Goal: Task Accomplishment & Management: Use online tool/utility

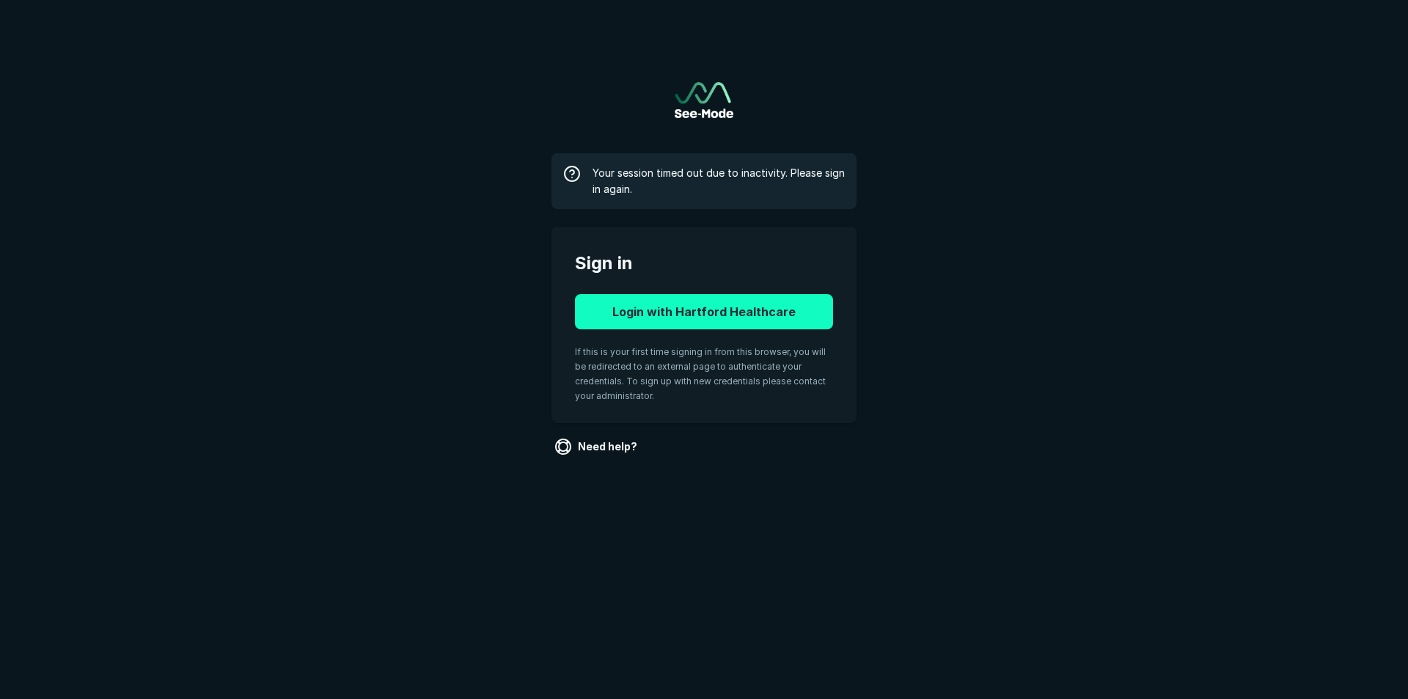
click at [647, 314] on button "Login with Hartford Healthcare" at bounding box center [704, 311] width 258 height 35
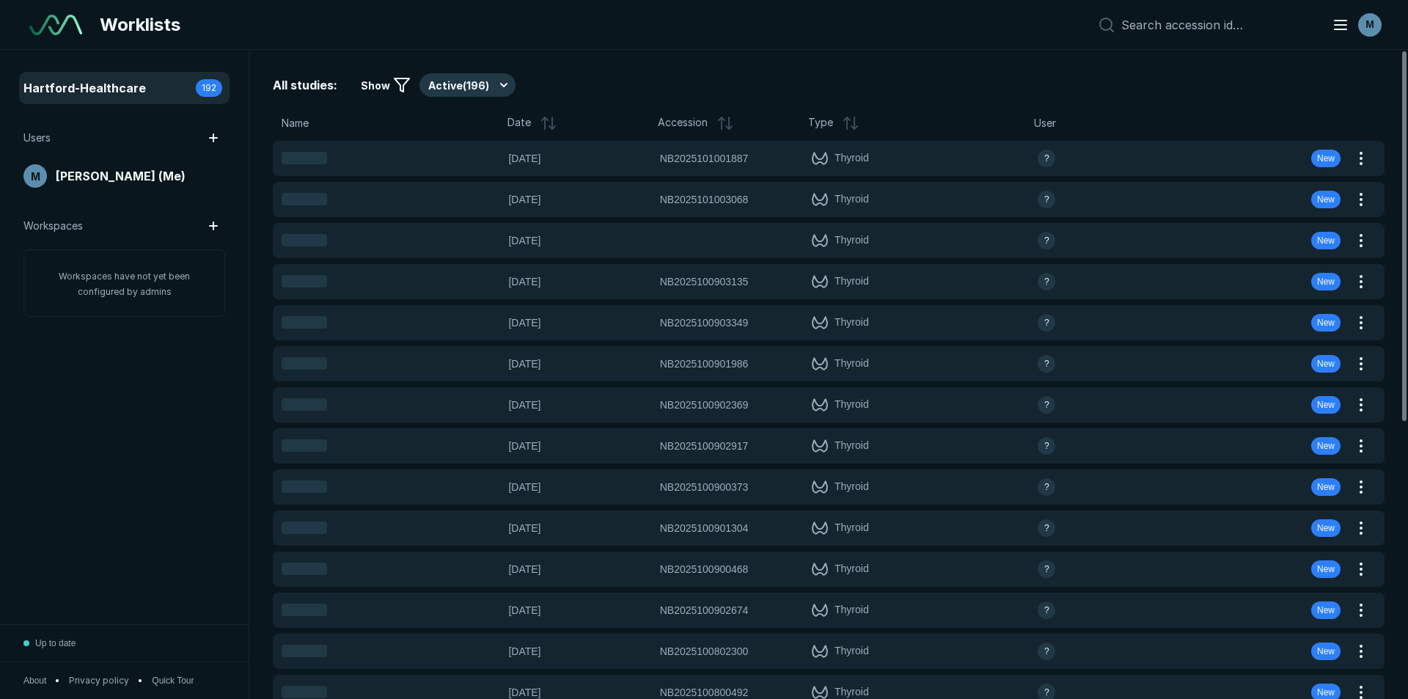
scroll to position [4538, 6862]
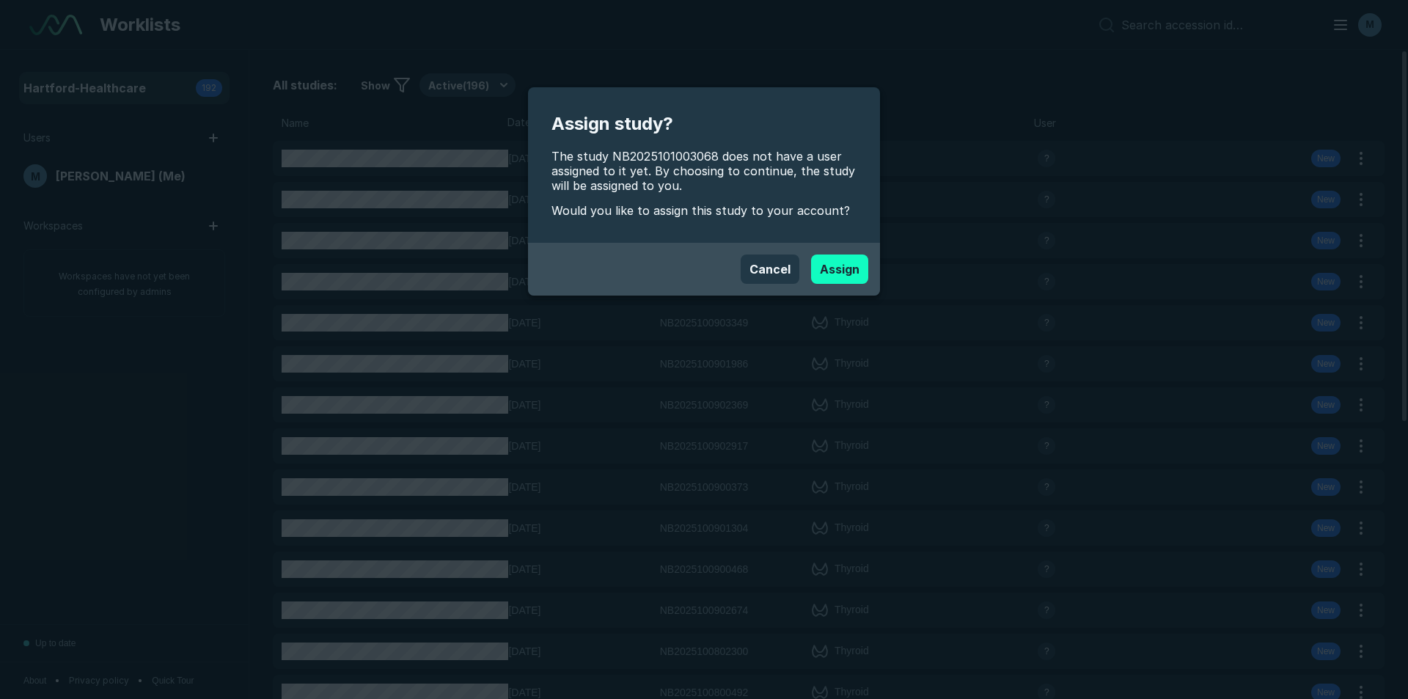
click at [855, 277] on button "Assign" at bounding box center [839, 268] width 57 height 29
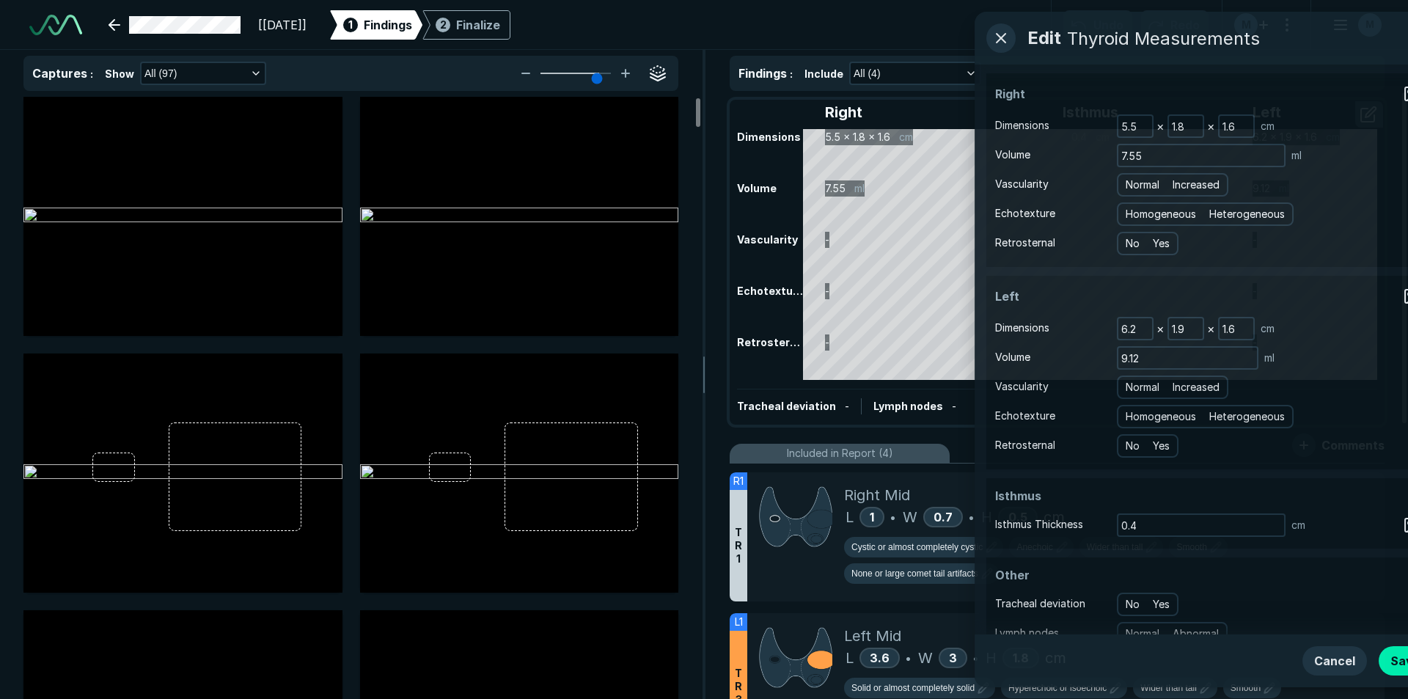
scroll to position [4773, 8218]
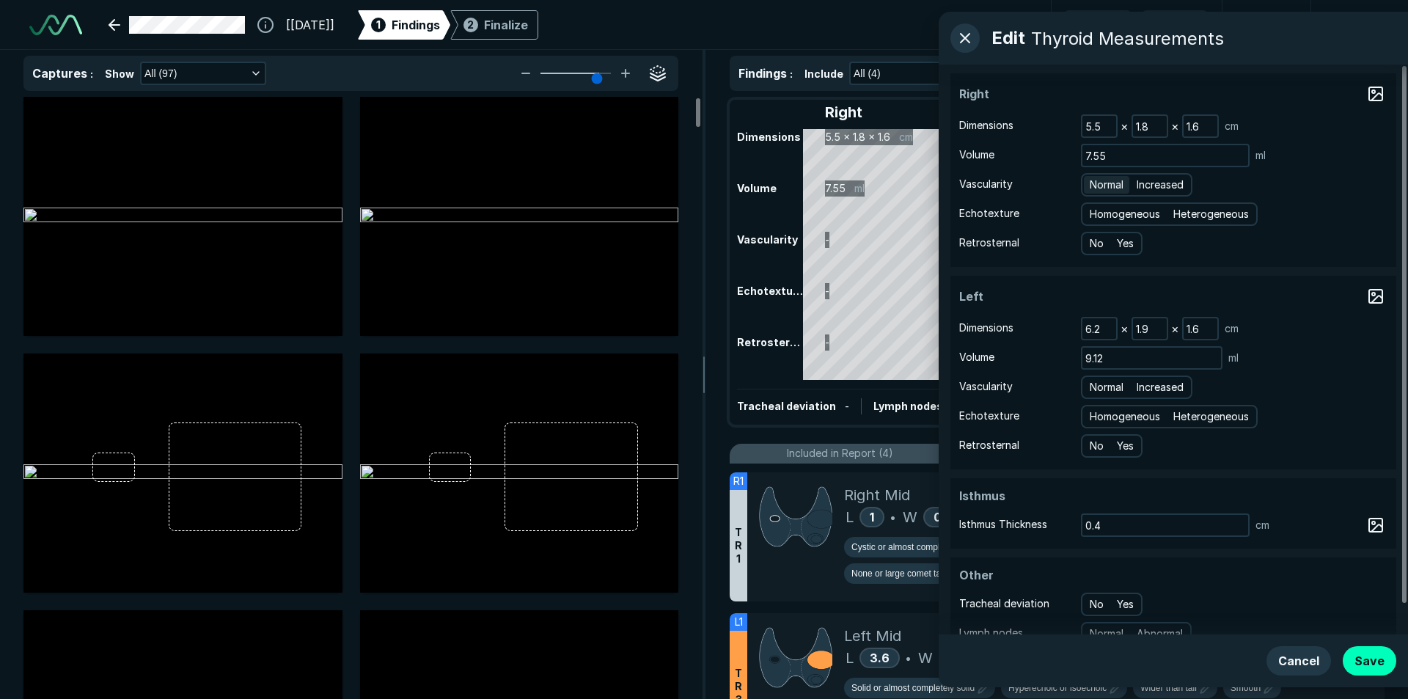
click at [1118, 187] on span "Normal" at bounding box center [1106, 185] width 34 height 16
click at [1097, 187] on input "Normal" at bounding box center [1092, 183] width 10 height 10
radio input "true"
click at [1196, 215] on span "Heterogeneous" at bounding box center [1211, 214] width 76 height 16
click at [1180, 215] on input "Heterogeneous" at bounding box center [1176, 212] width 10 height 10
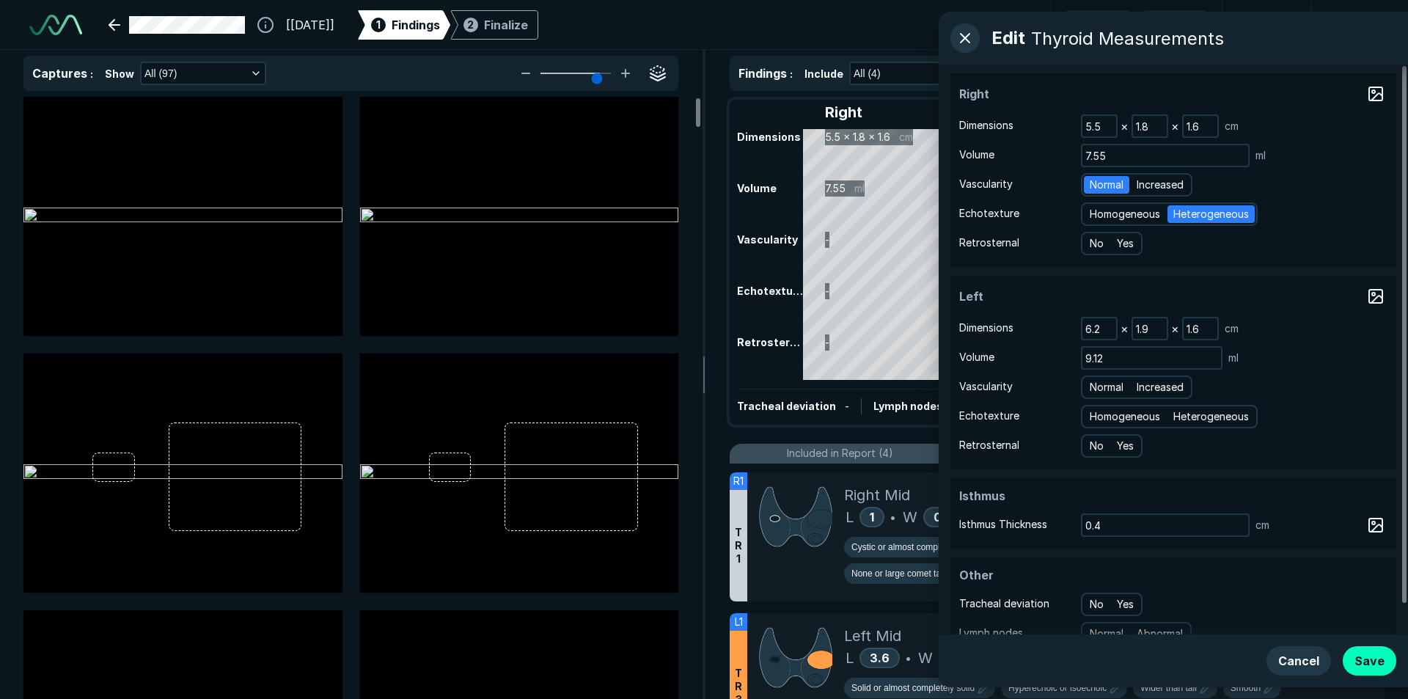
radio input "true"
click at [1123, 389] on span "Normal" at bounding box center [1106, 387] width 34 height 16
click at [1097, 389] on input "Normal" at bounding box center [1092, 385] width 10 height 10
radio input "true"
click at [1191, 412] on span "Heterogeneous" at bounding box center [1211, 416] width 76 height 16
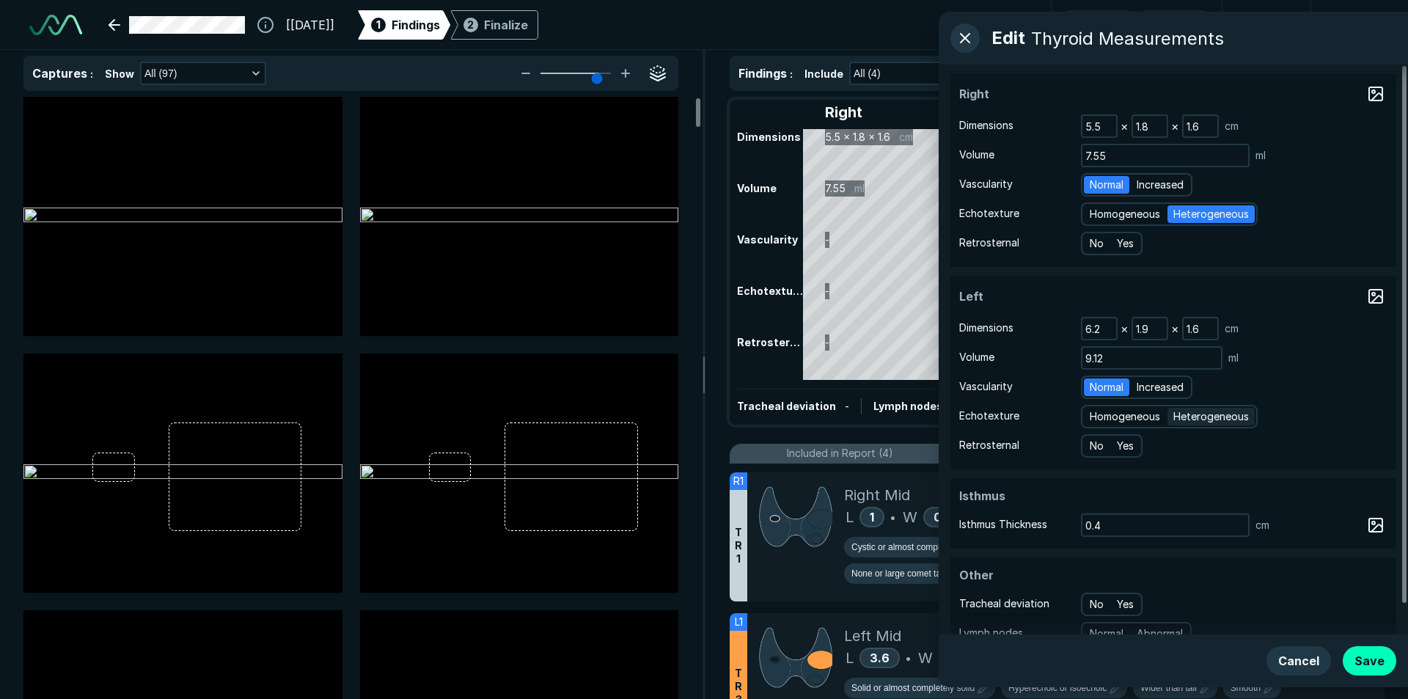
click at [1180, 412] on input "Heterogeneous" at bounding box center [1176, 415] width 10 height 10
radio input "true"
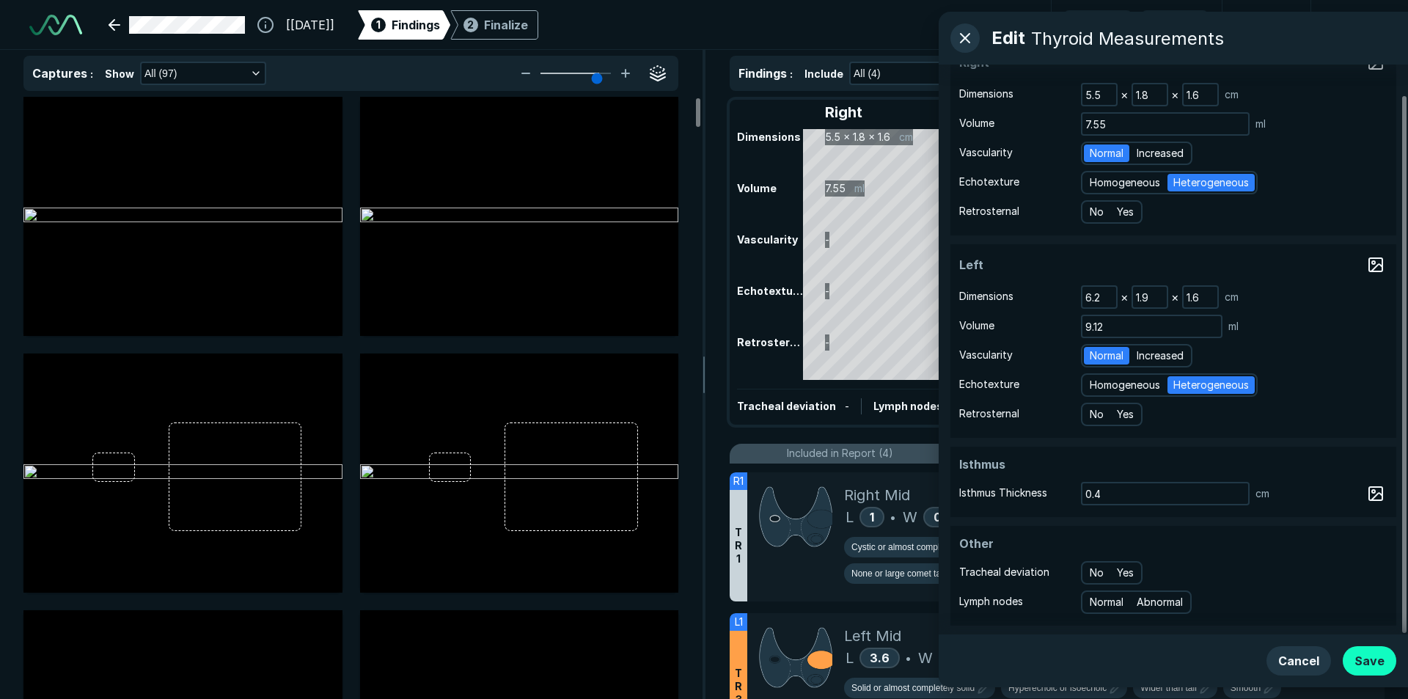
click at [1363, 664] on button "Save" at bounding box center [1369, 660] width 54 height 29
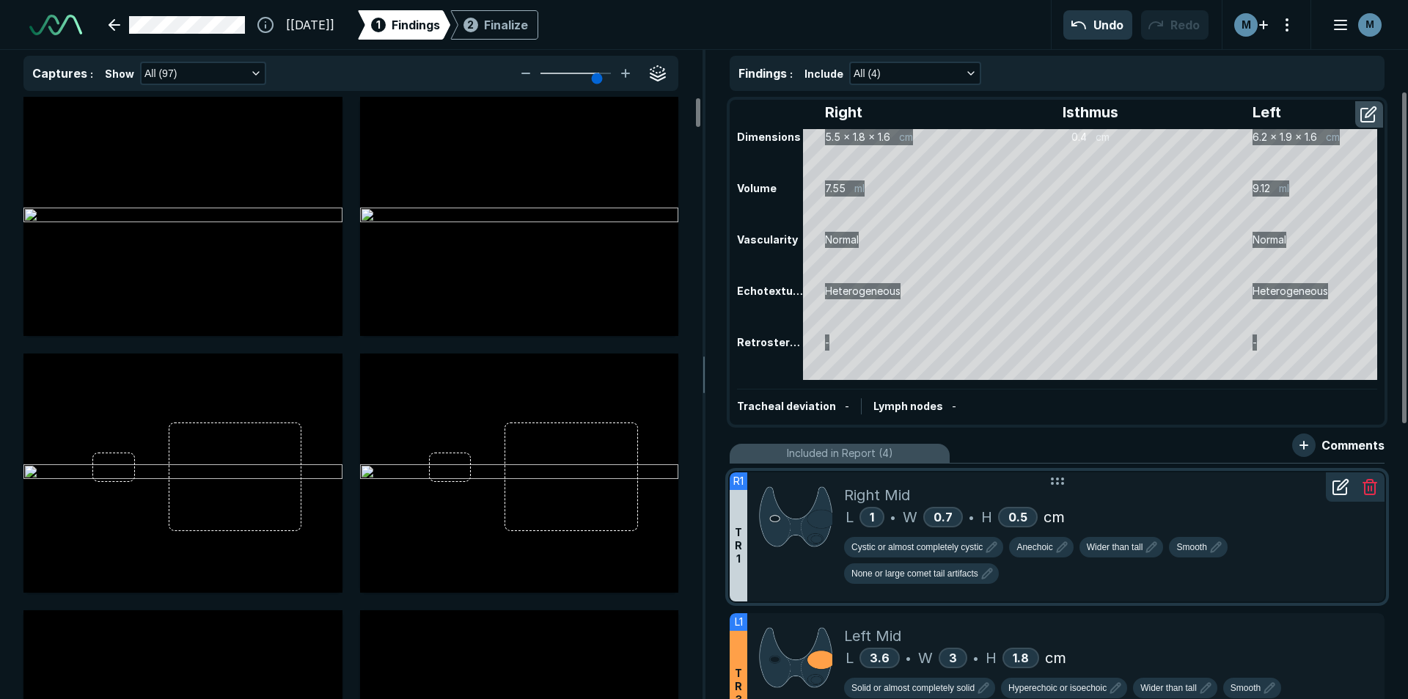
click at [1057, 506] on span "cm" at bounding box center [1053, 517] width 21 height 22
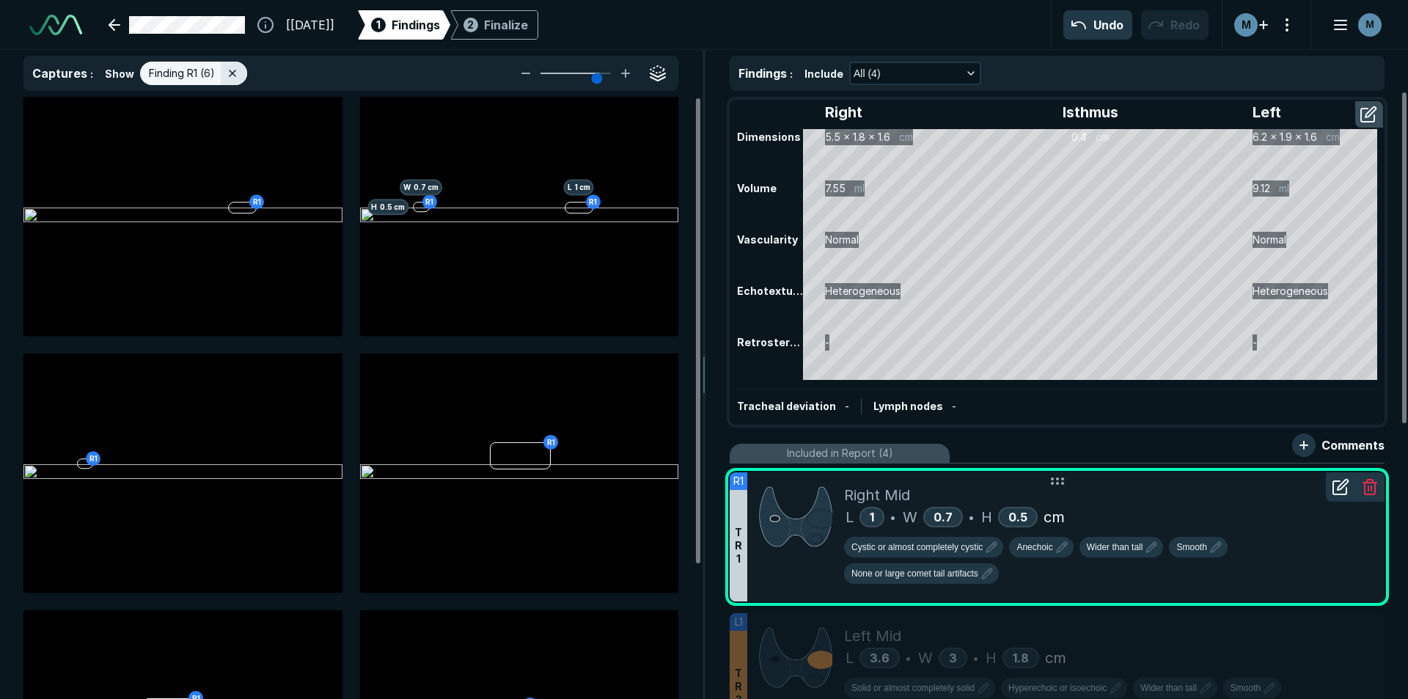
scroll to position [4432, 4807]
click at [1055, 550] on icon "button" at bounding box center [1062, 547] width 18 height 18
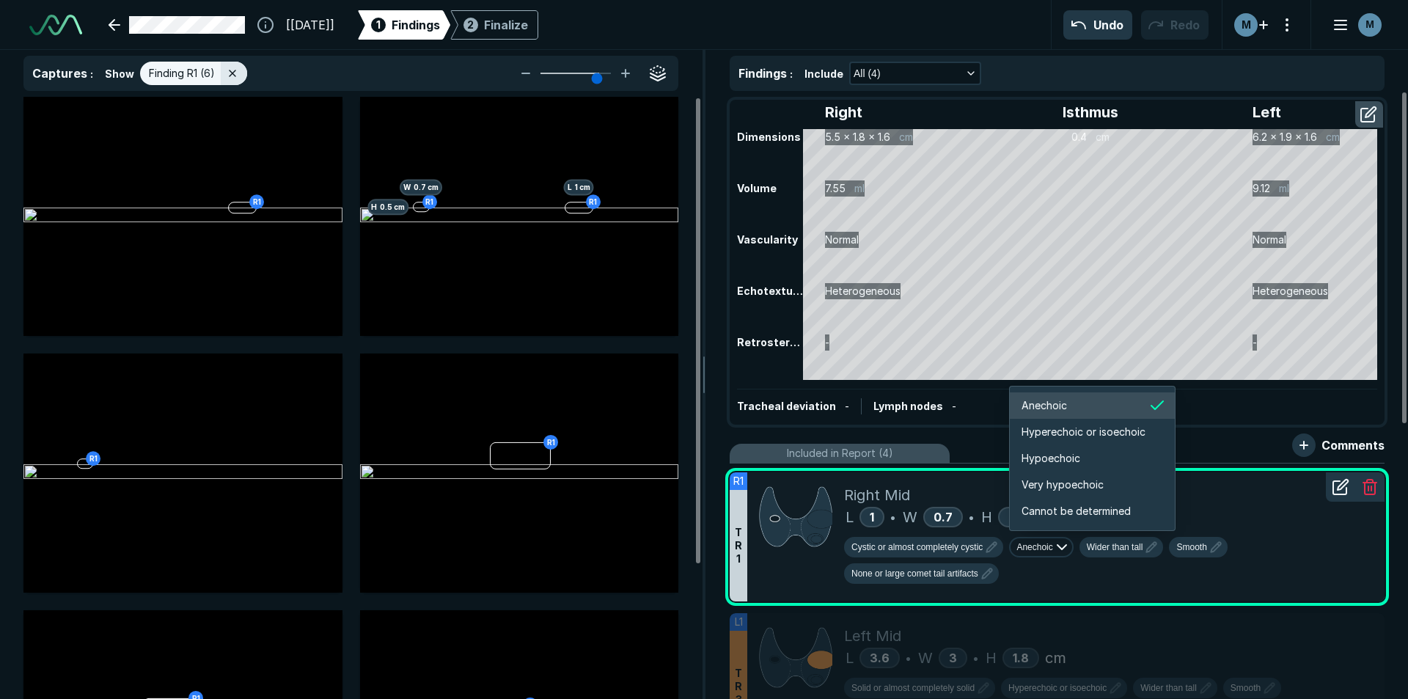
scroll to position [2446, 2627]
click at [1064, 447] on li "Hypoechoic" at bounding box center [1092, 458] width 165 height 26
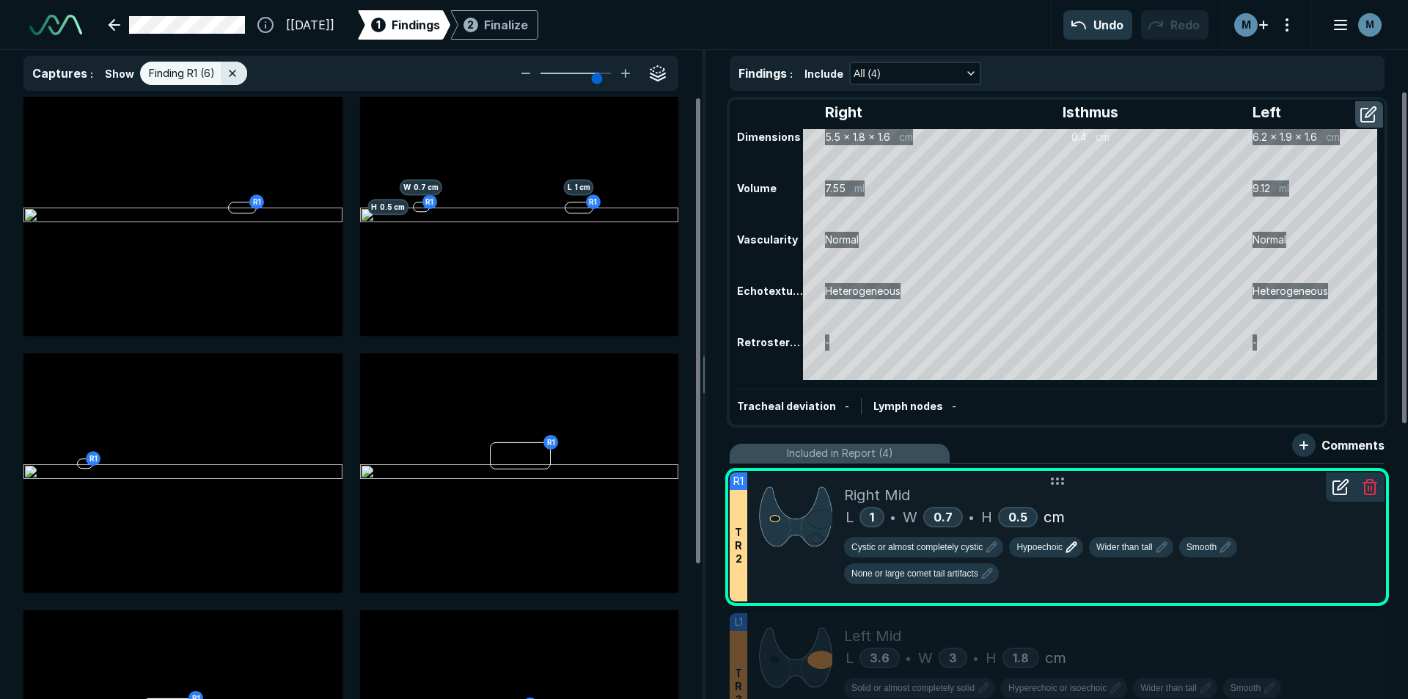
click at [912, 585] on div "Cystic or almost completely cystic Hypoechoic Wider than tall Smooth None or la…" at bounding box center [1108, 563] width 529 height 53
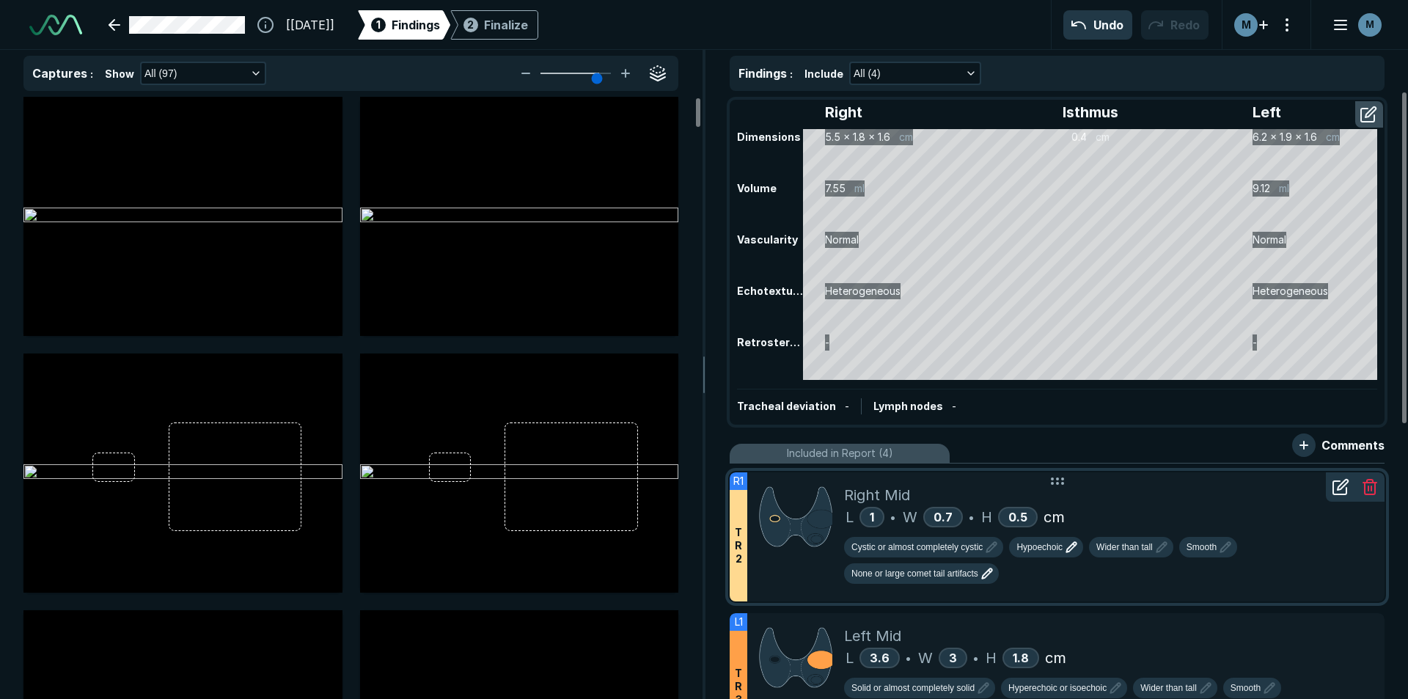
scroll to position [4432, 4807]
click at [922, 570] on span "None or large comet tail artifacts" at bounding box center [914, 573] width 127 height 13
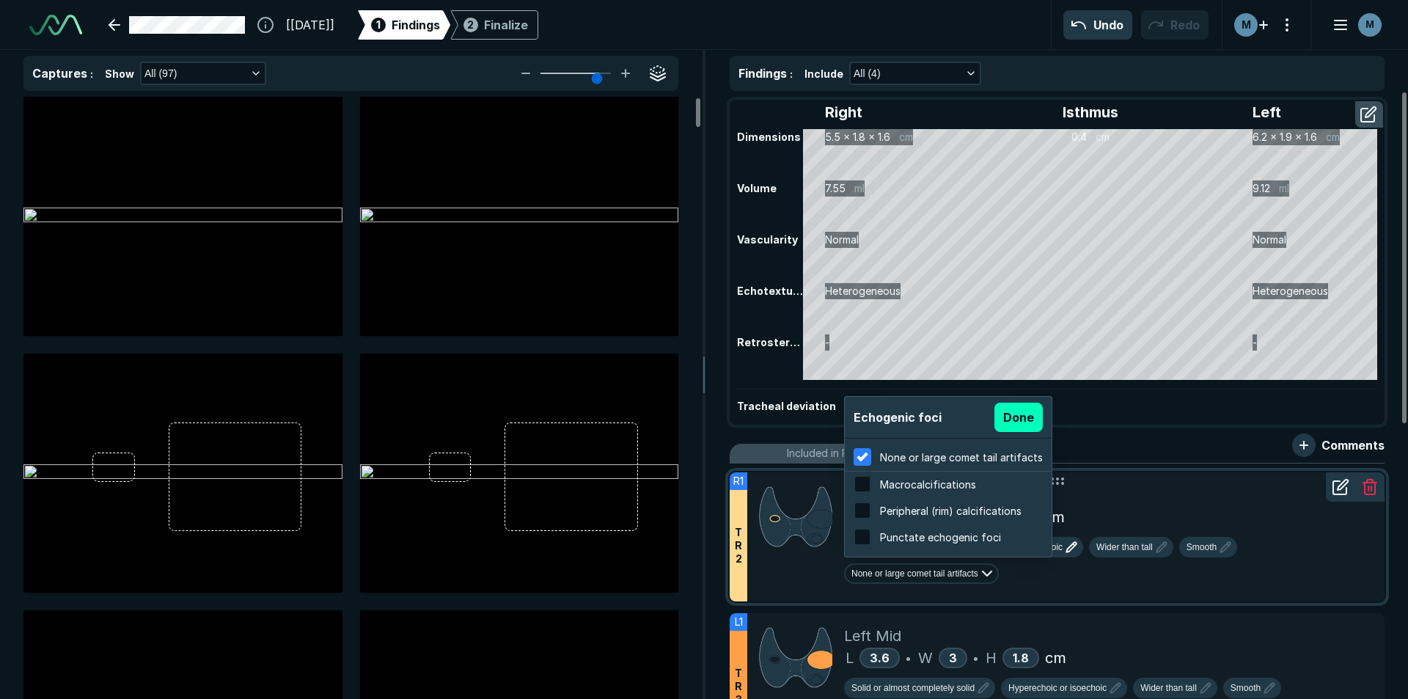
scroll to position [2358, 2796]
click at [971, 537] on span "Punctate echogenic foci" at bounding box center [940, 537] width 121 height 12
checkbox input "false"
checkbox input "true"
click at [1029, 415] on button "Done" at bounding box center [1018, 416] width 48 height 29
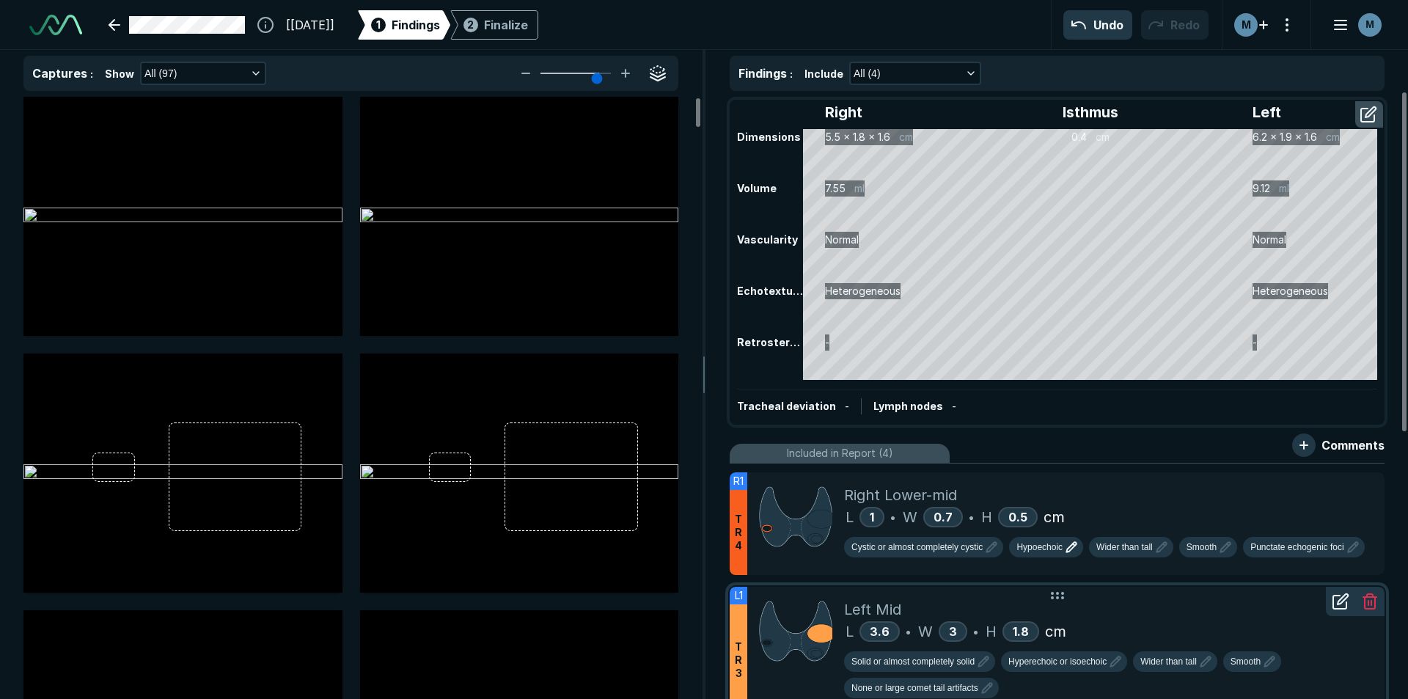
click at [1139, 620] on div "L 3.6 • W 3 • H 1.8 cm" at bounding box center [1108, 631] width 529 height 22
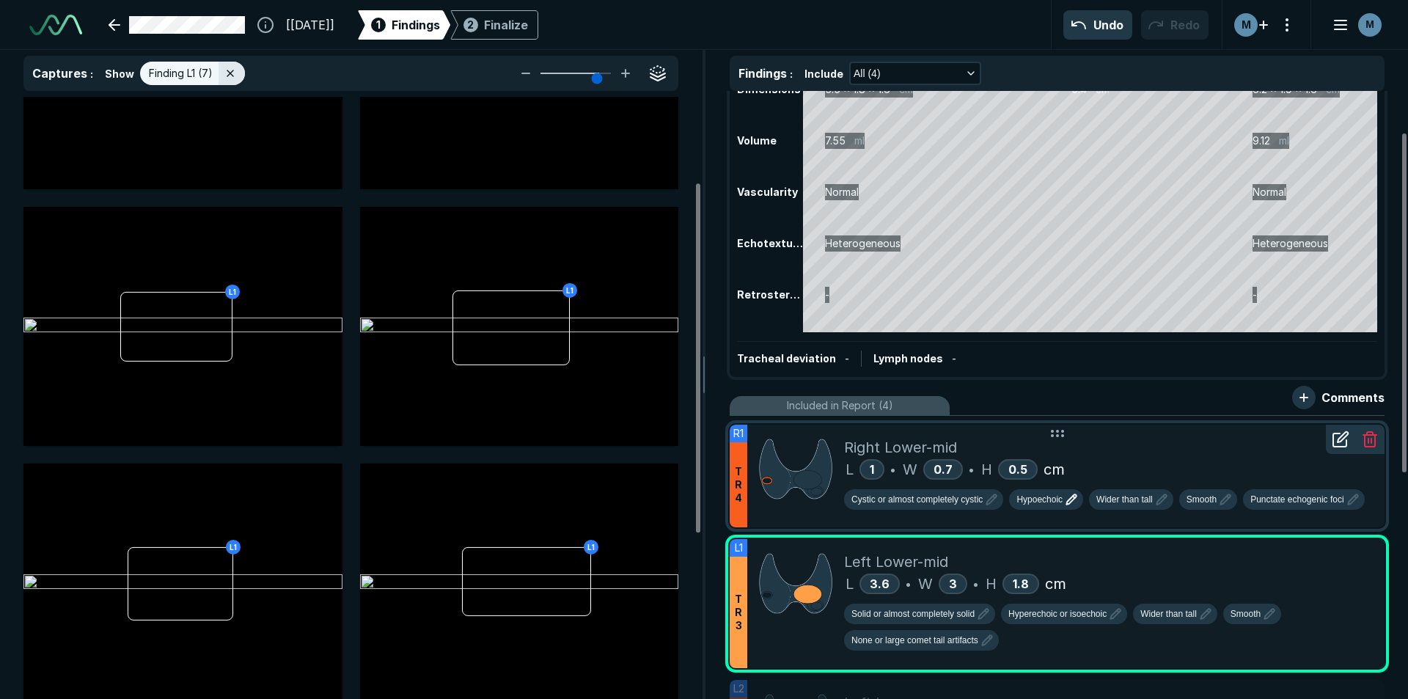
scroll to position [73, 0]
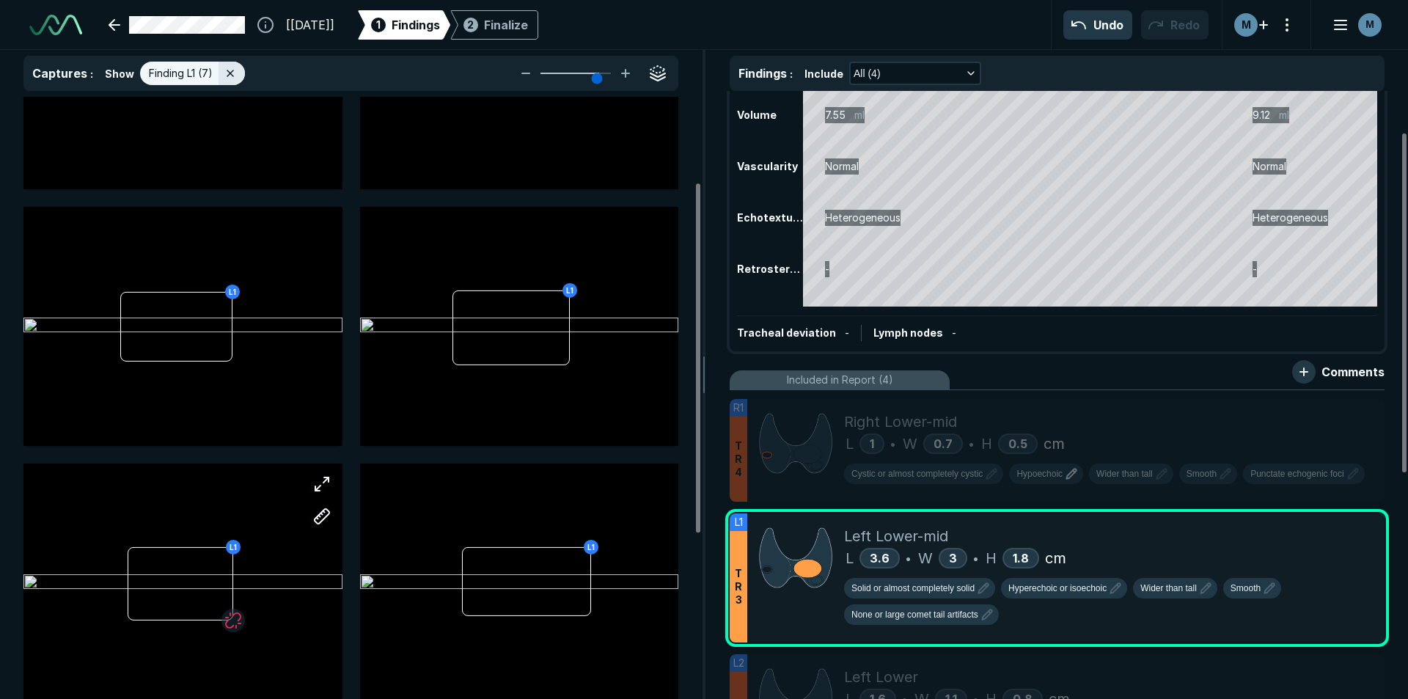
drag, startPoint x: 235, startPoint y: 619, endPoint x: 242, endPoint y: 636, distance: 19.1
click at [242, 636] on div "L1" at bounding box center [182, 582] width 319 height 239
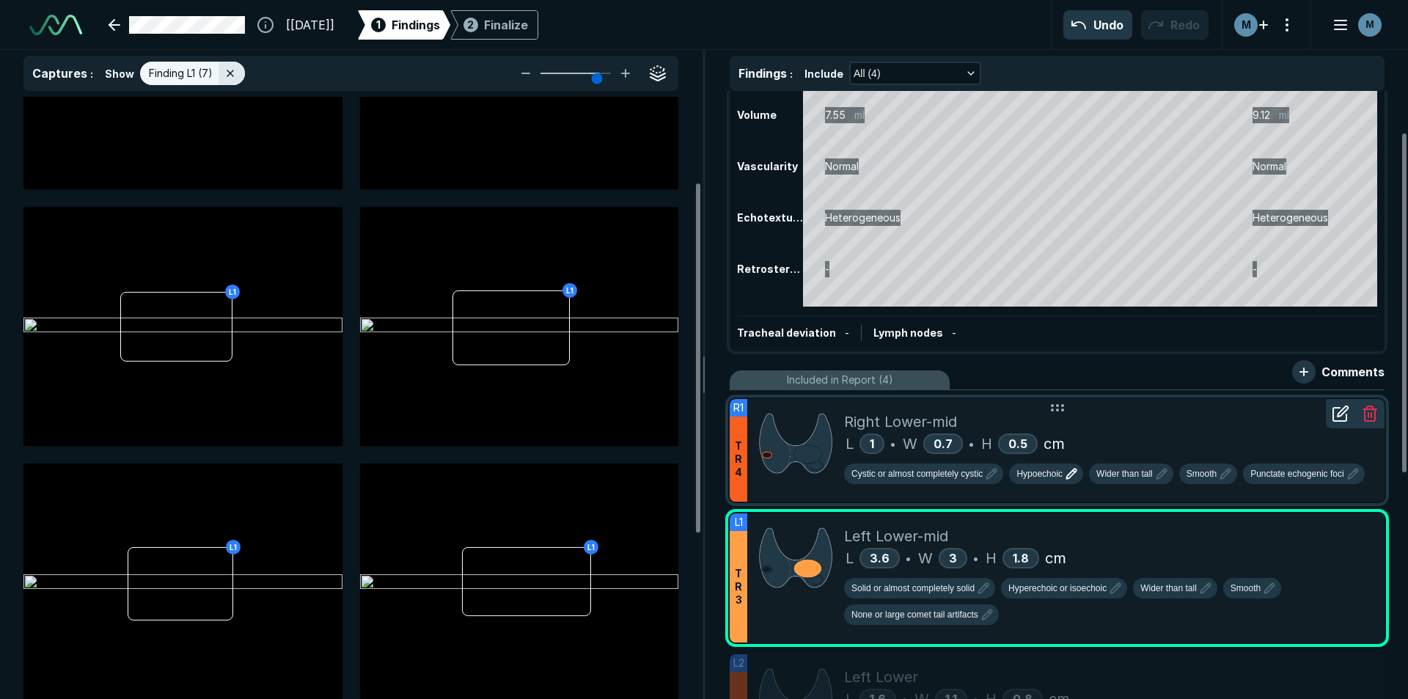
click at [1169, 446] on div "L 1 • W 0.7 • H 0.5 cm" at bounding box center [1108, 444] width 529 height 22
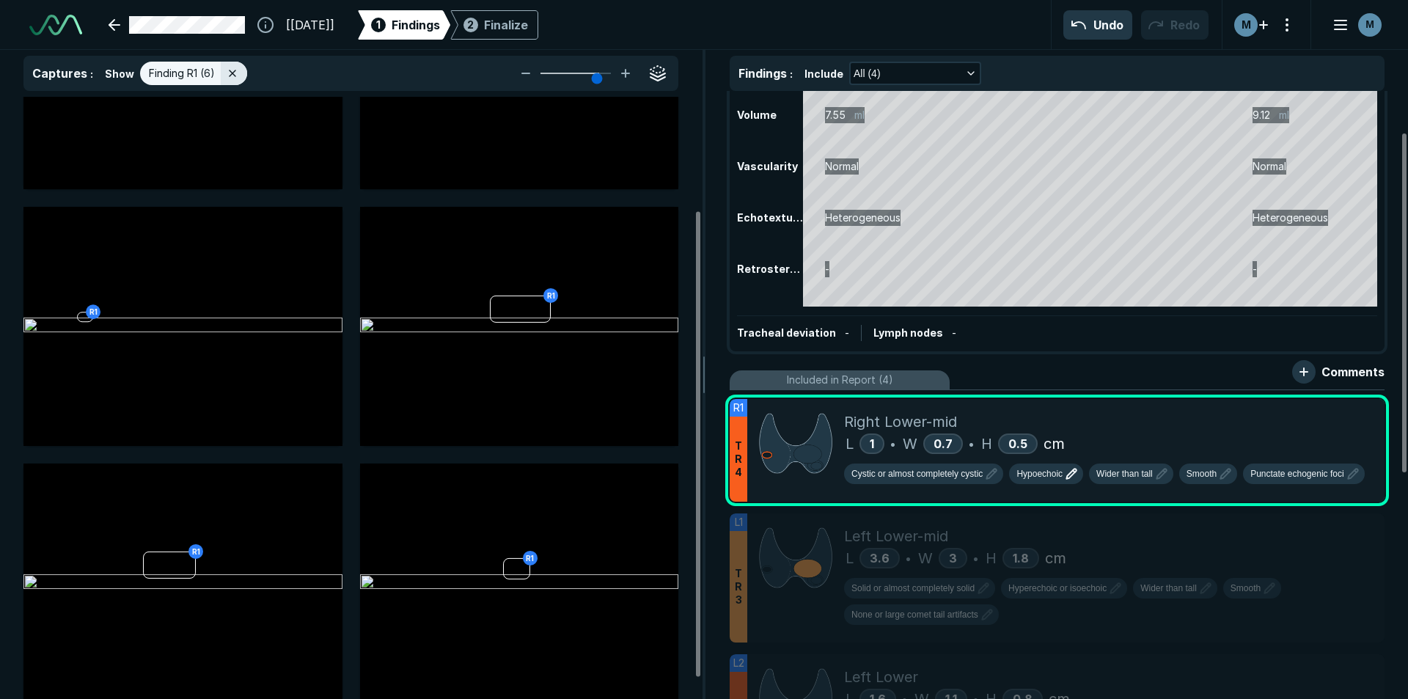
click at [1041, 483] on button "Hypoechoic" at bounding box center [1046, 473] width 74 height 21
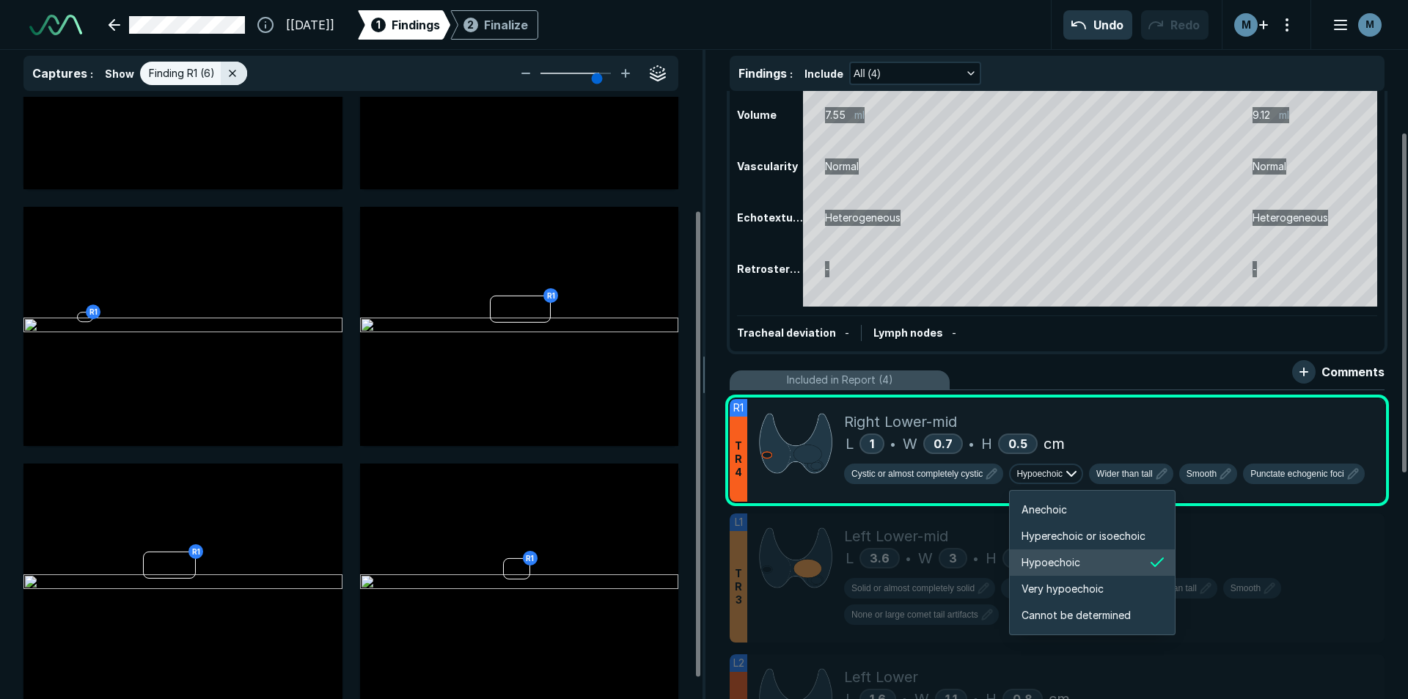
scroll to position [2446, 2627]
click at [1059, 533] on span "Hyperechoic or isoechoic" at bounding box center [1083, 536] width 124 height 16
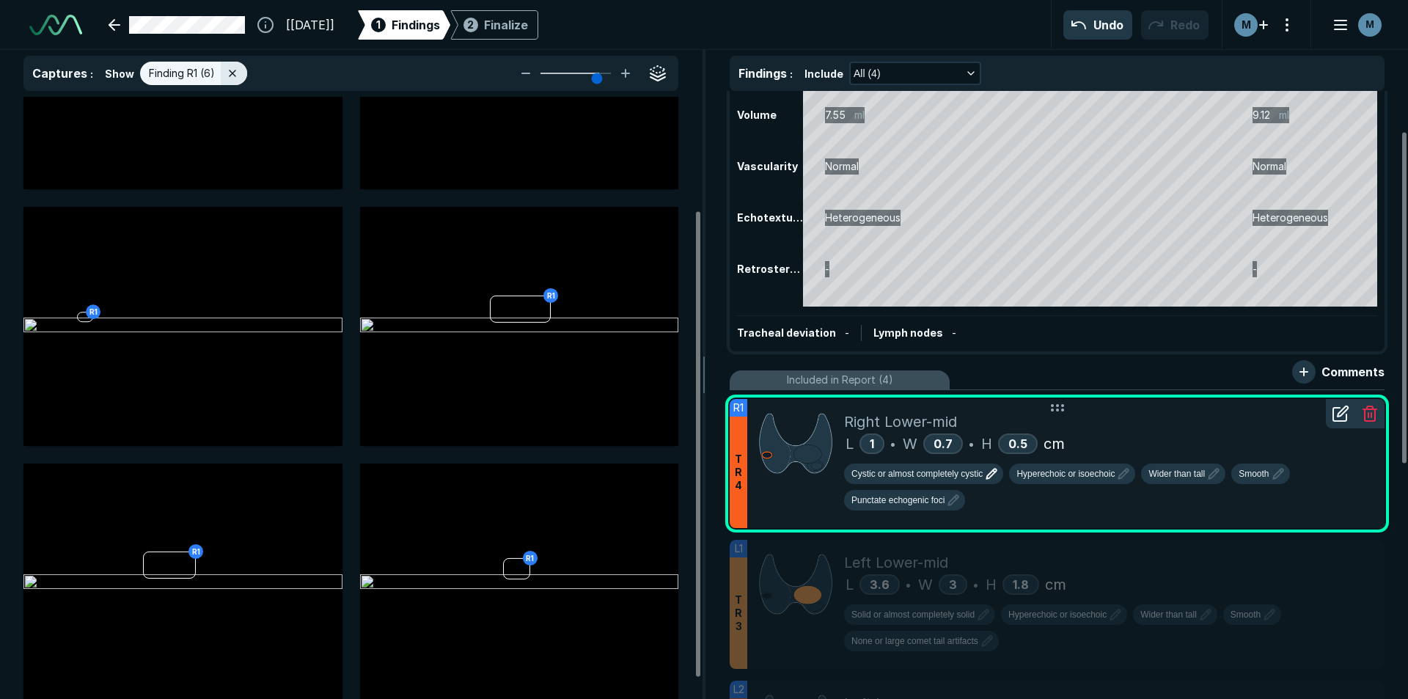
click at [957, 482] on button "Cystic or almost completely cystic" at bounding box center [923, 473] width 159 height 21
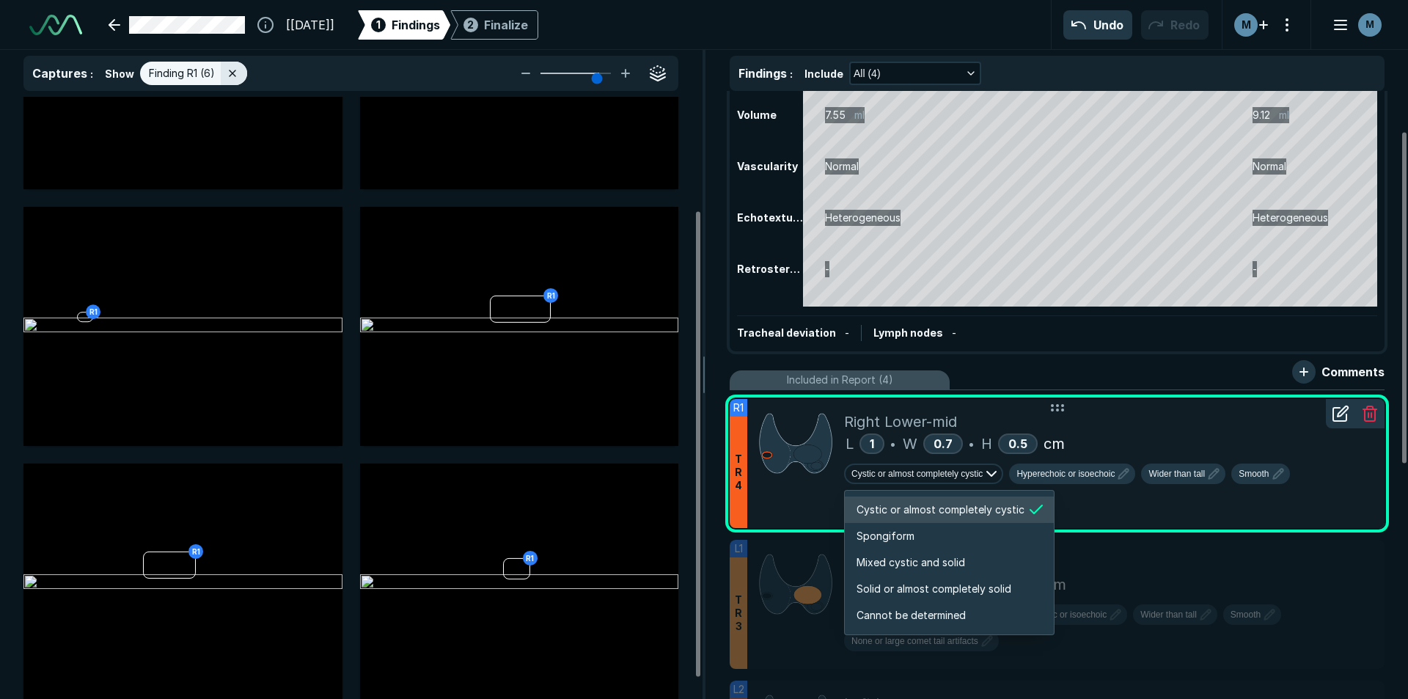
scroll to position [2446, 2816]
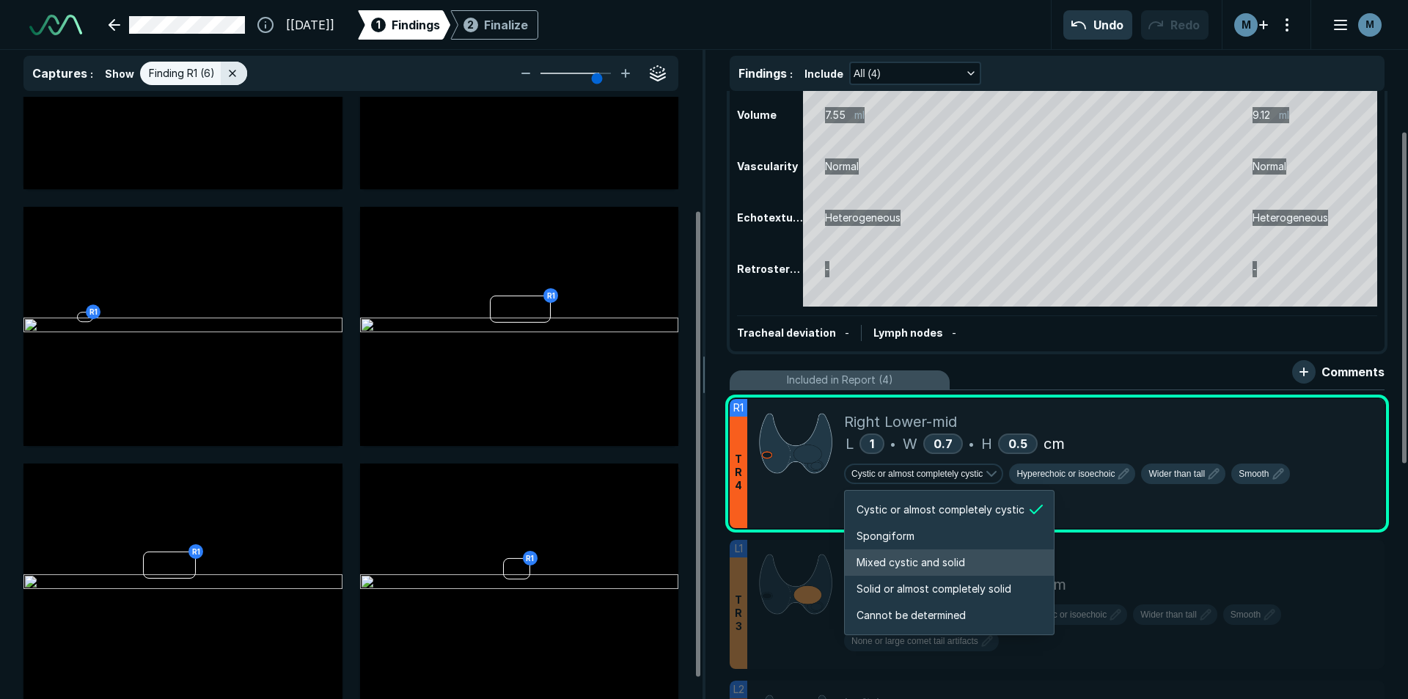
click at [933, 562] on span "Mixed cystic and solid" at bounding box center [910, 562] width 109 height 16
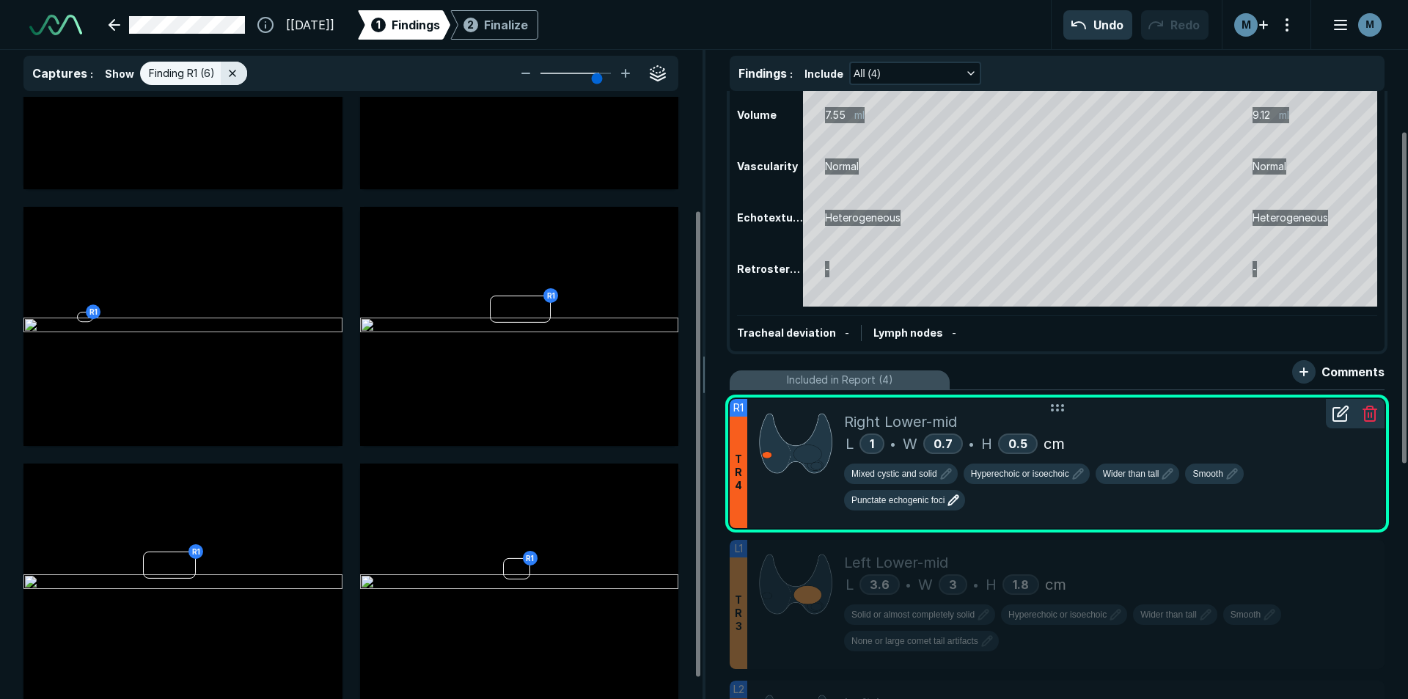
click at [879, 510] on button "Punctate echogenic foci" at bounding box center [904, 500] width 121 height 21
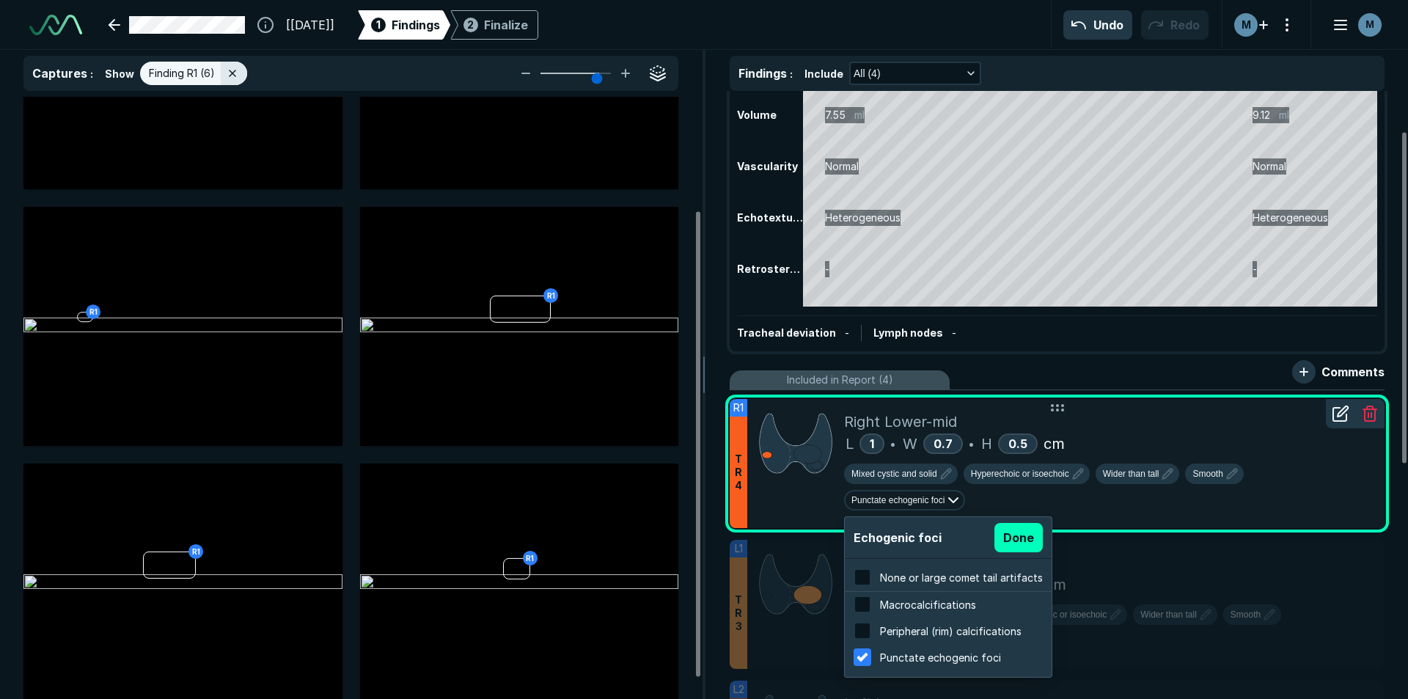
scroll to position [2358, 2796]
click at [918, 582] on span "None or large comet tail artifacts" at bounding box center [961, 577] width 163 height 12
checkbox input "true"
checkbox input "false"
click at [1030, 542] on button "Done" at bounding box center [1018, 537] width 48 height 29
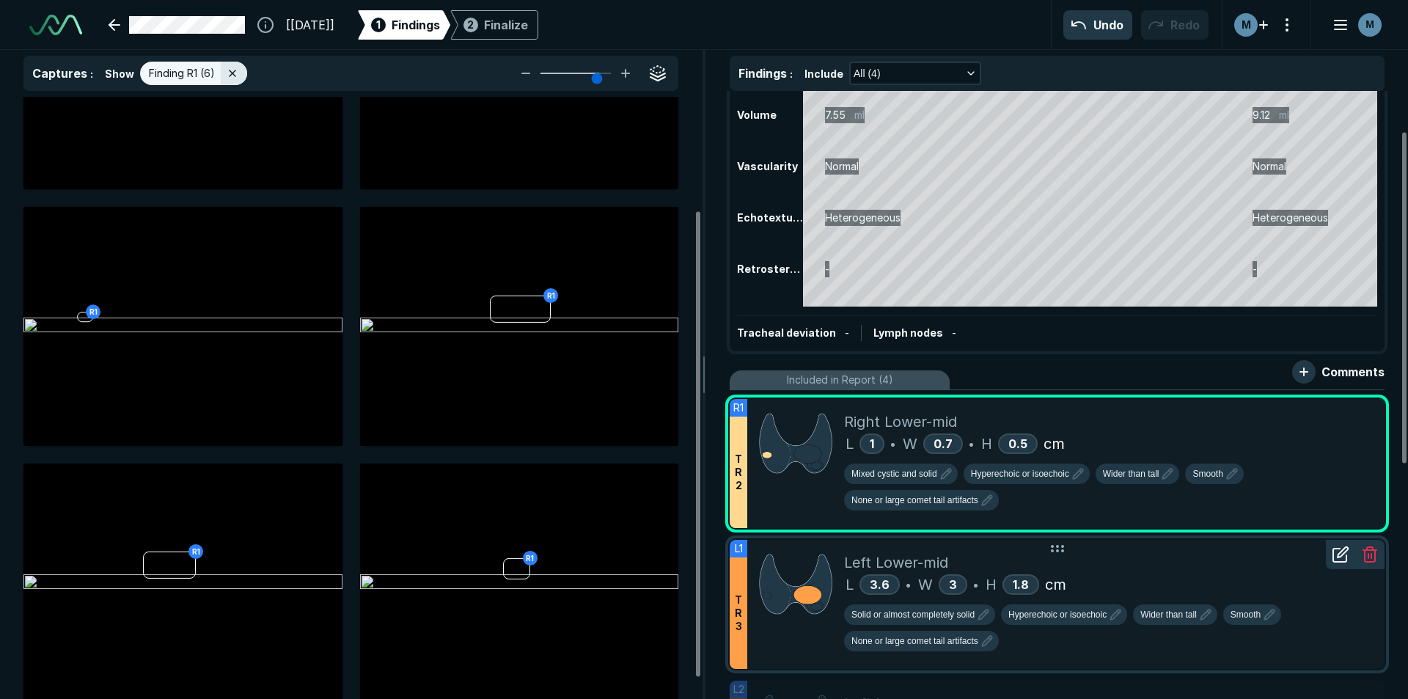
click at [1152, 637] on div "Solid or almost completely solid Hyperechoic or isoechoic Wider than tall Smoot…" at bounding box center [1108, 630] width 529 height 53
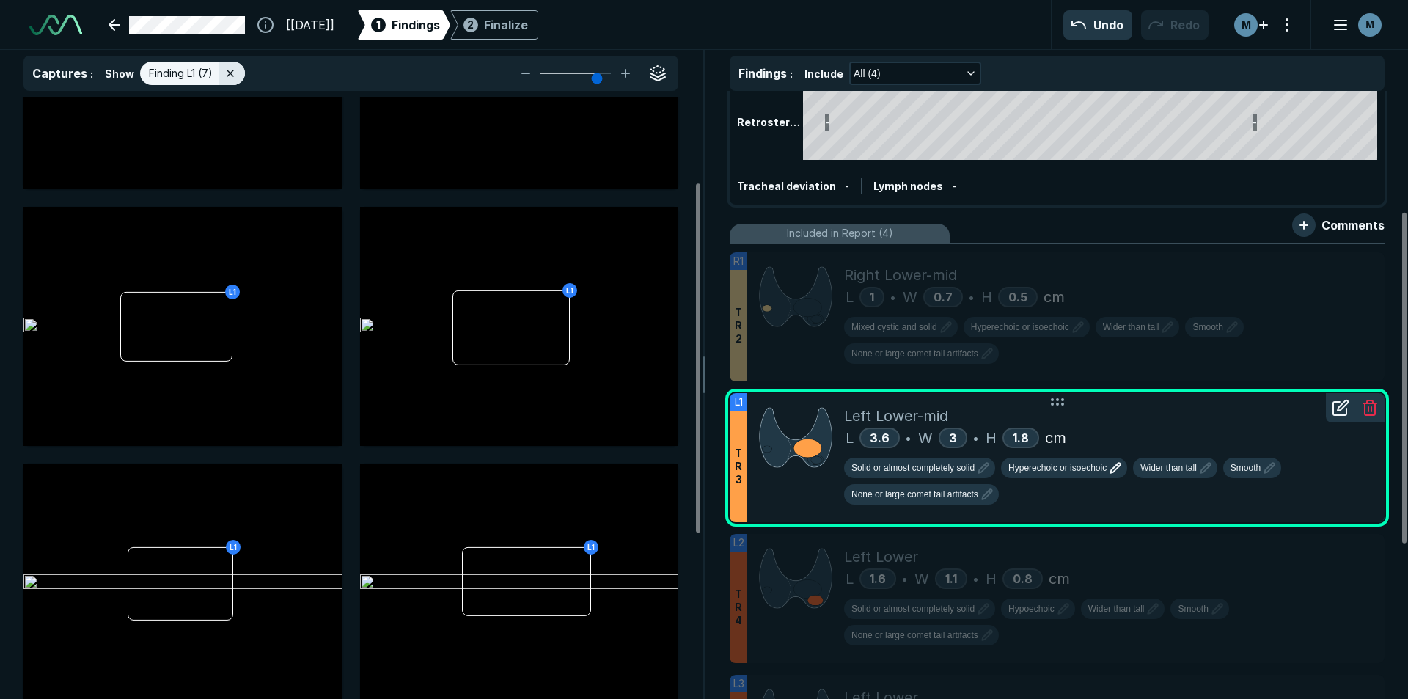
scroll to position [293, 0]
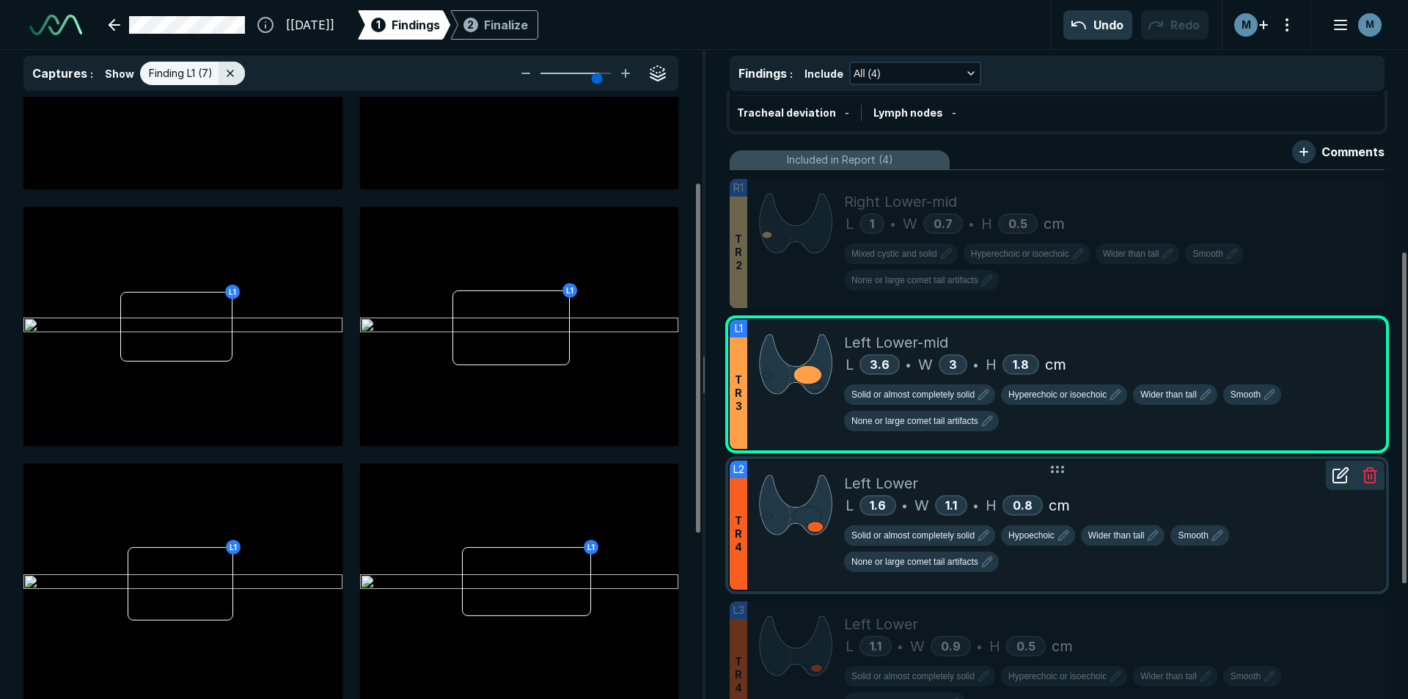
click at [1133, 507] on div "L 1.6 • W 1.1 • H 0.8 cm" at bounding box center [1108, 505] width 529 height 22
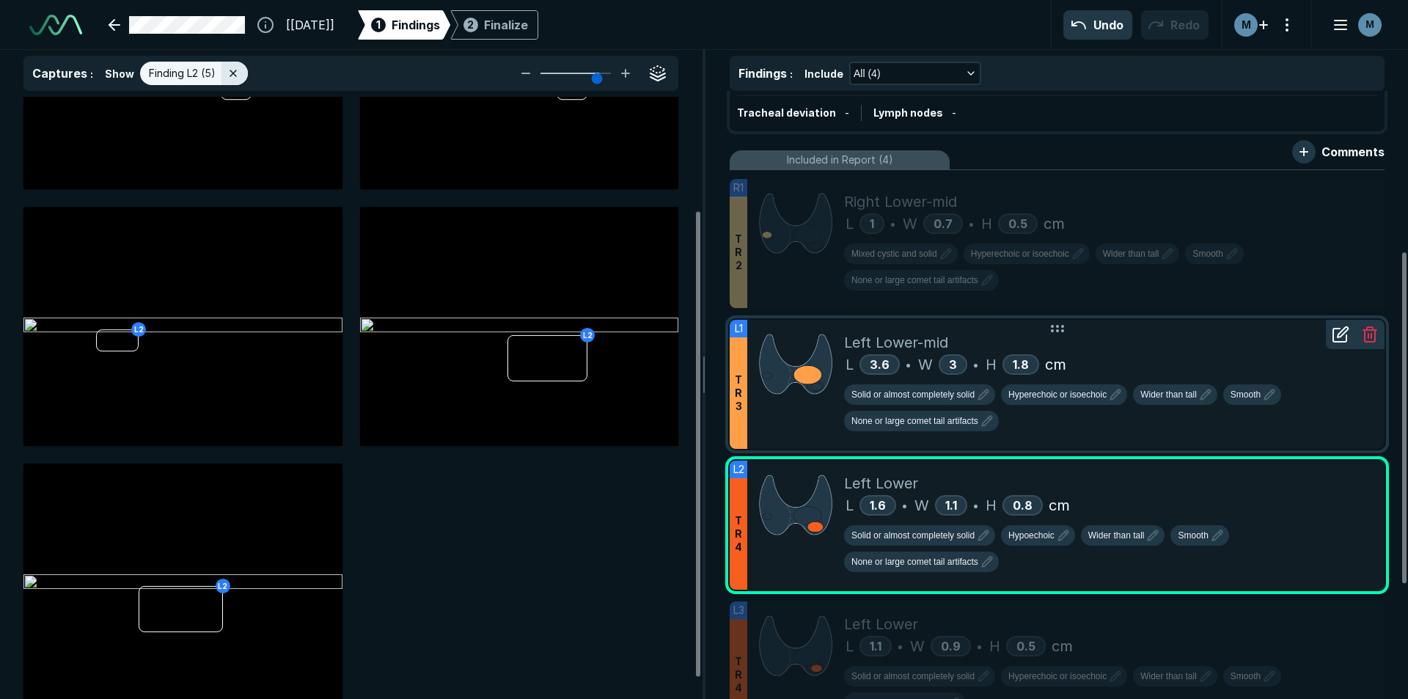
click at [1135, 430] on div "Solid or almost completely solid Hyperechoic or isoechoic Wider than tall Smoot…" at bounding box center [1108, 410] width 529 height 53
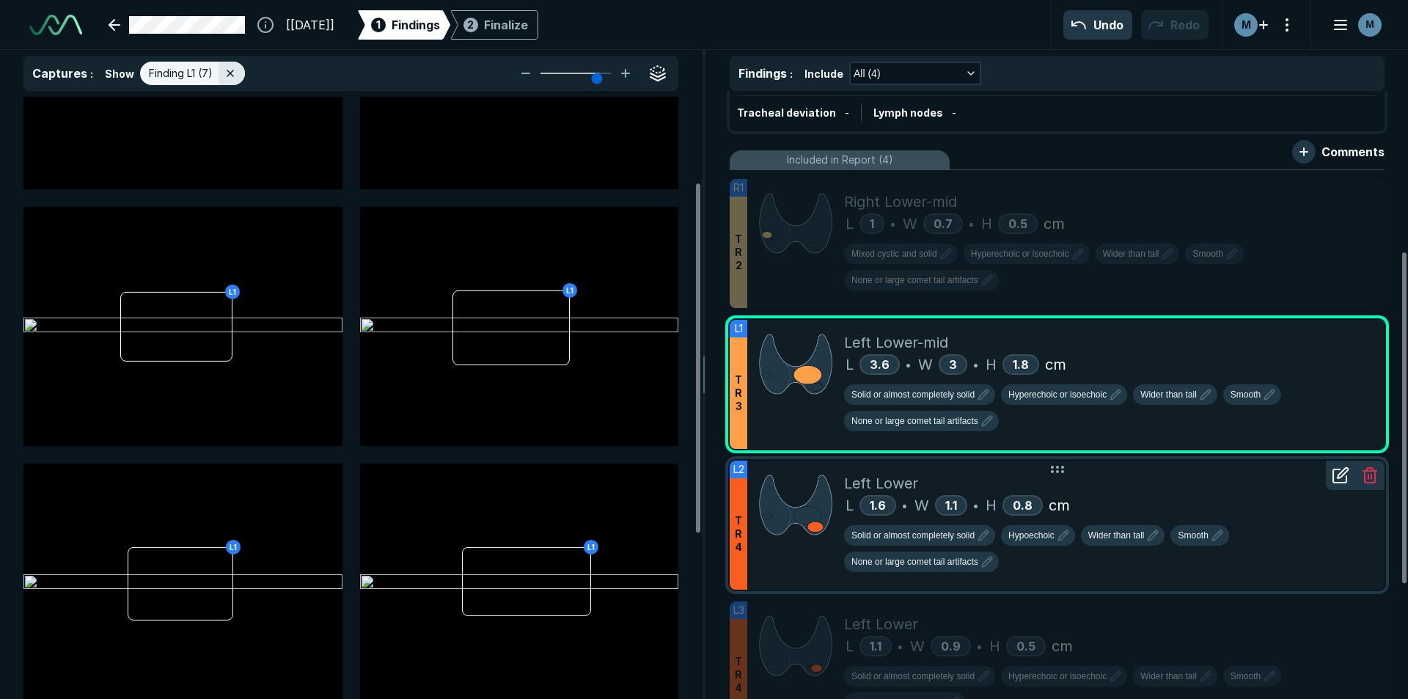
click at [1119, 500] on div "L 1.6 • W 1.1 • H 0.8 cm" at bounding box center [1108, 505] width 529 height 22
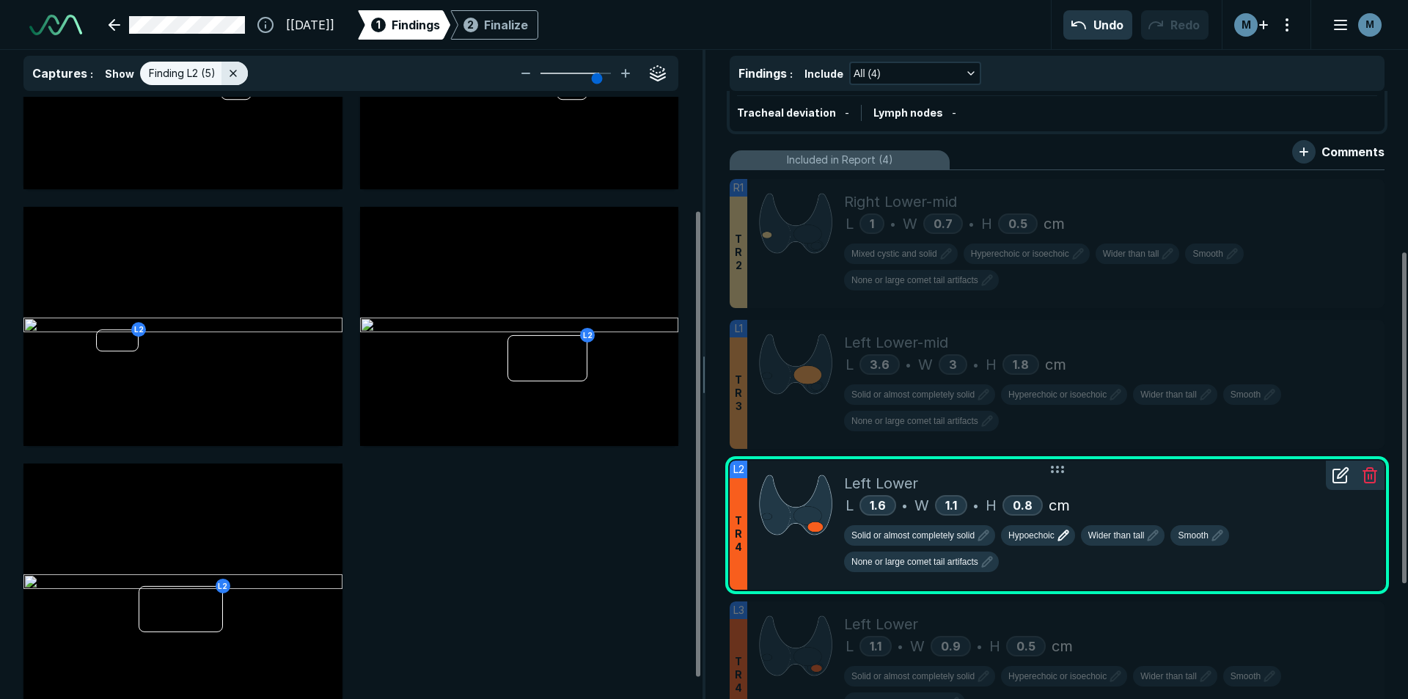
click at [1020, 540] on span "Hypoechoic" at bounding box center [1031, 535] width 46 height 13
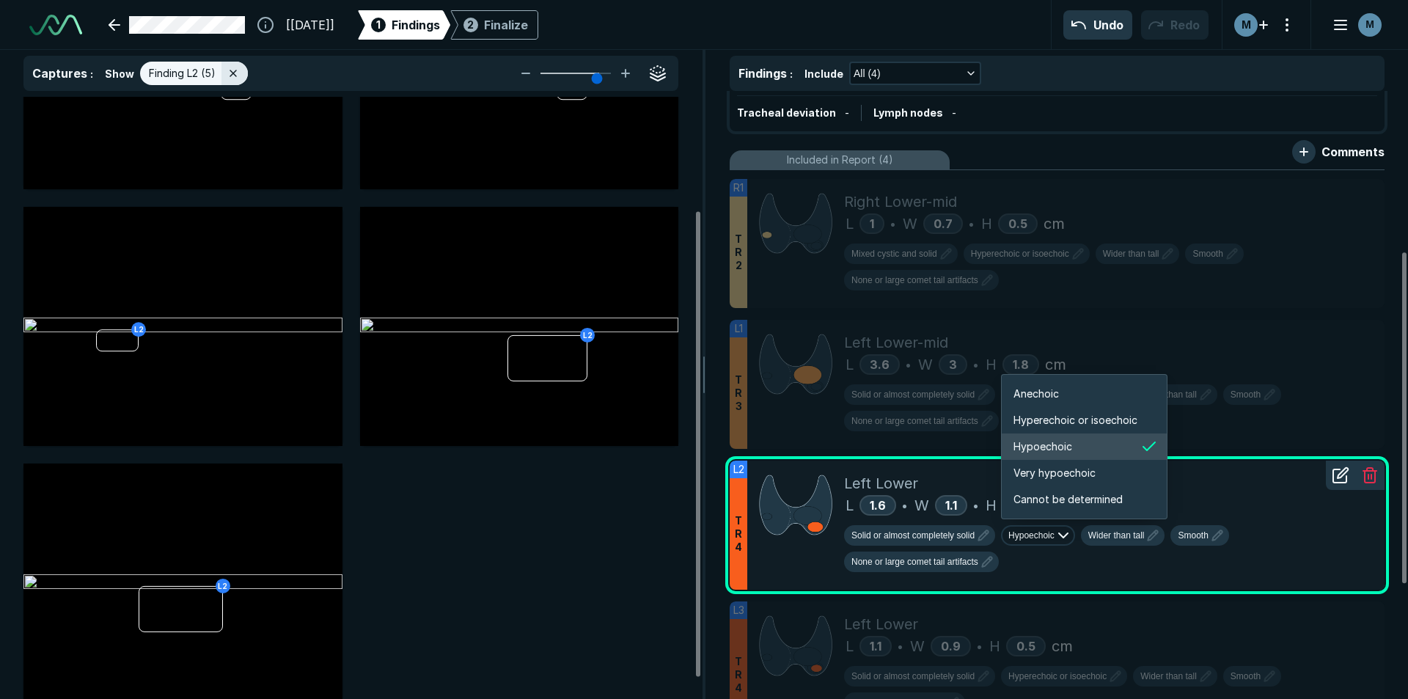
scroll to position [2446, 2627]
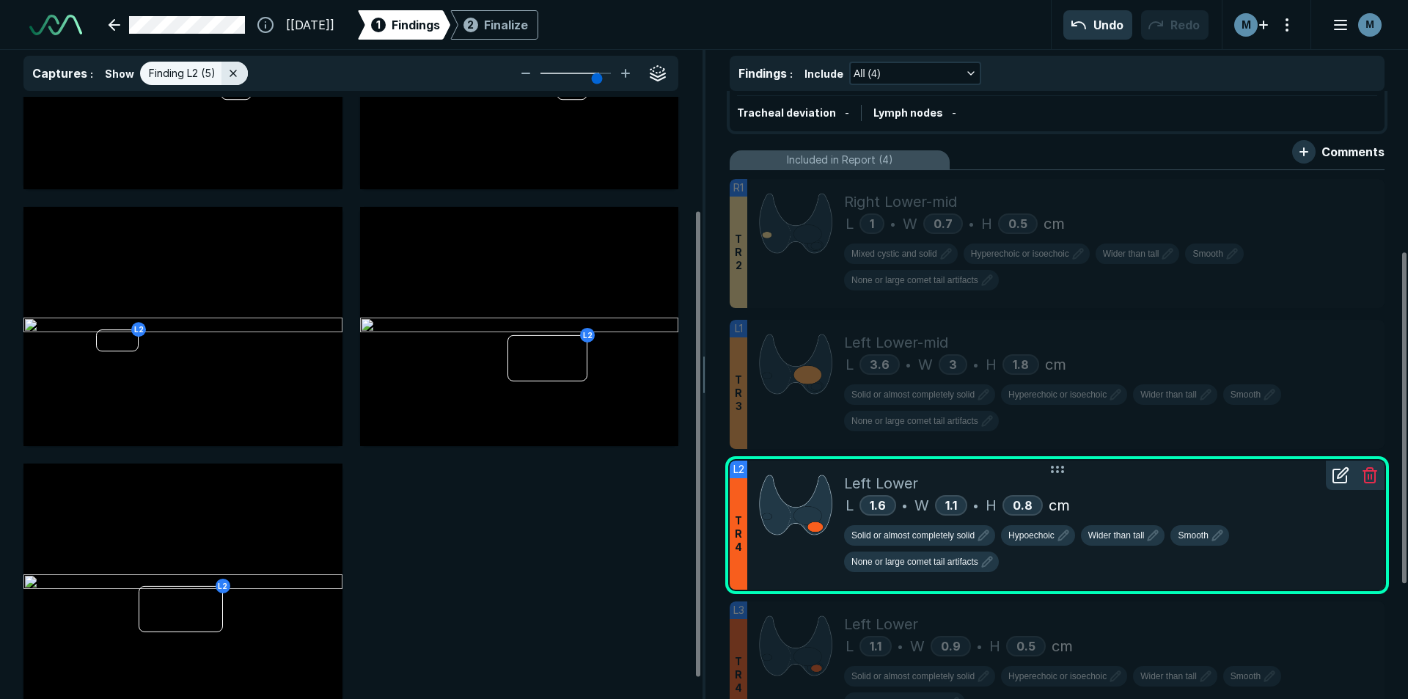
click at [787, 559] on div at bounding box center [795, 524] width 97 height 129
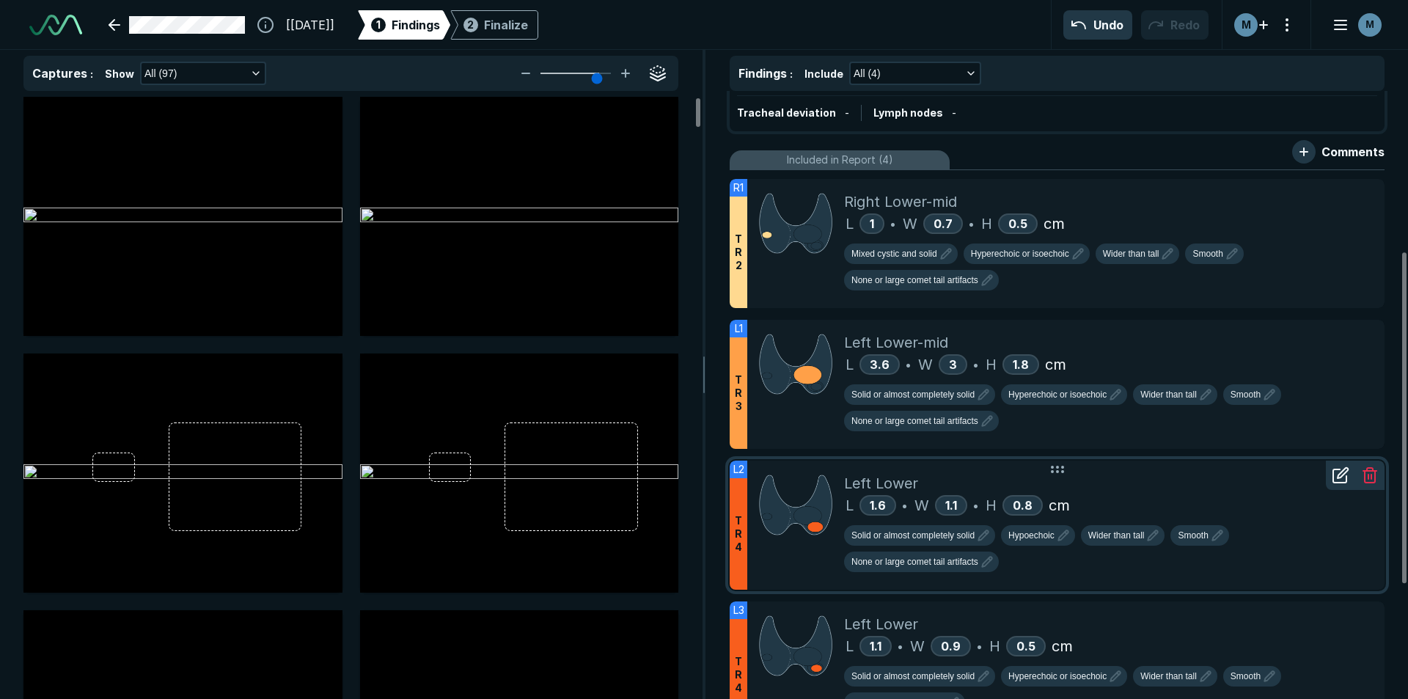
scroll to position [4432, 4807]
click at [1157, 485] on div "Left Lower" at bounding box center [1108, 483] width 529 height 22
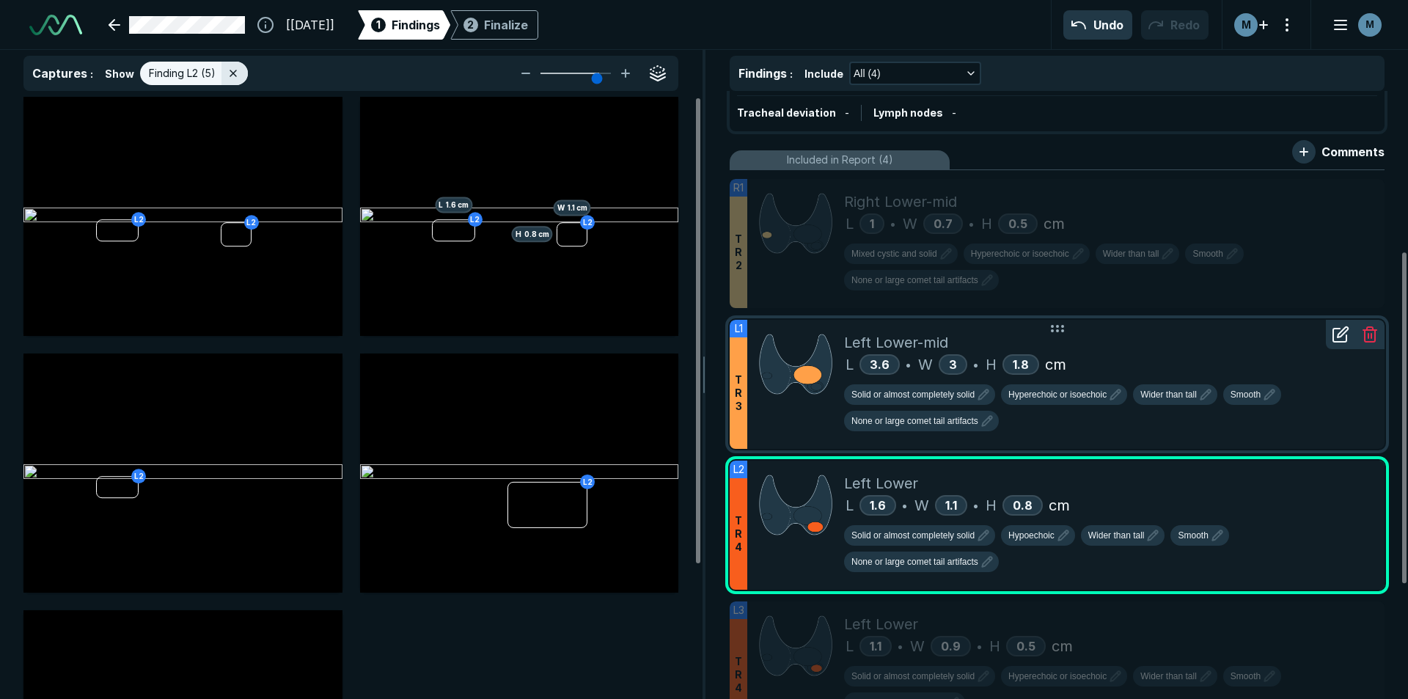
click at [1142, 438] on div "Left Lower-mid L 3.6 • W 3 • H 1.8 cm Solid or almost completely solid Hyperech…" at bounding box center [1108, 384] width 529 height 129
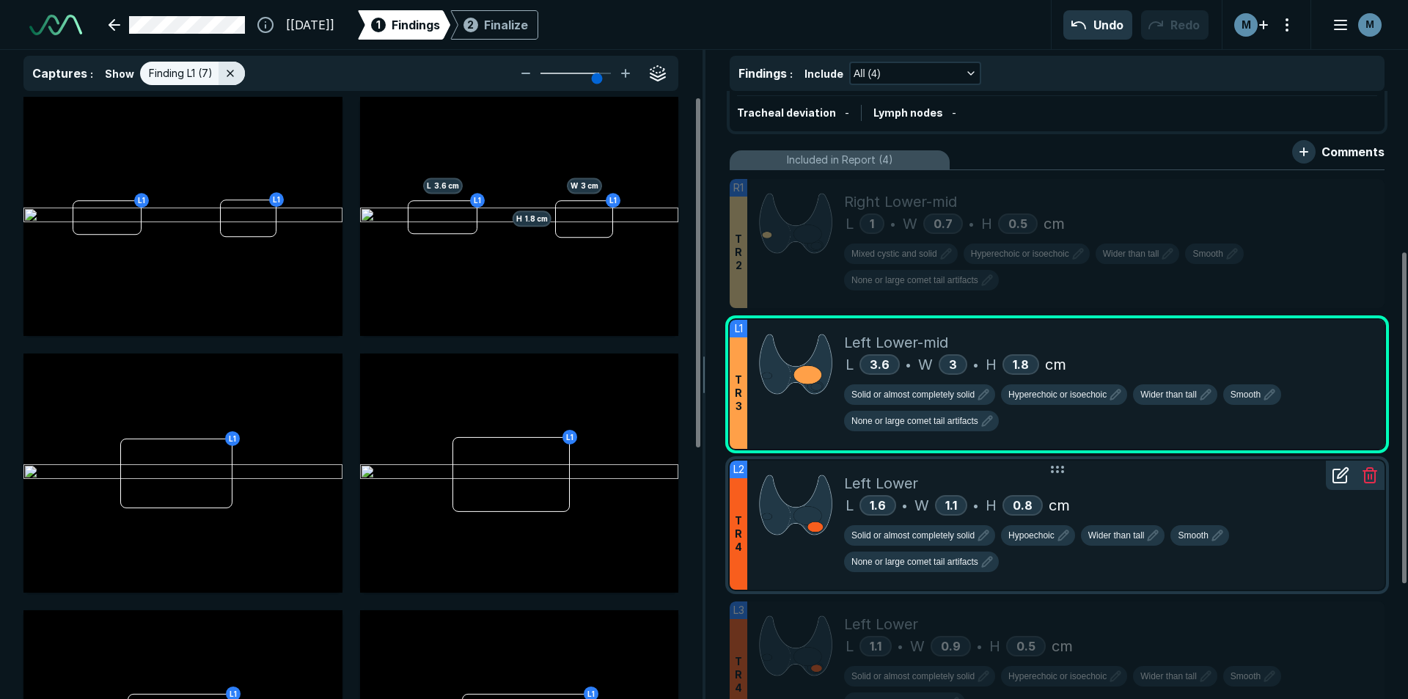
click at [1158, 513] on div "L 1.6 • W 1.1 • H 0.8 cm" at bounding box center [1108, 505] width 529 height 22
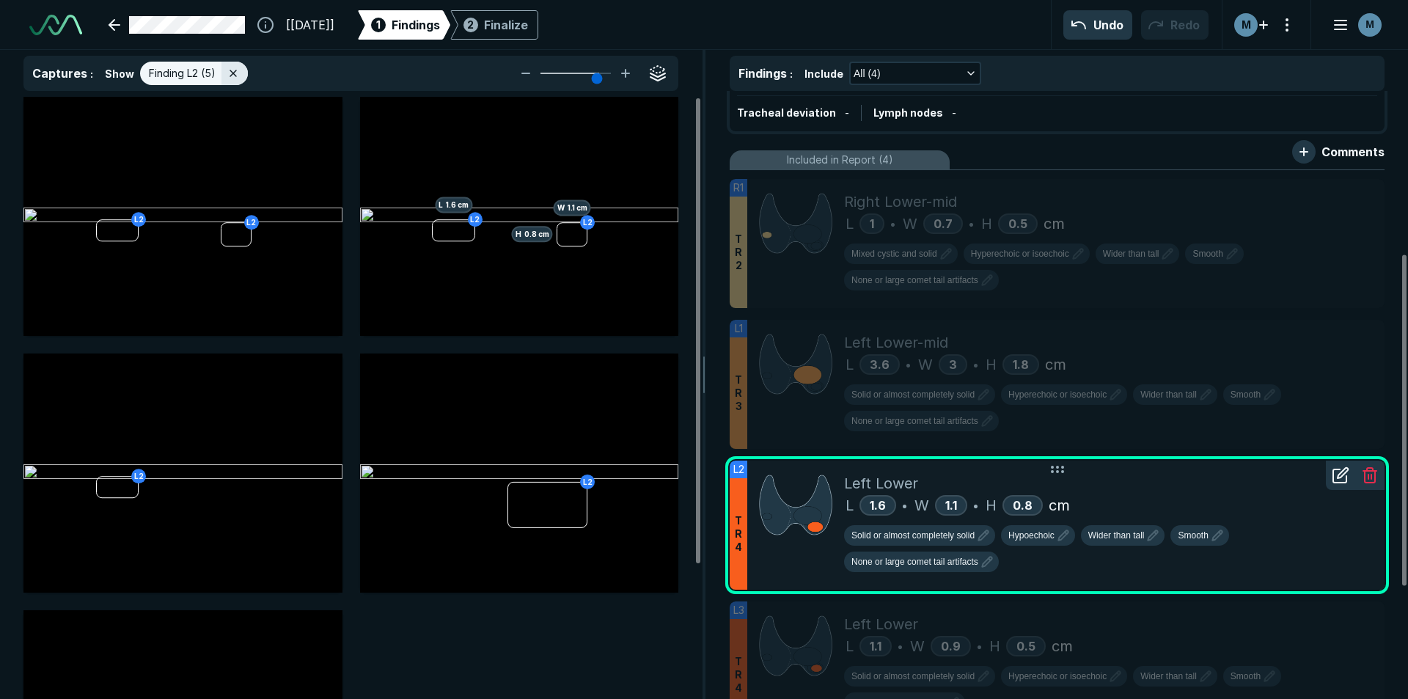
scroll to position [367, 0]
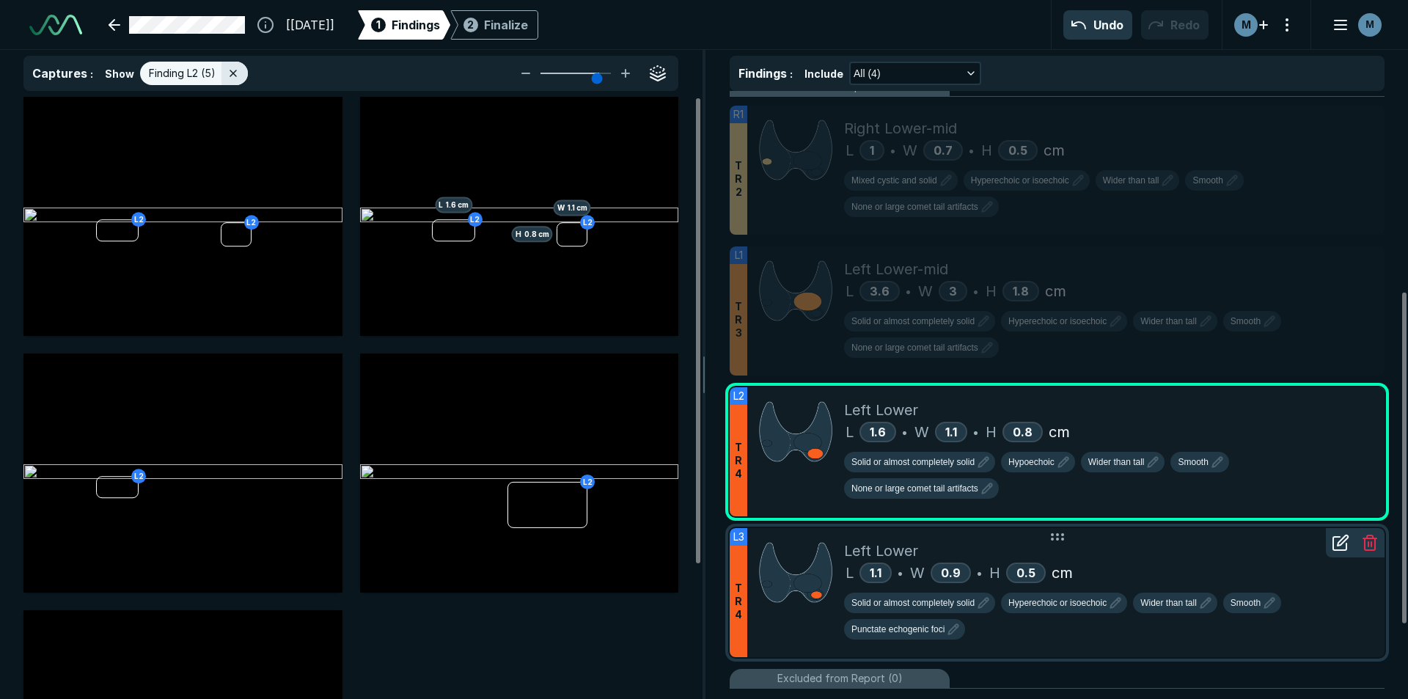
click at [1226, 572] on div "L 1.1 • W 0.9 • H 0.5 cm" at bounding box center [1108, 573] width 529 height 22
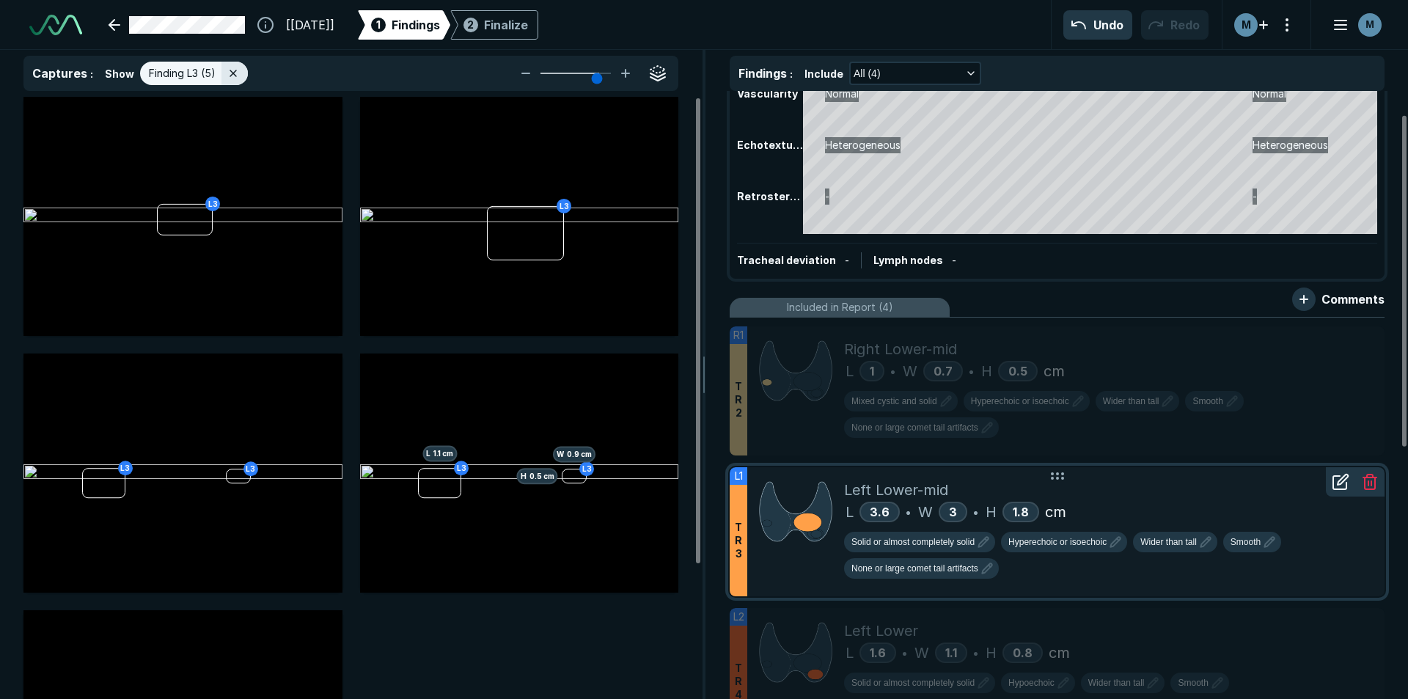
scroll to position [147, 0]
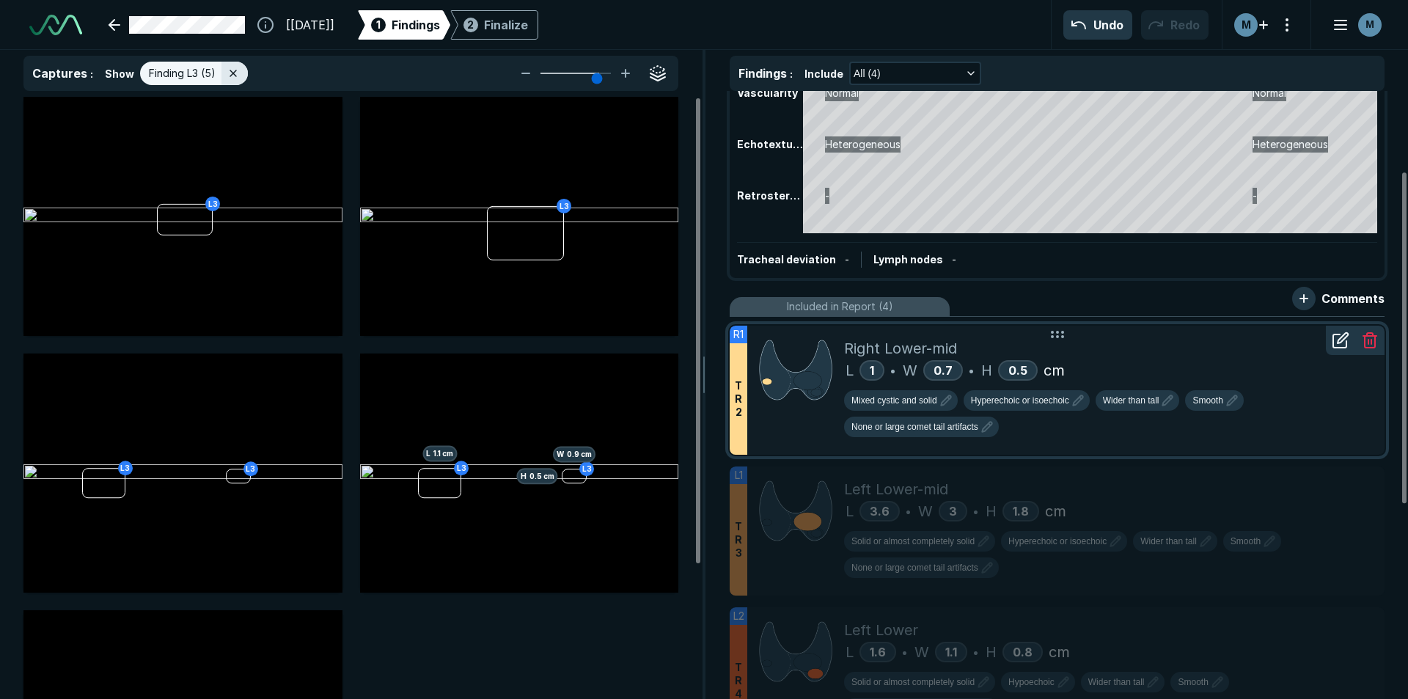
click at [1129, 360] on div "L 1 • W 0.7 • H 0.5 cm" at bounding box center [1108, 370] width 529 height 22
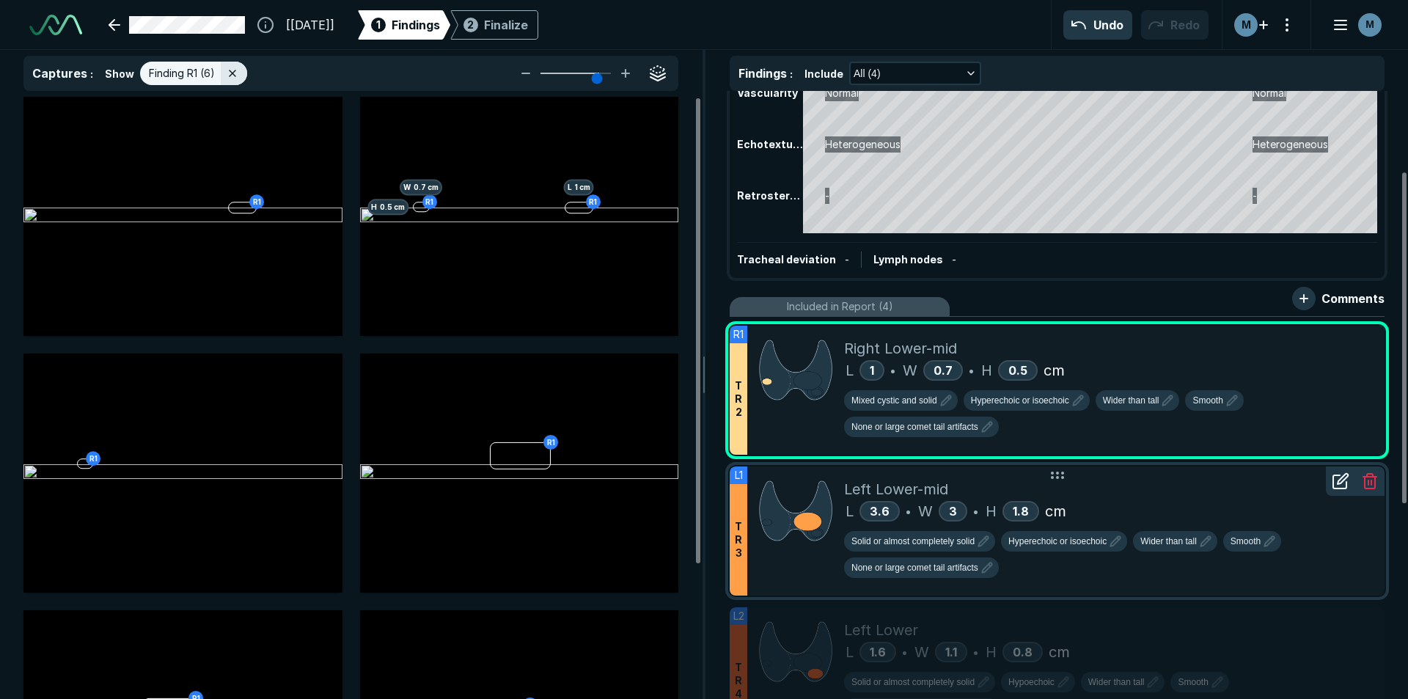
click at [1137, 493] on div "Left Lower-mid" at bounding box center [1108, 489] width 529 height 22
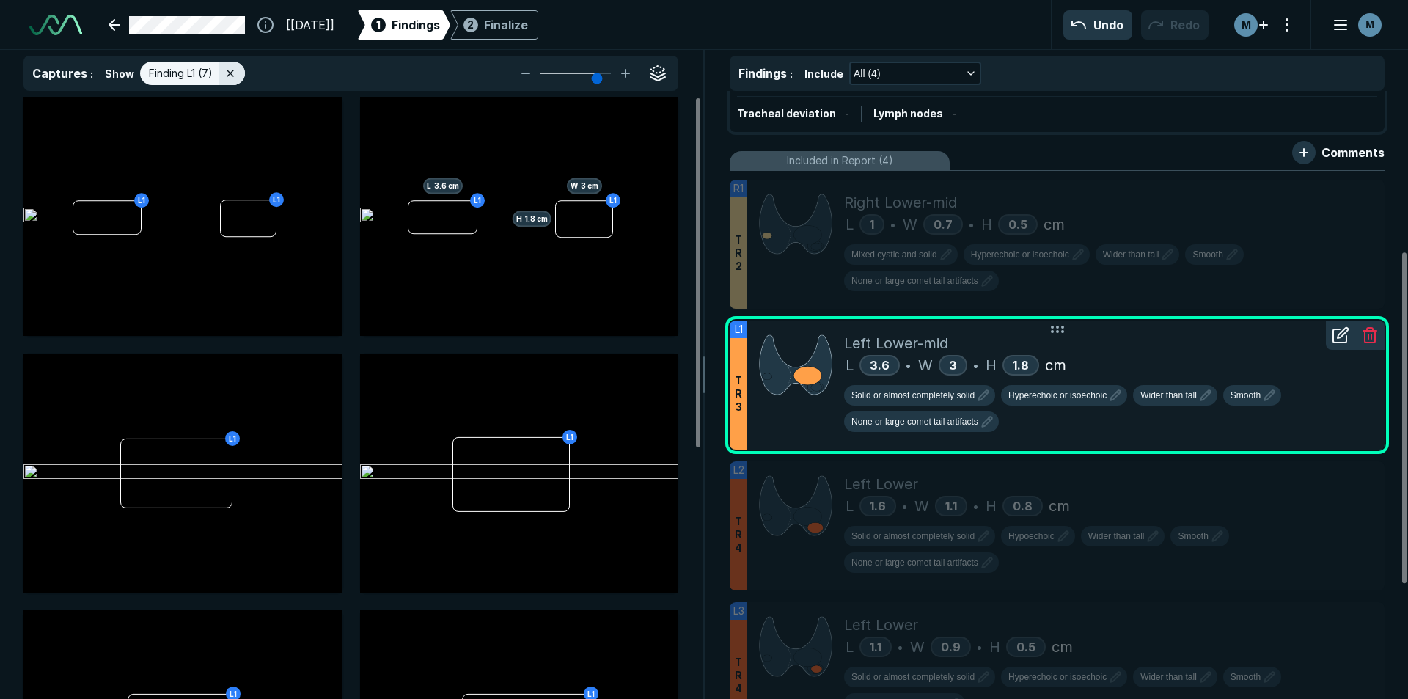
scroll to position [293, 0]
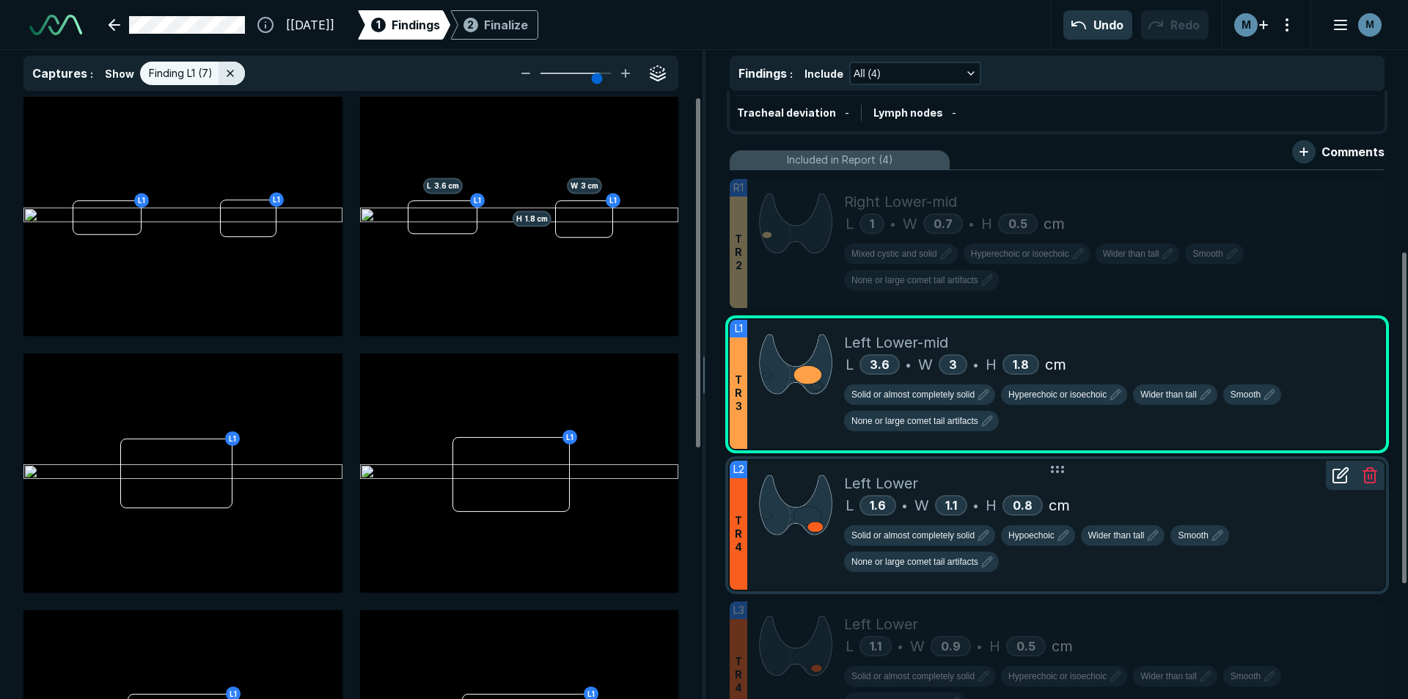
click at [1146, 509] on div "L 1.6 • W 1.1 • H 0.8 cm" at bounding box center [1108, 505] width 529 height 22
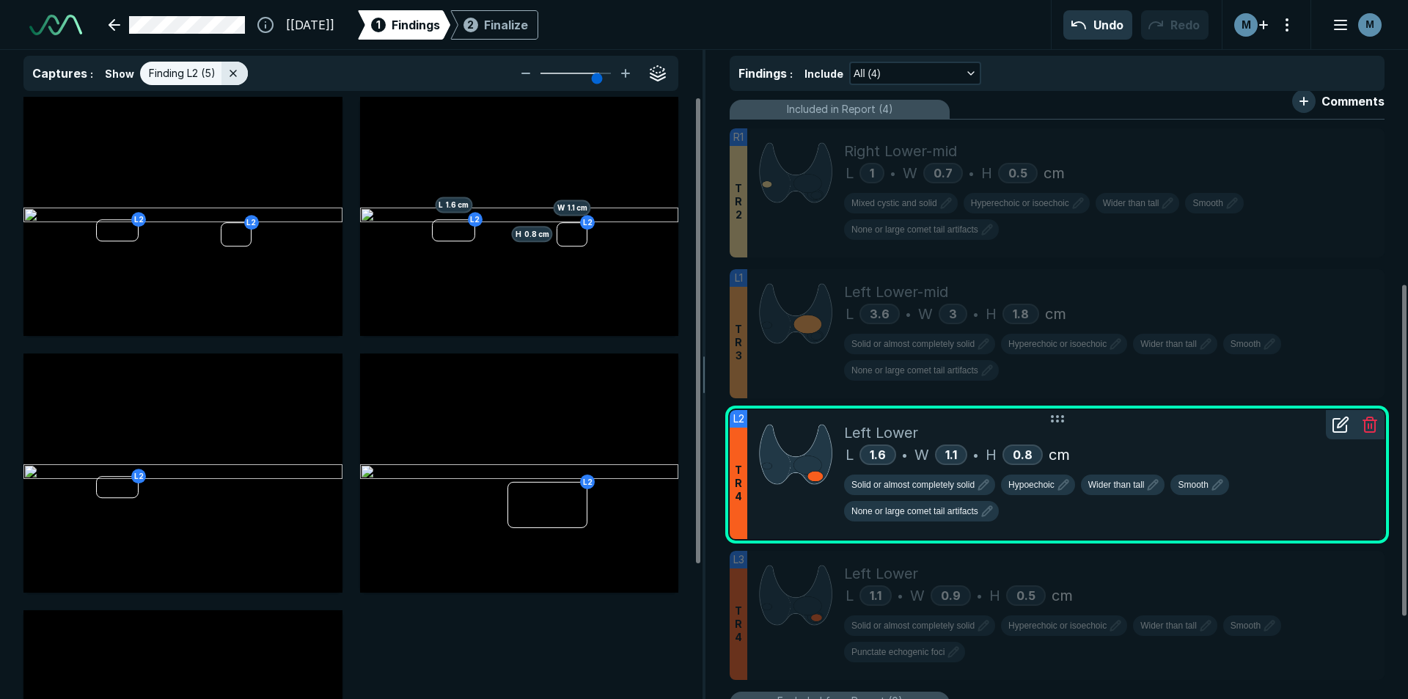
scroll to position [367, 0]
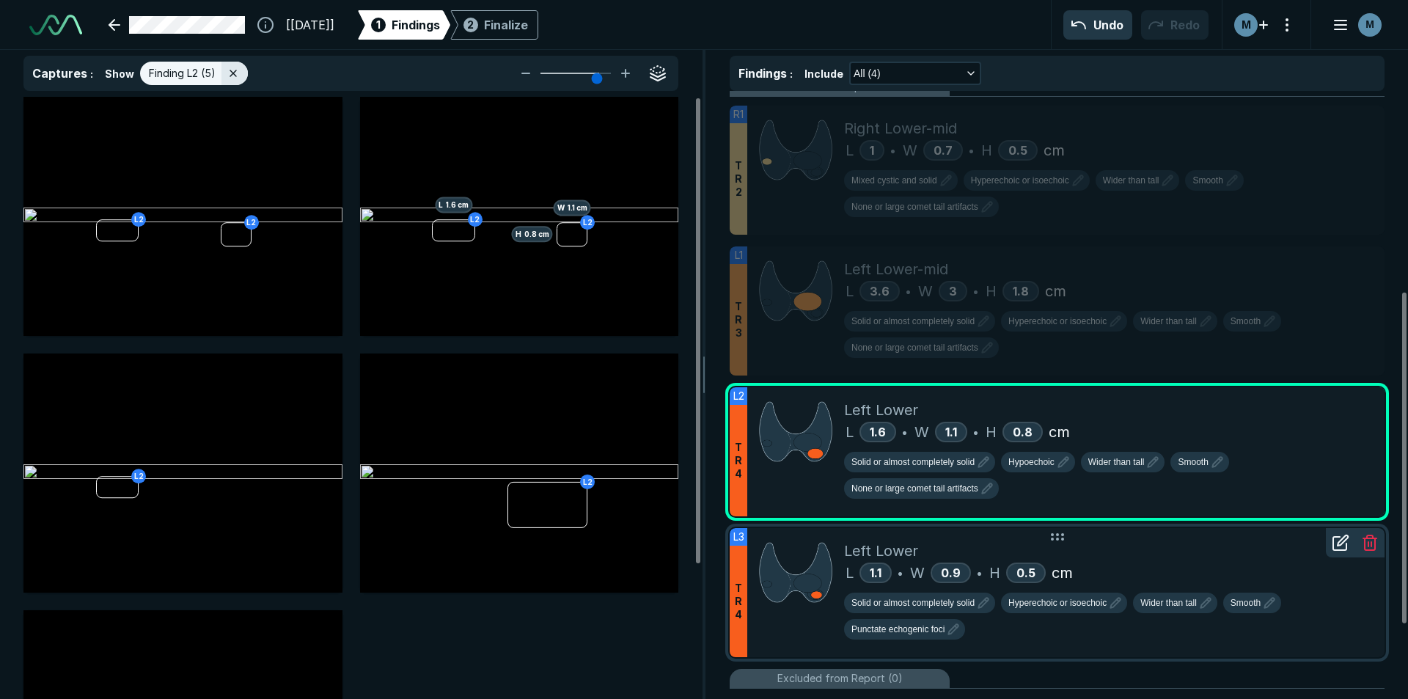
click at [816, 631] on div at bounding box center [795, 592] width 97 height 129
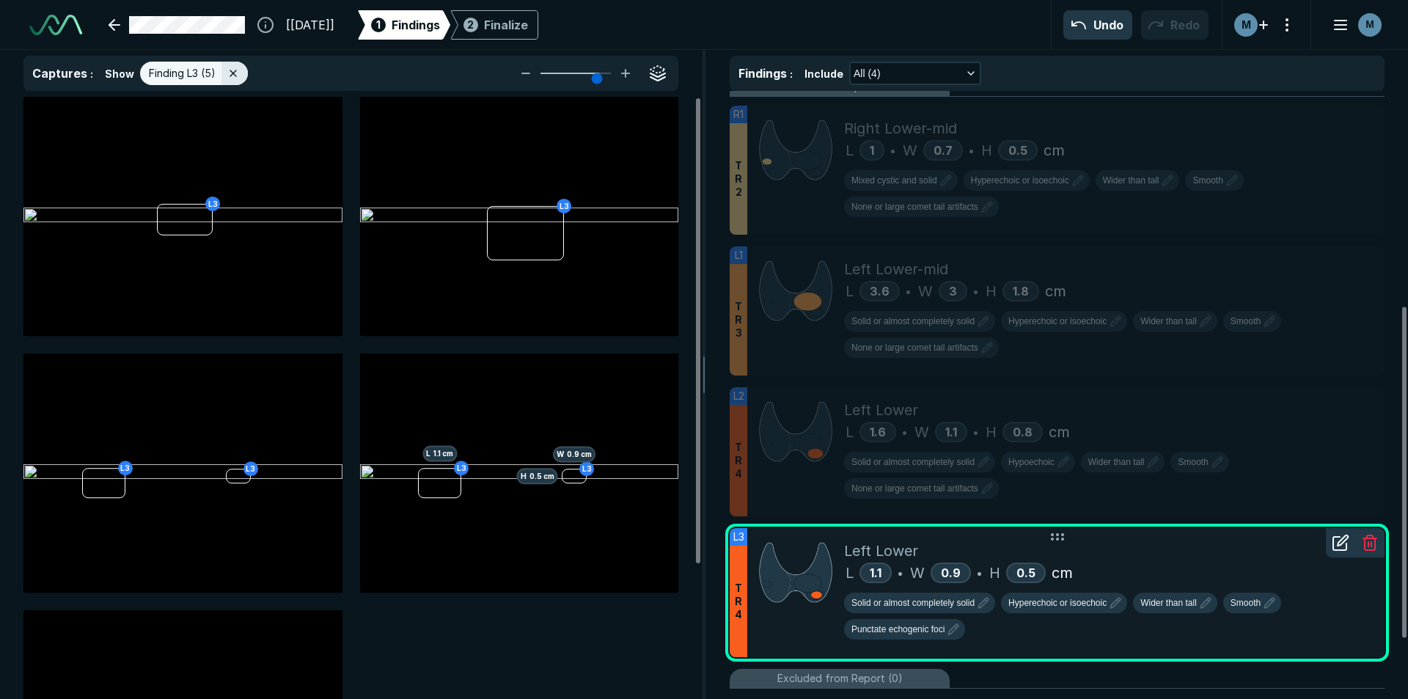
scroll to position [440, 0]
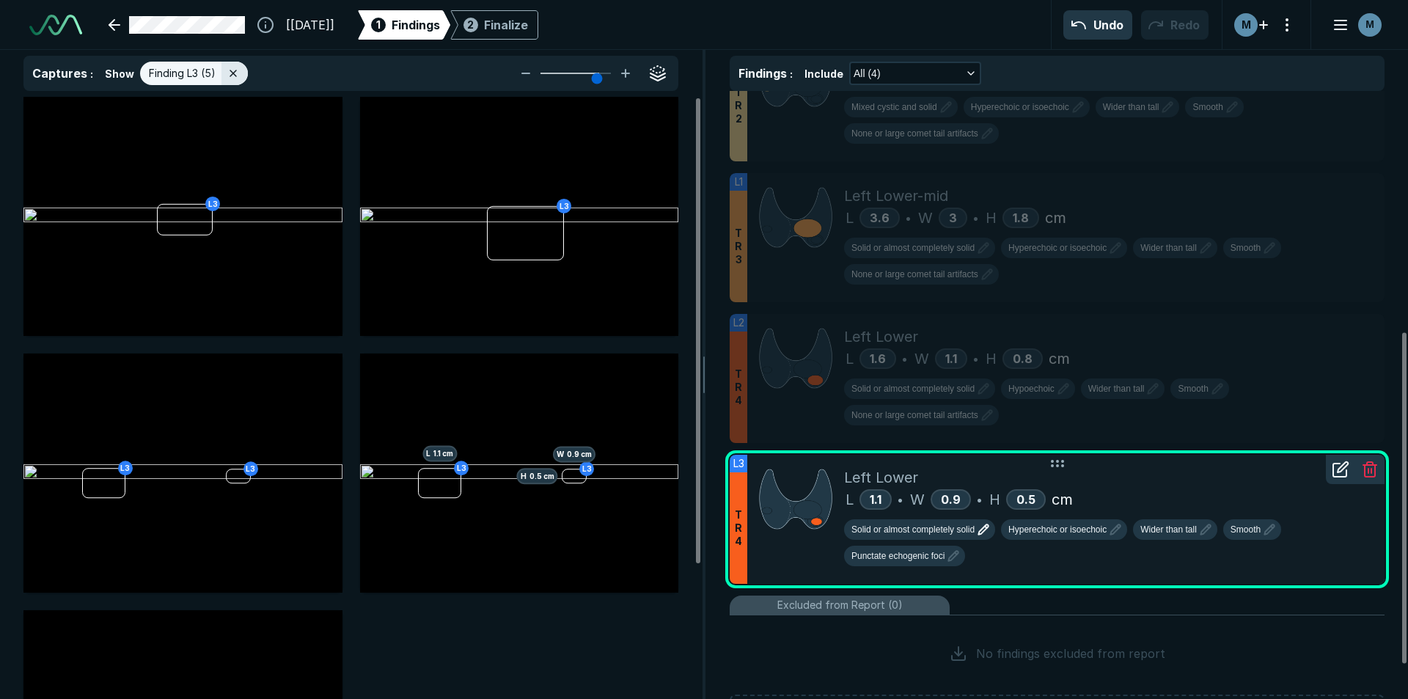
click at [982, 529] on icon "button" at bounding box center [983, 529] width 10 height 10
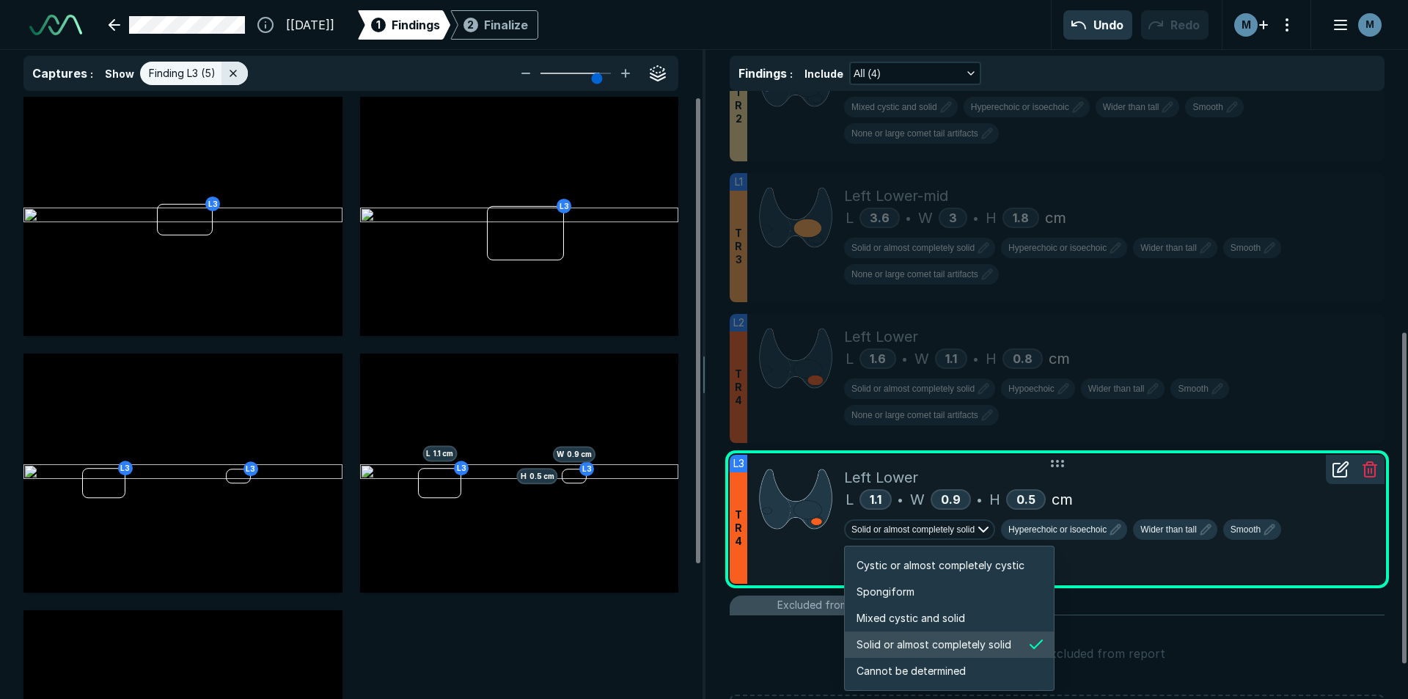
scroll to position [2446, 2816]
click at [960, 619] on span "Mixed cystic and solid" at bounding box center [910, 618] width 109 height 16
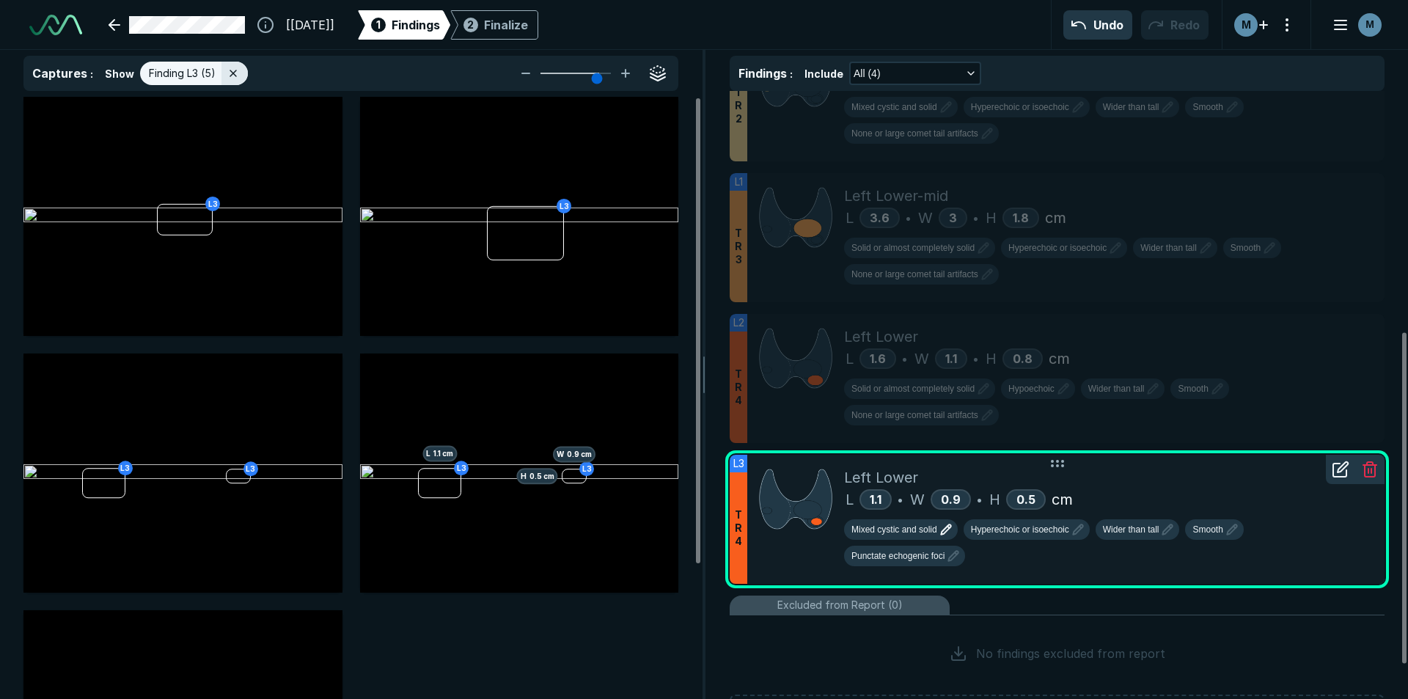
click at [1026, 541] on div "Mixed cystic and solid Hyperechoic or isoechoic Wider than tall Smooth Punctate…" at bounding box center [1108, 545] width 529 height 53
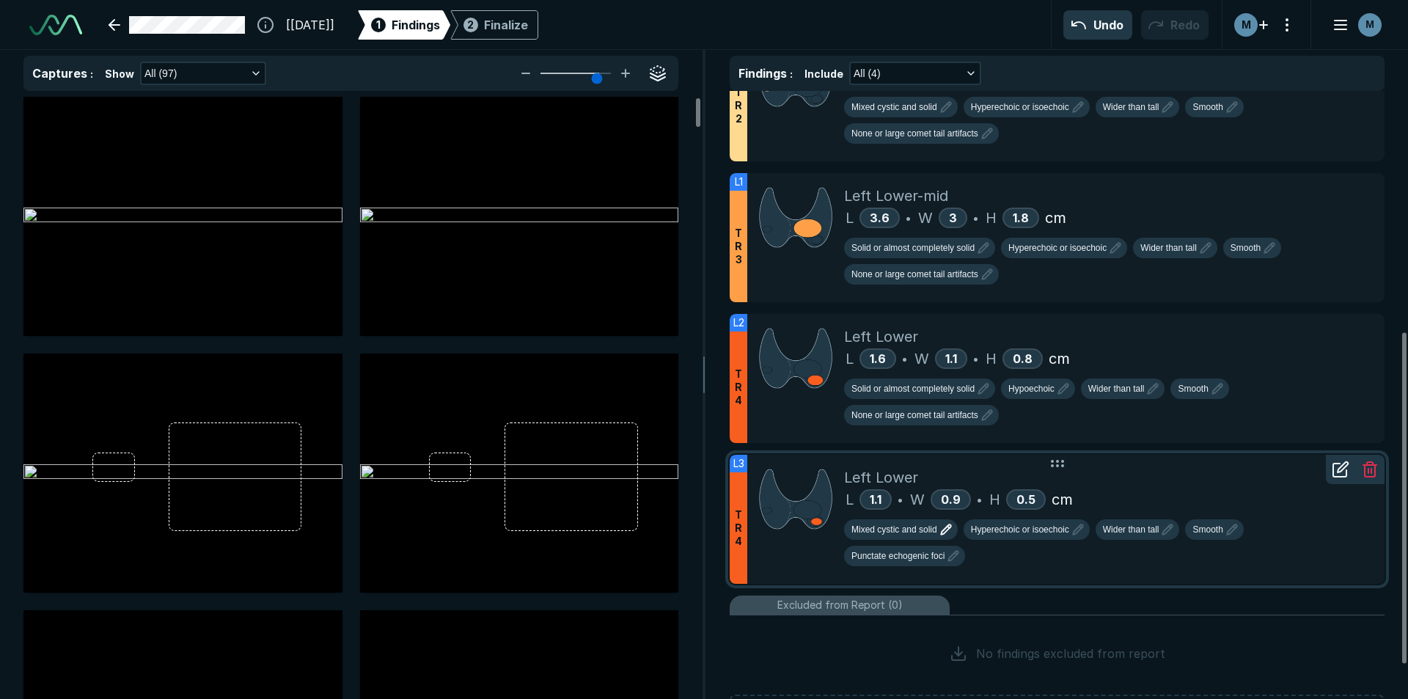
scroll to position [4432, 4807]
click at [1067, 539] on button "Hyperechoic or isoechoic" at bounding box center [1026, 529] width 126 height 21
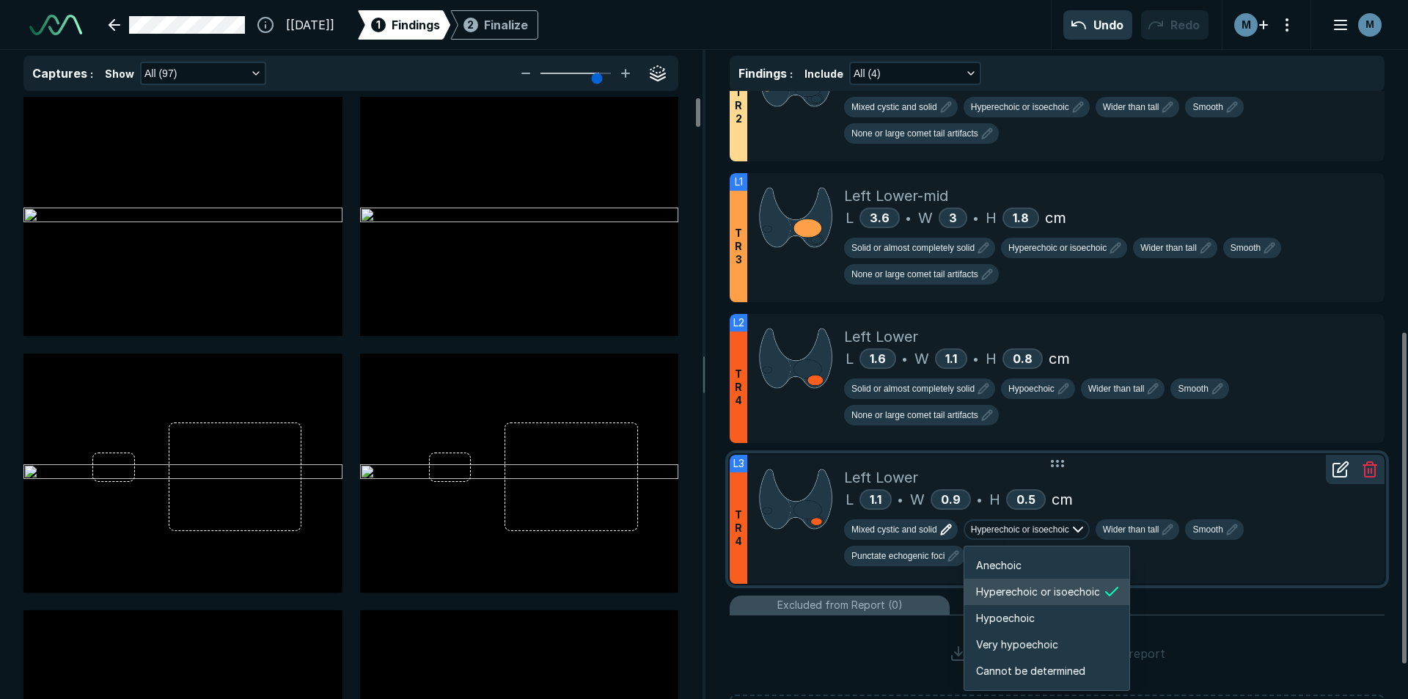
scroll to position [2446, 2627]
click at [1035, 614] on li "Hypoechoic" at bounding box center [1046, 618] width 165 height 26
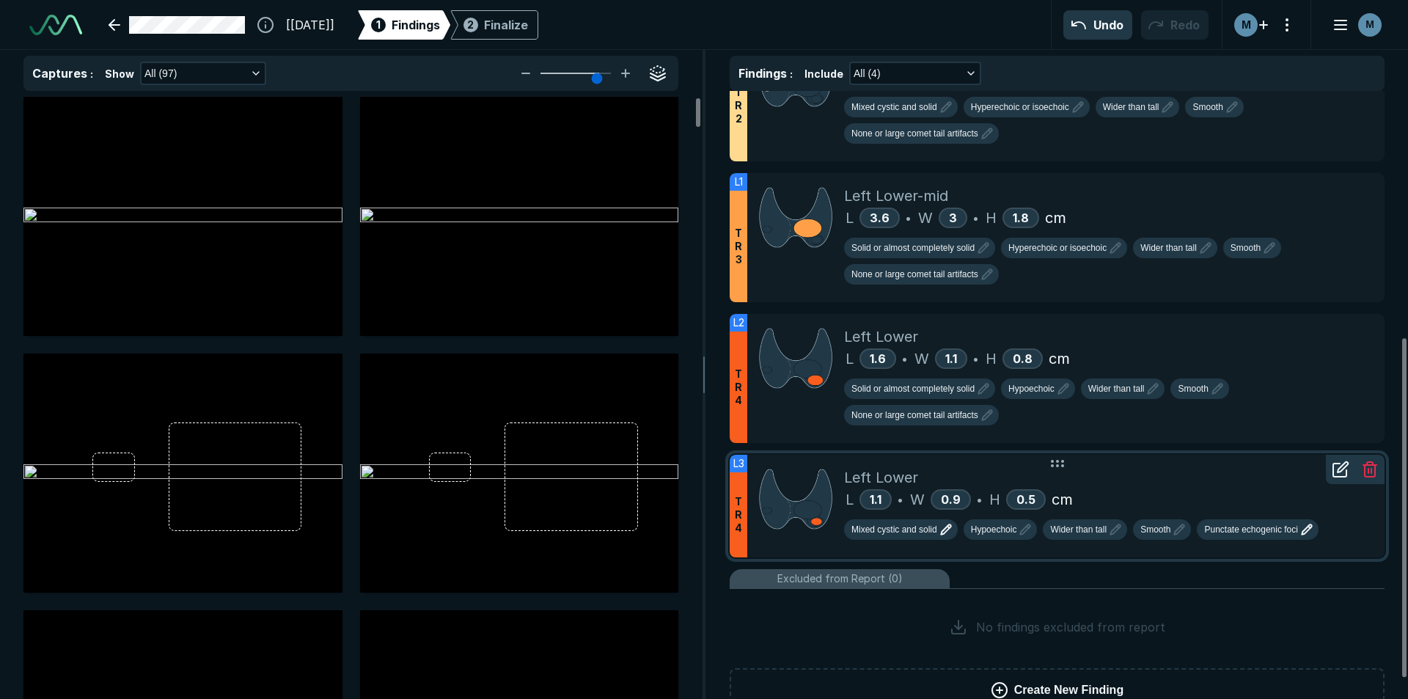
click at [1232, 520] on button "Punctate echogenic foci" at bounding box center [1256, 529] width 121 height 21
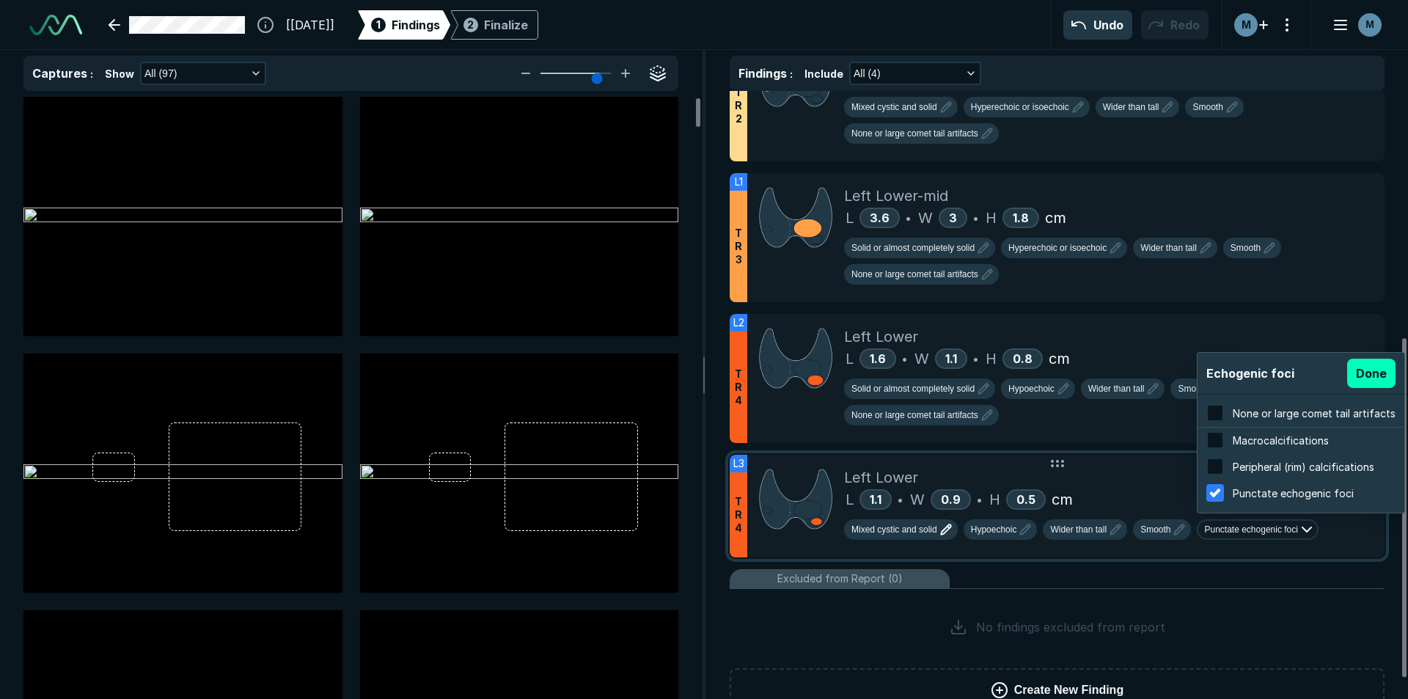
scroll to position [2358, 2796]
click at [1285, 419] on div "None or large comet tail artifacts" at bounding box center [1313, 413] width 163 height 16
checkbox input "true"
checkbox input "false"
click at [1355, 375] on button "Done" at bounding box center [1371, 372] width 48 height 29
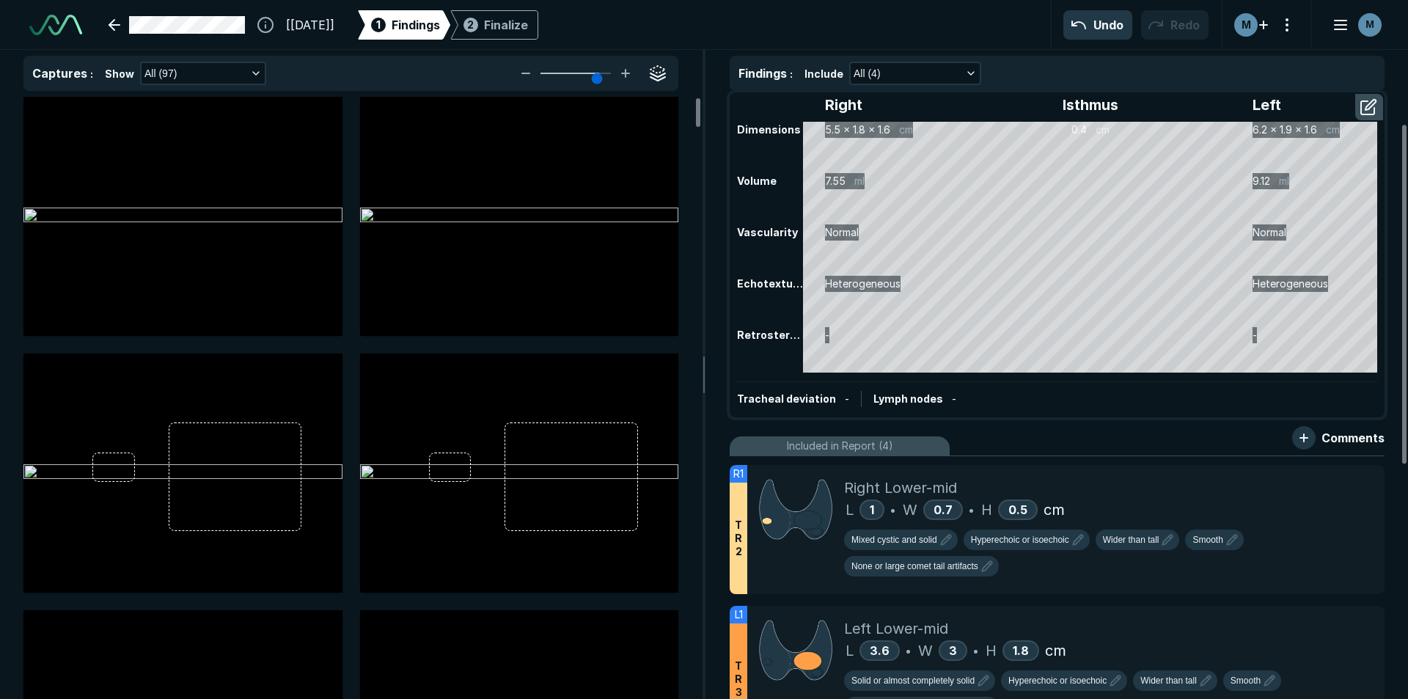
scroll to position [0, 0]
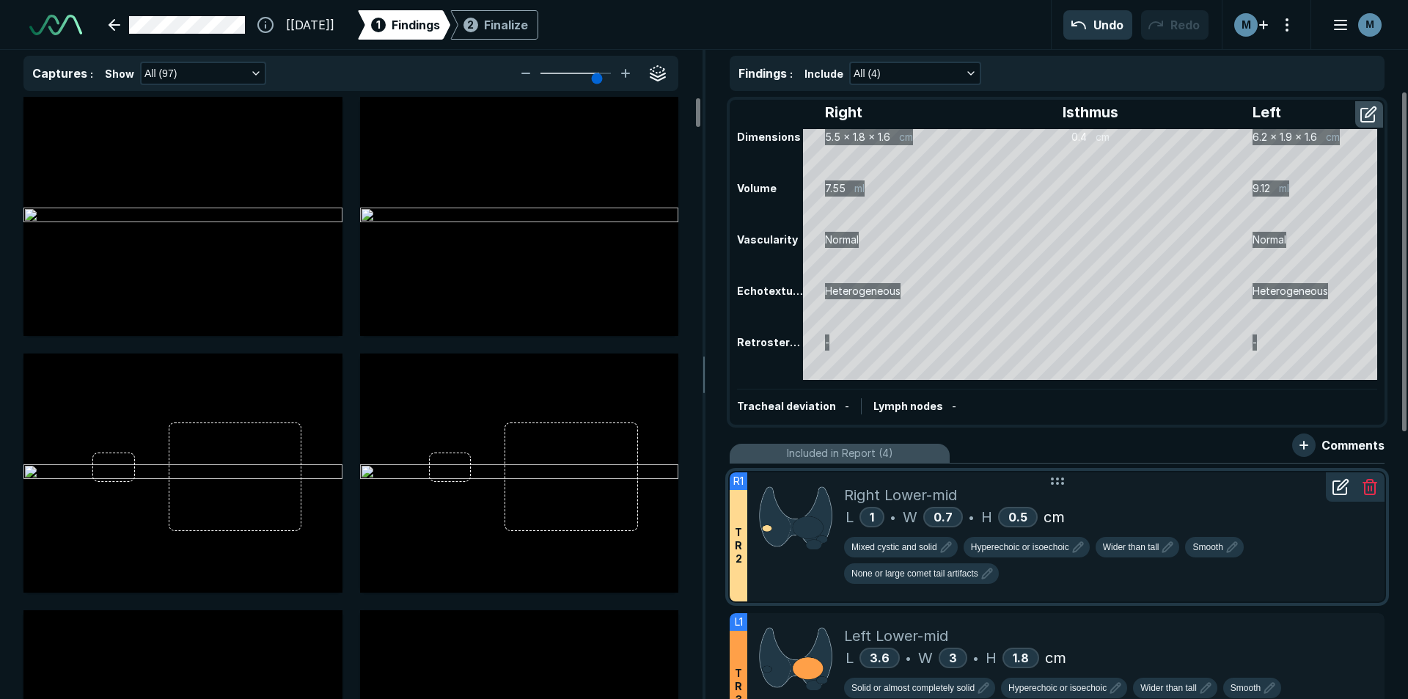
click at [1339, 490] on icon at bounding box center [1340, 487] width 18 height 18
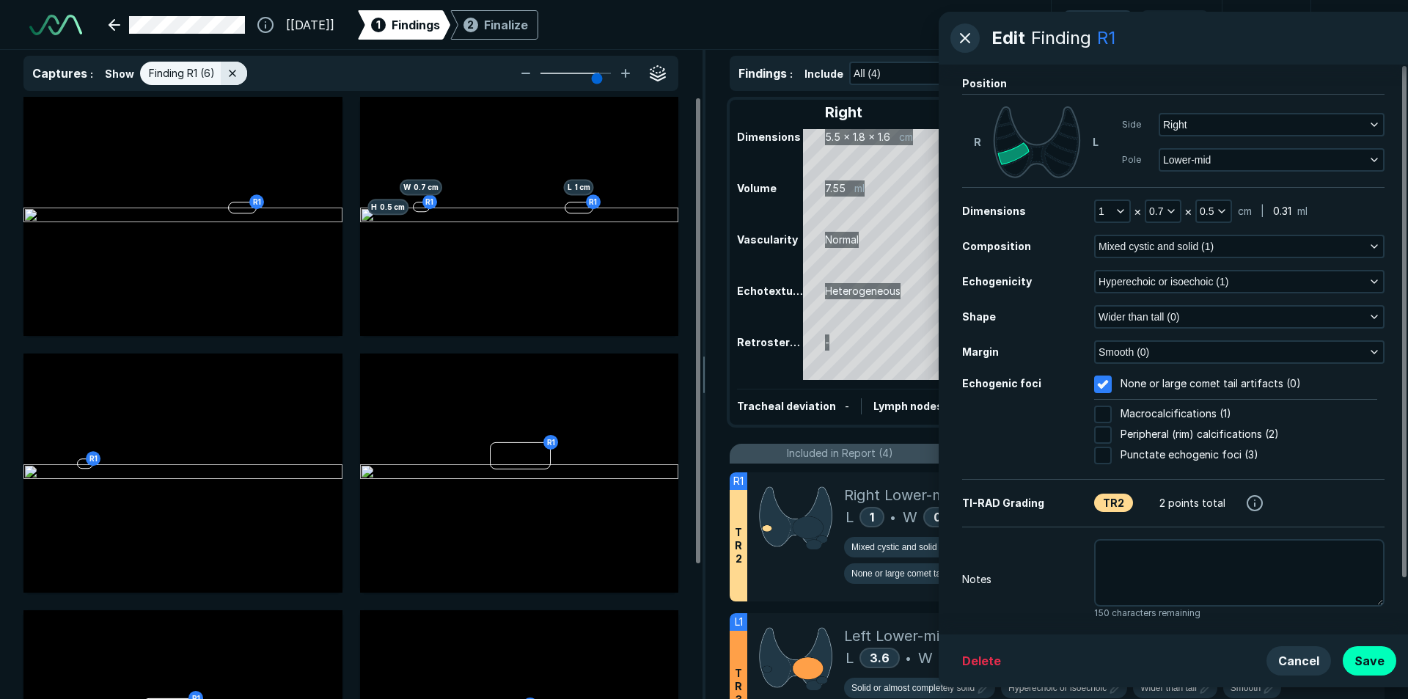
scroll to position [62, 0]
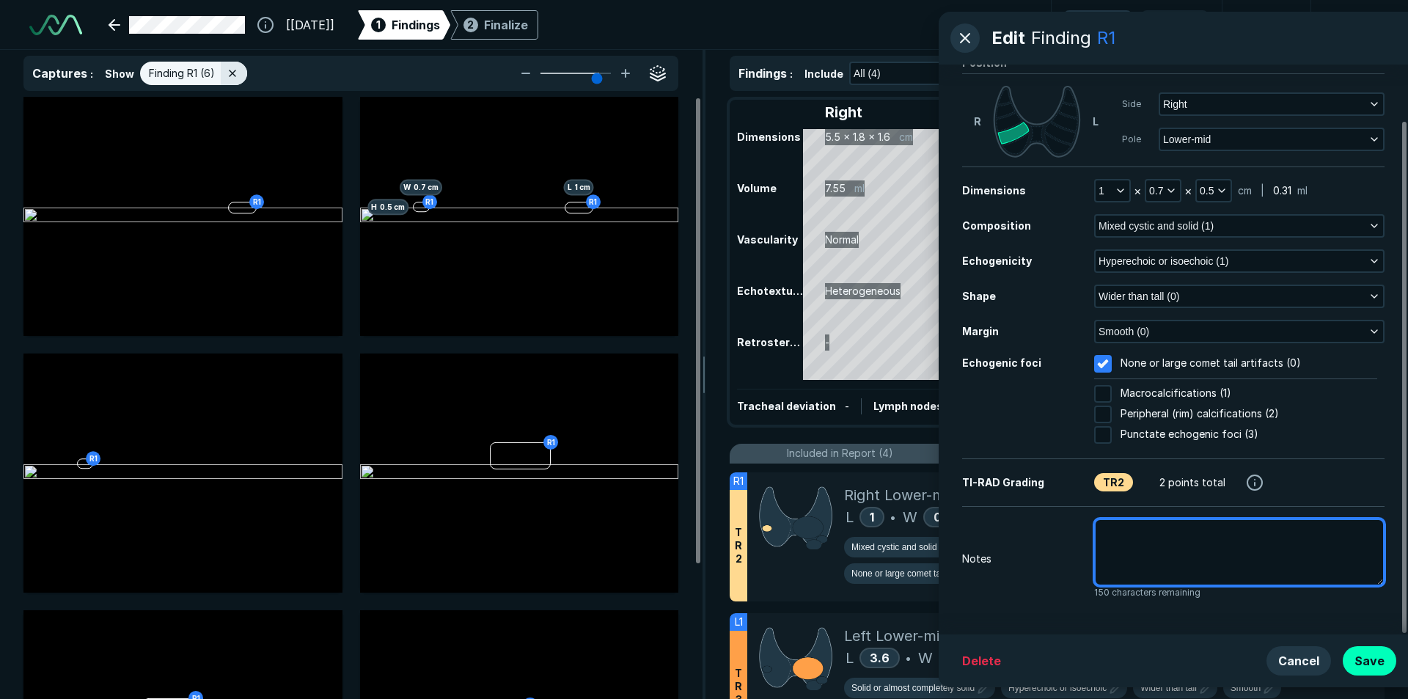
click at [1139, 543] on textarea at bounding box center [1239, 551] width 290 height 67
type textarea "x"
type textarea "p"
type textarea "x"
type textarea "pr"
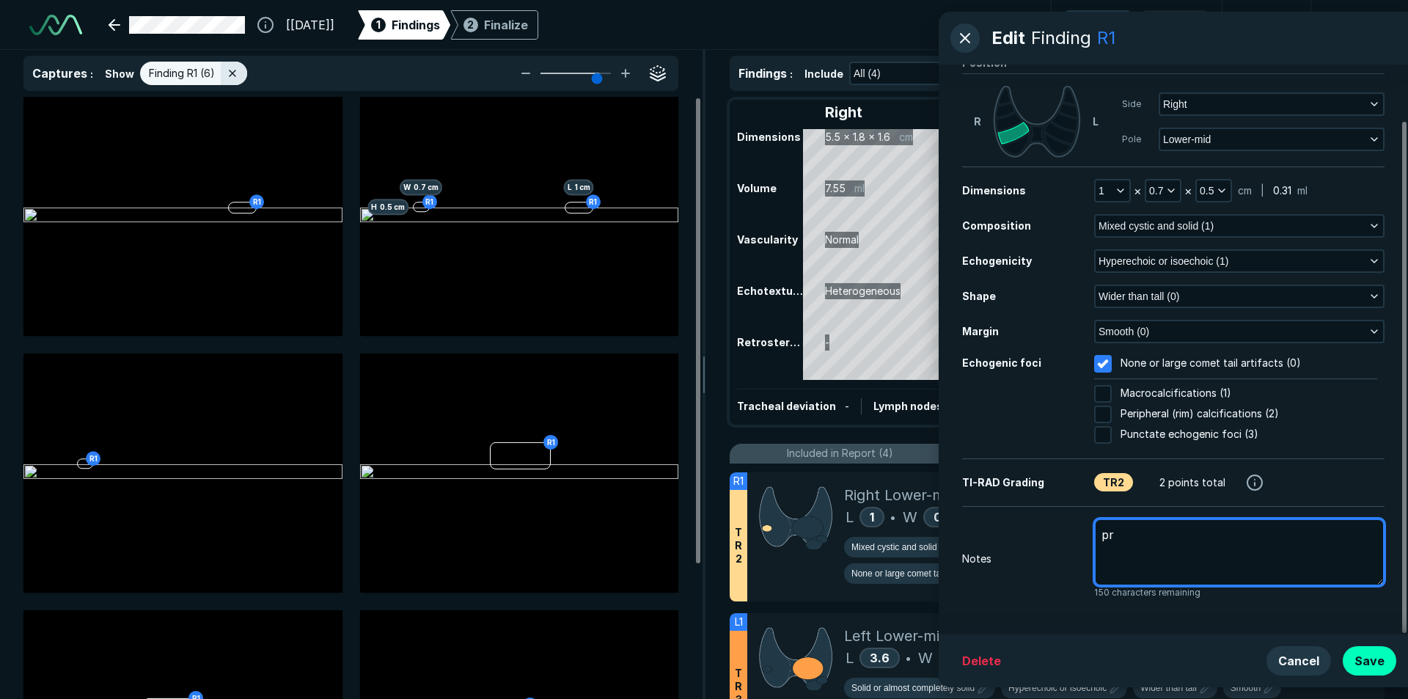
type textarea "x"
type textarea "pro"
type textarea "x"
type textarea "proi"
type textarea "x"
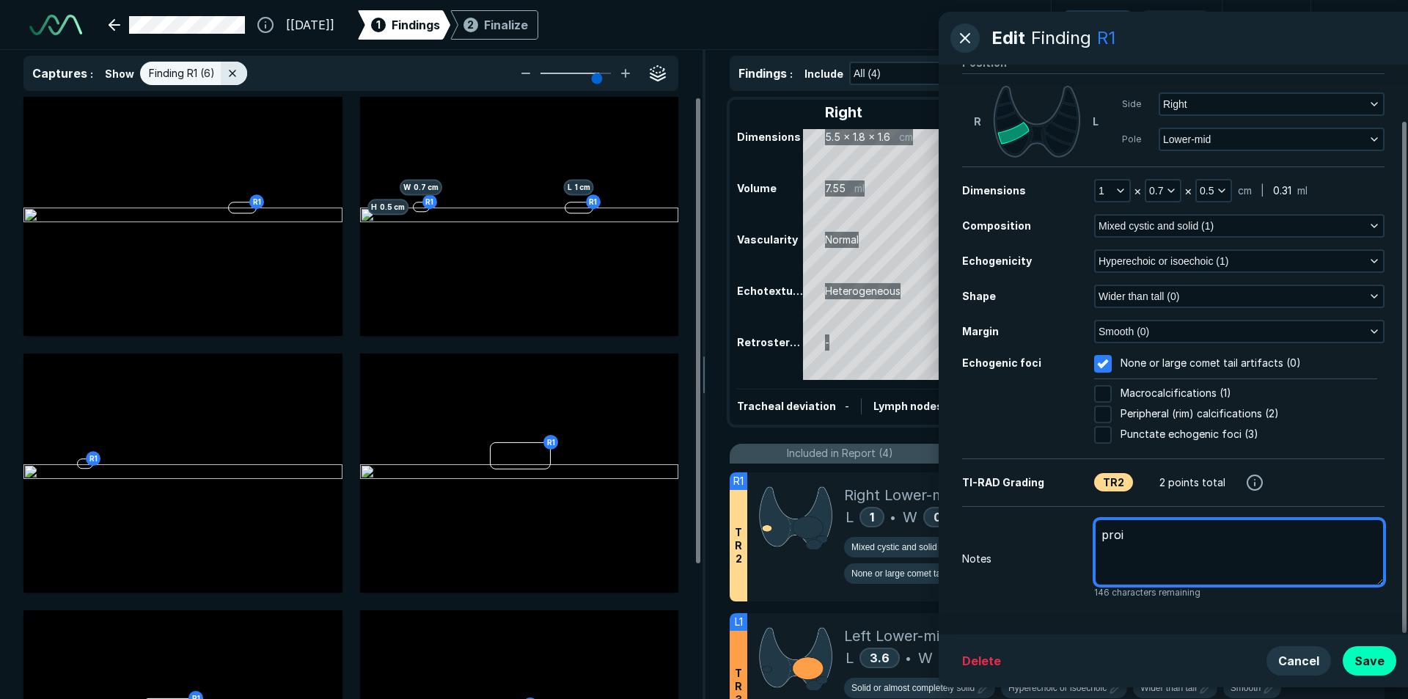
type textarea "proio"
type textarea "x"
type textarea "proi"
type textarea "x"
type textarea "pro"
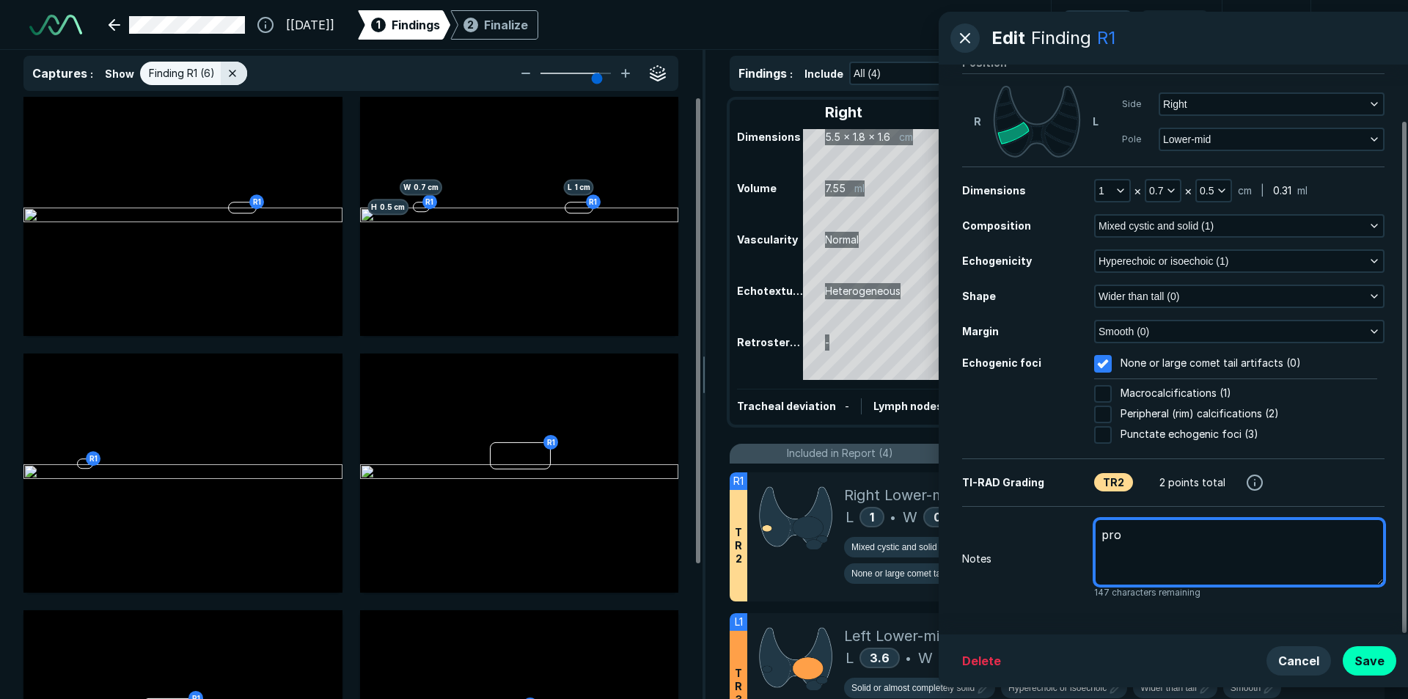
type textarea "x"
type textarea "pr"
type textarea "x"
type textarea "pri"
type textarea "x"
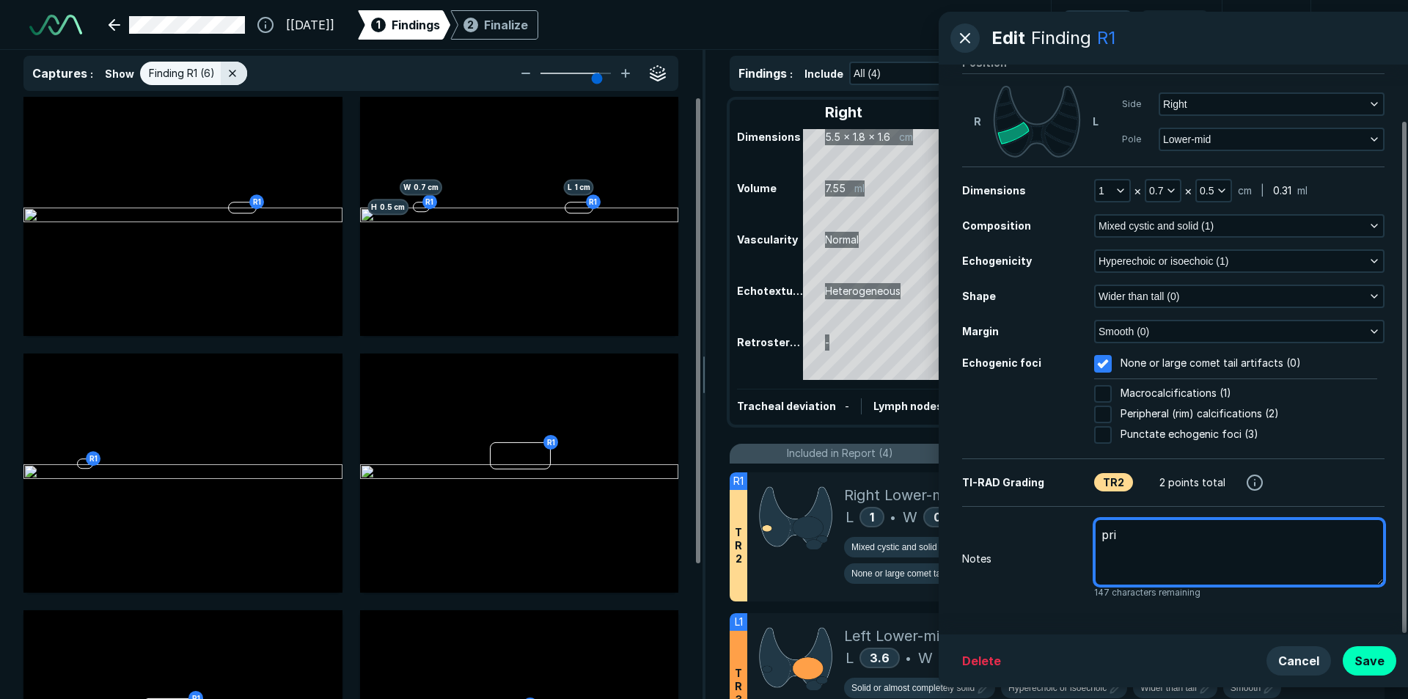
type textarea "prio"
type textarea "x"
type textarea "prior"
type textarea "x"
type textarea "prio"
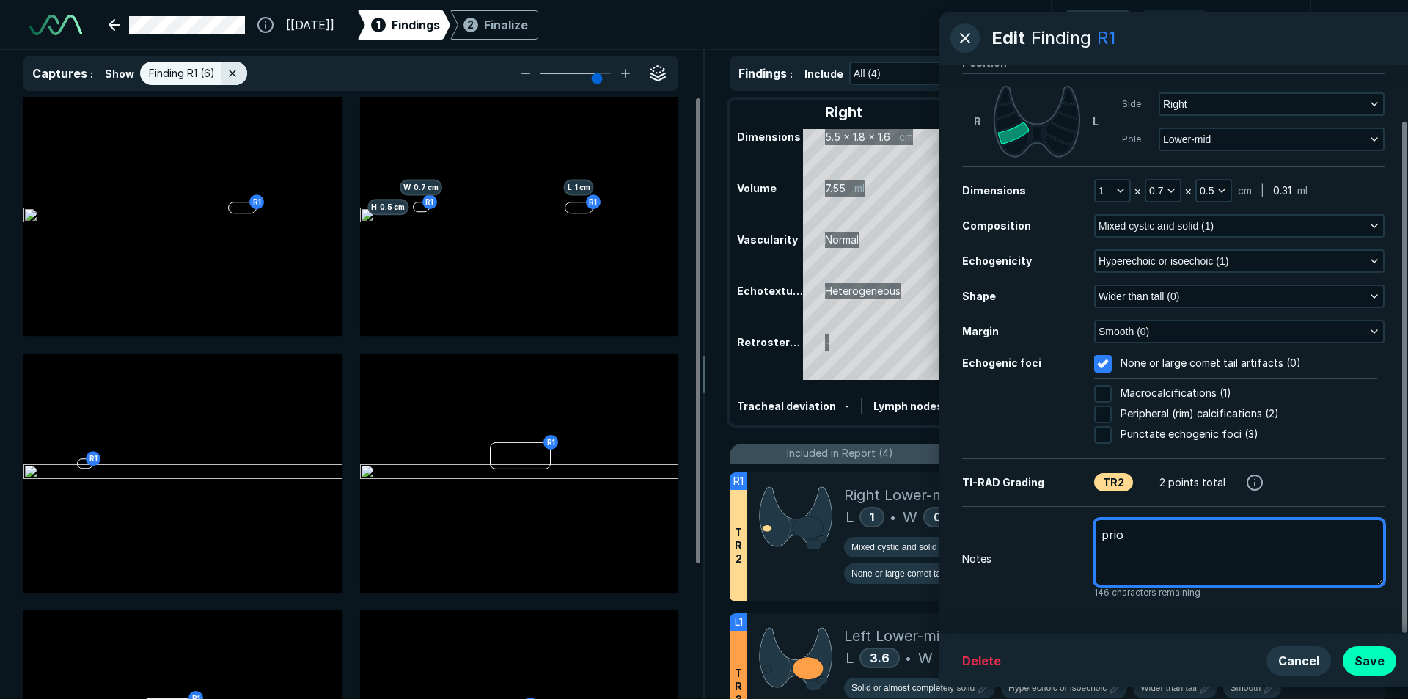
type textarea "x"
type textarea "prior"
type textarea "x"
type textarea "prior"
type textarea "x"
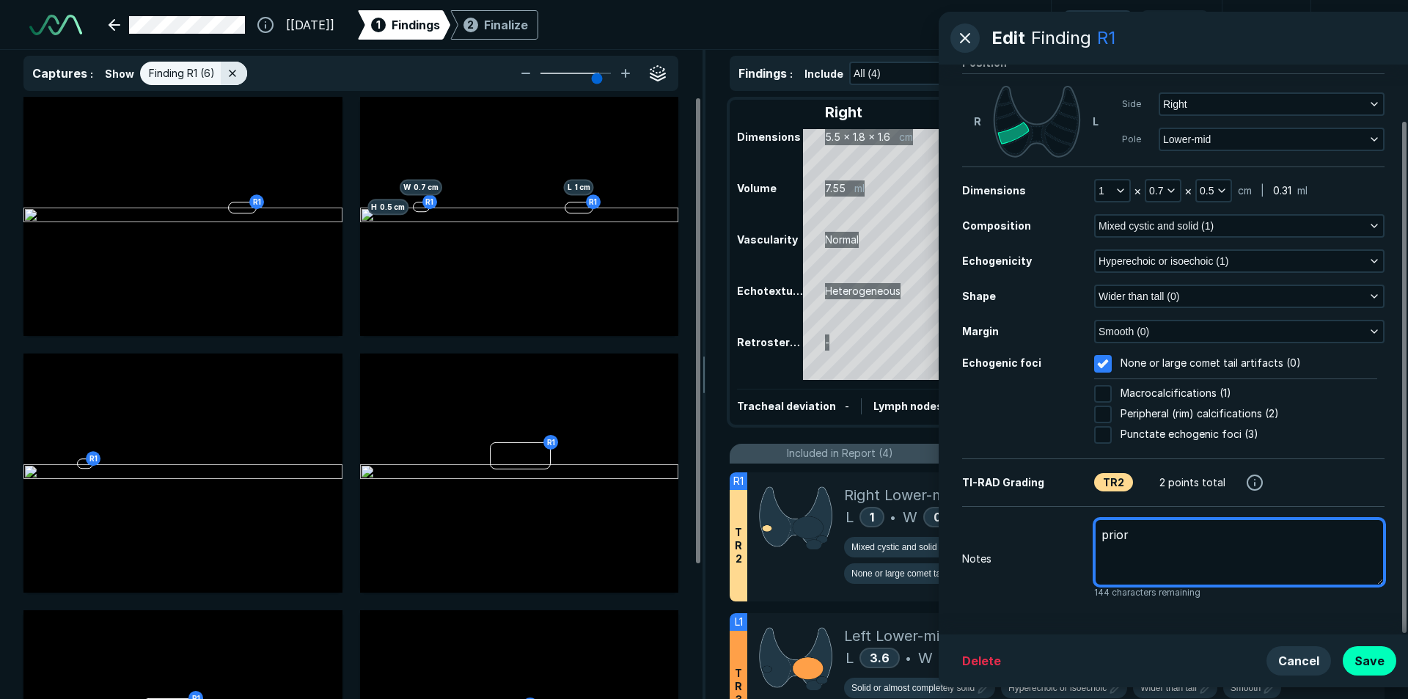
type textarea "prior m"
type textarea "x"
type textarea "prior me"
type textarea "x"
type textarea "prior mea"
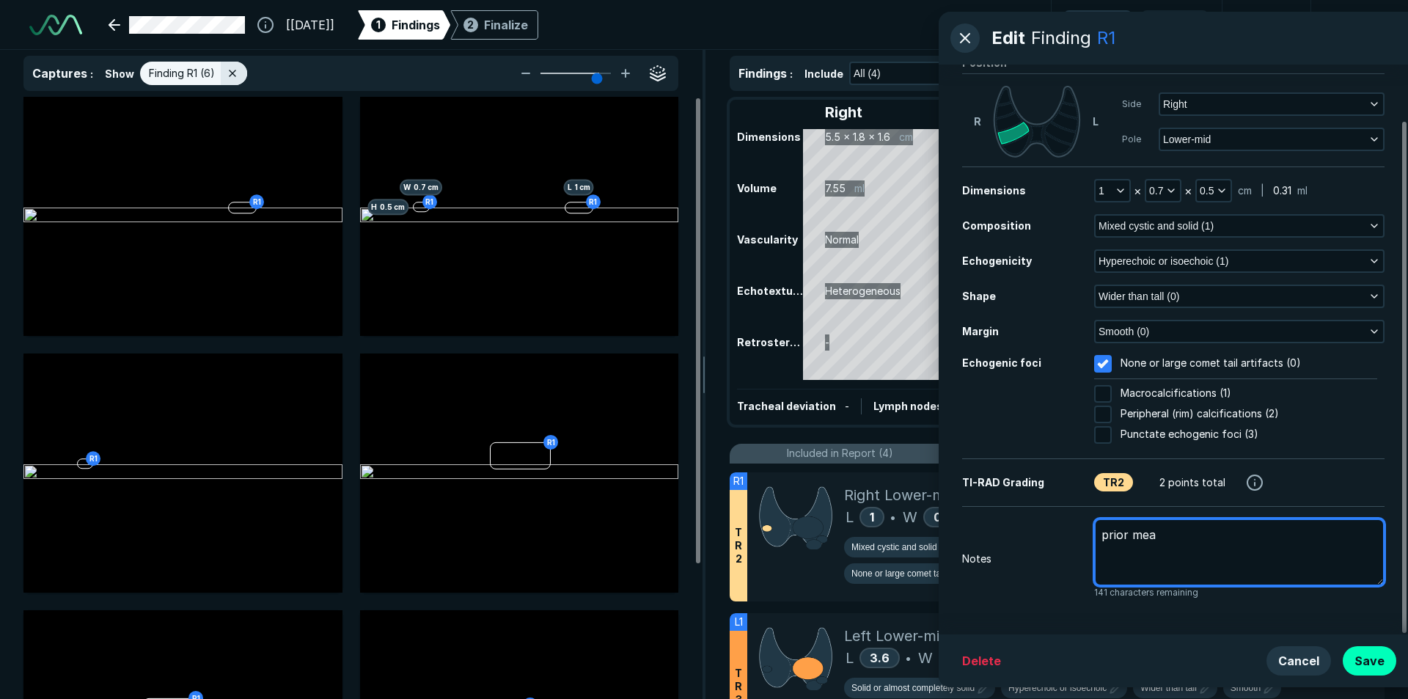
type textarea "x"
type textarea "prior meau"
type textarea "x"
type textarea "prior mea"
type textarea "x"
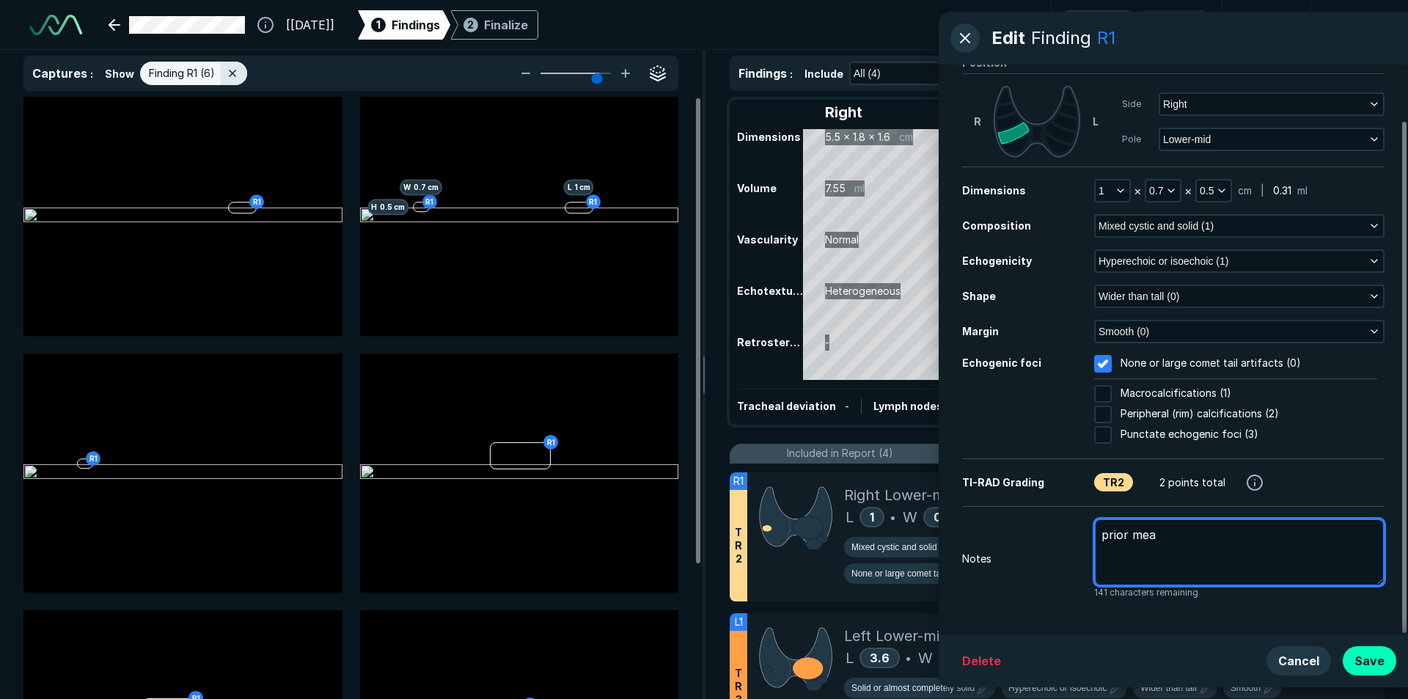
type textarea "prior meas"
type textarea "x"
type textarea "prior measr"
type textarea "x"
type textarea "prior measre"
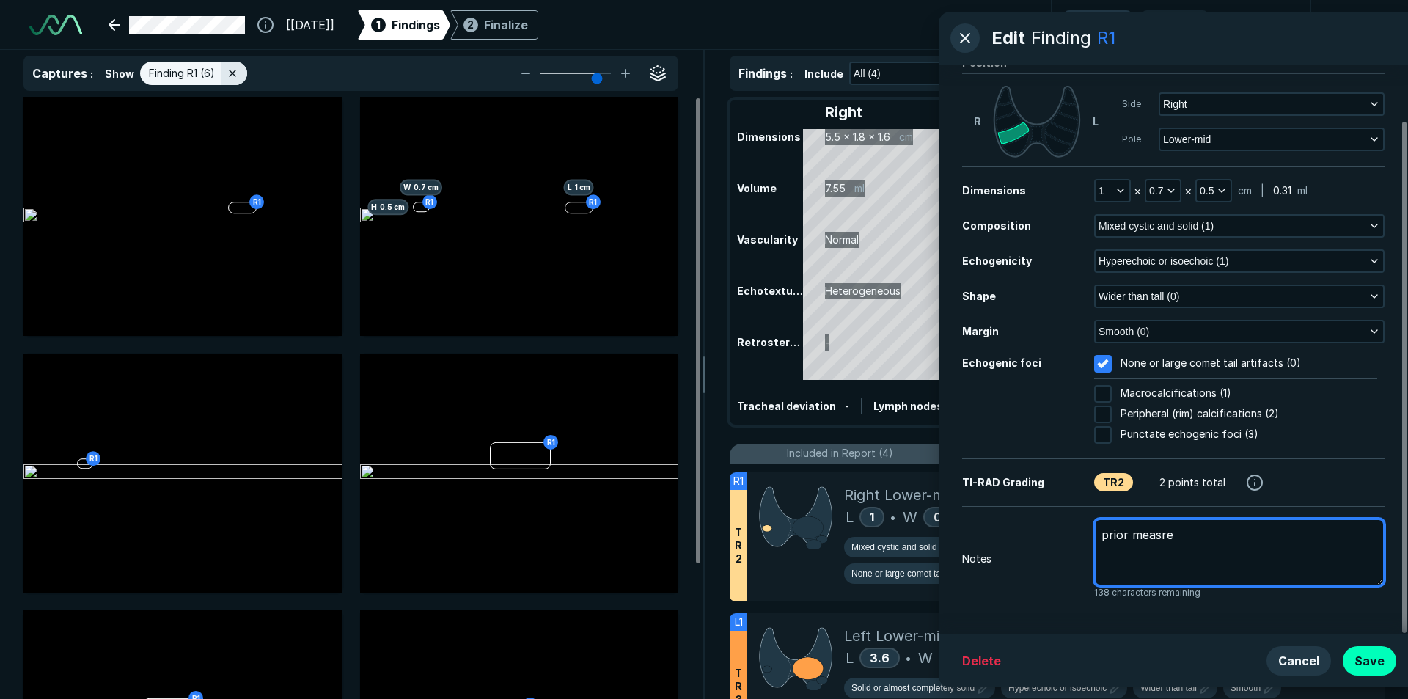
type textarea "x"
type textarea "prior measrem"
type textarea "x"
type textarea "prior measre"
type textarea "x"
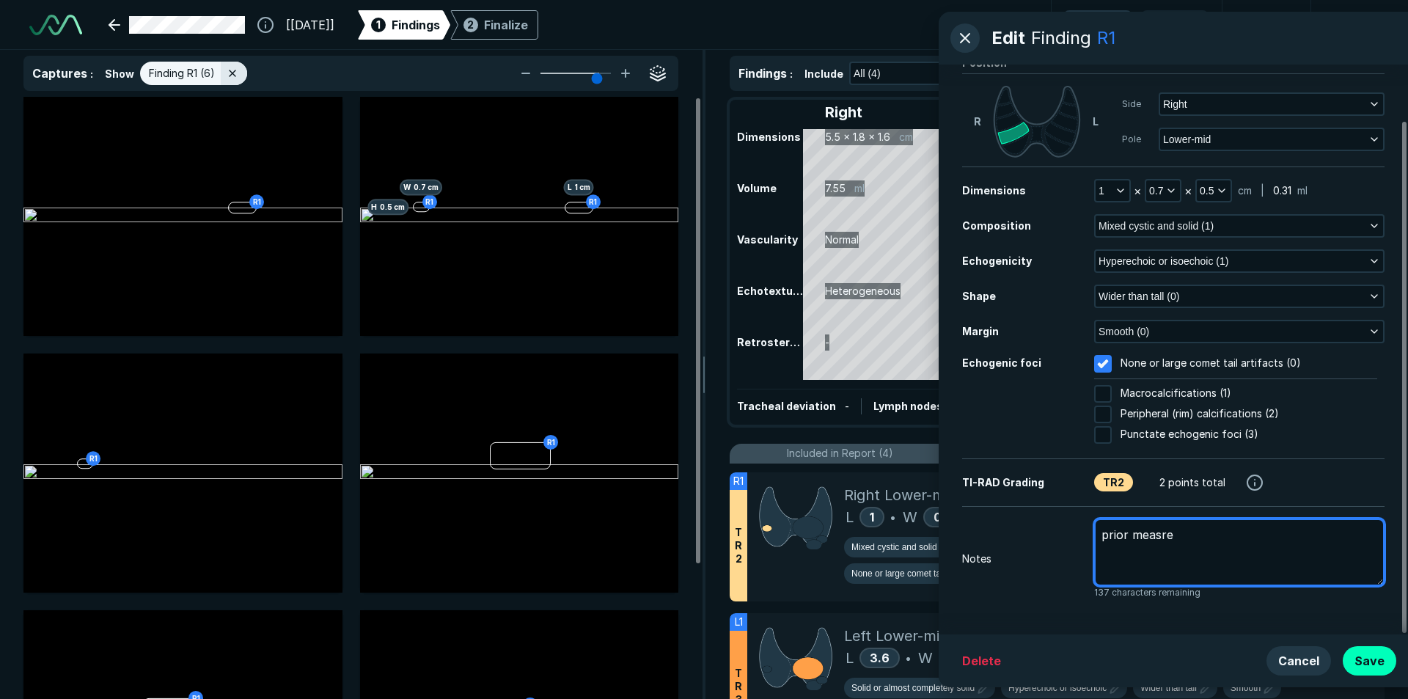
type textarea "prior measr"
type textarea "x"
type textarea "prior meas"
type textarea "x"
type textarea "prior measu"
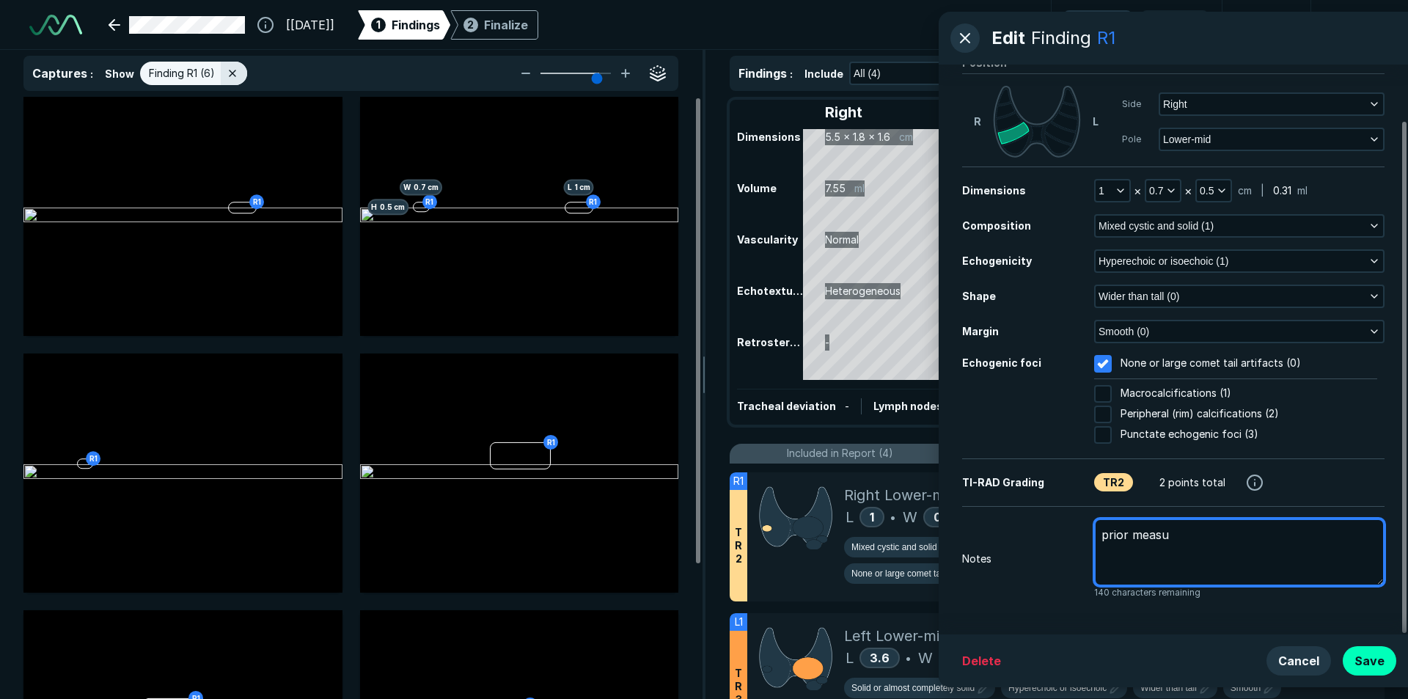
type textarea "x"
type textarea "prior measur"
type textarea "x"
type textarea "prior measure"
type textarea "x"
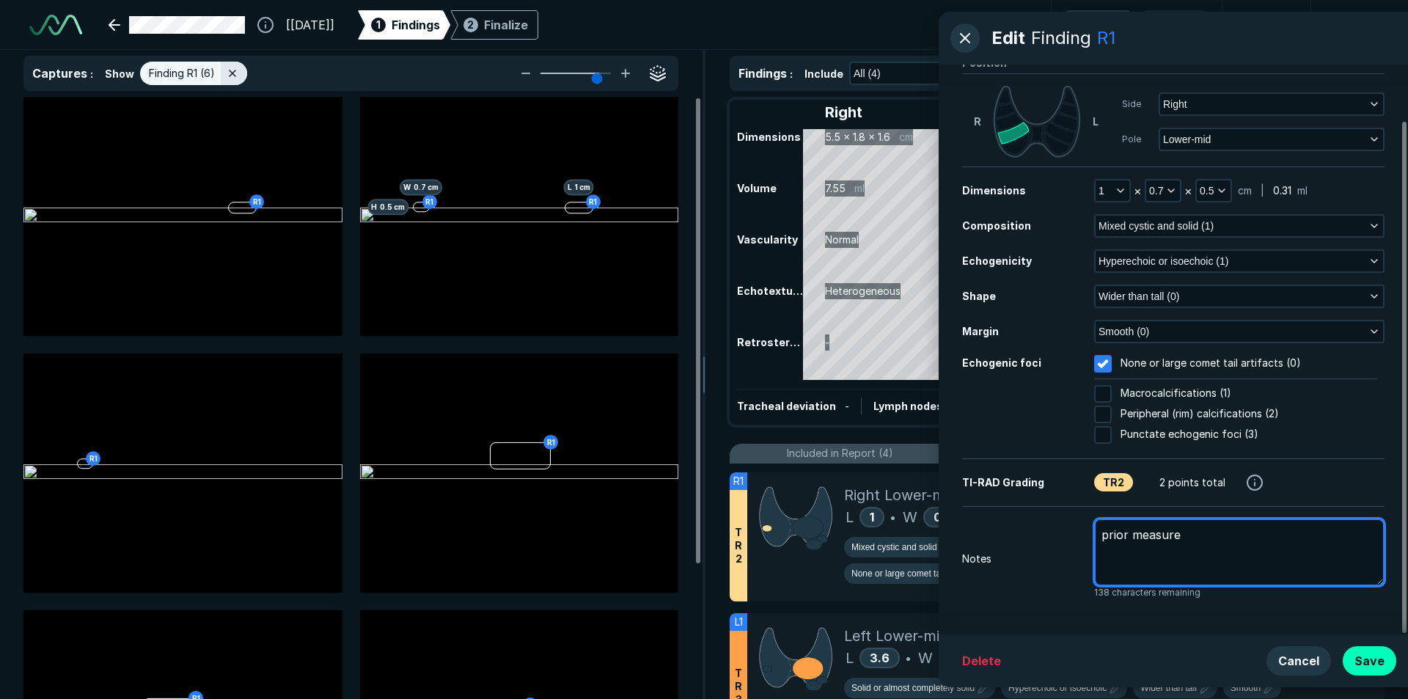
type textarea "prior measurem"
type textarea "x"
type textarea "prior measureme"
type textarea "x"
type textarea "prior measuremen"
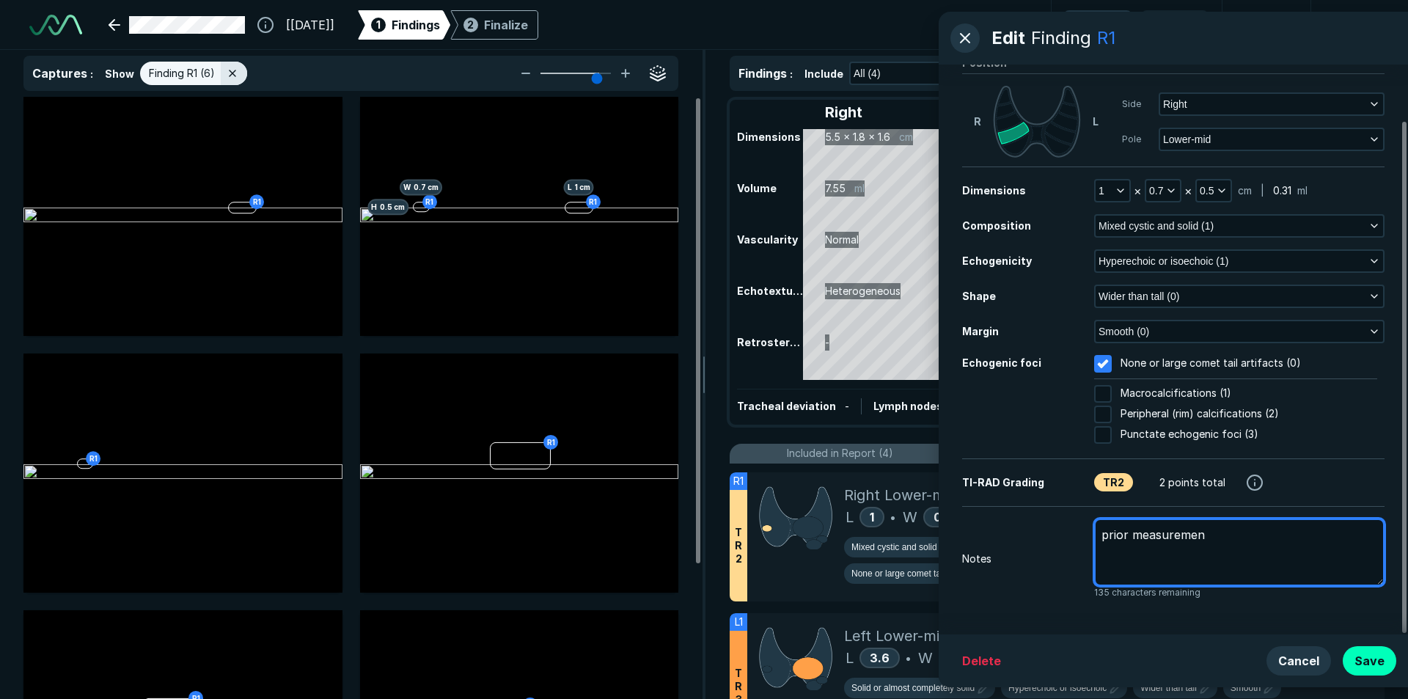
type textarea "x"
type textarea "prior measurement"
type textarea "x"
type textarea "prior measurement"
type textarea "x"
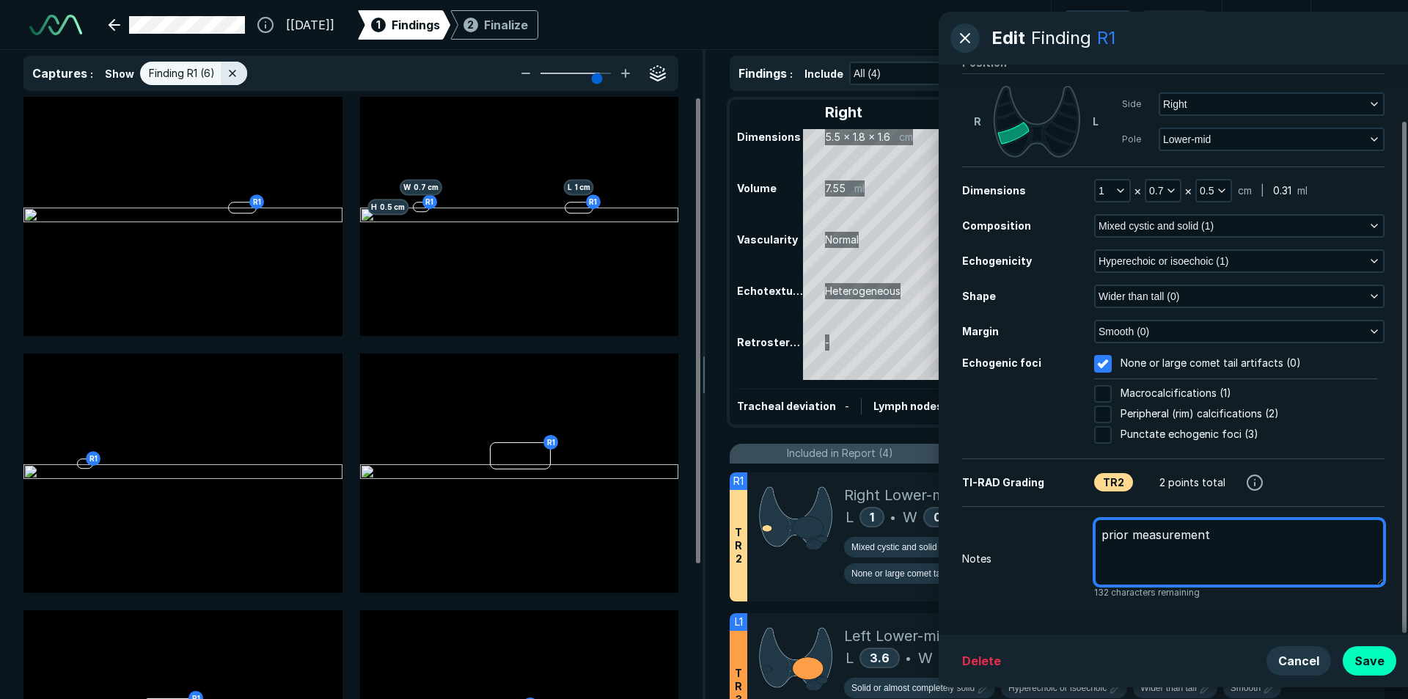
type textarea "prior measurement ."
type textarea "x"
type textarea "prior measurement .8"
type textarea "x"
type textarea "prior measurement .8"
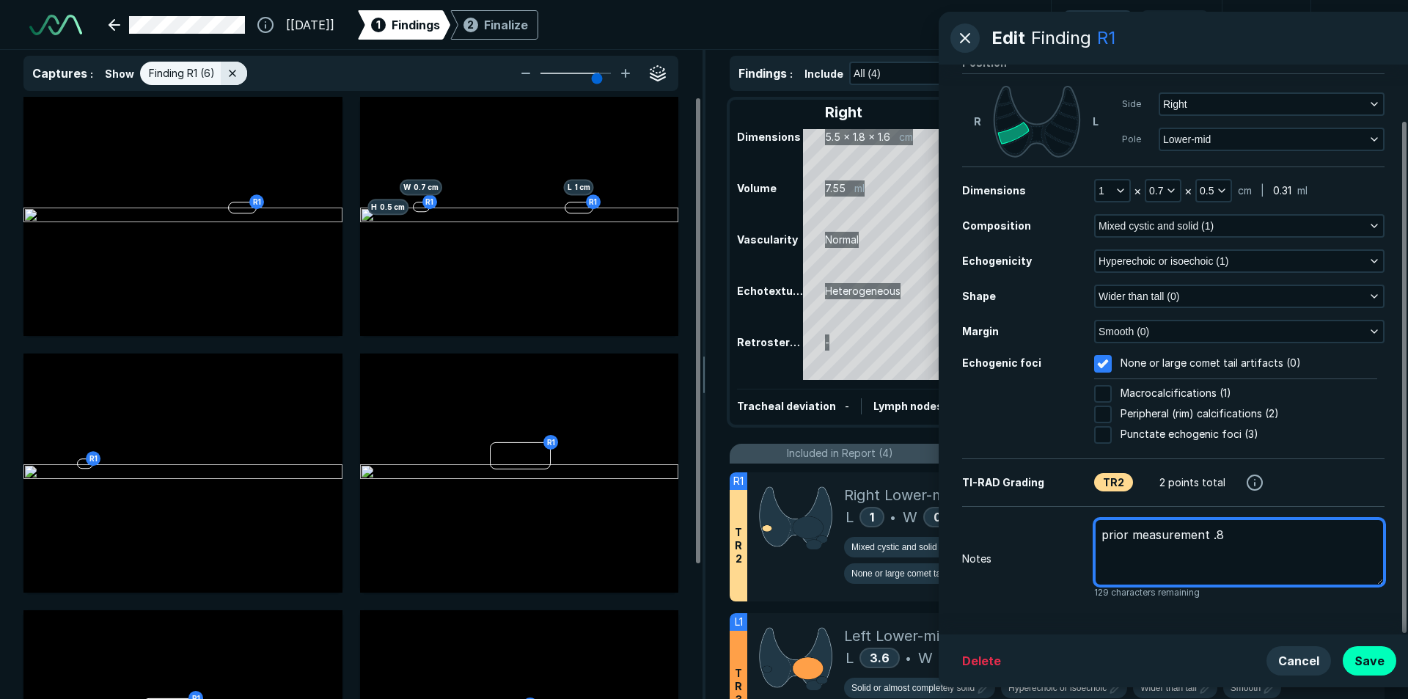
type textarea "x"
type textarea "prior measurement .8 x"
type textarea "x"
type textarea "prior measurement .8 x"
type textarea "x"
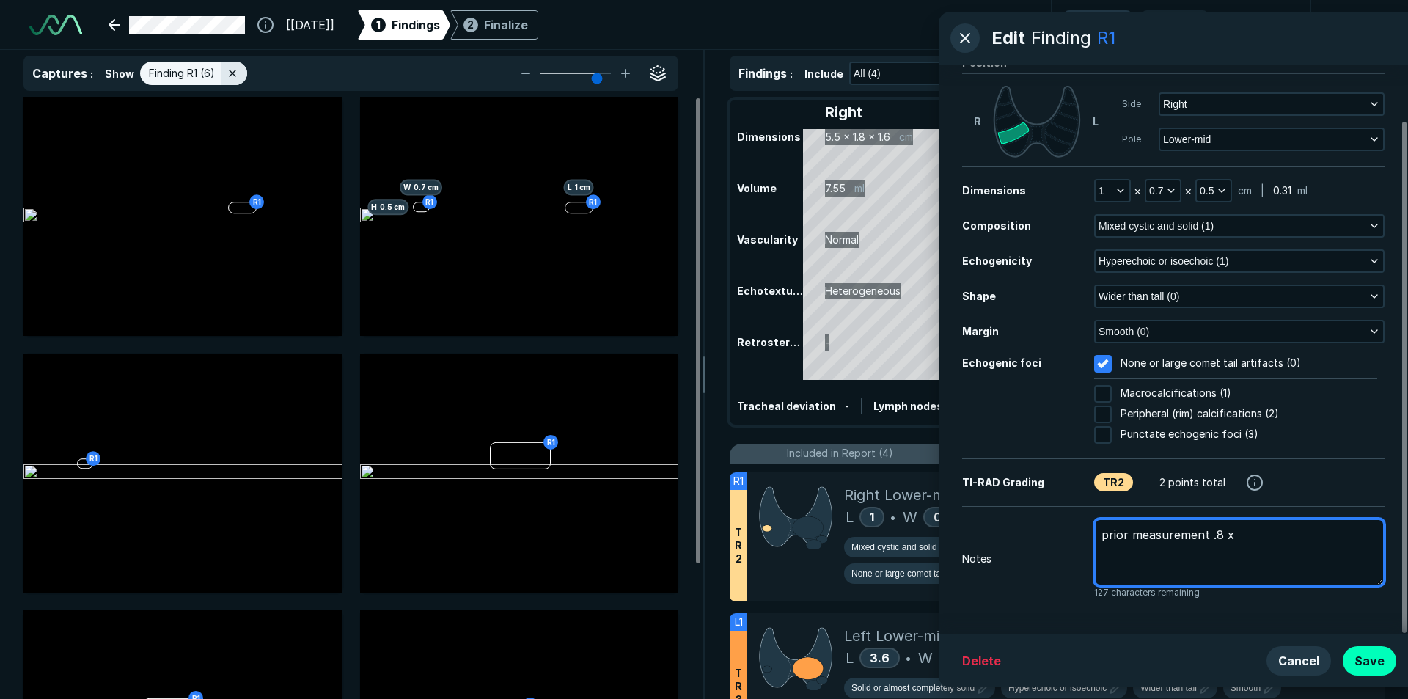
type textarea "prior measurement .8 x ."
type textarea "x"
type textarea "prior measurement .8 x .6"
type textarea "x"
type textarea "prior measurement .8 x .6"
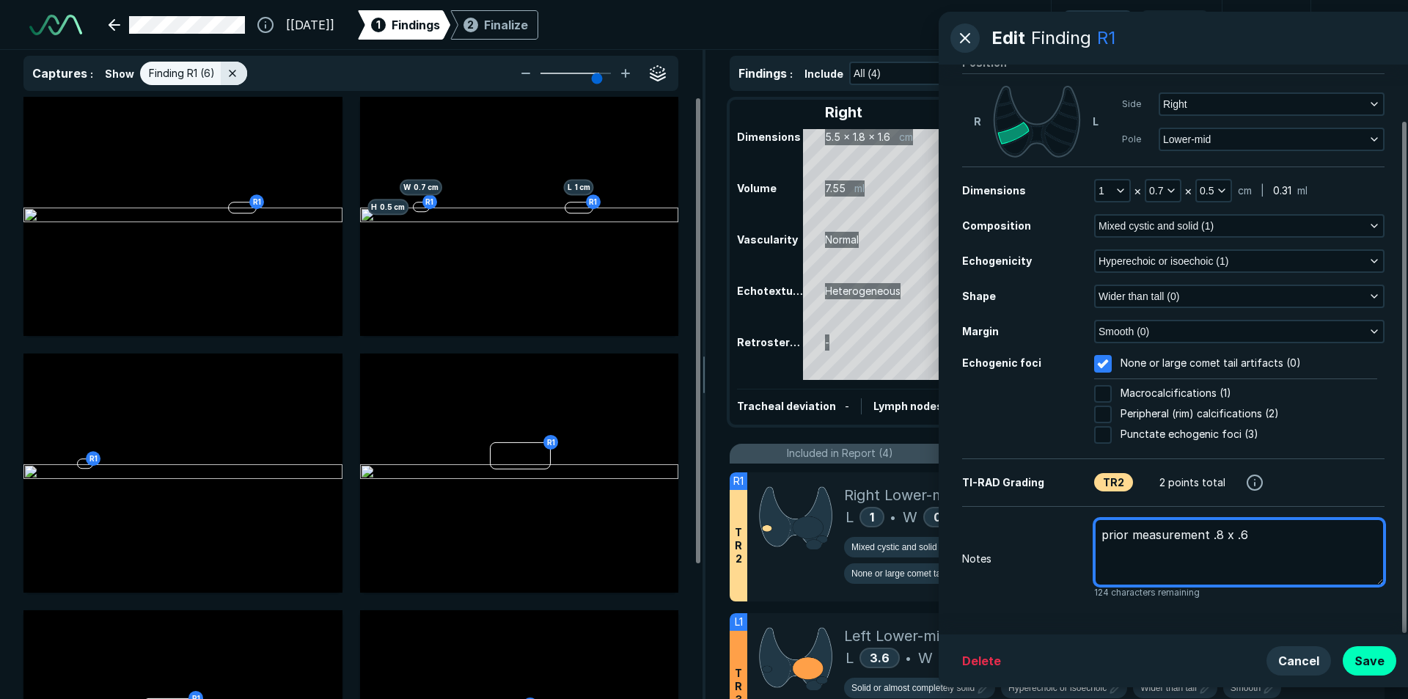
type textarea "x"
type textarea "prior measurement .8 x .6 x"
type textarea "x"
type textarea "prior measurement .8 x .6 x"
type textarea "x"
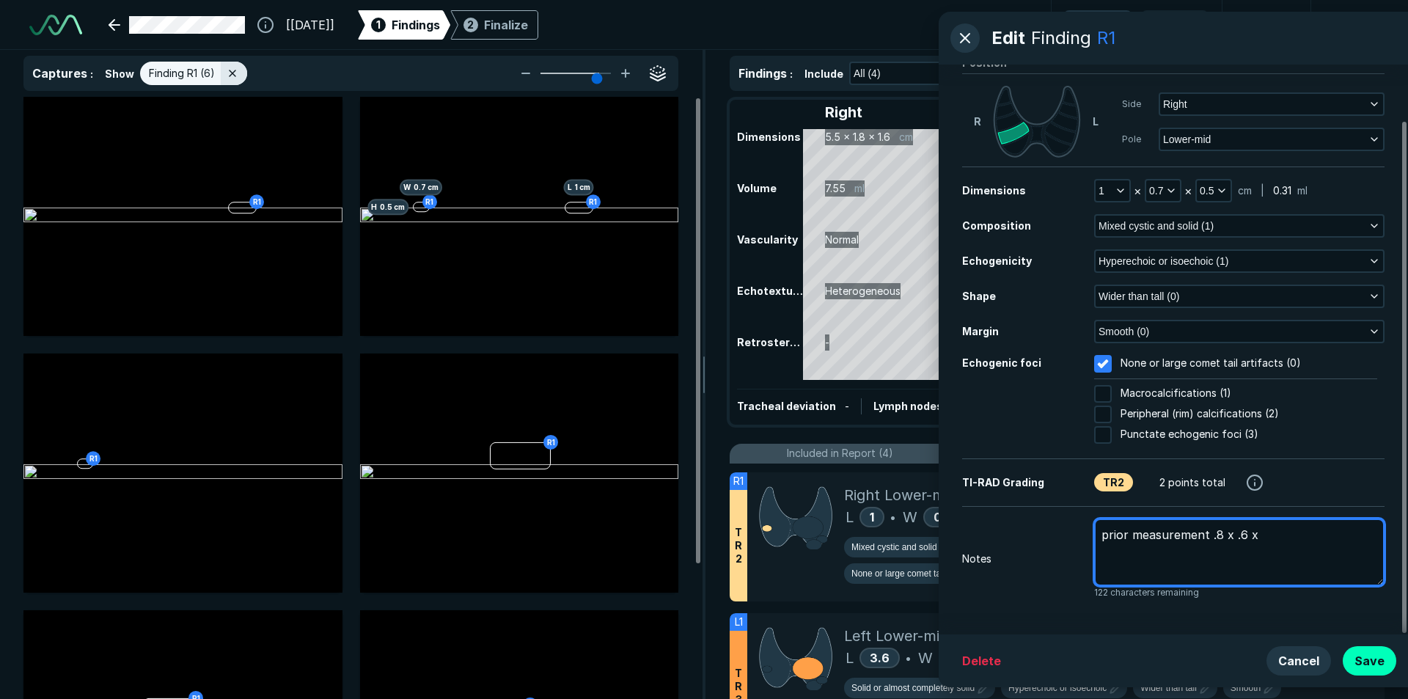
type textarea "prior measurement .8 x .6 x ."
type textarea "x"
type textarea "prior measurement .8 x .6 x .4"
type textarea "x"
type textarea "prior measurement .8 x .6 x .4"
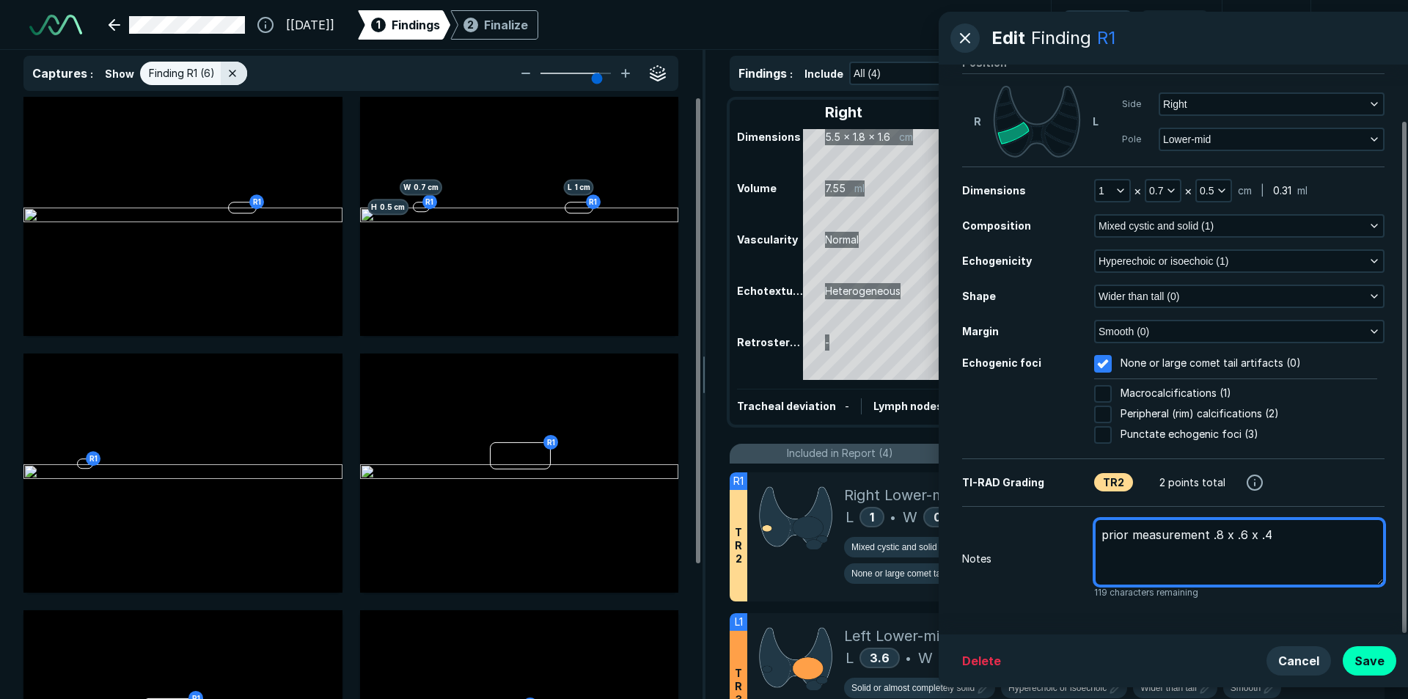
type textarea "x"
type textarea "prior measurement .8 x .6 x .4 c"
type textarea "x"
type textarea "prior measurement .8 x .6 x .4 cm"
type textarea "x"
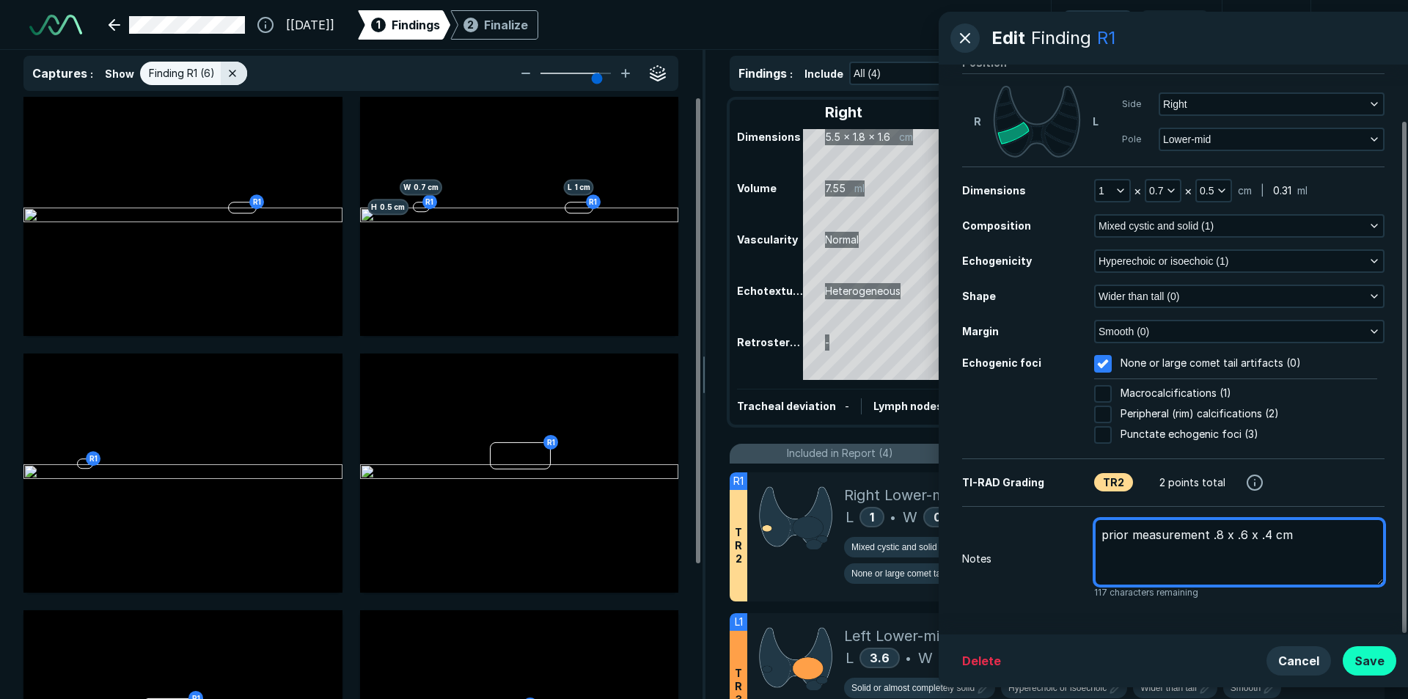
type textarea "prior measurement .8 x .6 x .4 cm"
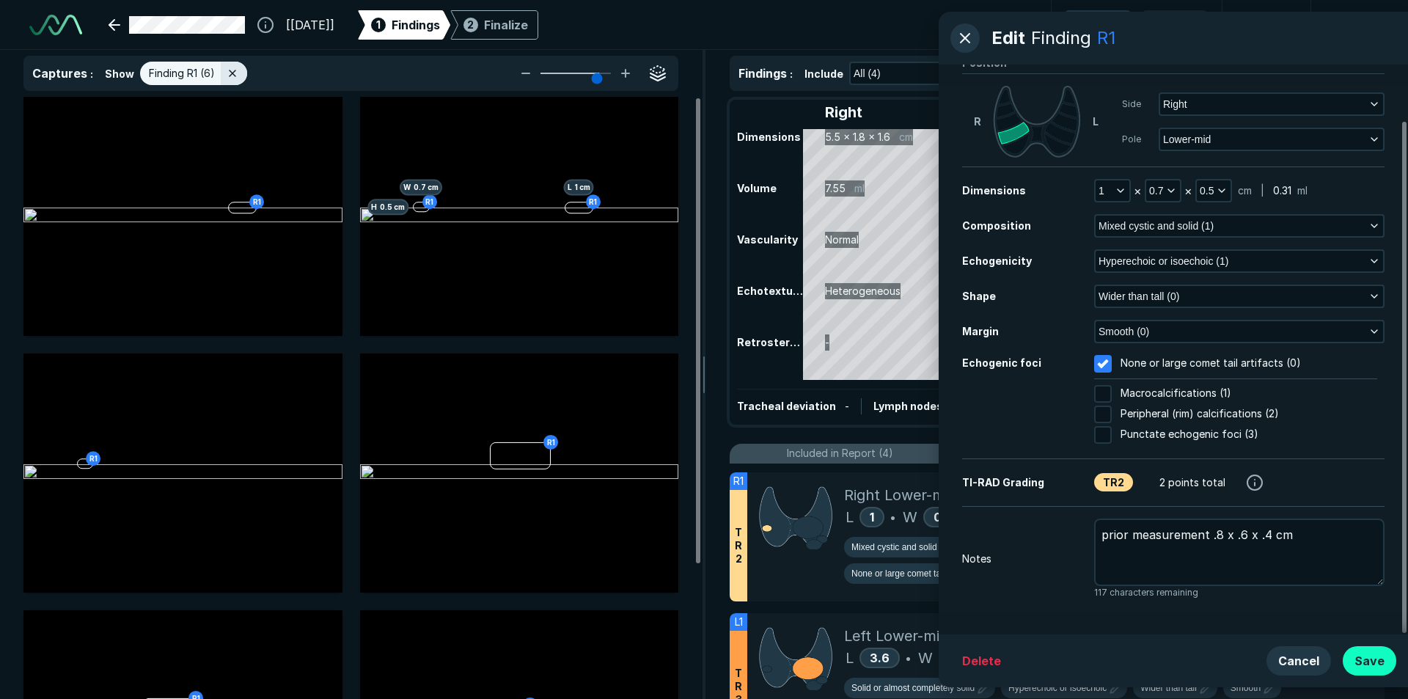
click at [1365, 661] on button "Save" at bounding box center [1369, 660] width 54 height 29
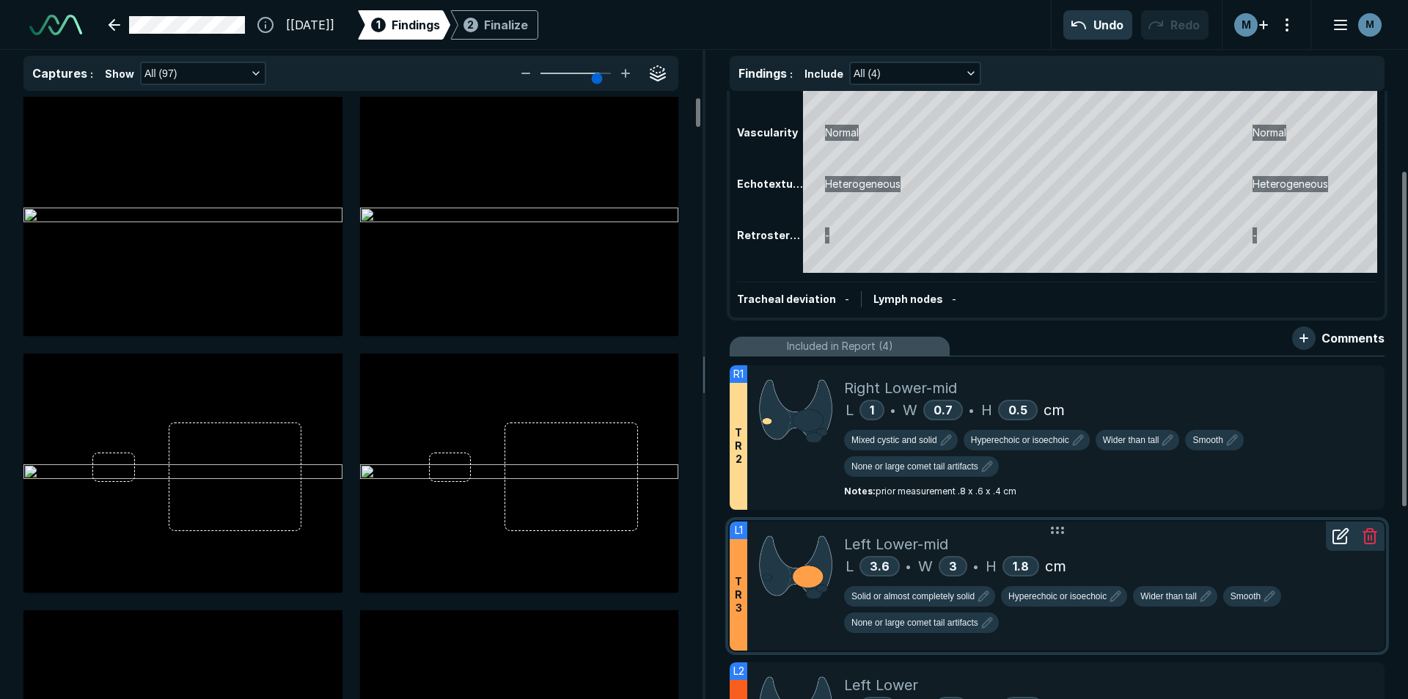
scroll to position [147, 0]
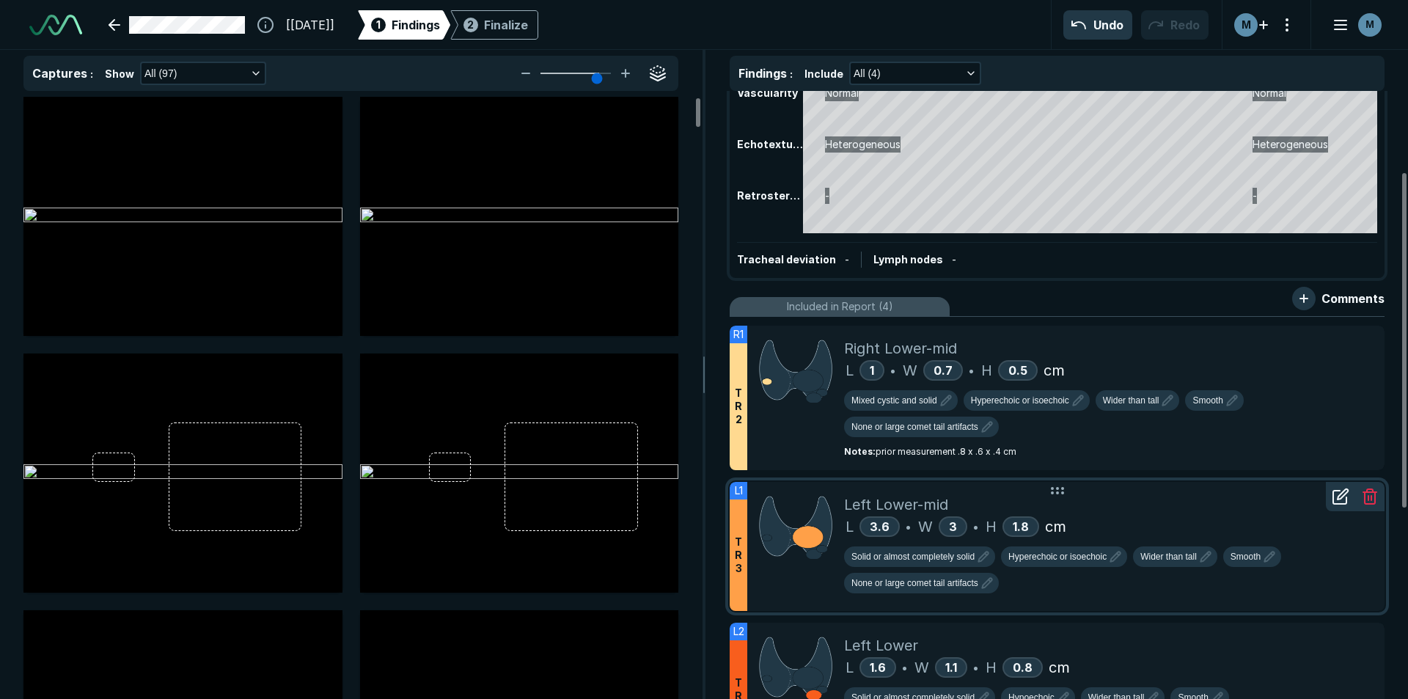
click at [1144, 503] on div "Left Lower-mid" at bounding box center [1108, 504] width 529 height 22
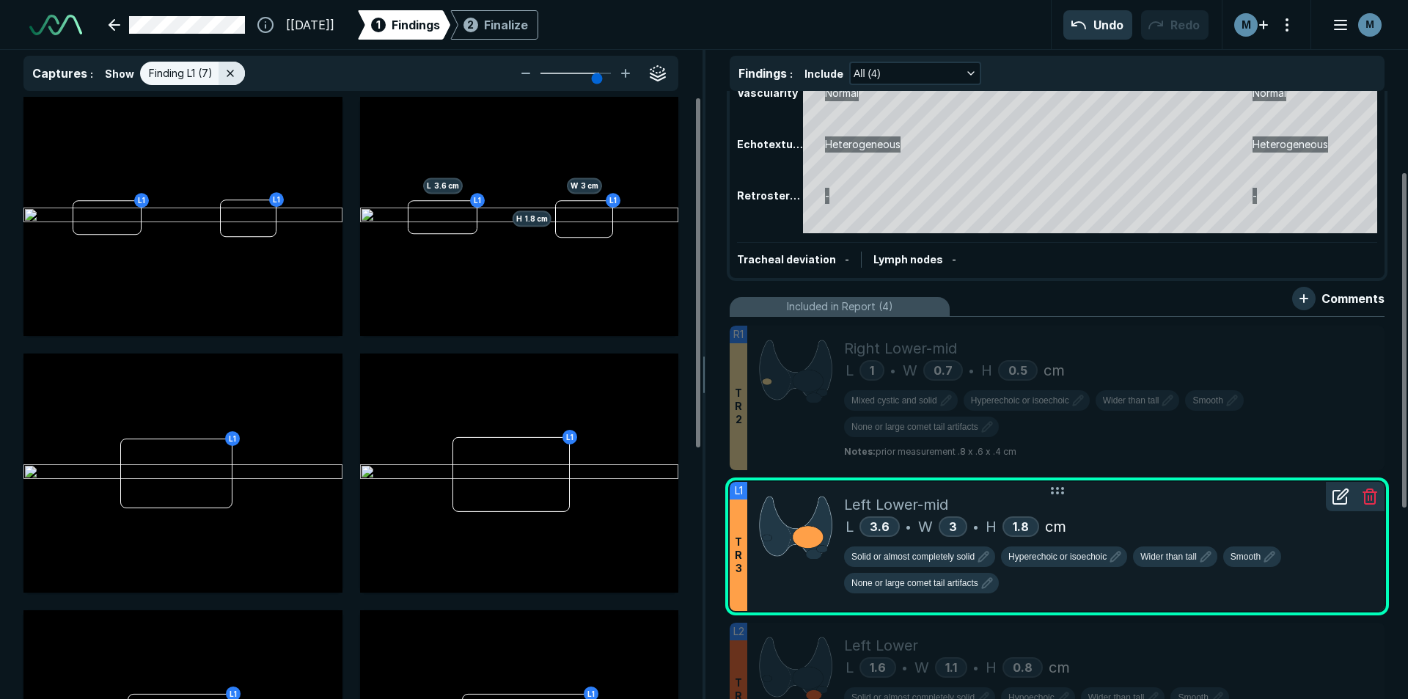
scroll to position [4432, 4807]
click at [1331, 509] on div at bounding box center [1339, 496] width 29 height 29
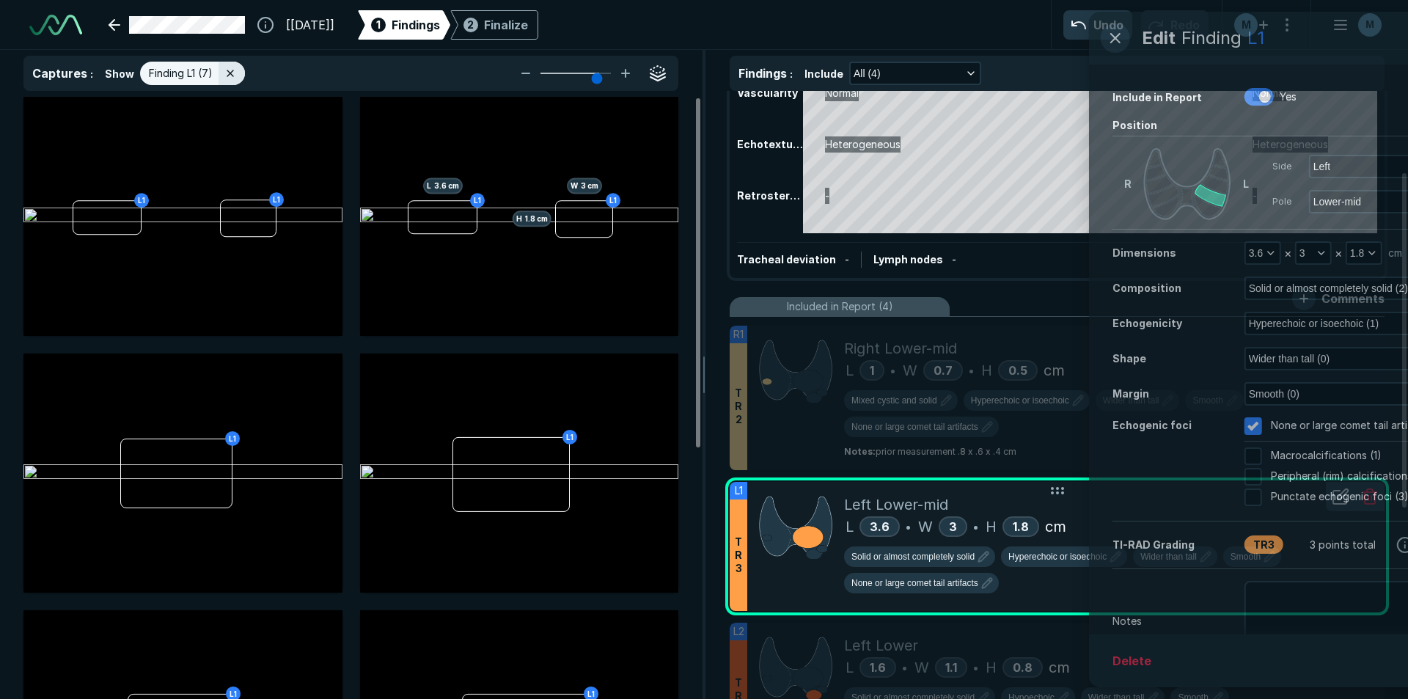
scroll to position [4182, 3761]
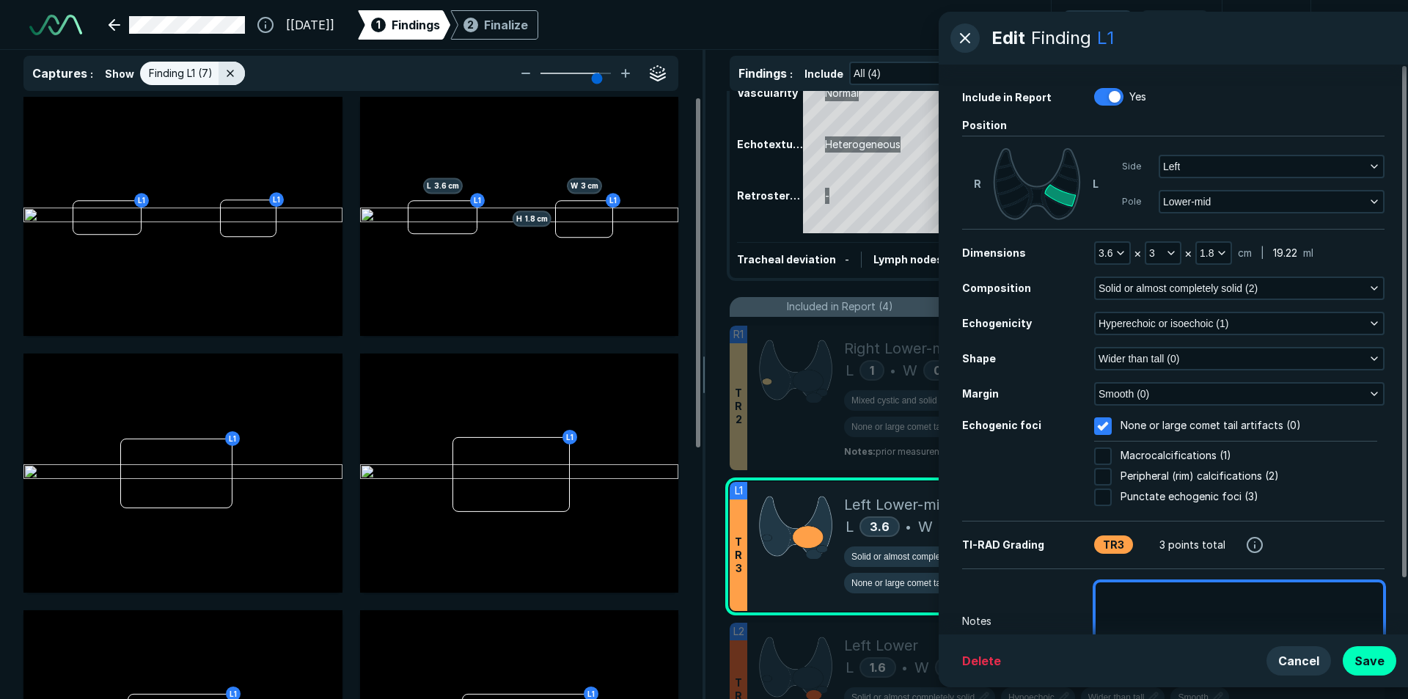
click at [1161, 614] on textarea at bounding box center [1239, 614] width 290 height 67
type textarea "x"
type textarea "P"
type textarea "x"
type textarea "Pi"
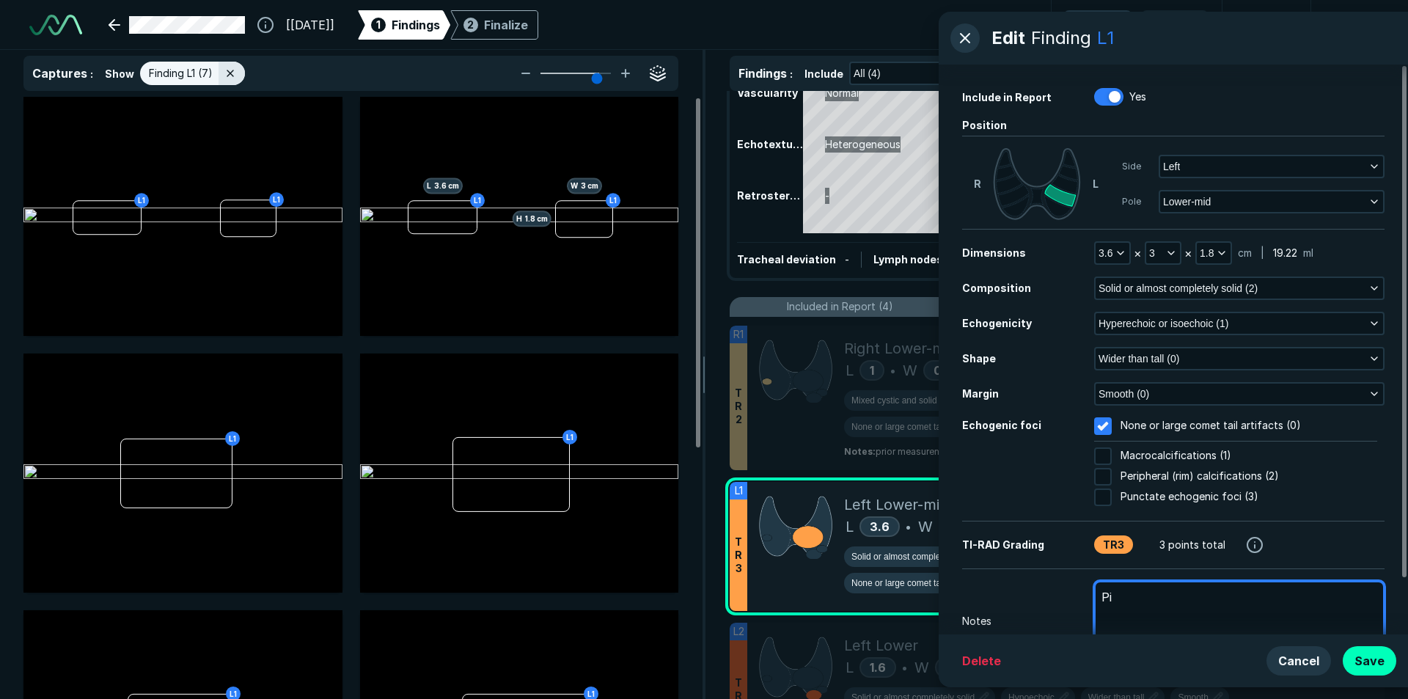
type textarea "x"
type textarea "Pir"
type textarea "x"
type textarea "[PERSON_NAME]"
type textarea "x"
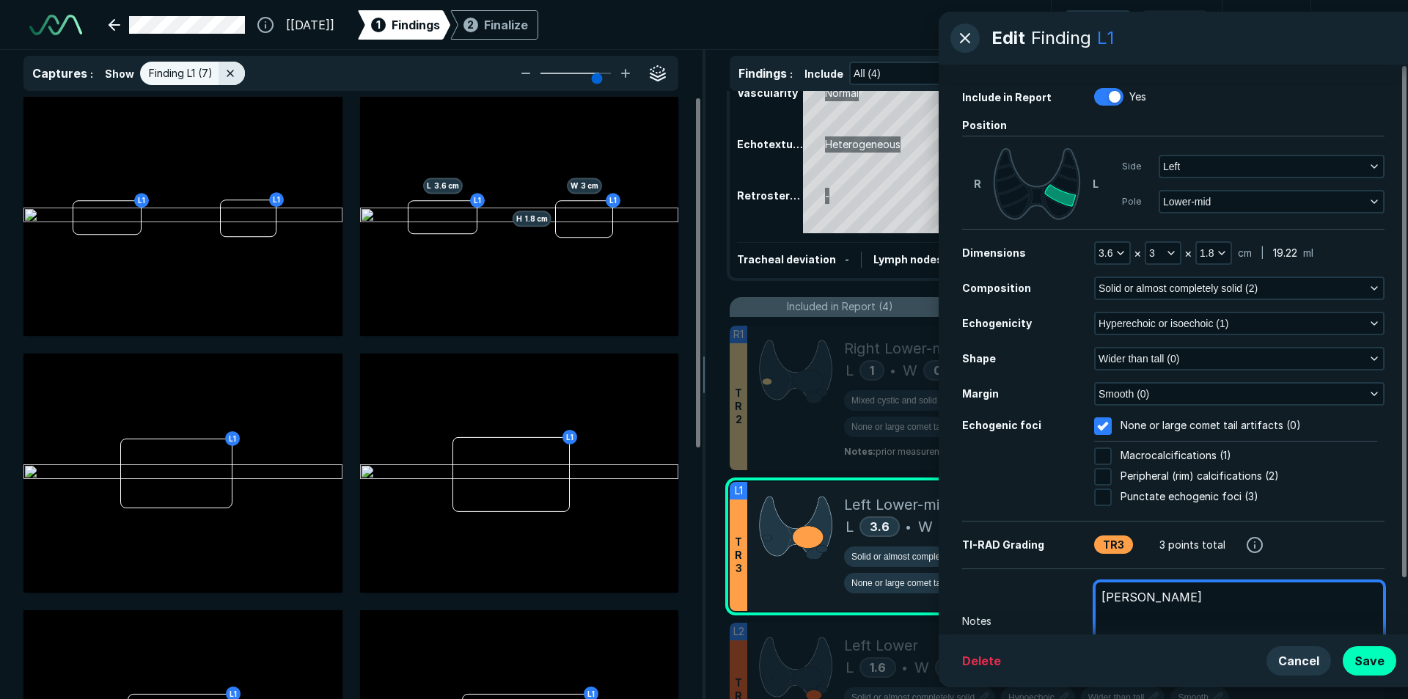
type textarea "Piror"
type textarea "x"
type textarea "Piror"
type textarea "x"
type textarea "Piror"
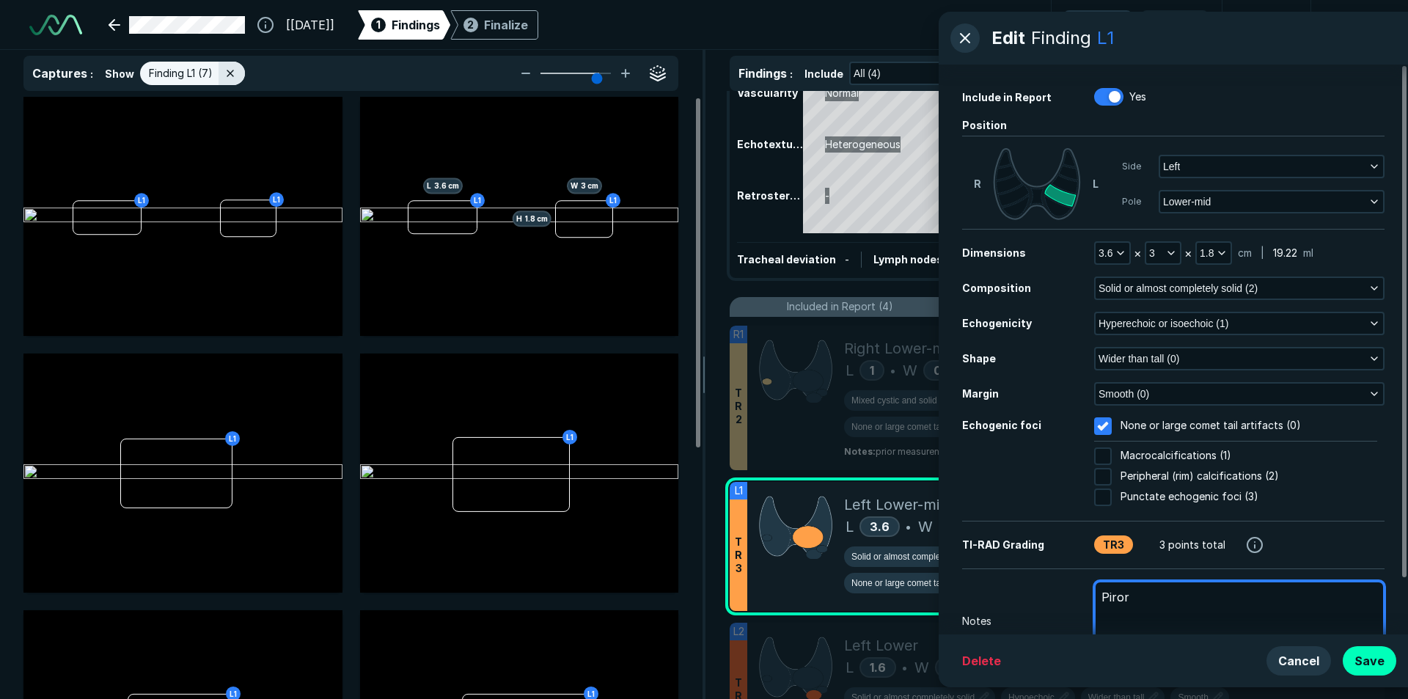
type textarea "x"
type textarea "[PERSON_NAME]"
type textarea "x"
type textarea "Pir"
type textarea "x"
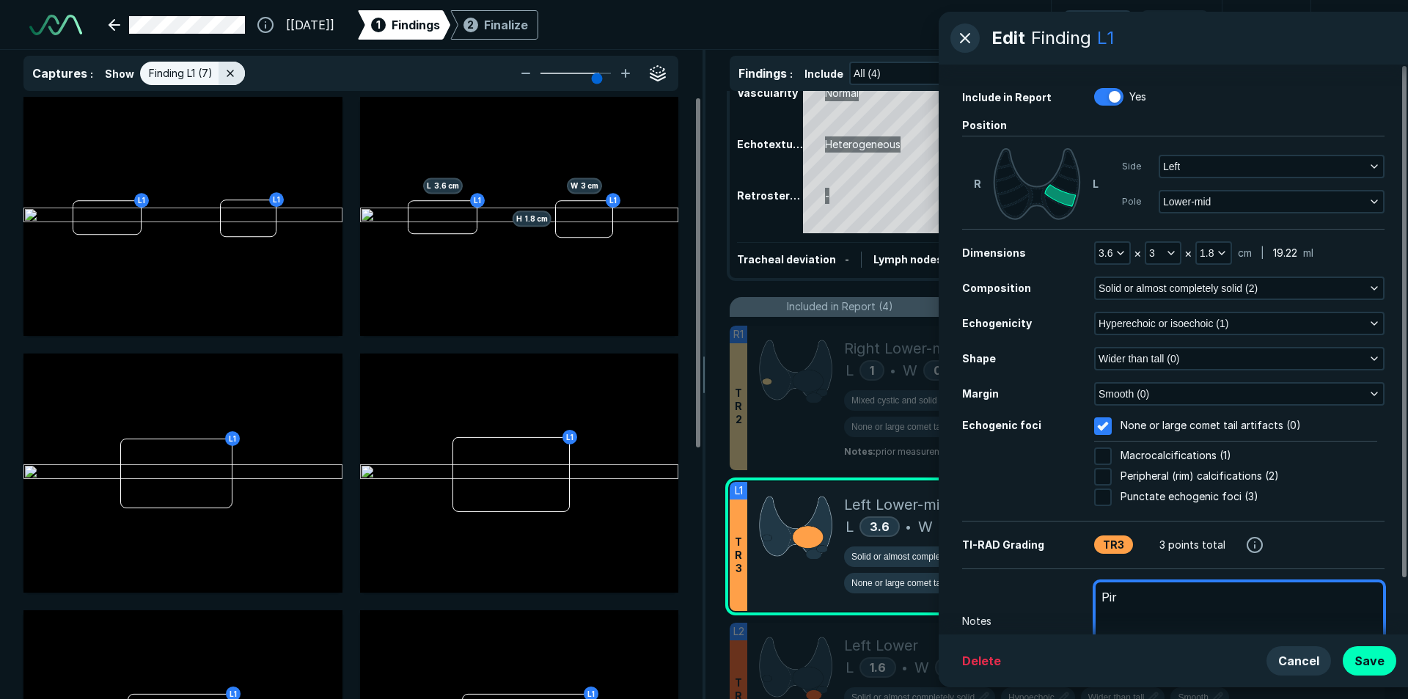
type textarea "Pi"
type textarea "x"
type textarea "P"
type textarea "x"
type textarea "Pr"
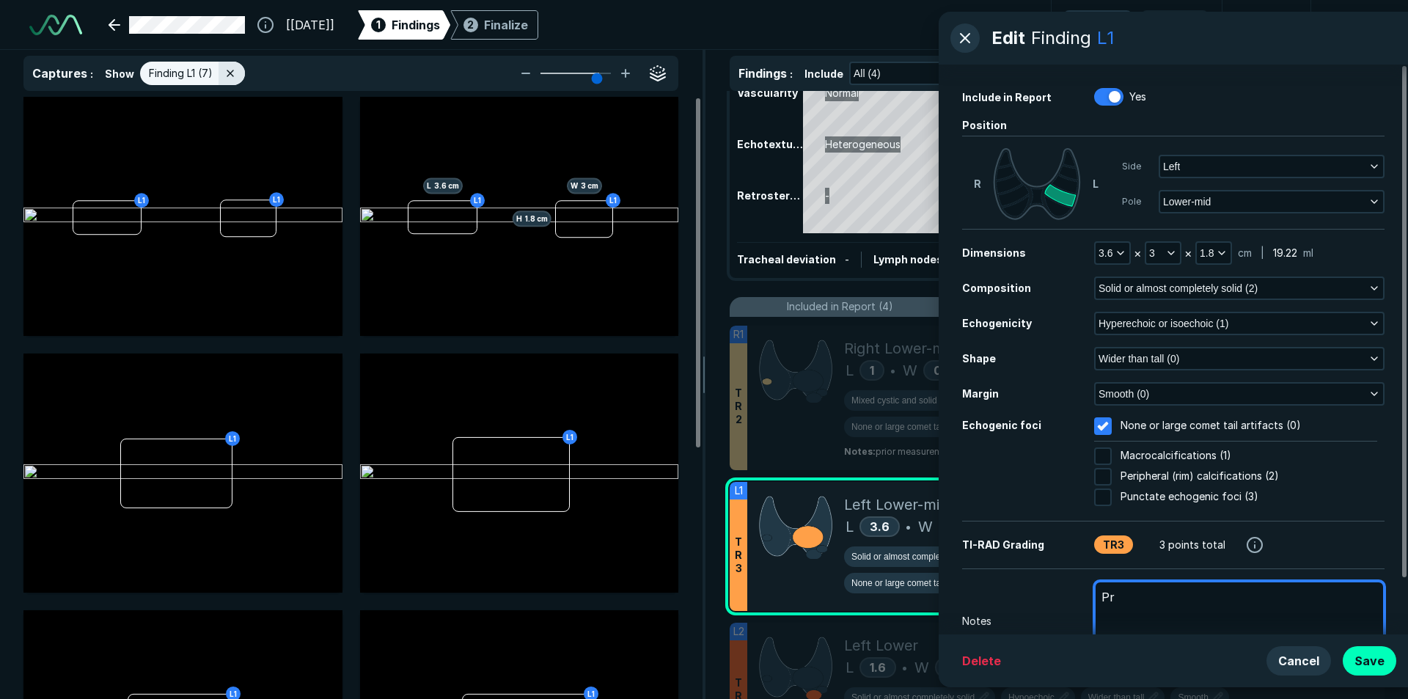
type textarea "x"
type textarea "Pri"
type textarea "x"
type textarea "Prio"
type textarea "x"
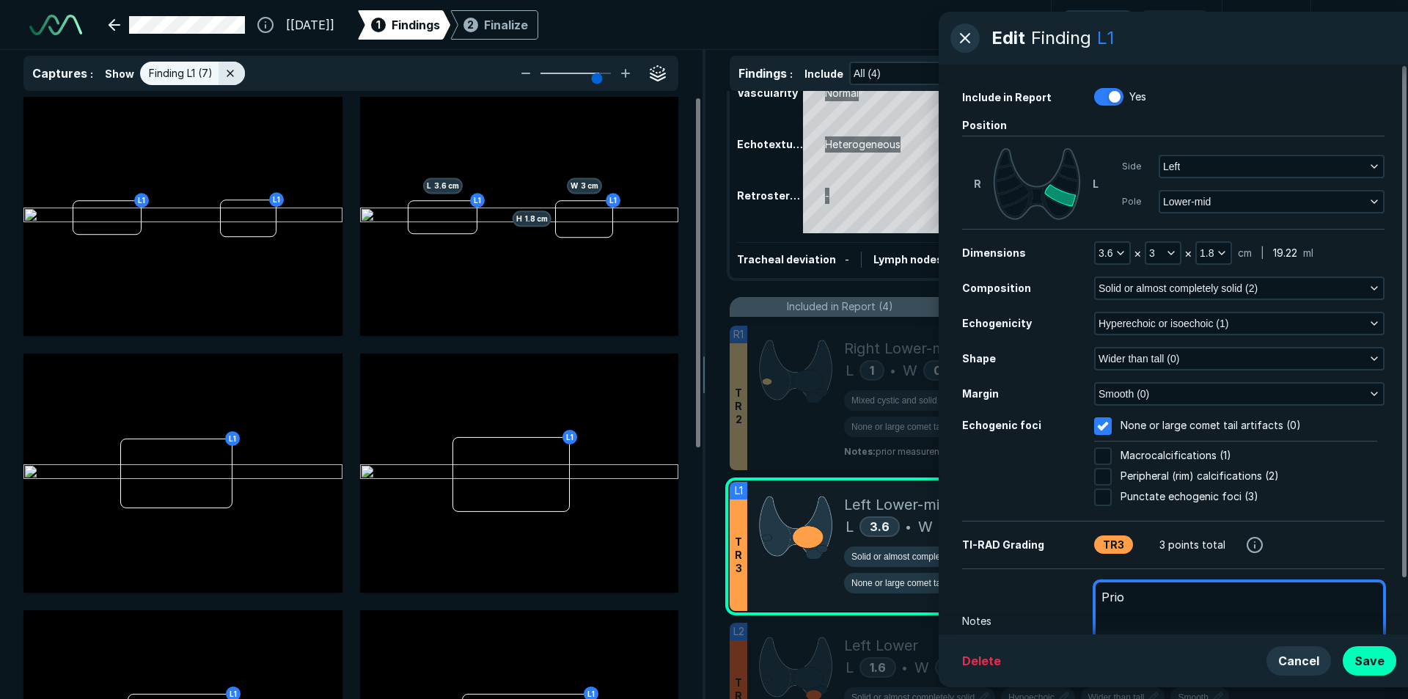
type textarea "Prior"
type textarea "x"
type textarea "Prior"
type textarea "x"
type textarea "Prior m"
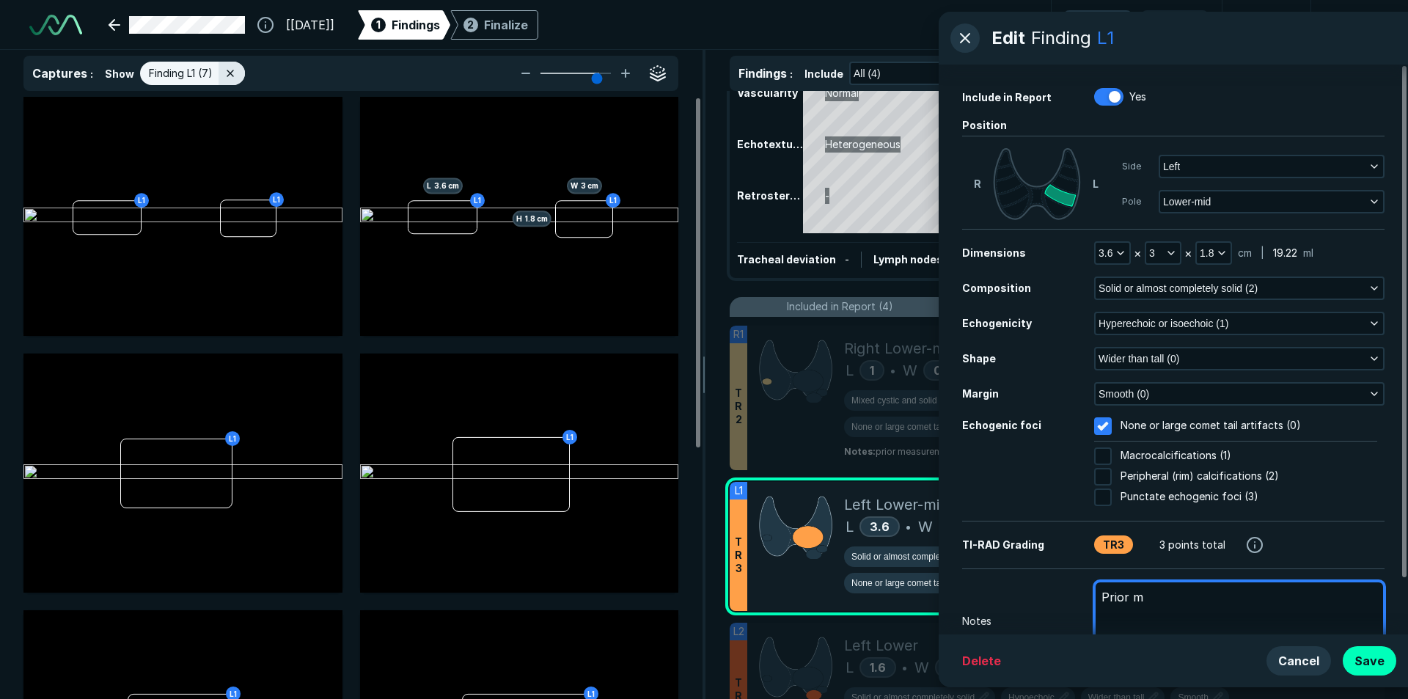
type textarea "x"
type textarea "Prior me"
type textarea "x"
type textarea "Prior mea"
type textarea "x"
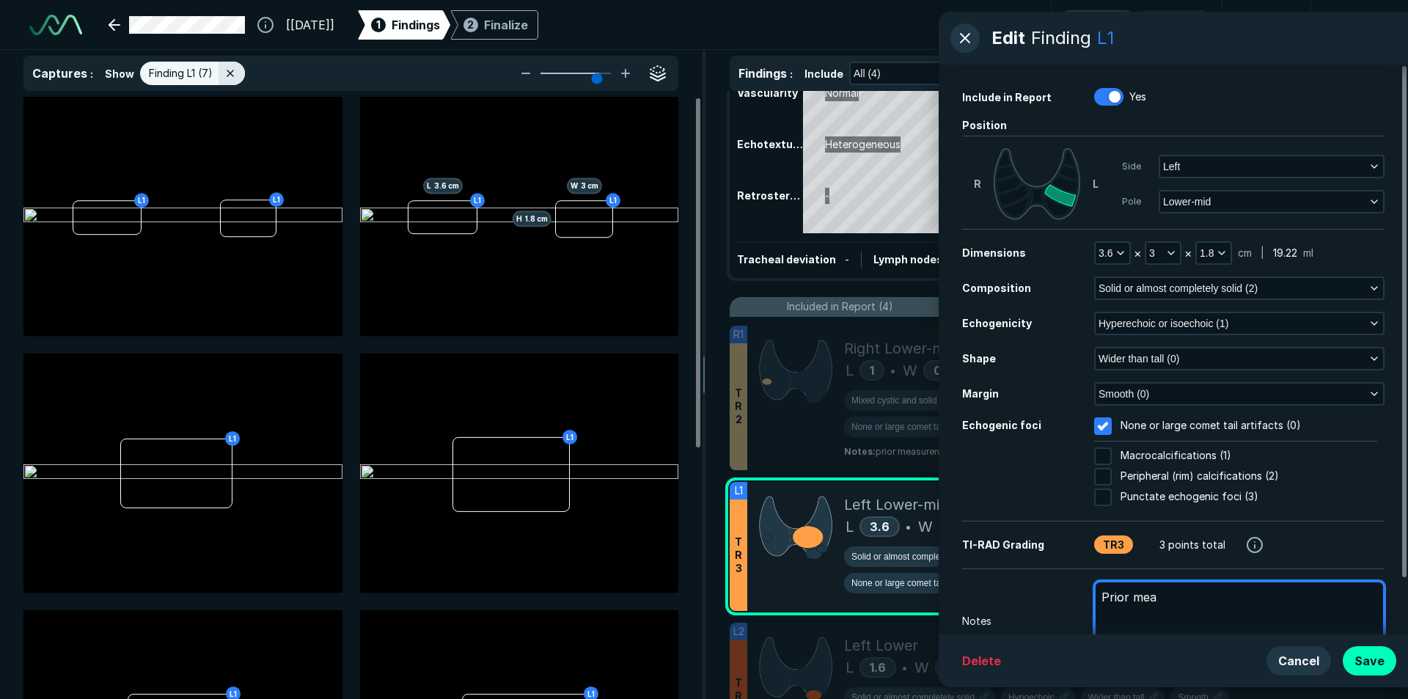
type textarea "Prior meas"
type textarea "x"
type textarea "Prior measr"
type textarea "x"
type textarea "Prior measru"
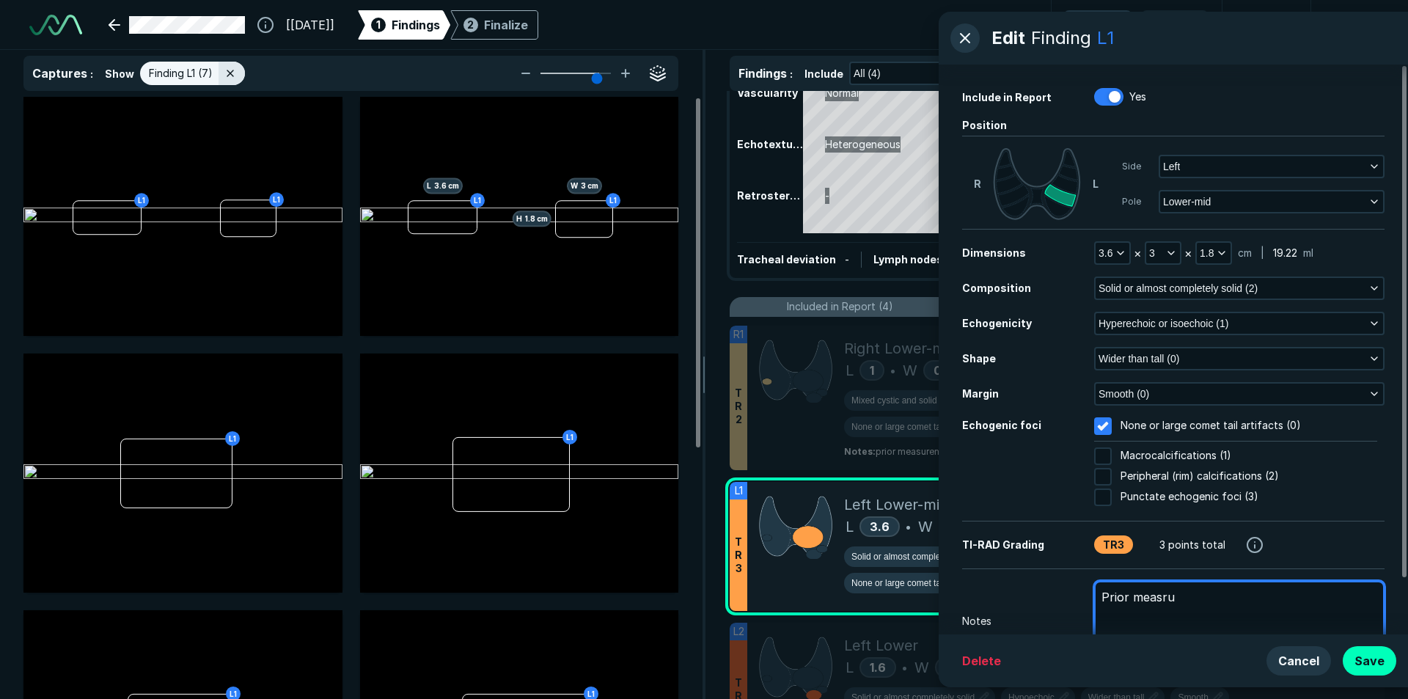
type textarea "x"
type textarea "Prior measr"
type textarea "x"
type textarea "Prior measru"
type textarea "x"
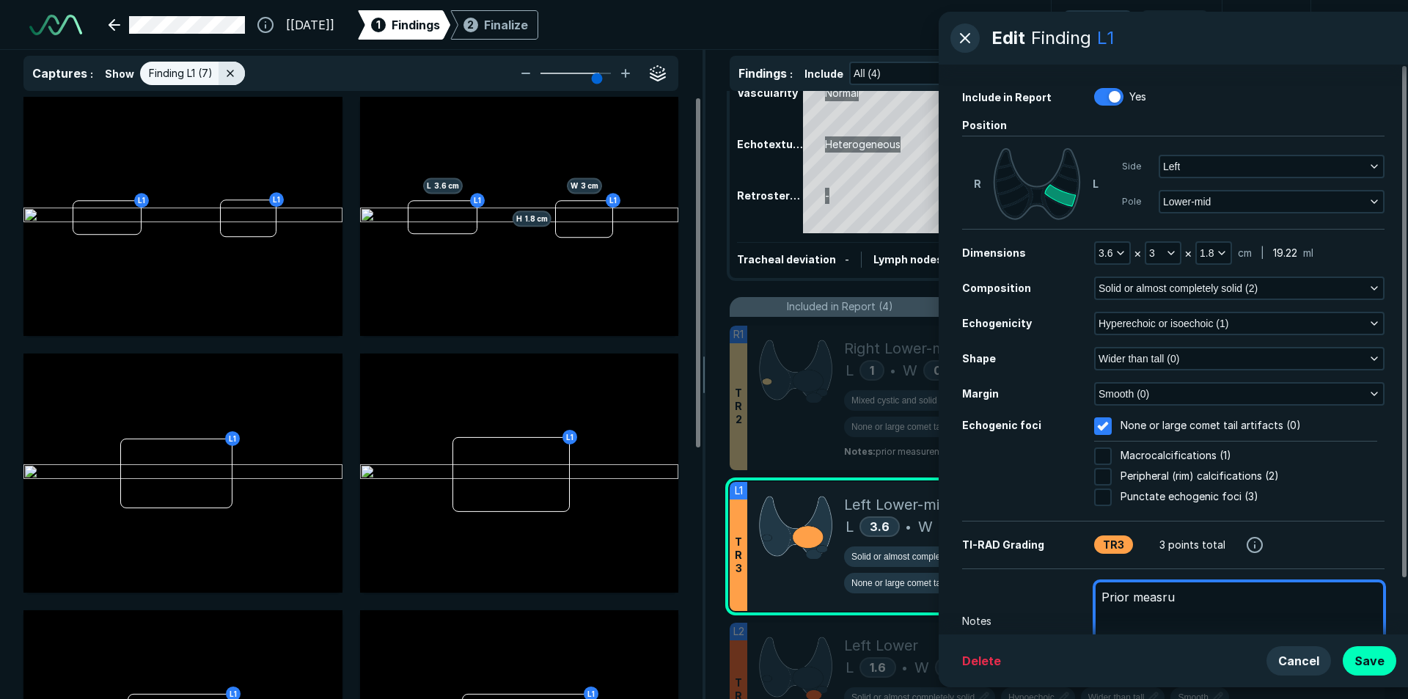
type textarea "Prior measr"
type textarea "x"
type textarea "Prior meas"
type textarea "x"
type textarea "Prior measu"
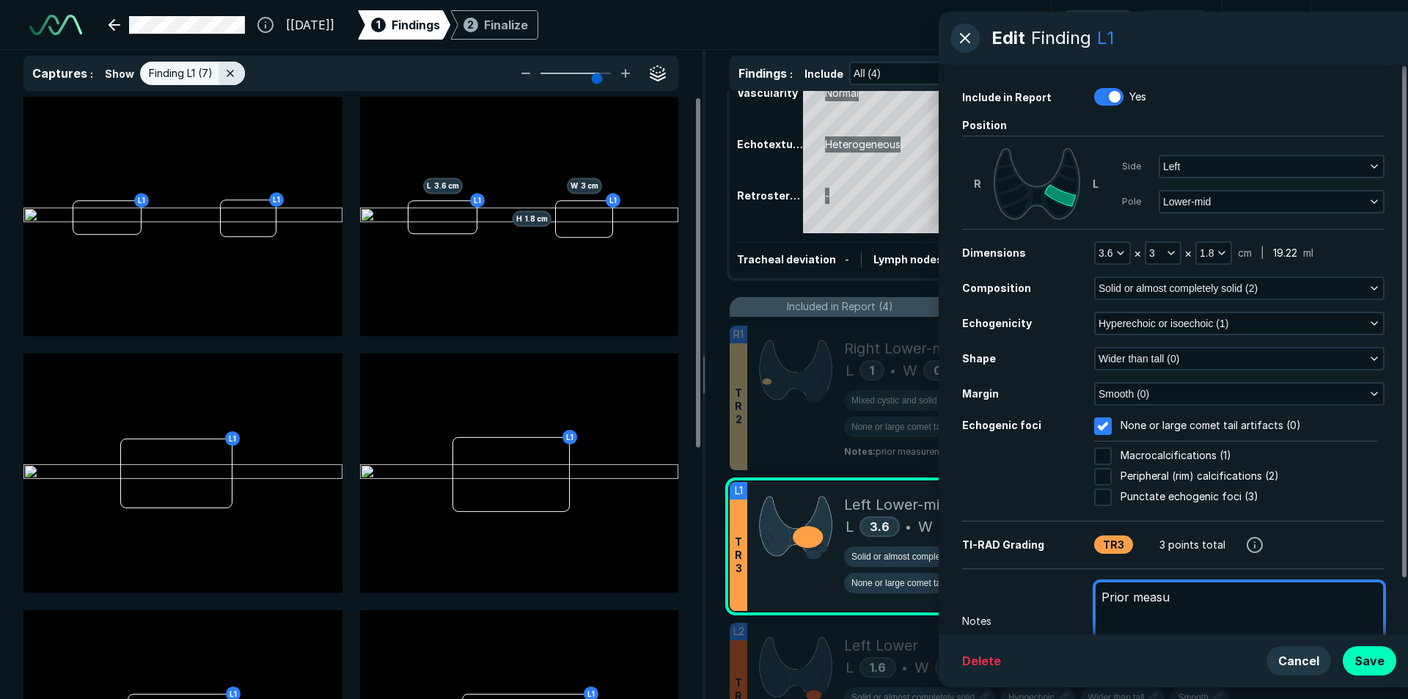
type textarea "x"
type textarea "Prior measur"
type textarea "x"
type textarea "Prior measure"
type textarea "x"
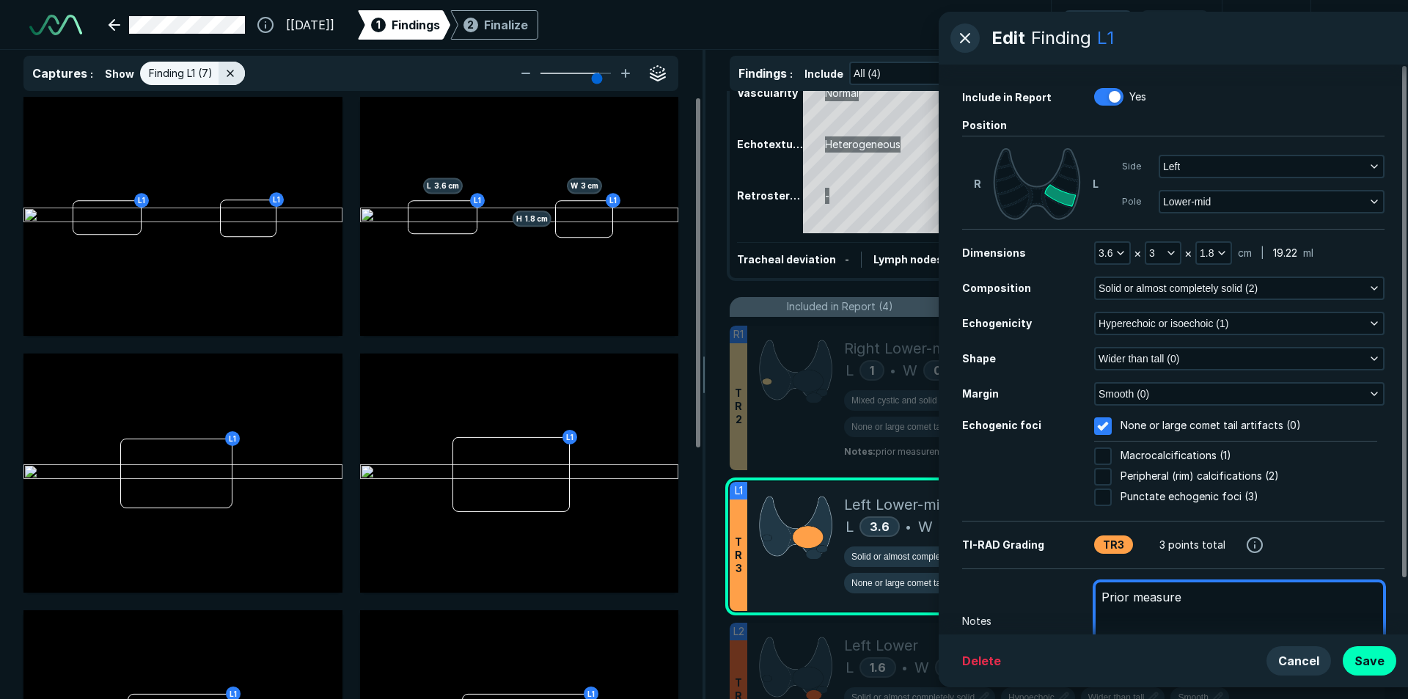
type textarea "Prior measurem"
type textarea "x"
type textarea "Prior measure"
type textarea "x"
type textarea "Prior measur"
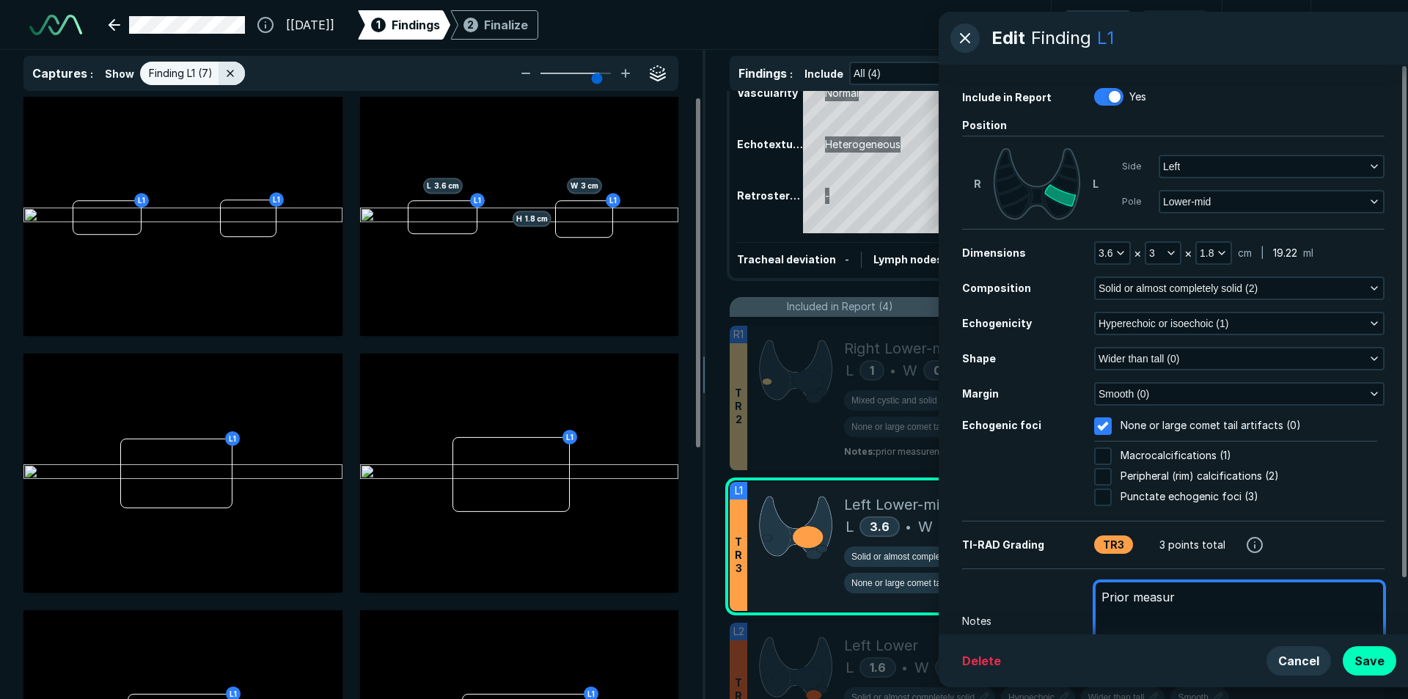
type textarea "x"
type textarea "Prior measurr"
type textarea "x"
type textarea "Prior measurre"
type textarea "x"
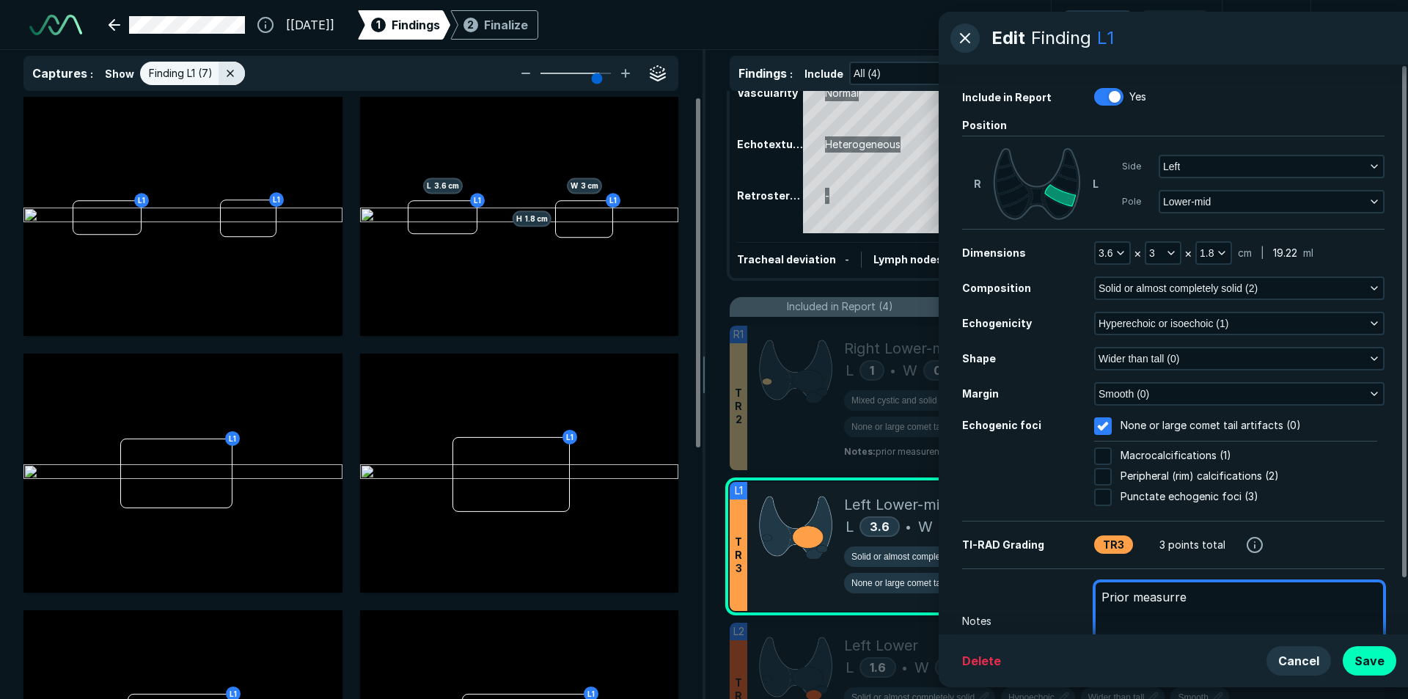
type textarea "Prior measurrem"
type textarea "x"
type textarea "Prior measurreme"
type textarea "x"
type textarea "Prior measurremen"
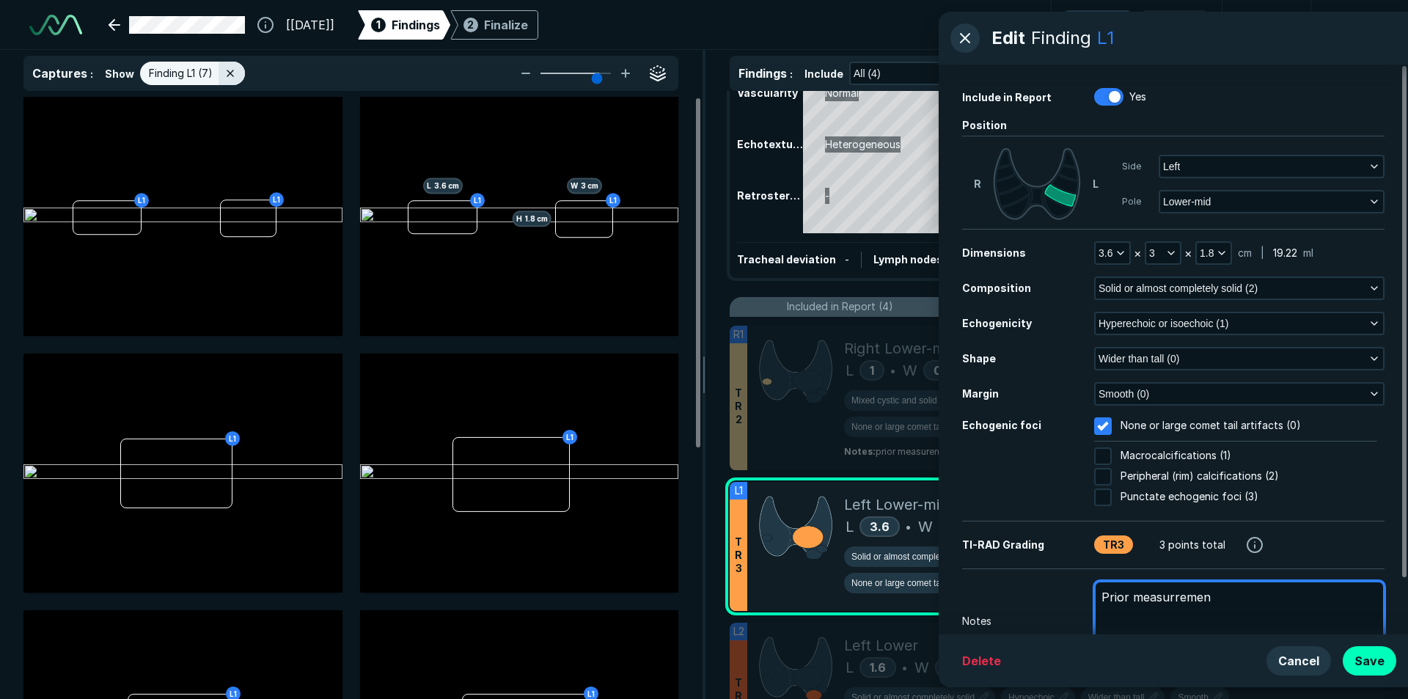
type textarea "x"
type textarea "Prior measurrement"
type textarea "x"
type textarea "Prior measurrement"
type textarea "x"
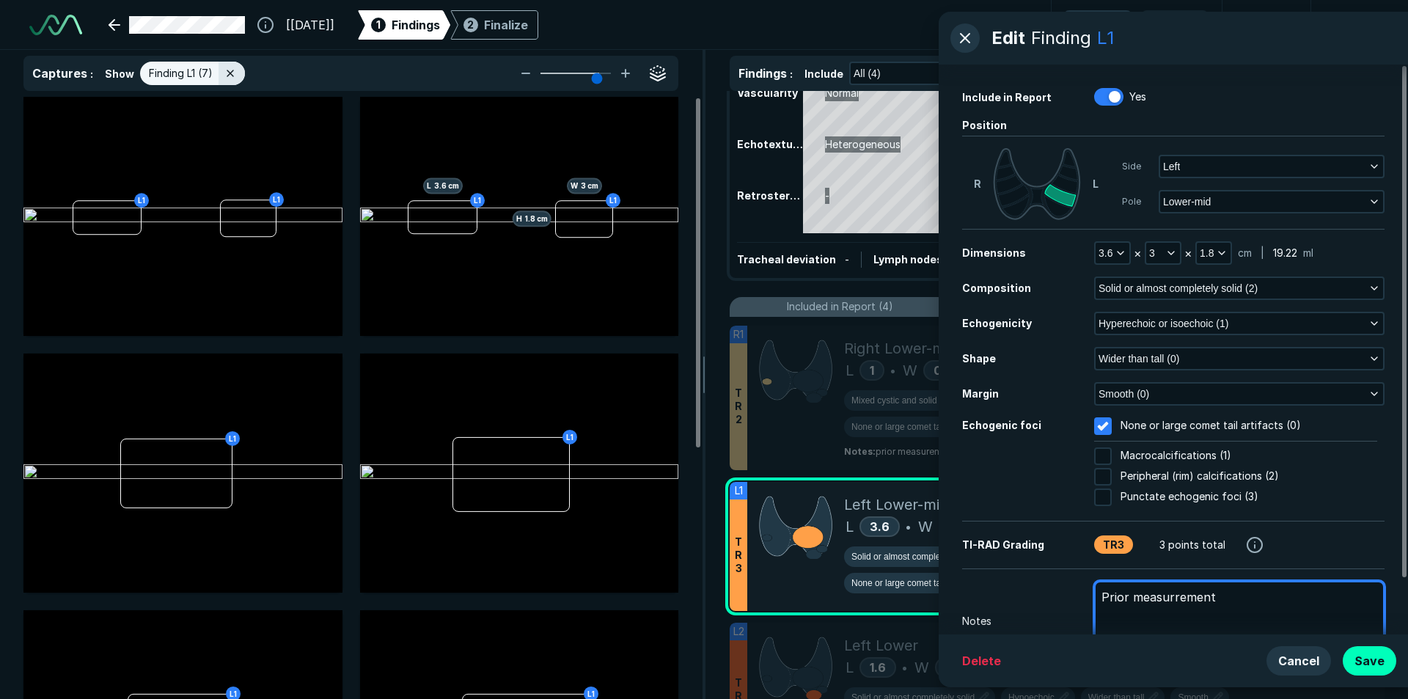
type textarea "Prior measurrement"
type textarea "x"
type textarea "Prior measurremen"
type textarea "x"
type textarea "Prior measurreme"
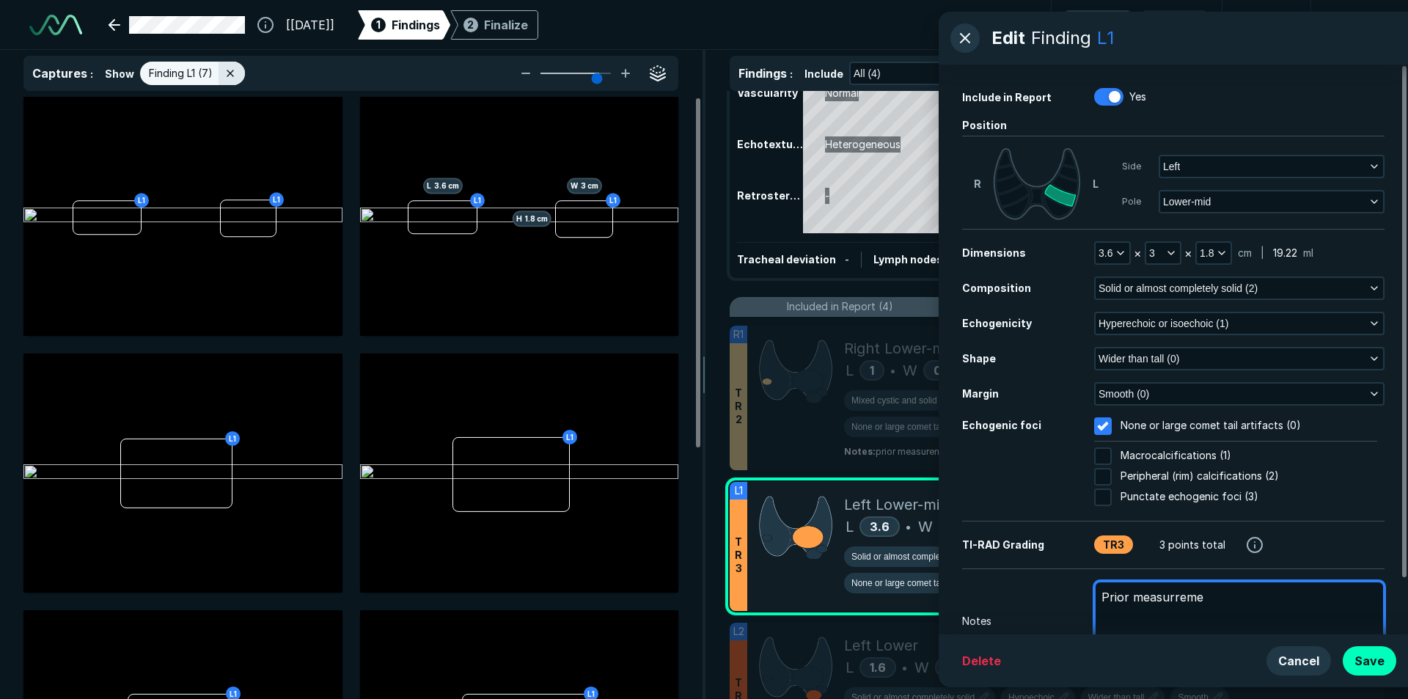
type textarea "x"
type textarea "Prior measurrem"
type textarea "x"
type textarea "Prior measurre"
type textarea "x"
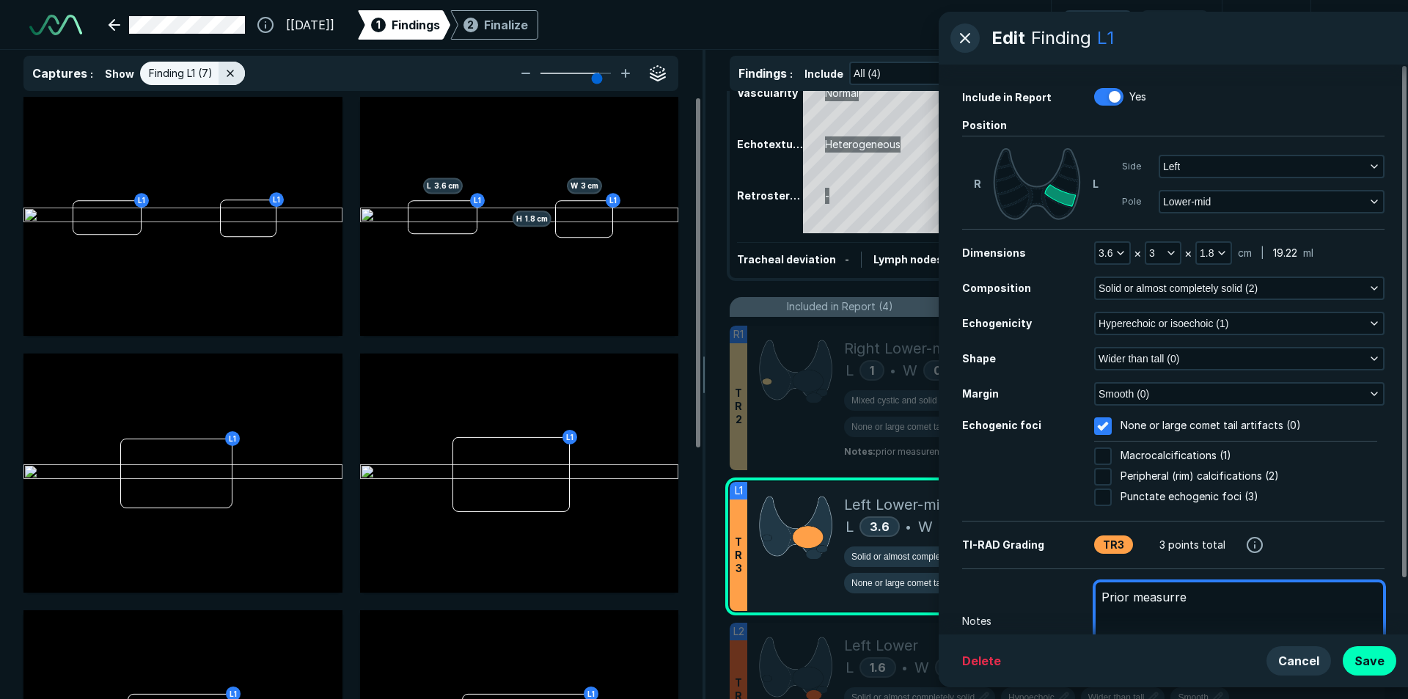
type textarea "Prior measurr"
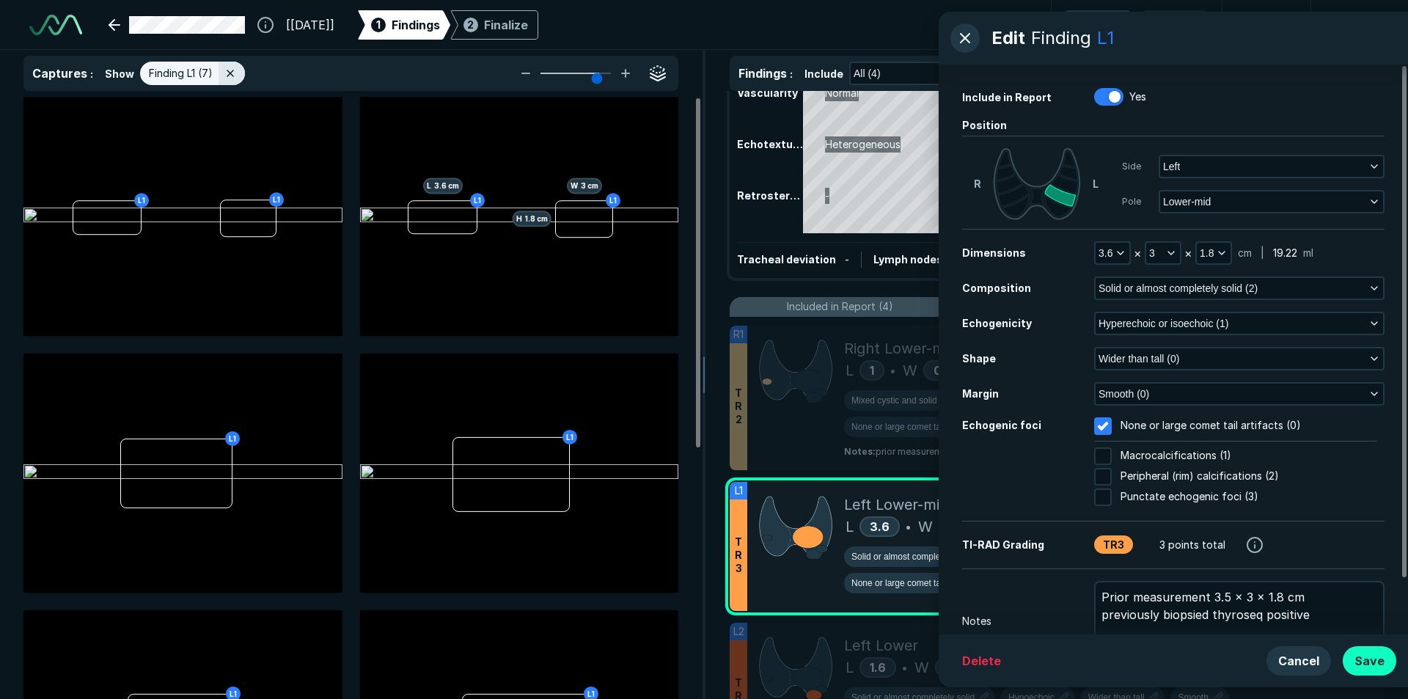
click at [1391, 669] on button "Save" at bounding box center [1369, 660] width 54 height 29
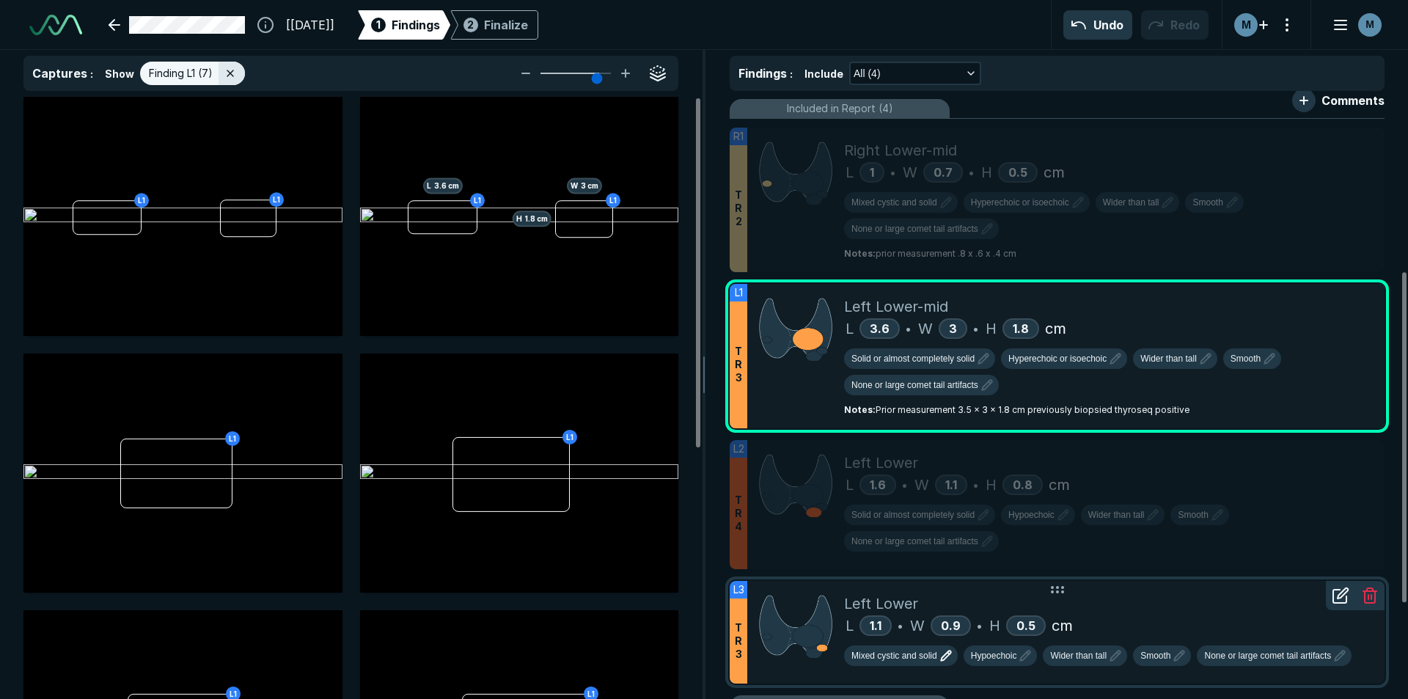
scroll to position [367, 0]
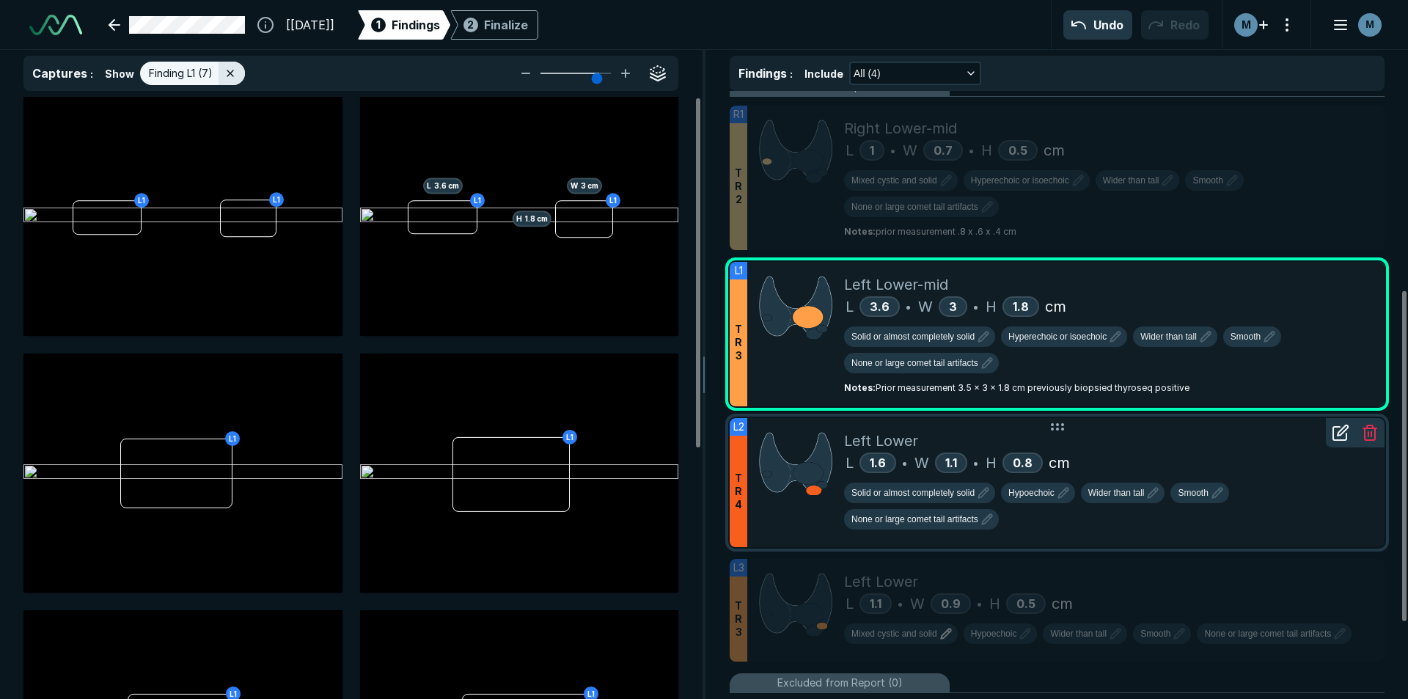
click at [1360, 452] on div "L 1.6 • W 1.1 • H 0.8 cm" at bounding box center [1108, 463] width 529 height 22
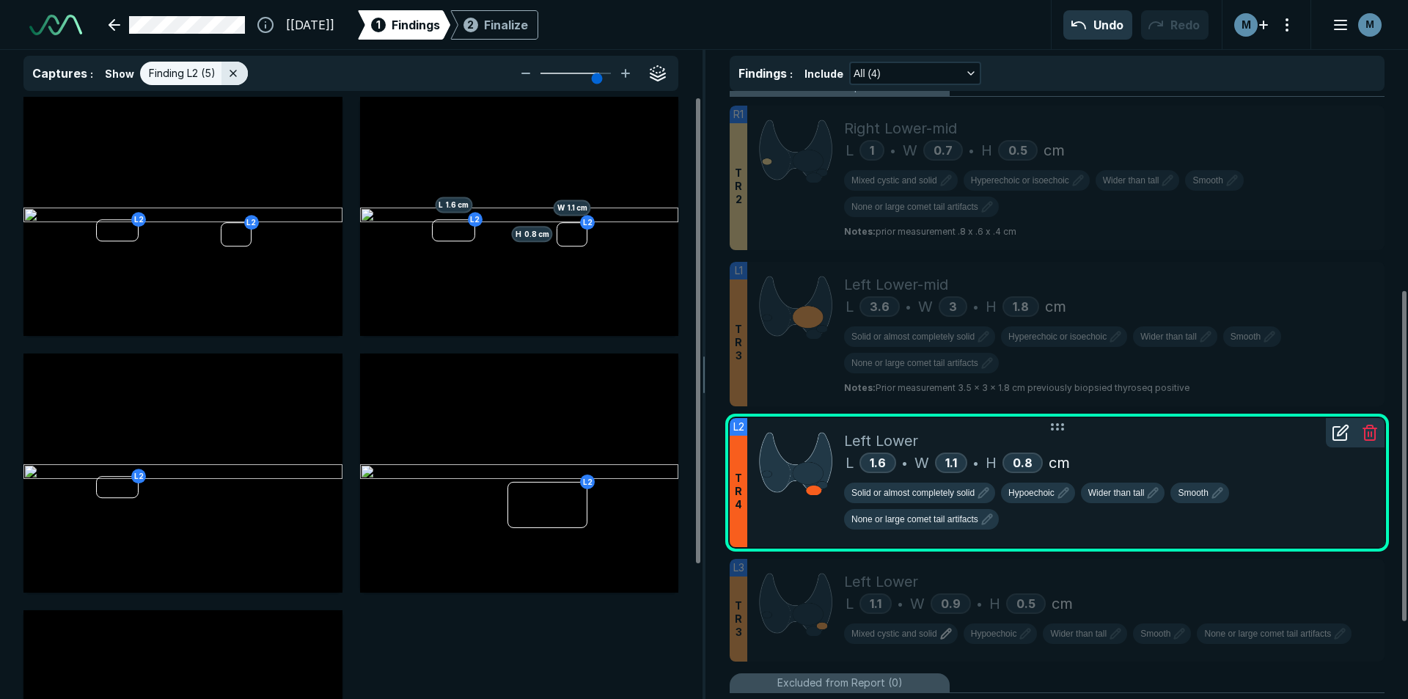
click at [1341, 441] on div at bounding box center [1339, 432] width 29 height 29
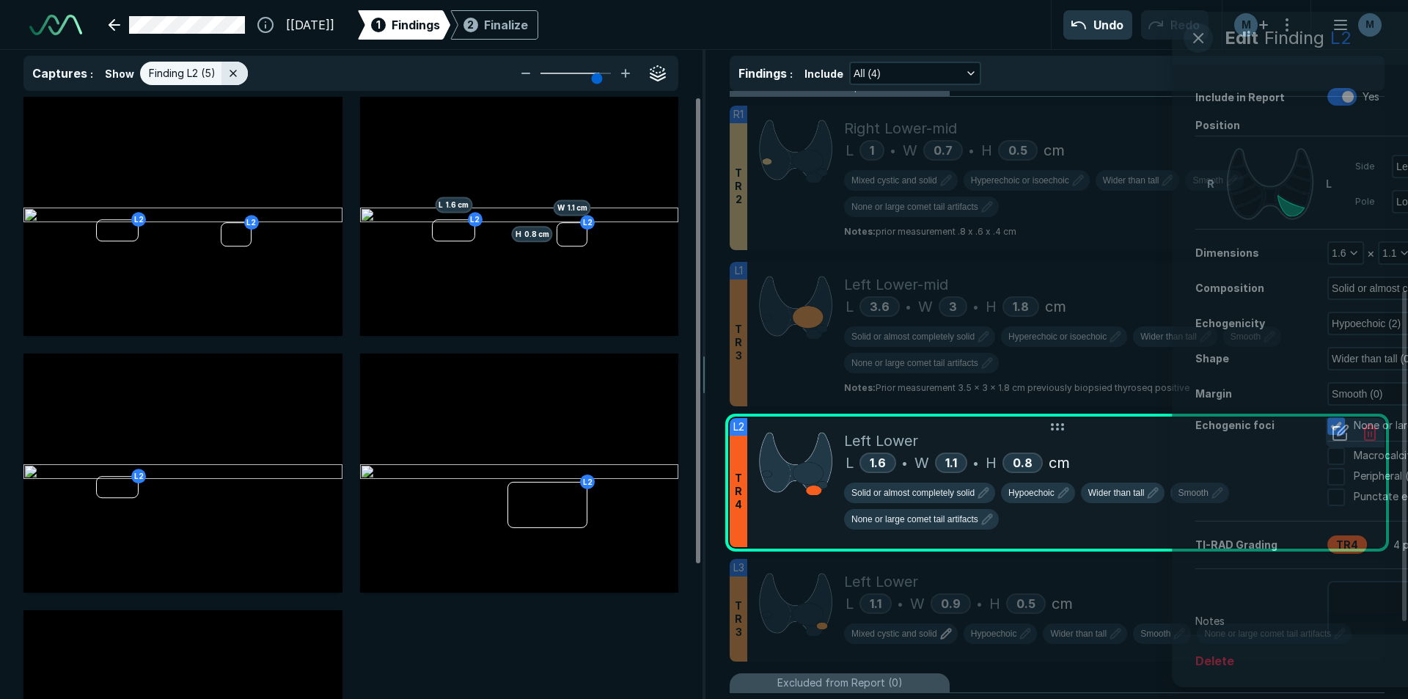
scroll to position [4182, 3761]
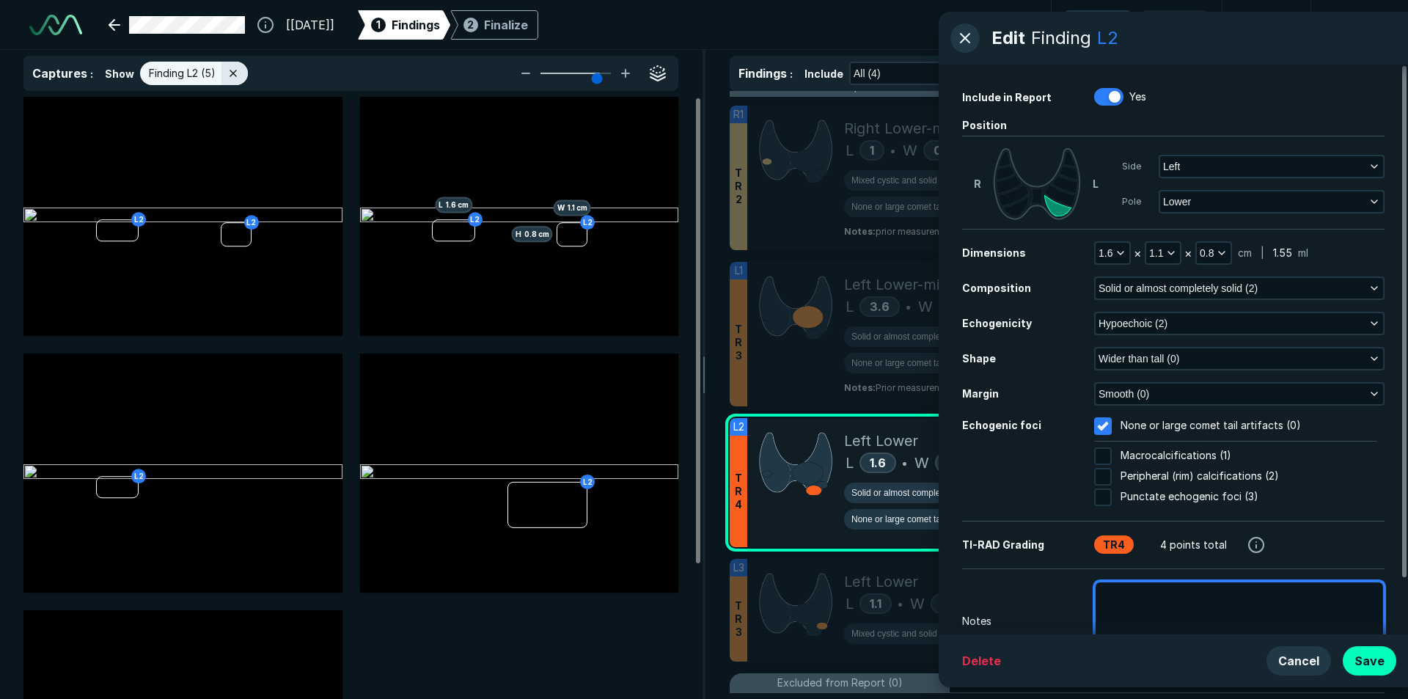
click at [1204, 622] on textarea at bounding box center [1239, 614] width 290 height 67
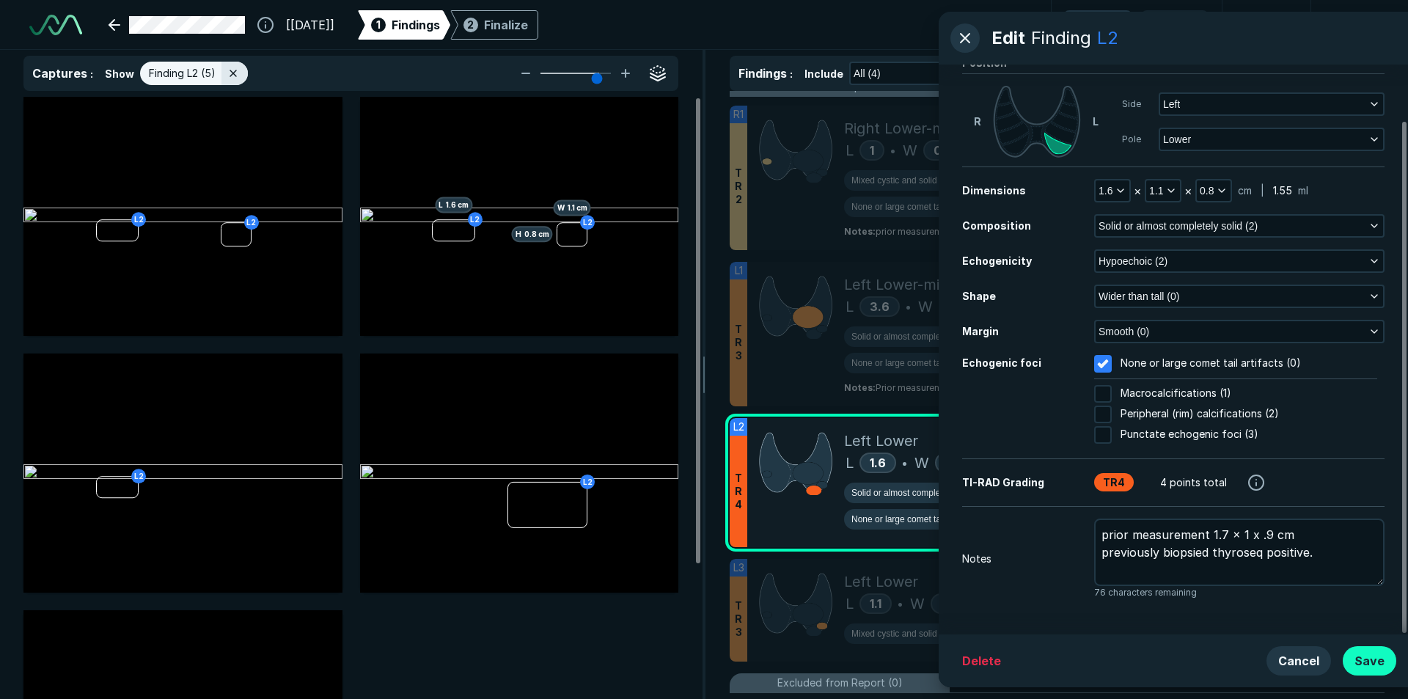
click at [1388, 662] on button "Save" at bounding box center [1369, 660] width 54 height 29
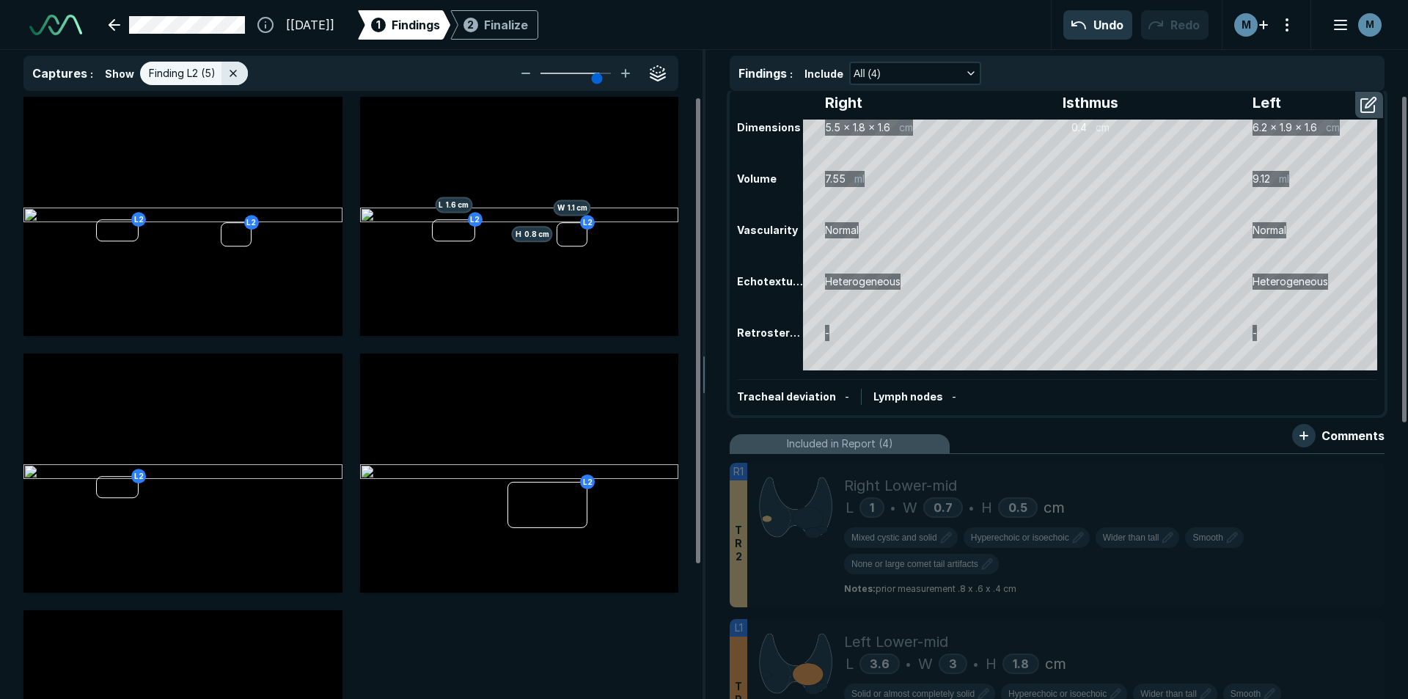
scroll to position [0, 0]
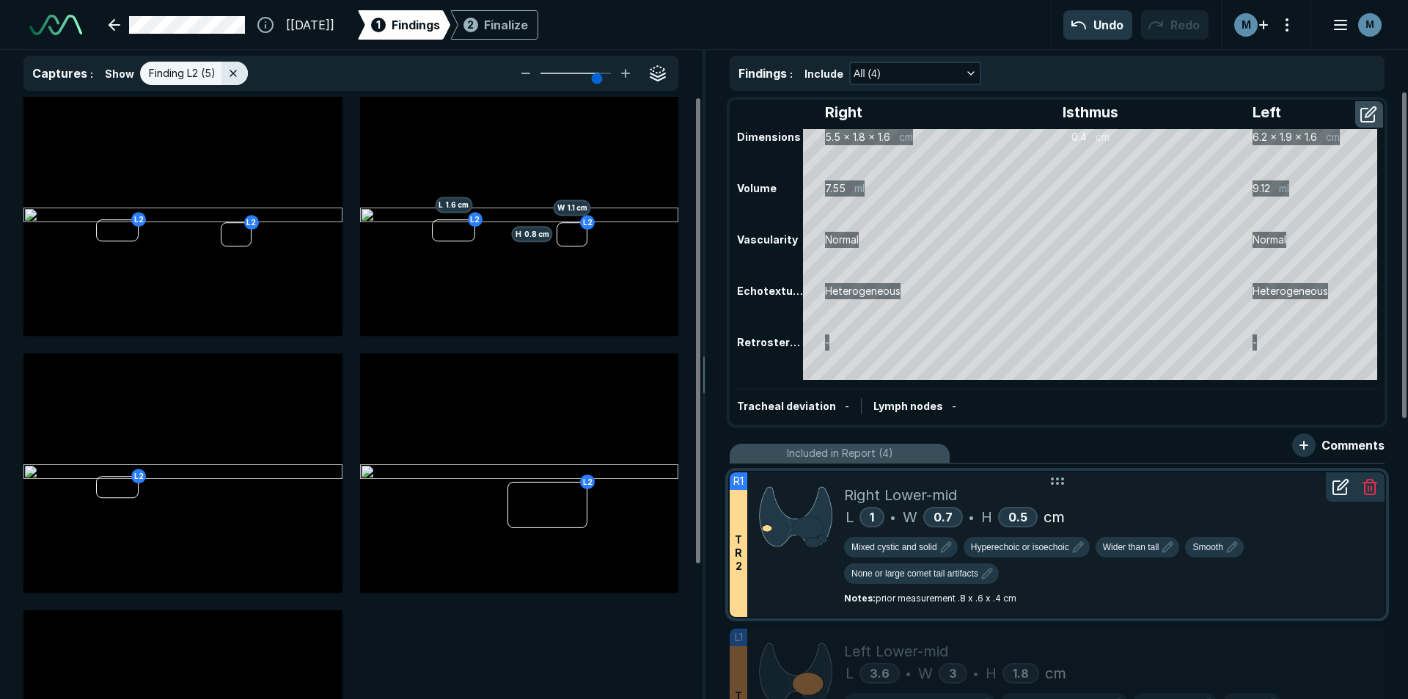
click at [826, 571] on div at bounding box center [795, 544] width 97 height 144
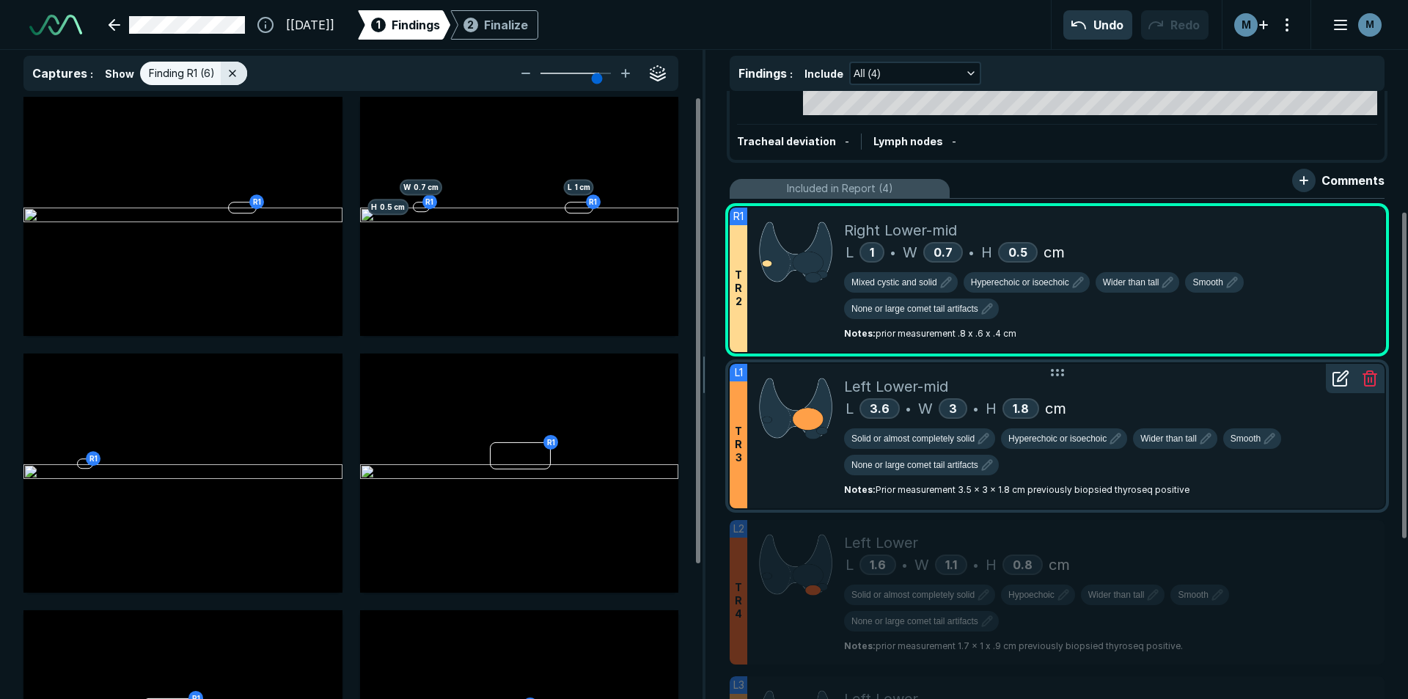
scroll to position [293, 0]
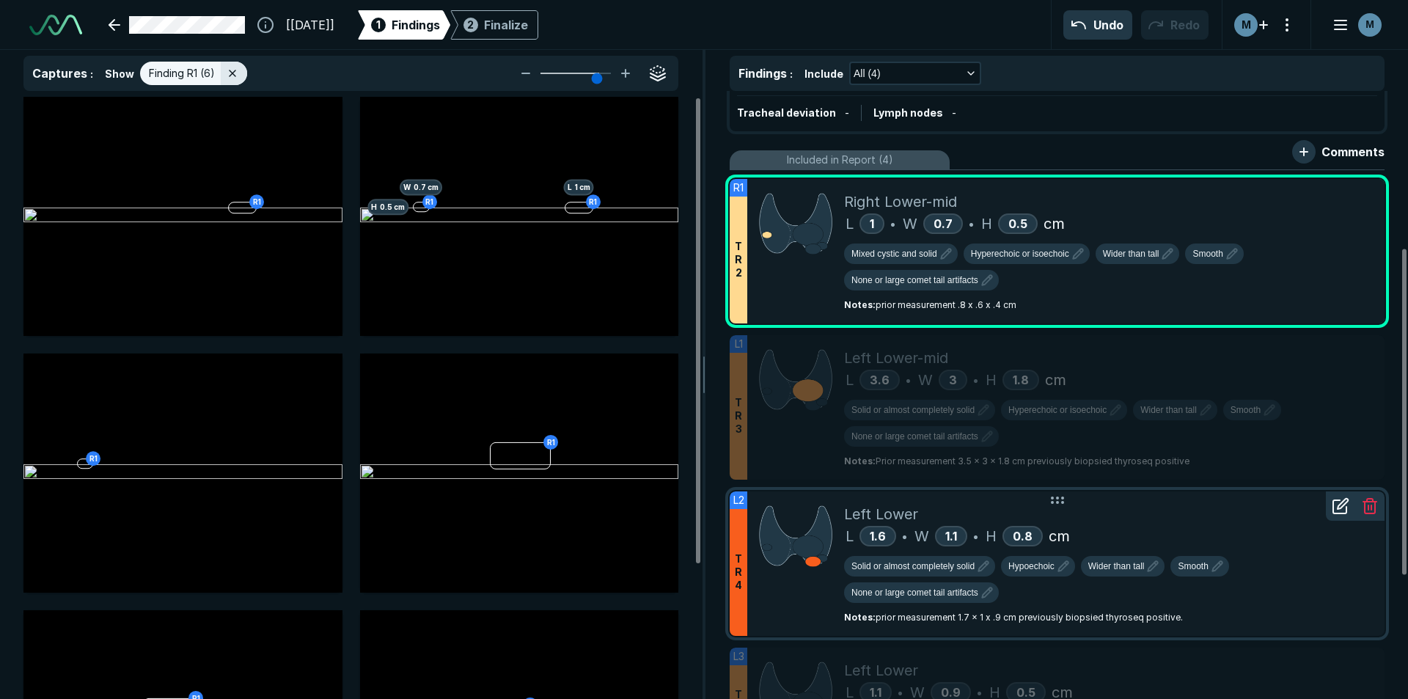
click at [789, 598] on div at bounding box center [795, 563] width 97 height 144
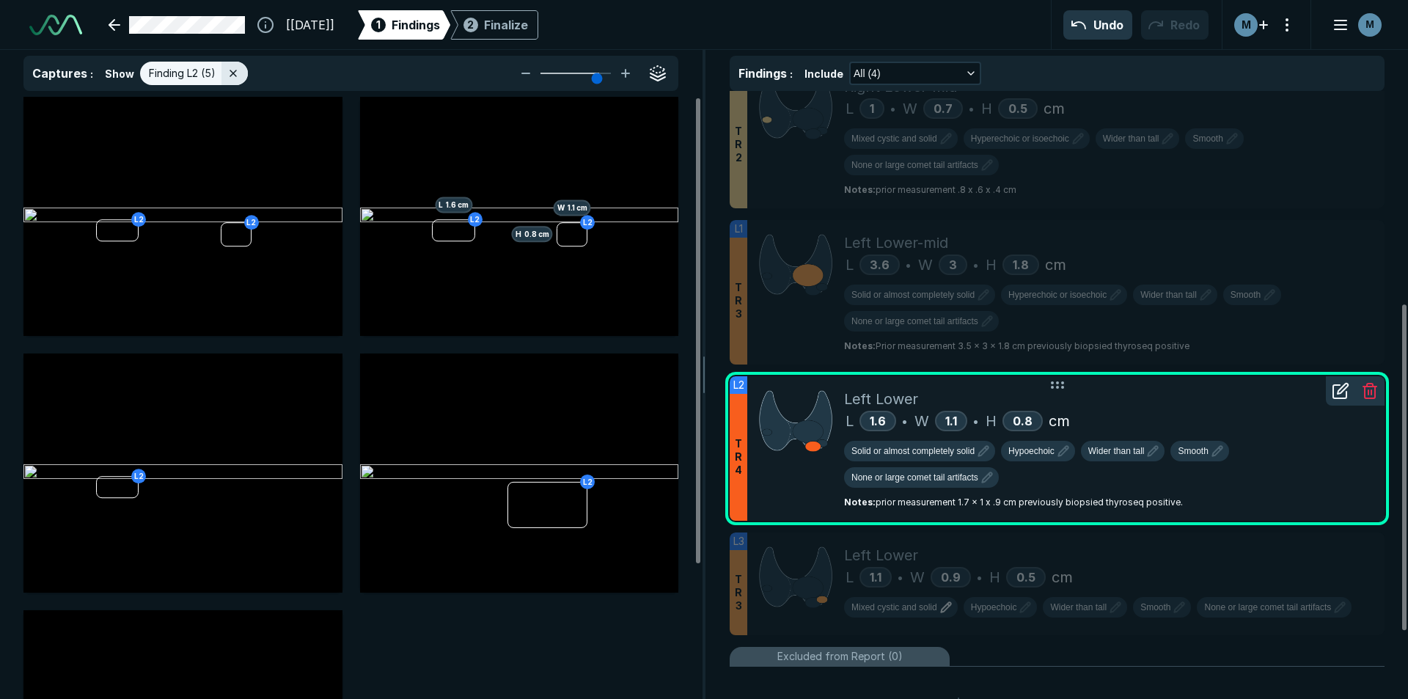
scroll to position [440, 0]
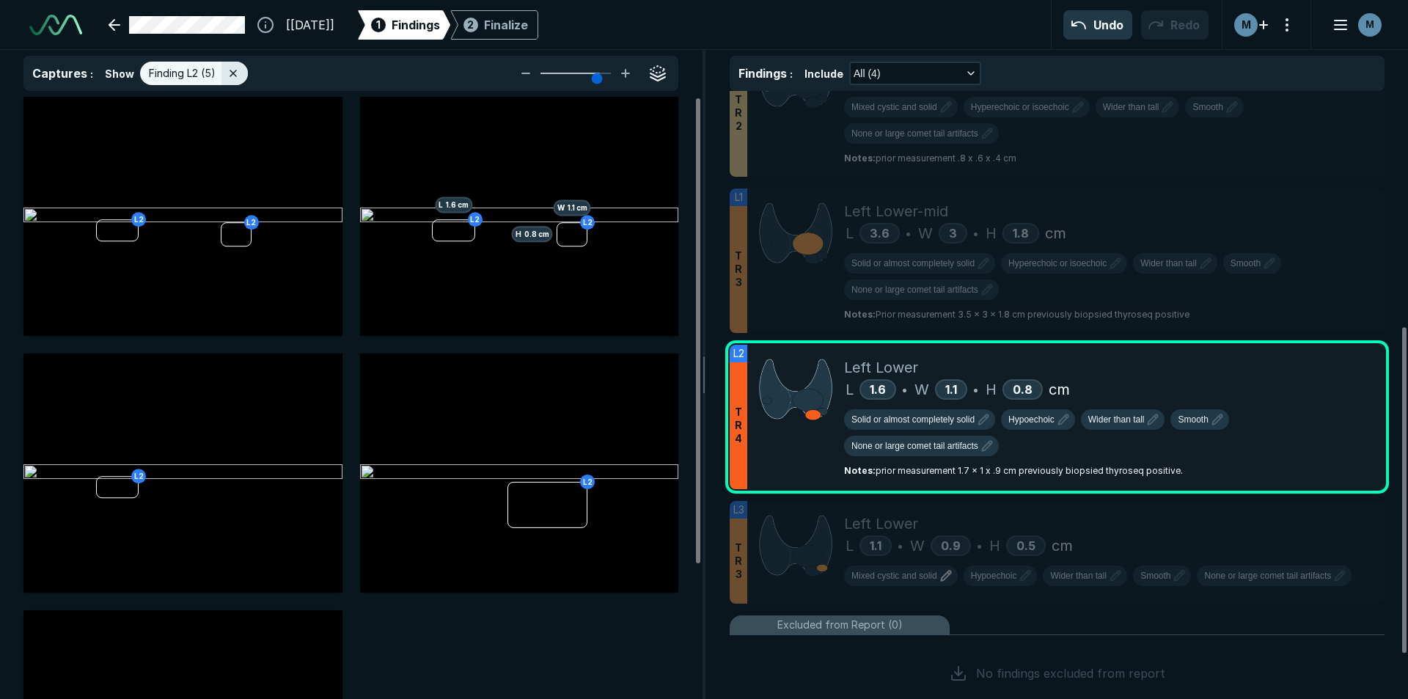
click at [789, 605] on ul "R1 T R 2 Right Lower-mid L 1 • W 0.7 • H 0.5 cm Mixed cystic and solid Hyperech…" at bounding box center [1056, 368] width 655 height 691
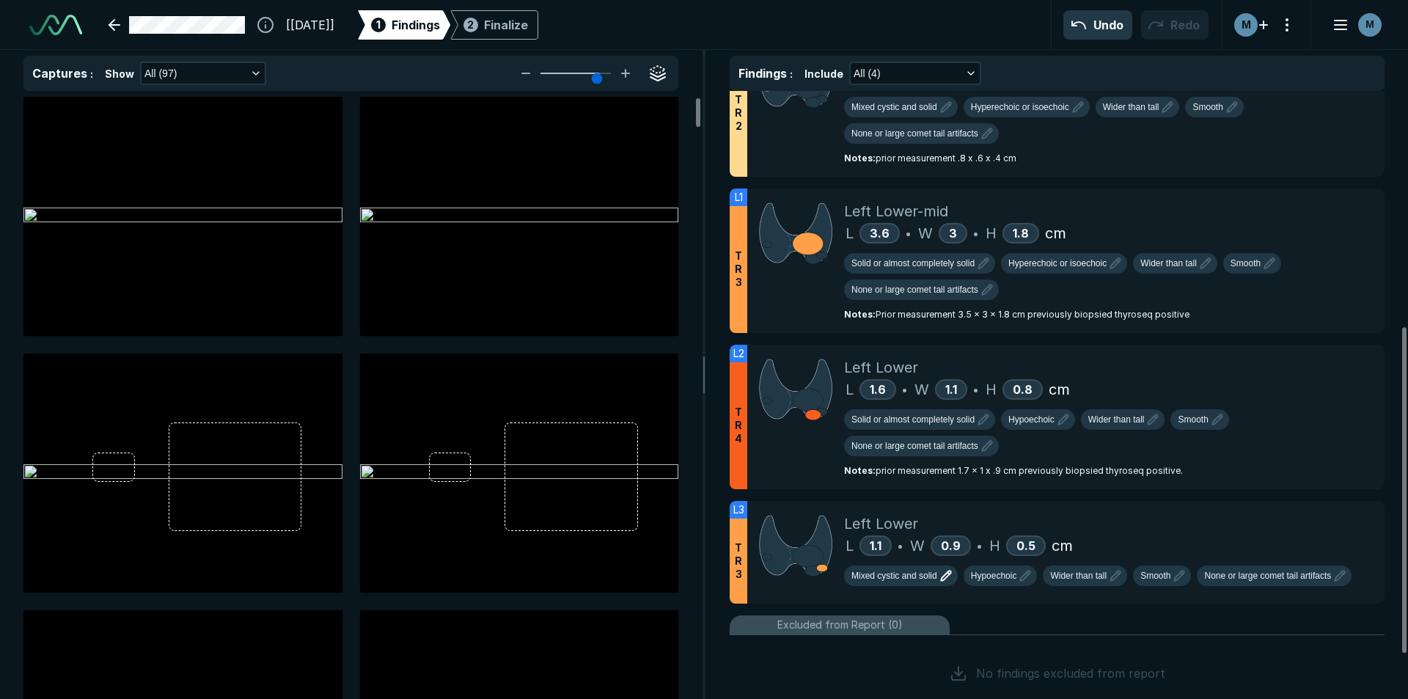
scroll to position [4432, 4807]
click at [789, 594] on div at bounding box center [795, 552] width 97 height 103
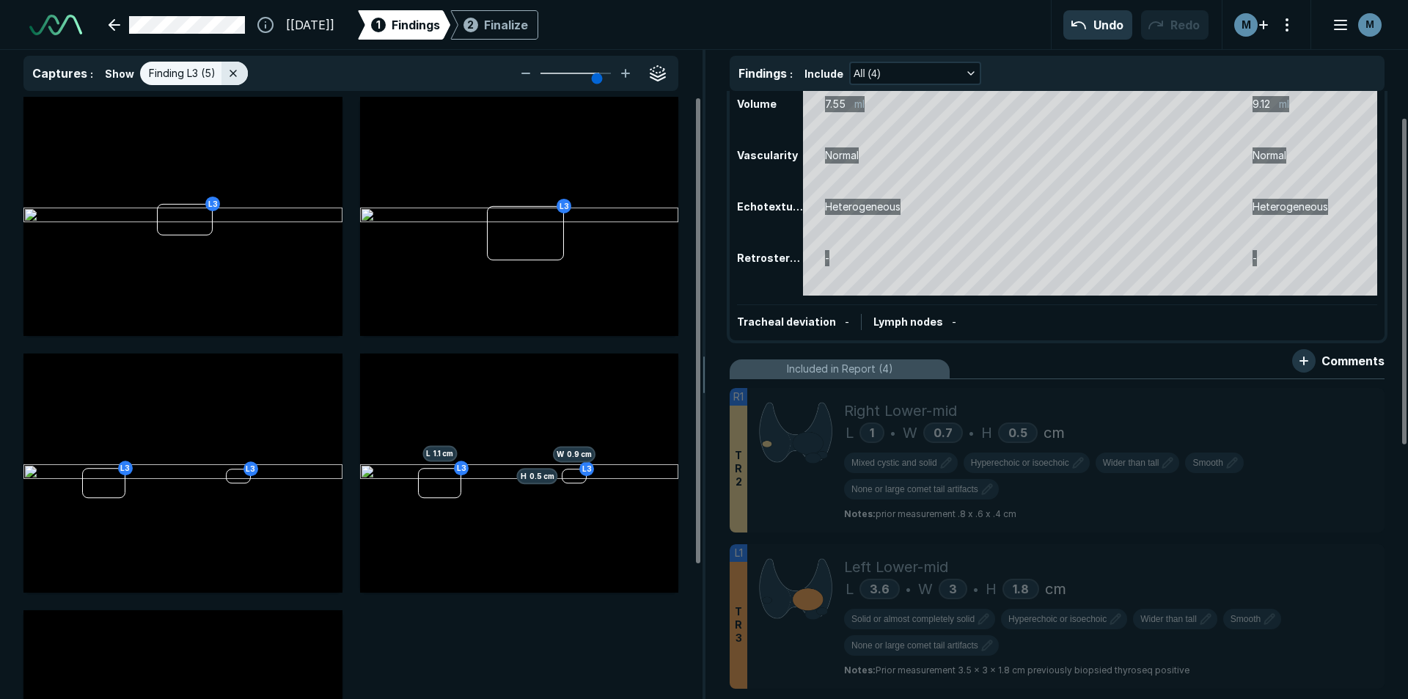
scroll to position [0, 0]
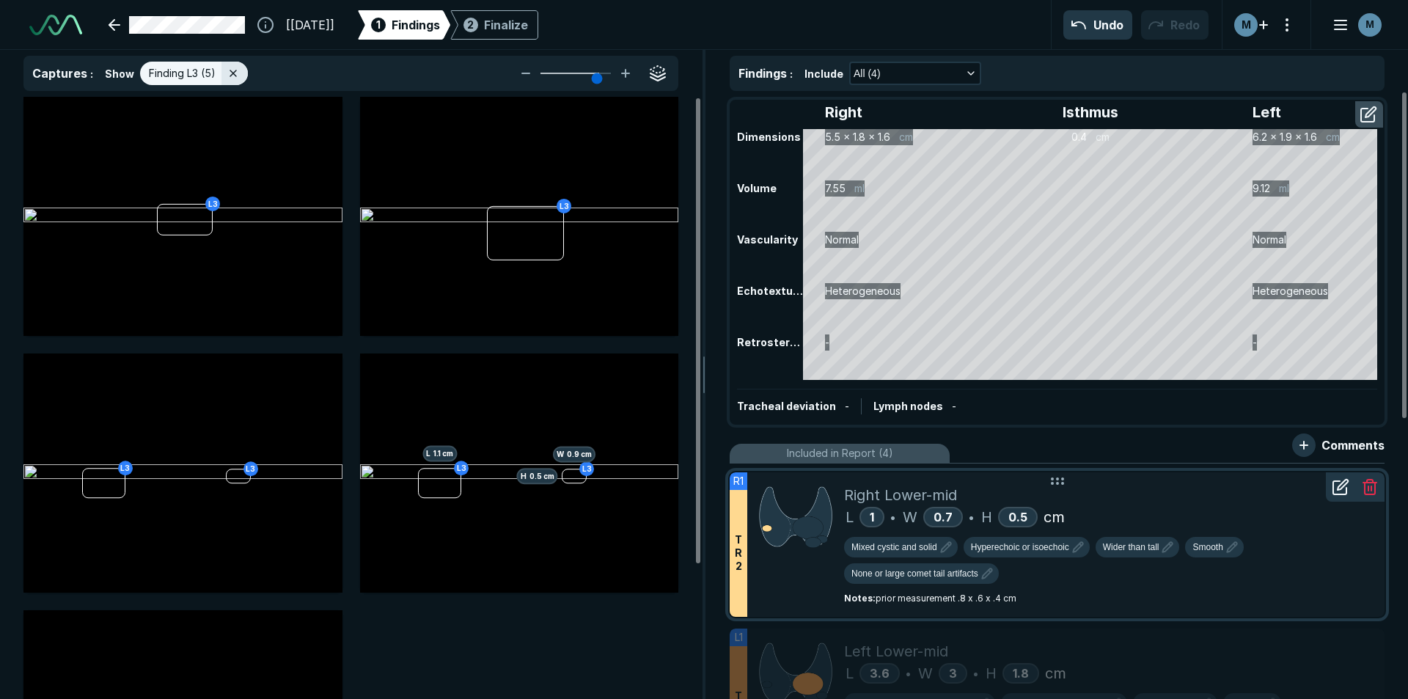
click at [1170, 597] on div "Right Lower-mid L 1 • W 0.7 • H 0.5 cm Mixed cystic and solid Hyperechoic or is…" at bounding box center [1108, 544] width 529 height 144
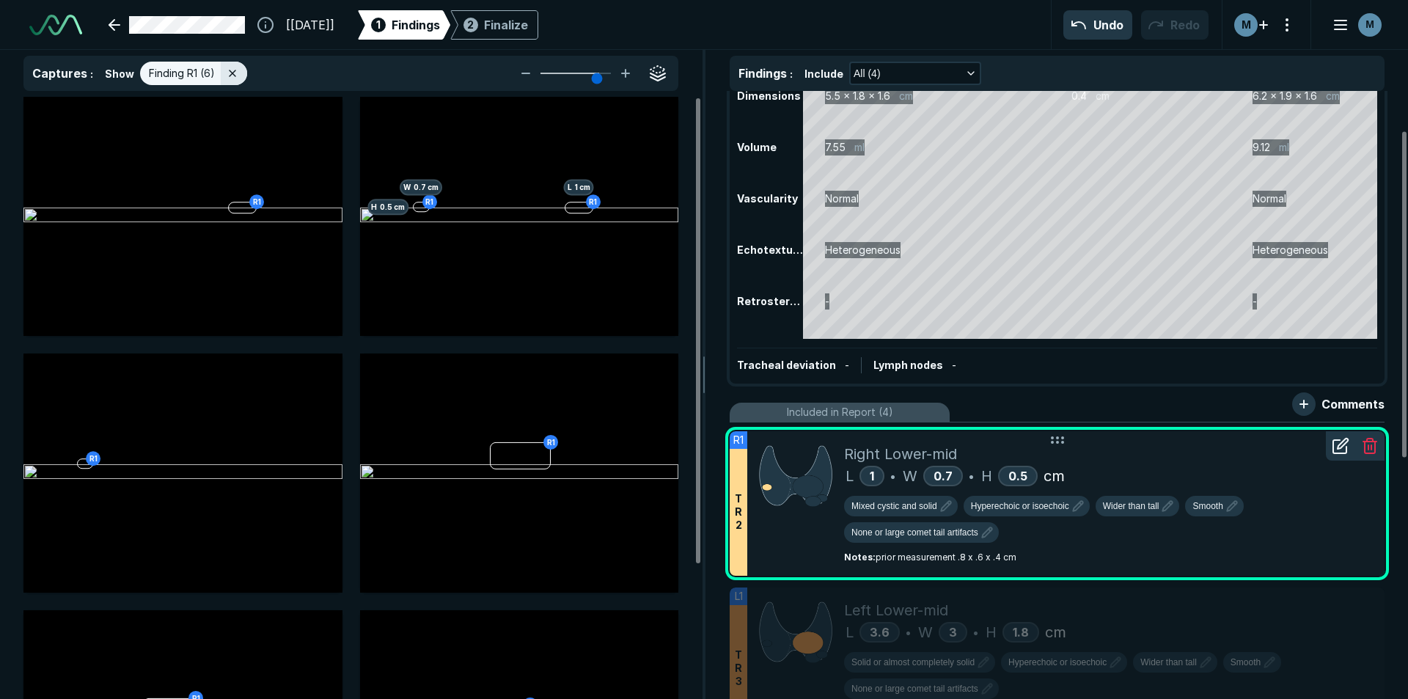
scroll to position [73, 0]
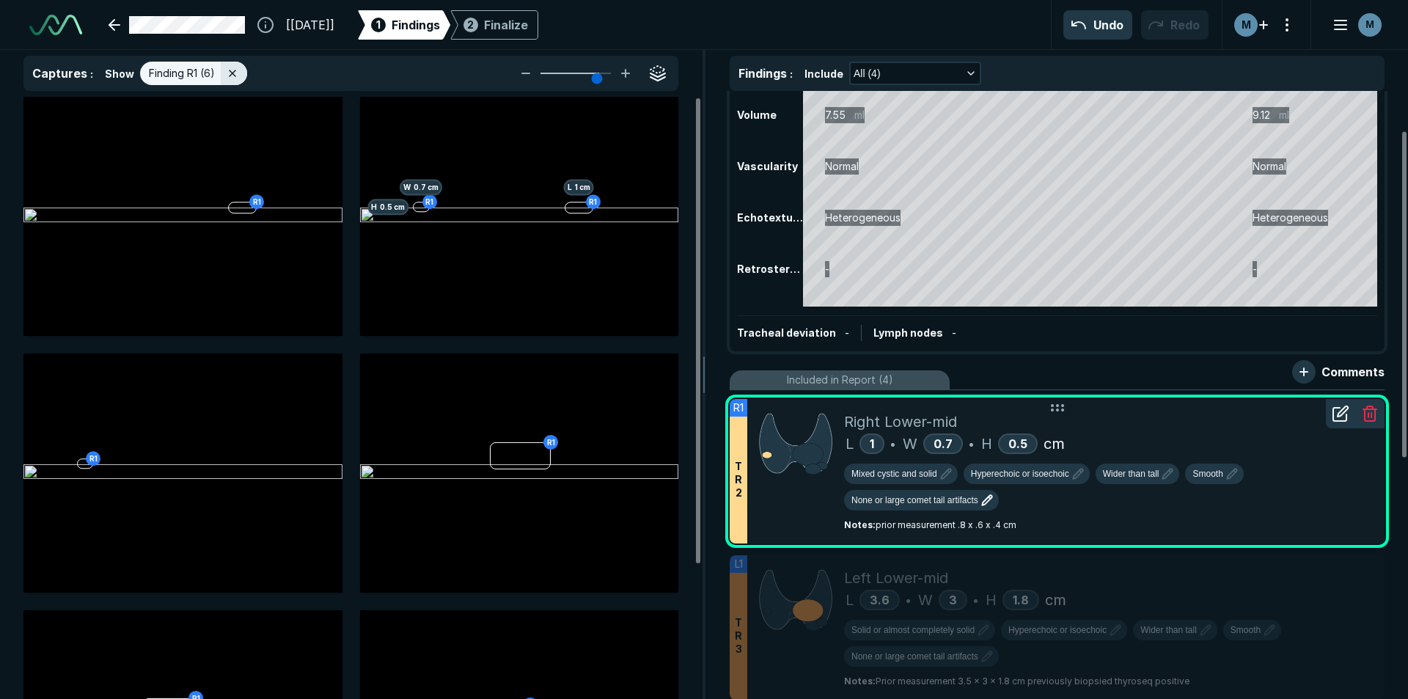
click at [982, 502] on icon "button" at bounding box center [987, 500] width 10 height 10
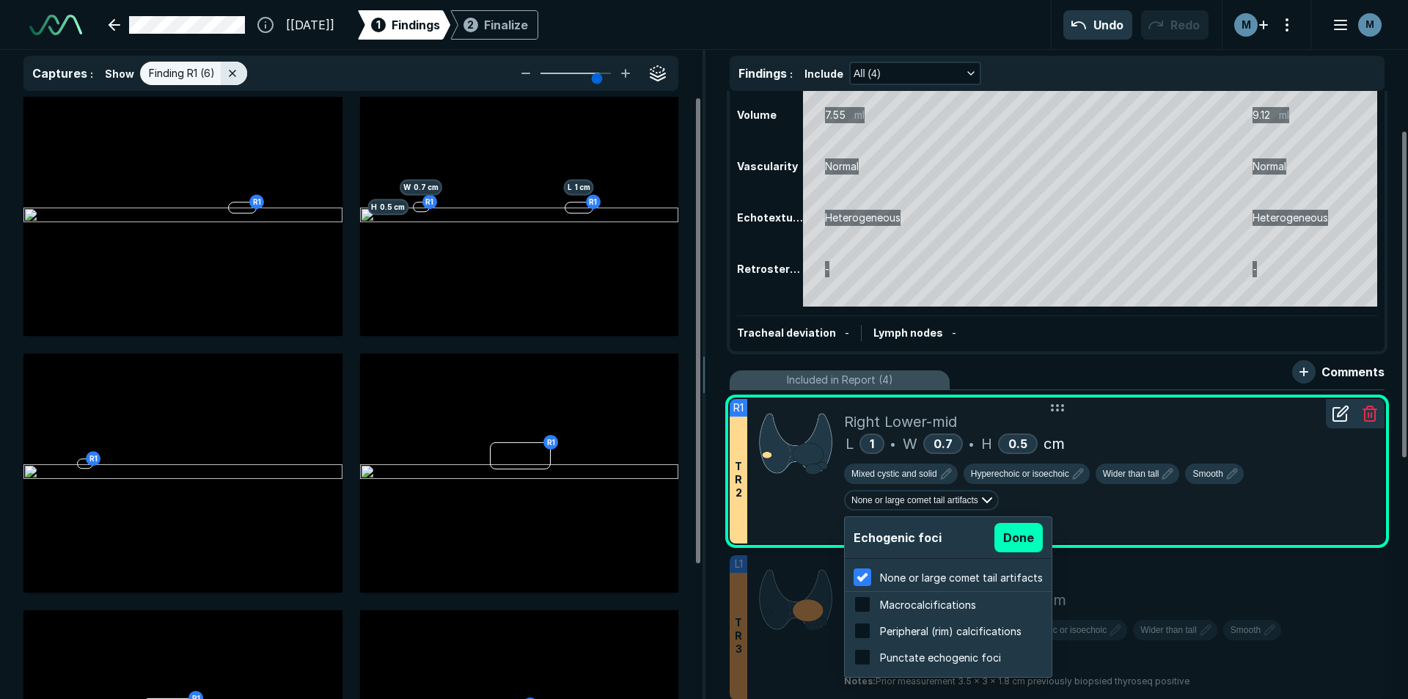
scroll to position [2358, 2796]
click at [909, 658] on span "Punctate echogenic foci" at bounding box center [940, 657] width 121 height 12
click at [1015, 543] on button "Done" at bounding box center [1018, 537] width 48 height 29
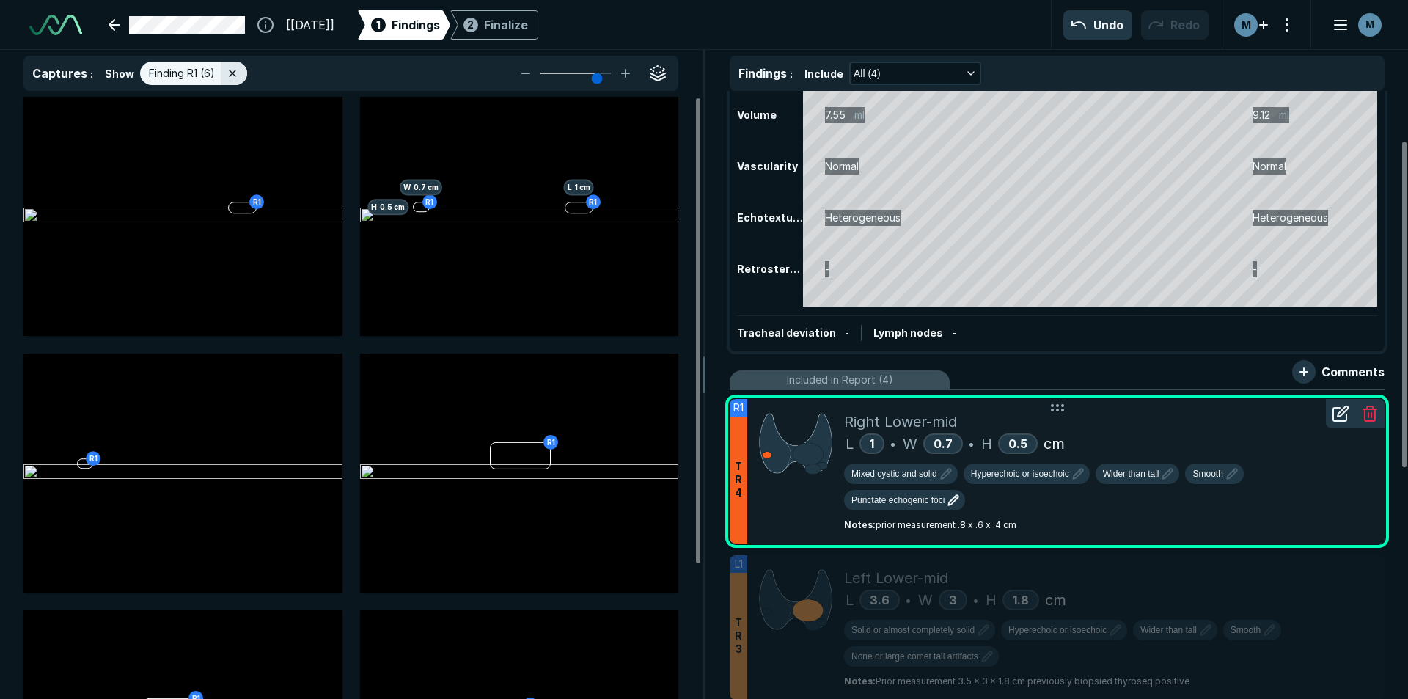
scroll to position [147, 0]
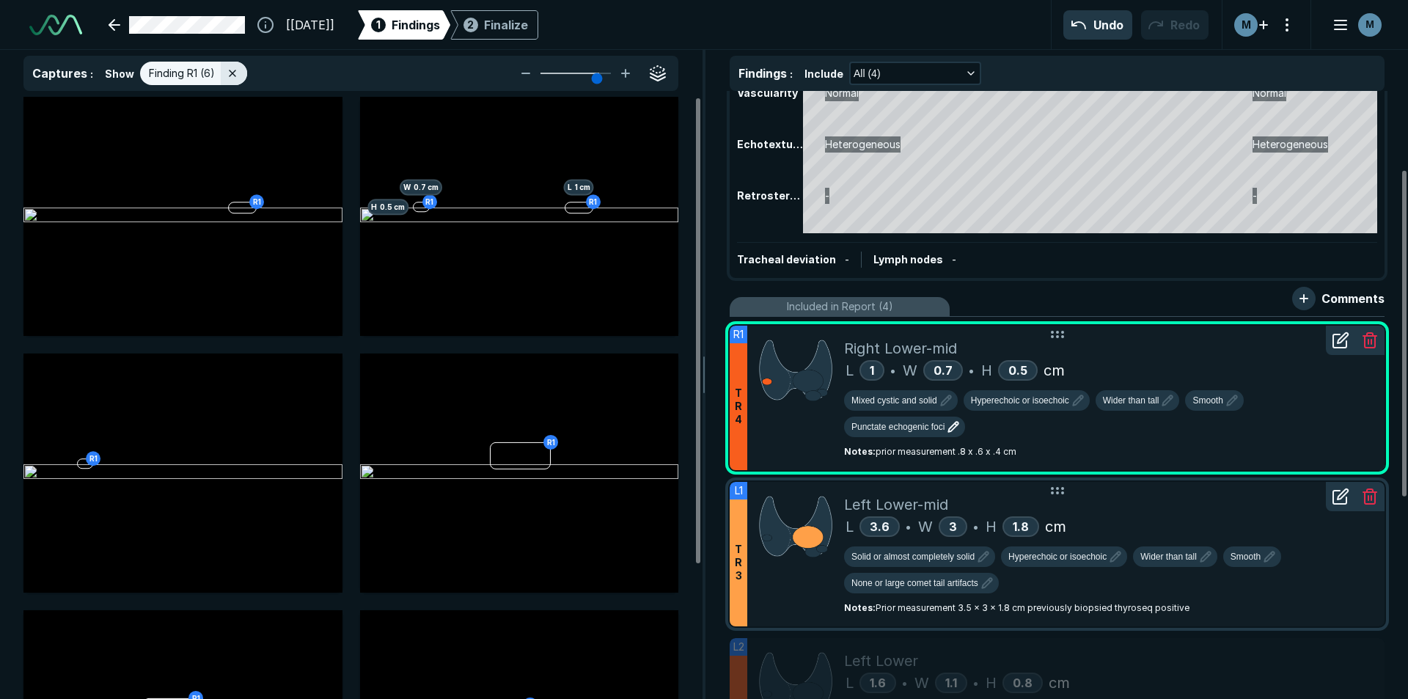
click at [777, 617] on div at bounding box center [795, 554] width 97 height 144
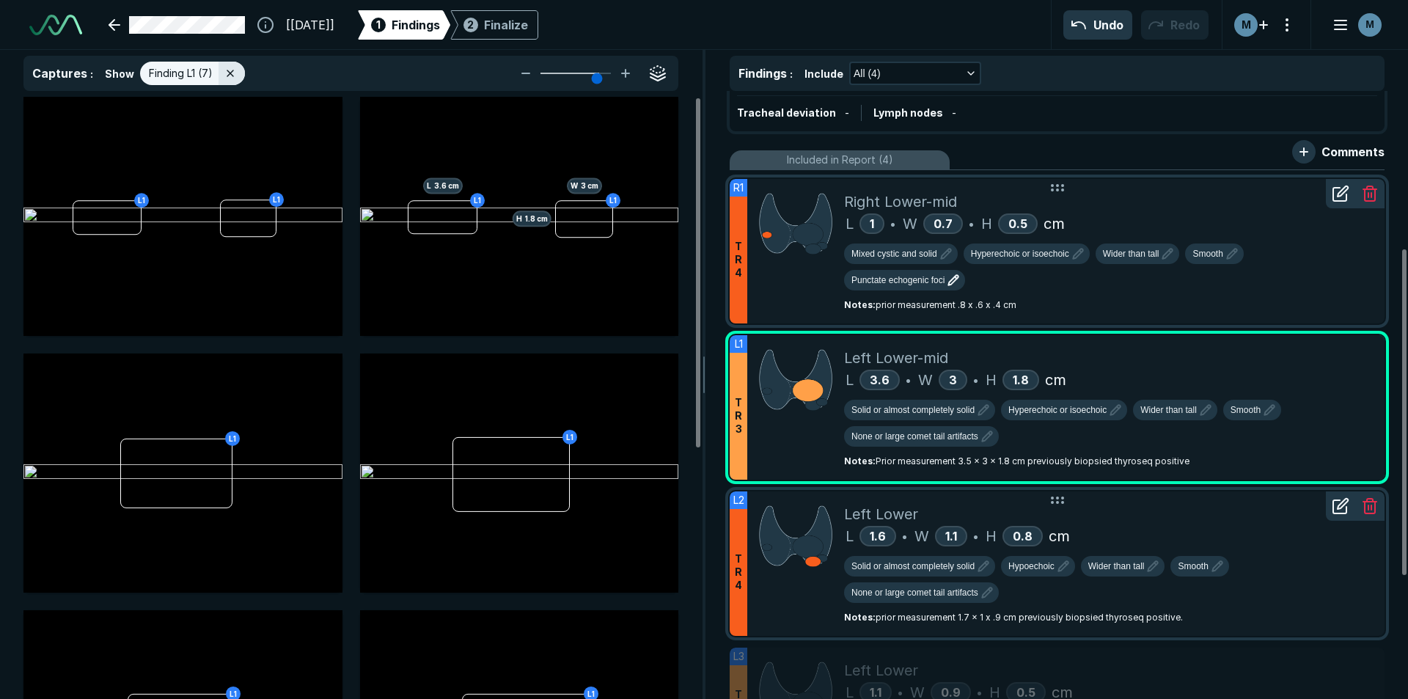
scroll to position [367, 0]
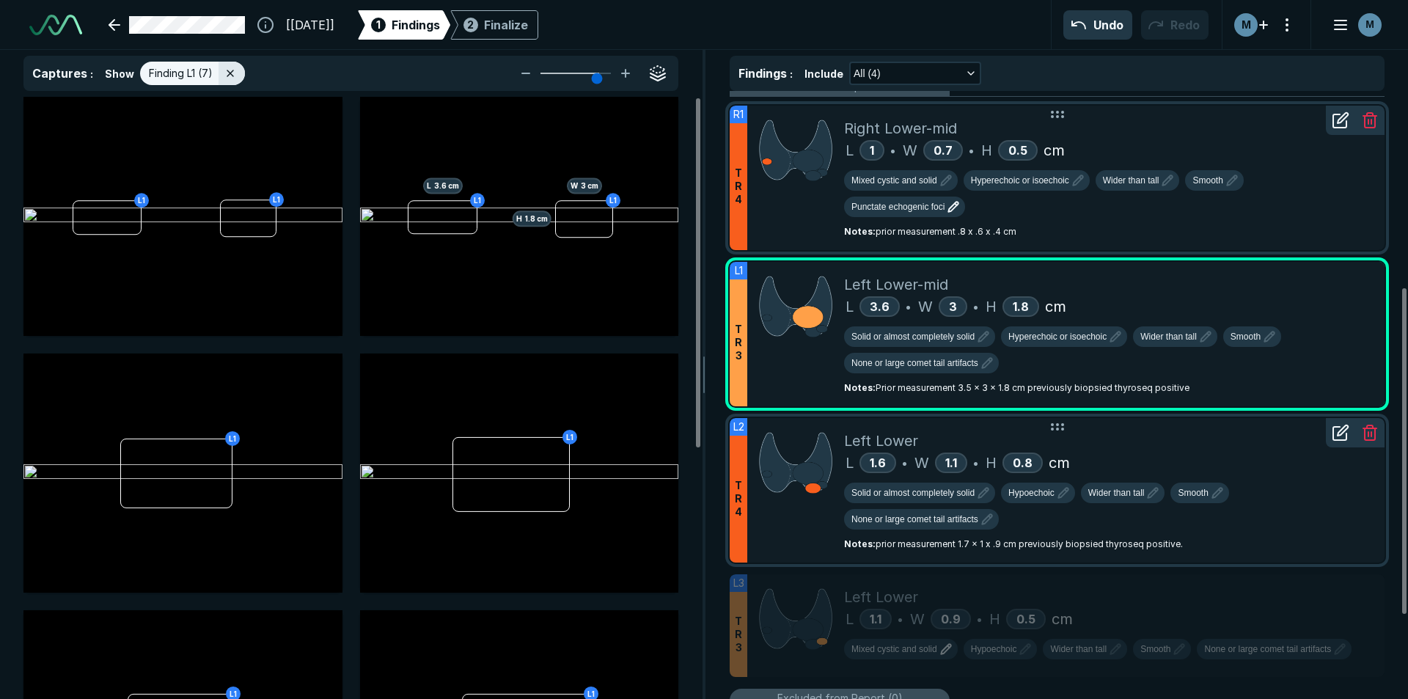
click at [1262, 493] on div "Solid or almost completely solid Hypoechoic Wider than tall Smooth None or larg…" at bounding box center [1108, 508] width 529 height 53
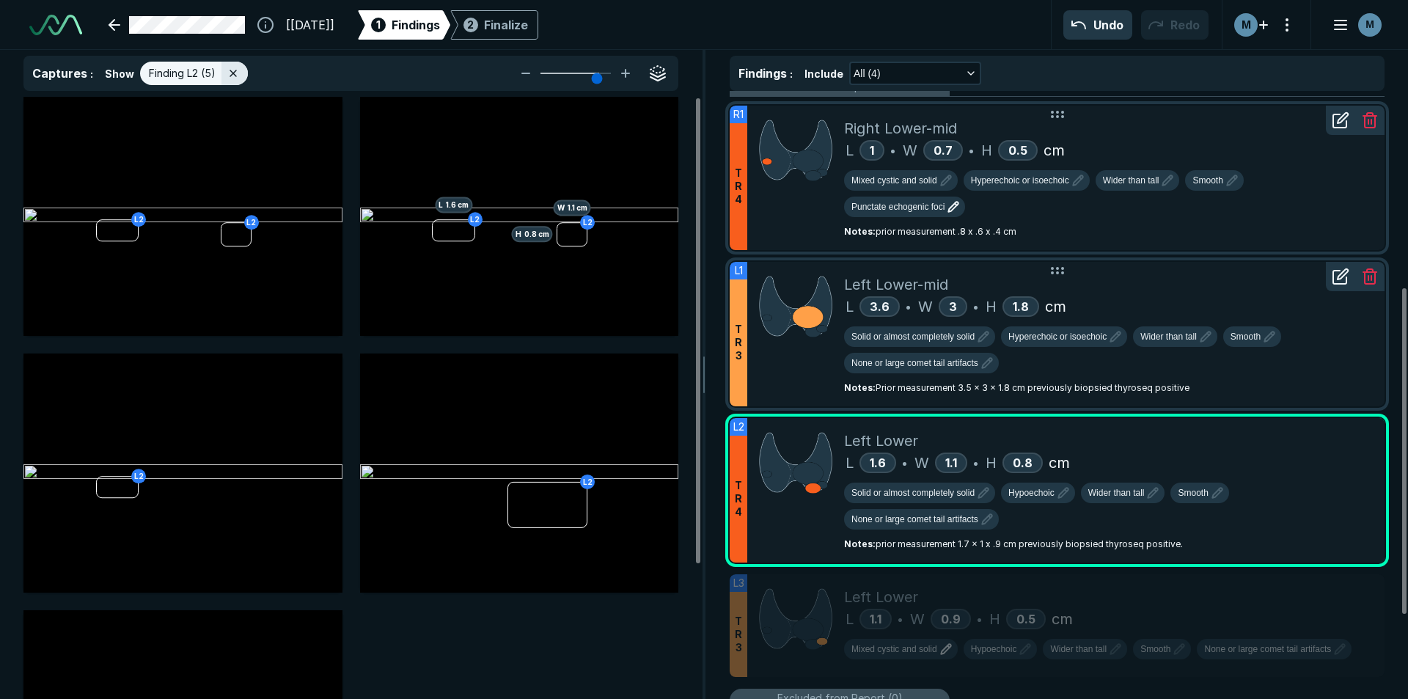
click at [1092, 390] on span "Notes : Prior measurement 3.5 x 3 x 1.8 cm previously biopsied thyroseq positive" at bounding box center [1016, 387] width 345 height 11
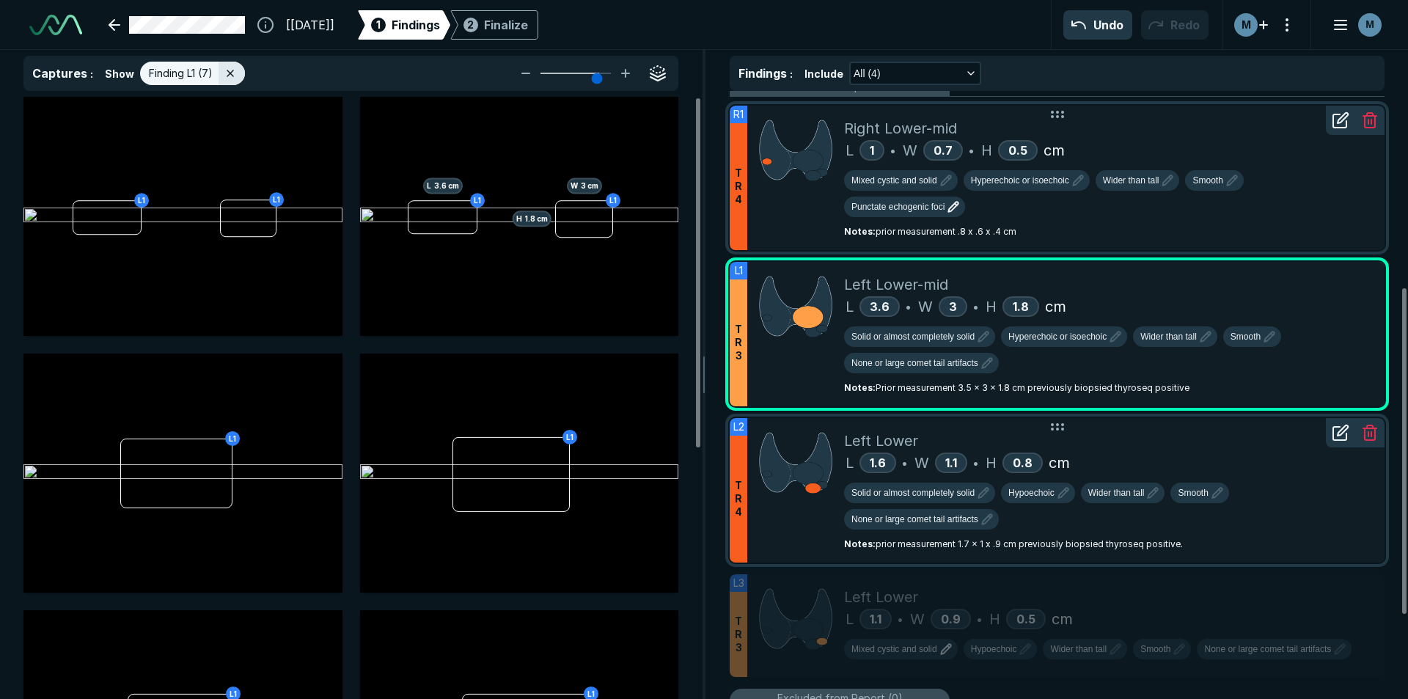
click at [930, 449] on div "Left Lower" at bounding box center [1108, 441] width 529 height 22
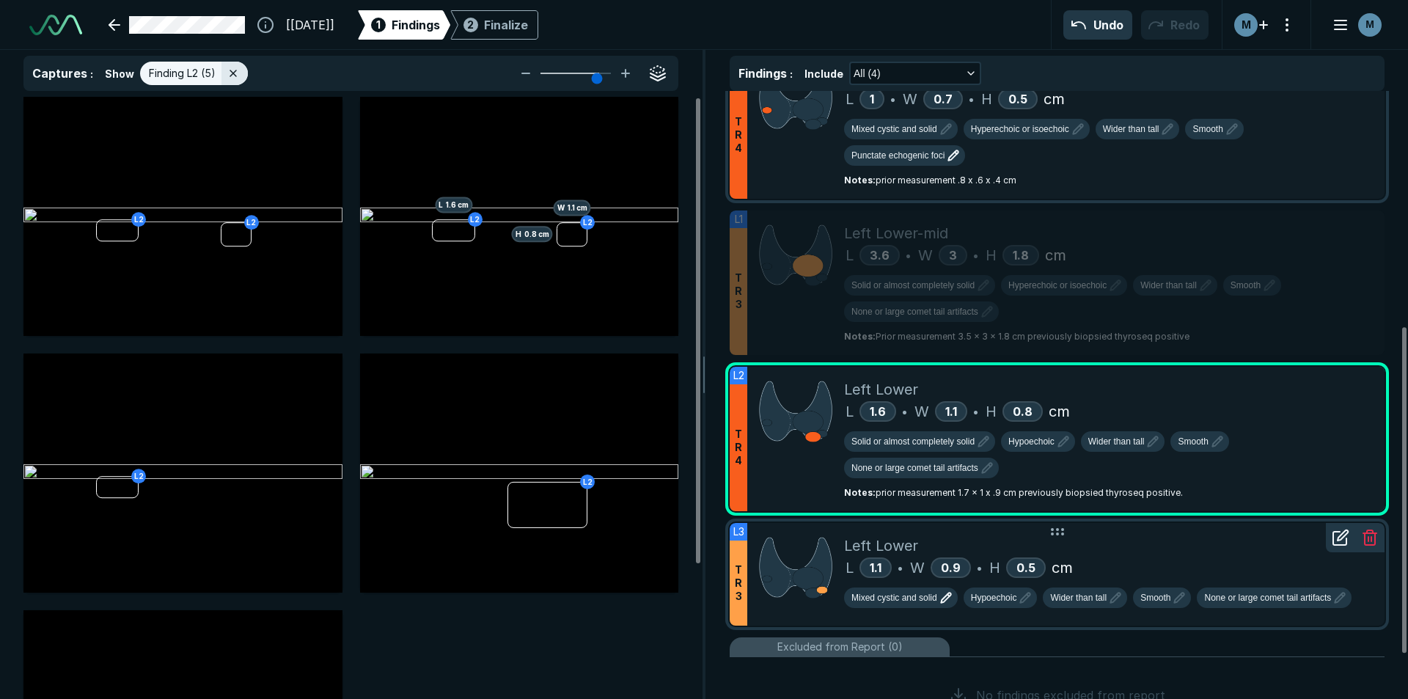
scroll to position [440, 0]
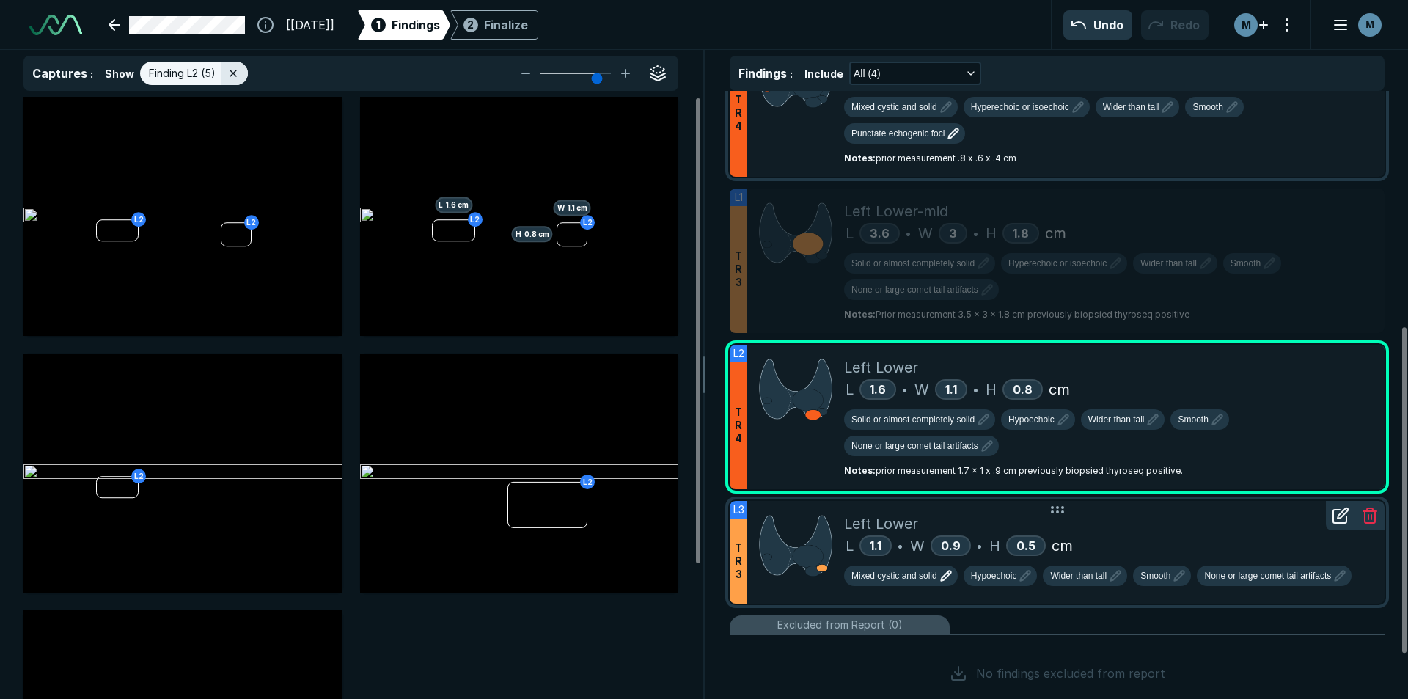
click at [1167, 535] on div "L 1.1 • W 0.9 • H 0.5 cm" at bounding box center [1108, 545] width 529 height 22
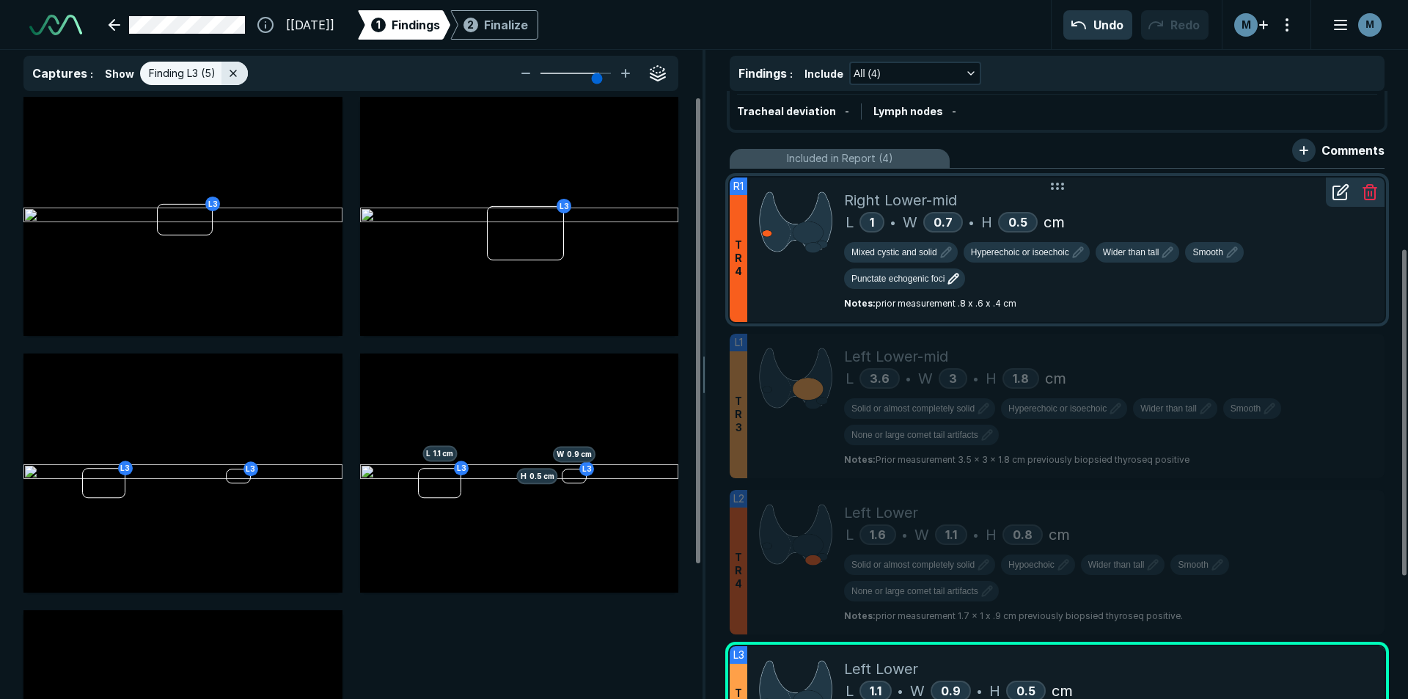
scroll to position [293, 0]
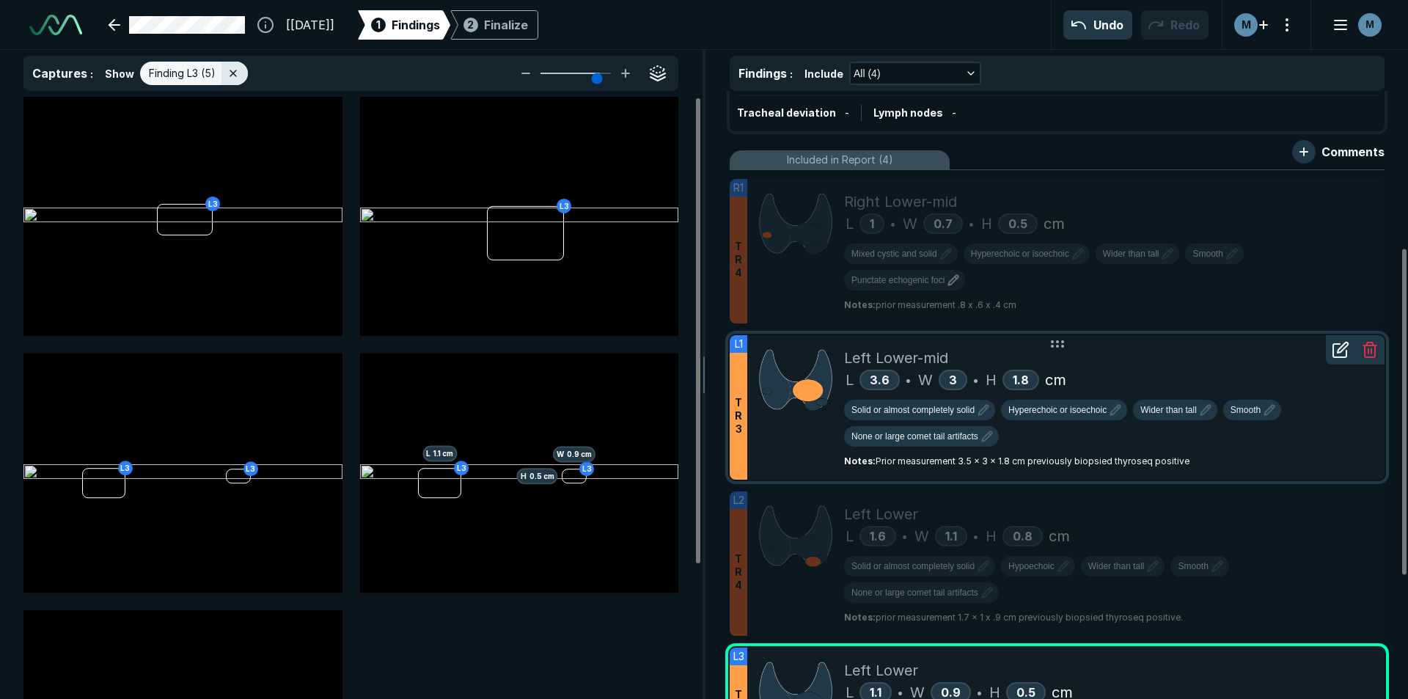
click at [795, 437] on div at bounding box center [795, 407] width 97 height 144
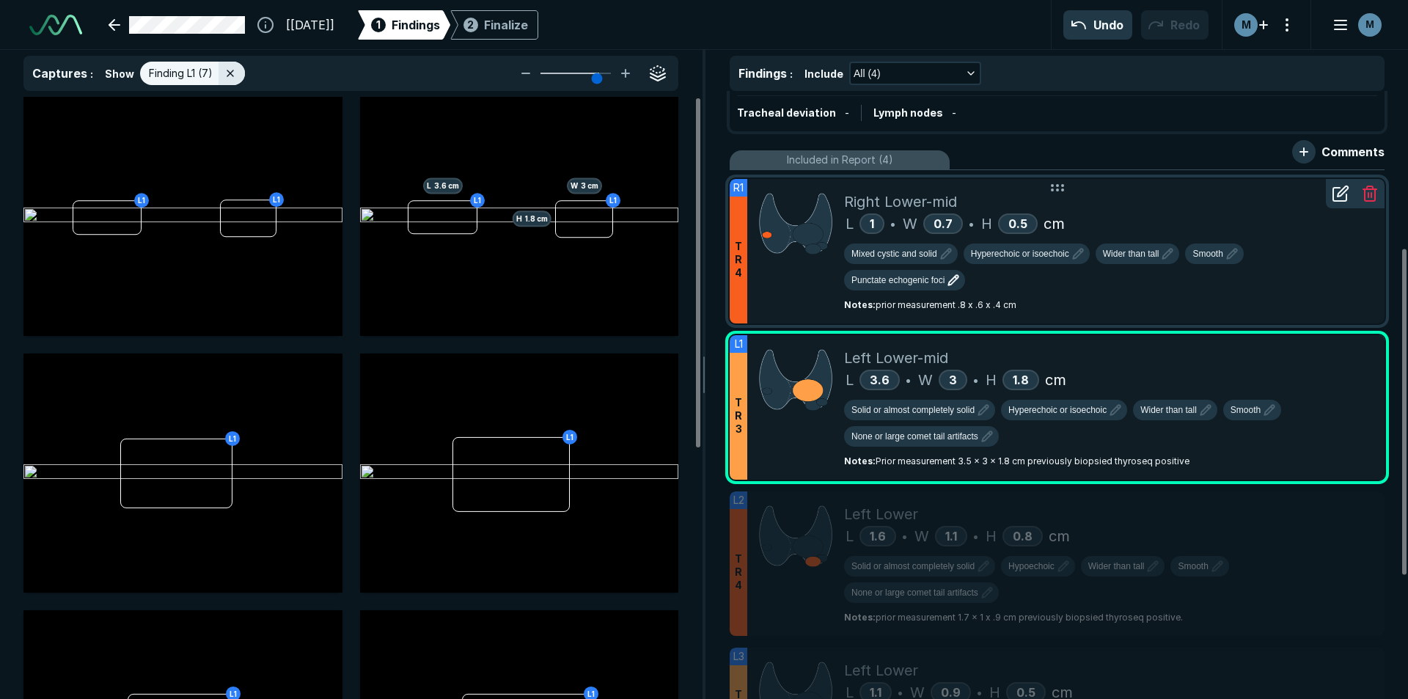
click at [1146, 277] on div "Mixed cystic and solid Hyperechoic or isoechoic Wider than tall Smooth Punctate…" at bounding box center [1108, 269] width 529 height 53
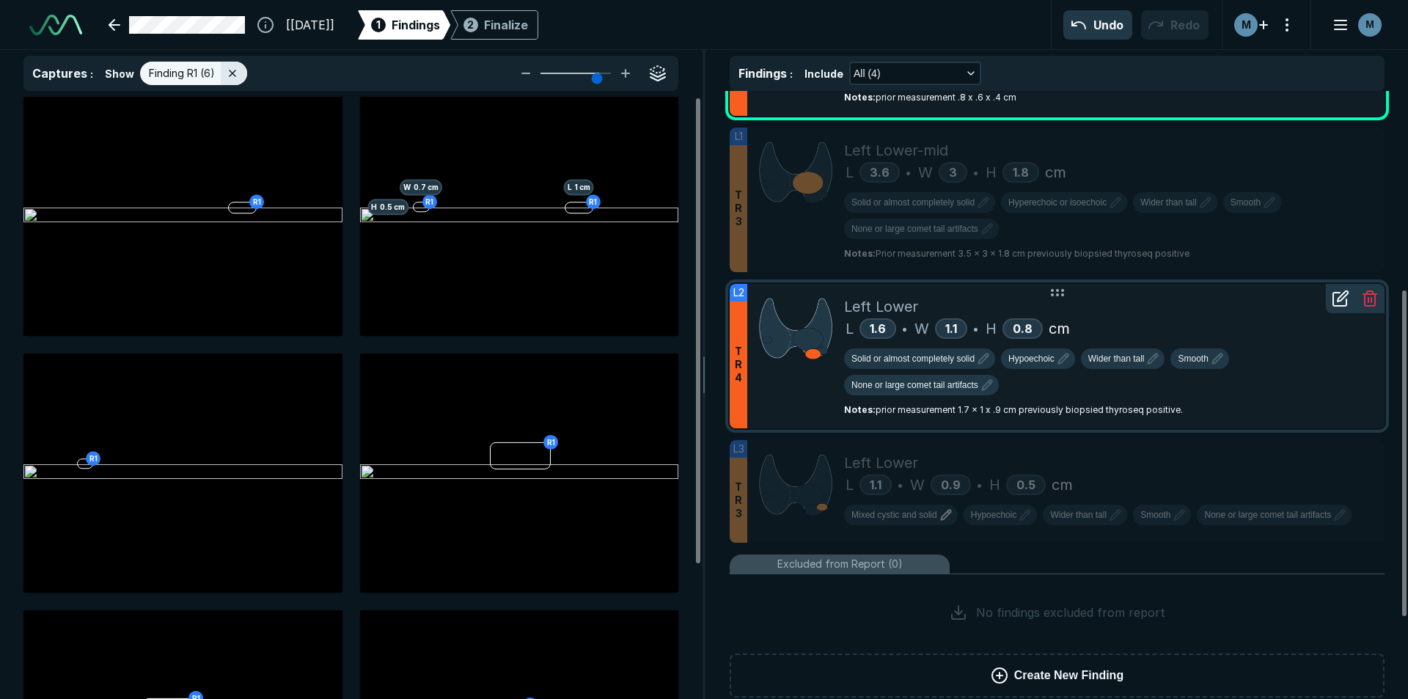
scroll to position [523, 0]
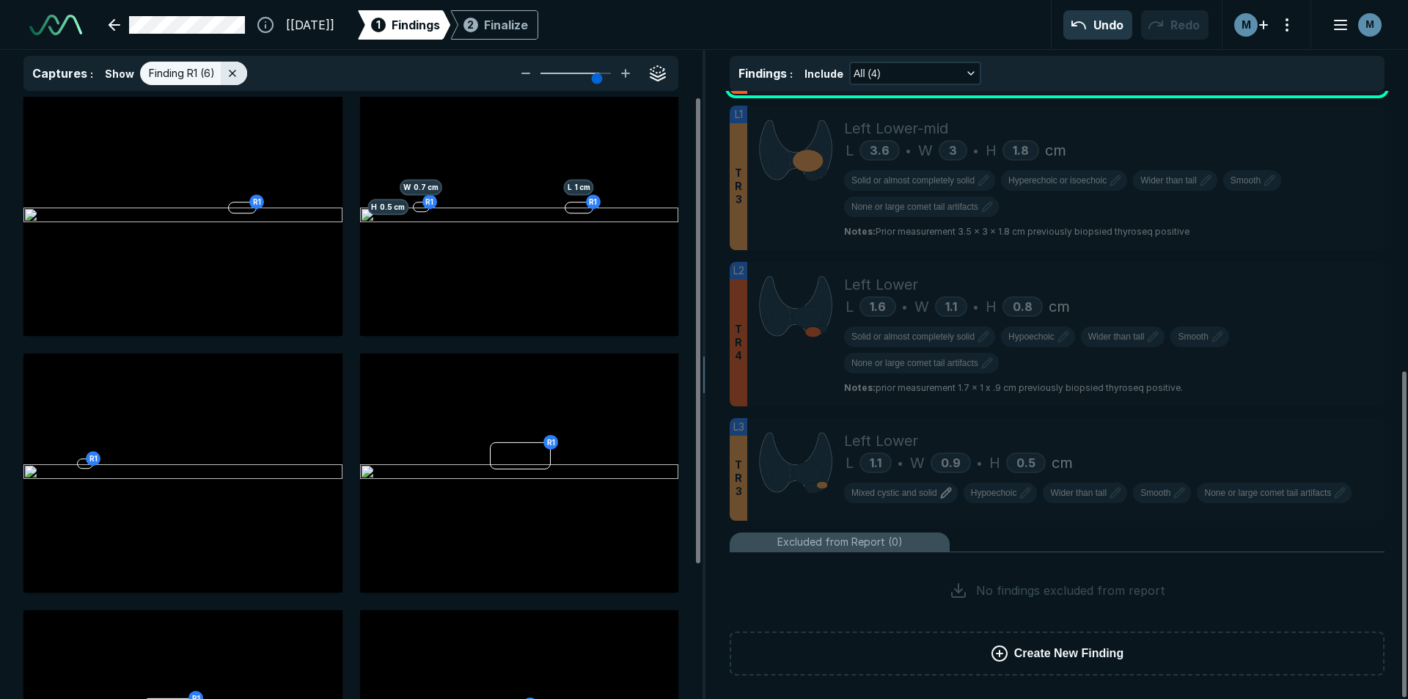
click at [1000, 531] on ul "R1 T R 4 Right Lower-mid L 1 • W 0.7 • H 0.5 cm Mixed cystic and solid Hyperech…" at bounding box center [1056, 286] width 655 height 691
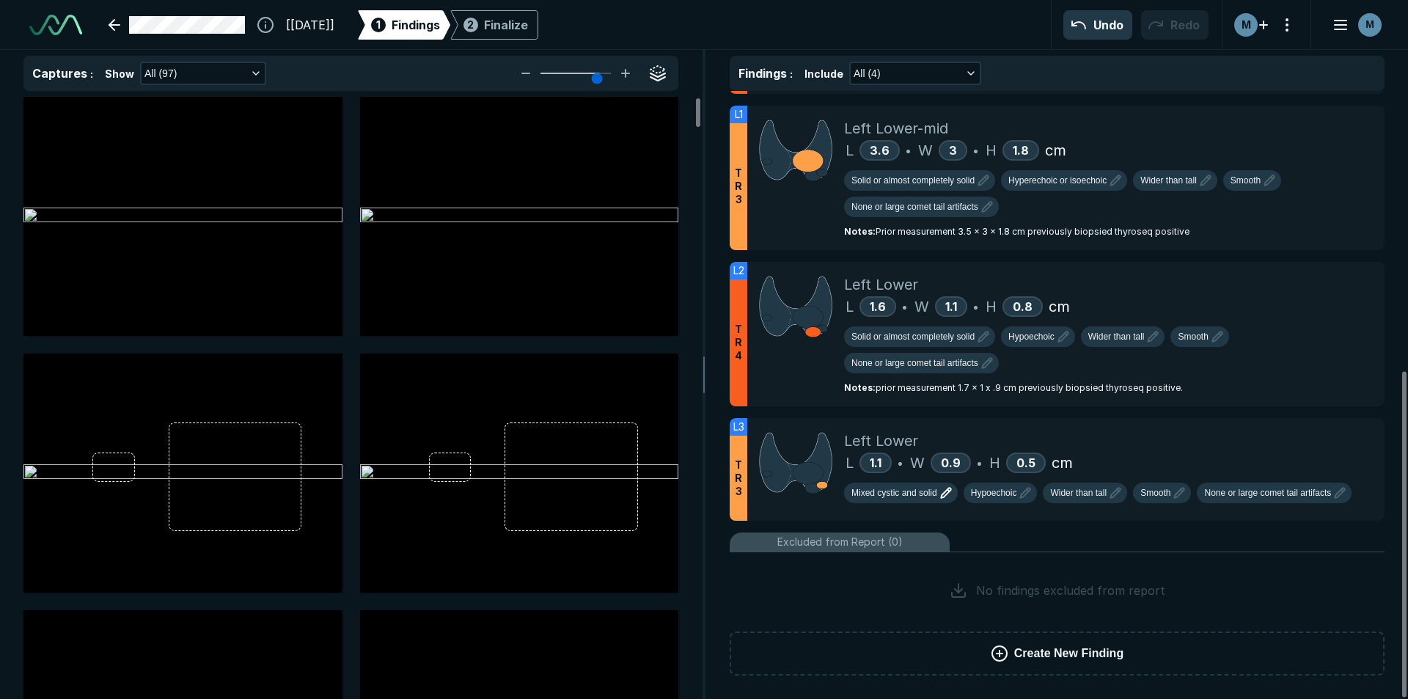
scroll to position [4432, 4807]
click at [996, 523] on ul "R1 T R 4 Right Lower-mid L 1 • W 0.7 • H 0.5 cm Mixed cystic and solid Hyperech…" at bounding box center [1056, 286] width 655 height 691
click at [1240, 438] on div "Left Lower" at bounding box center [1108, 441] width 529 height 22
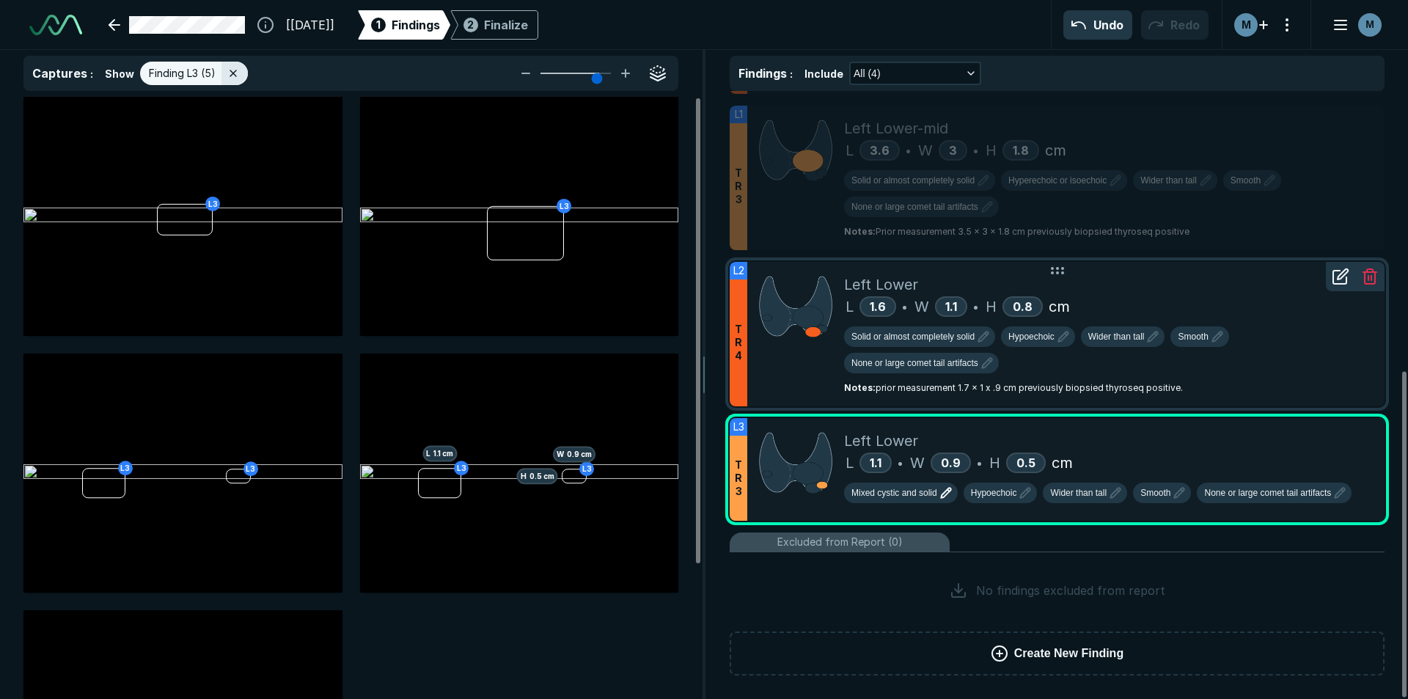
click at [1243, 389] on div "Left Lower L 1.6 • W 1.1 • H 0.8 cm Solid or almost completely solid Hypoechoic…" at bounding box center [1108, 334] width 529 height 144
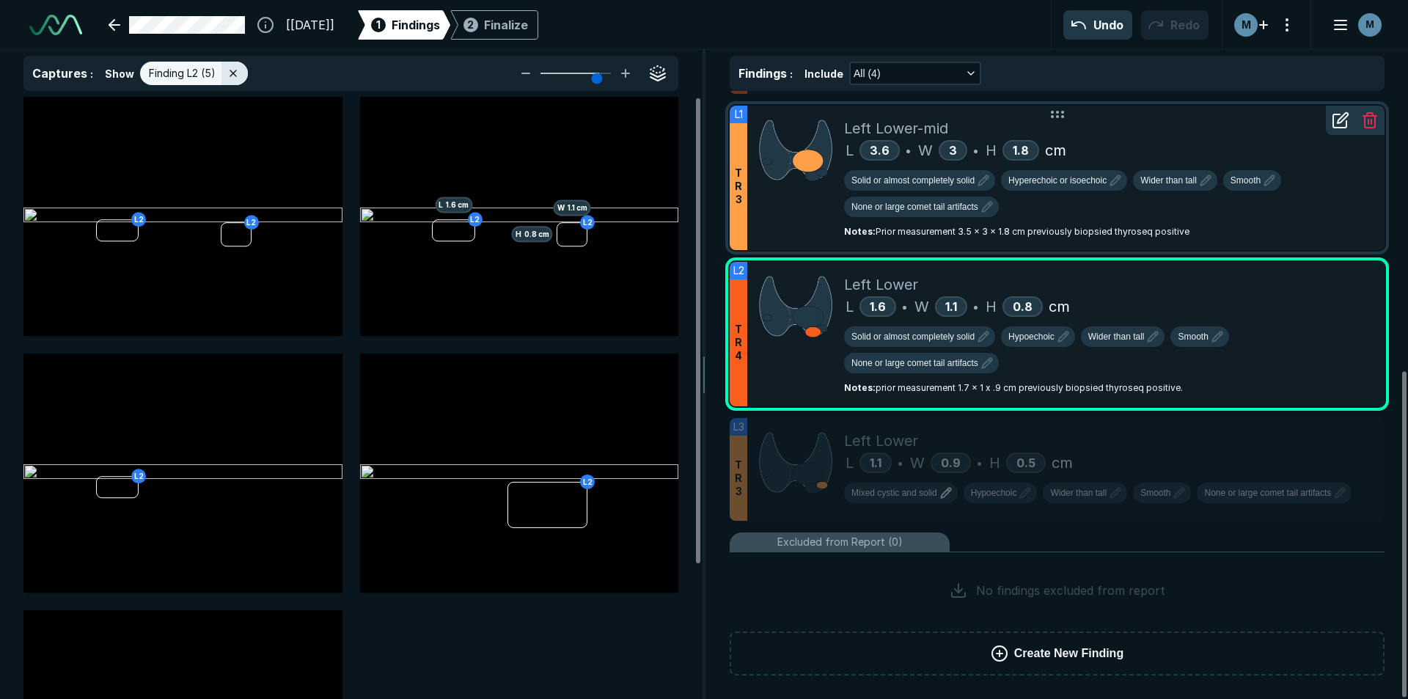
click at [1283, 213] on div "Solid or almost completely solid Hyperechoic or isoechoic Wider than tall Smoot…" at bounding box center [1108, 196] width 529 height 53
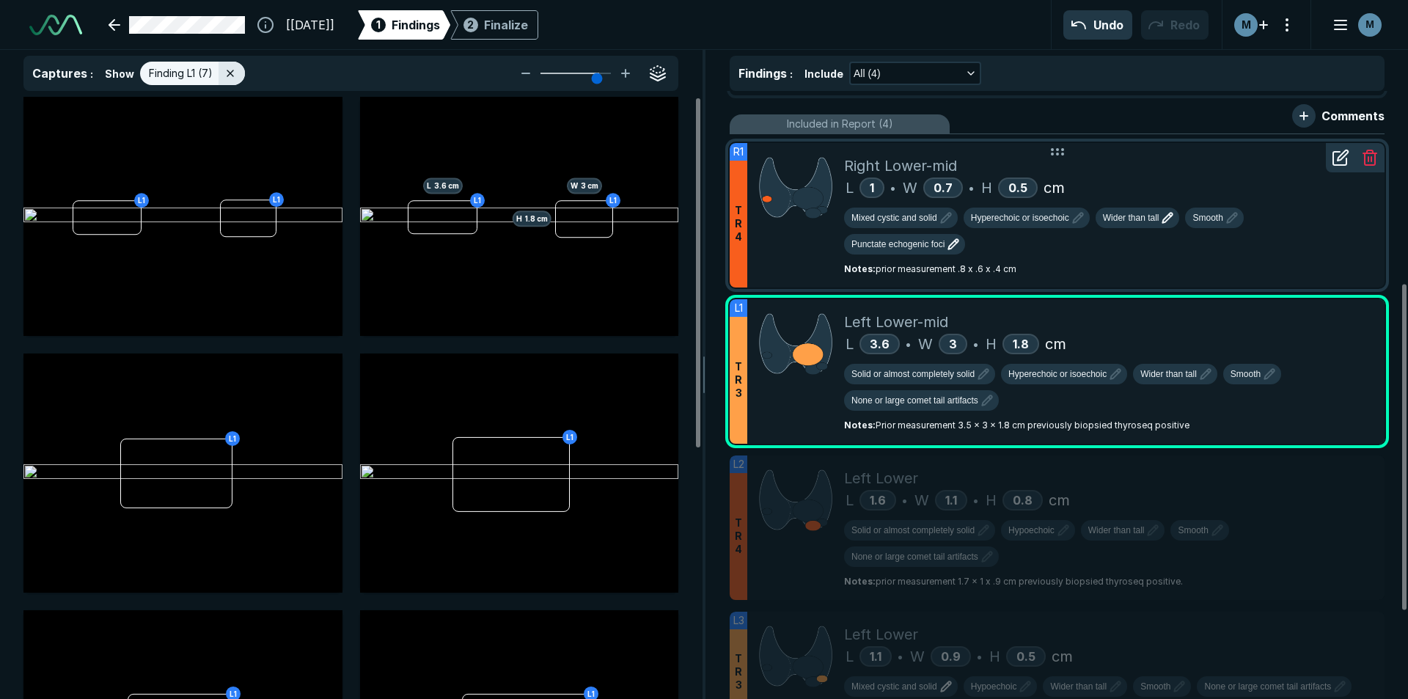
scroll to position [303, 0]
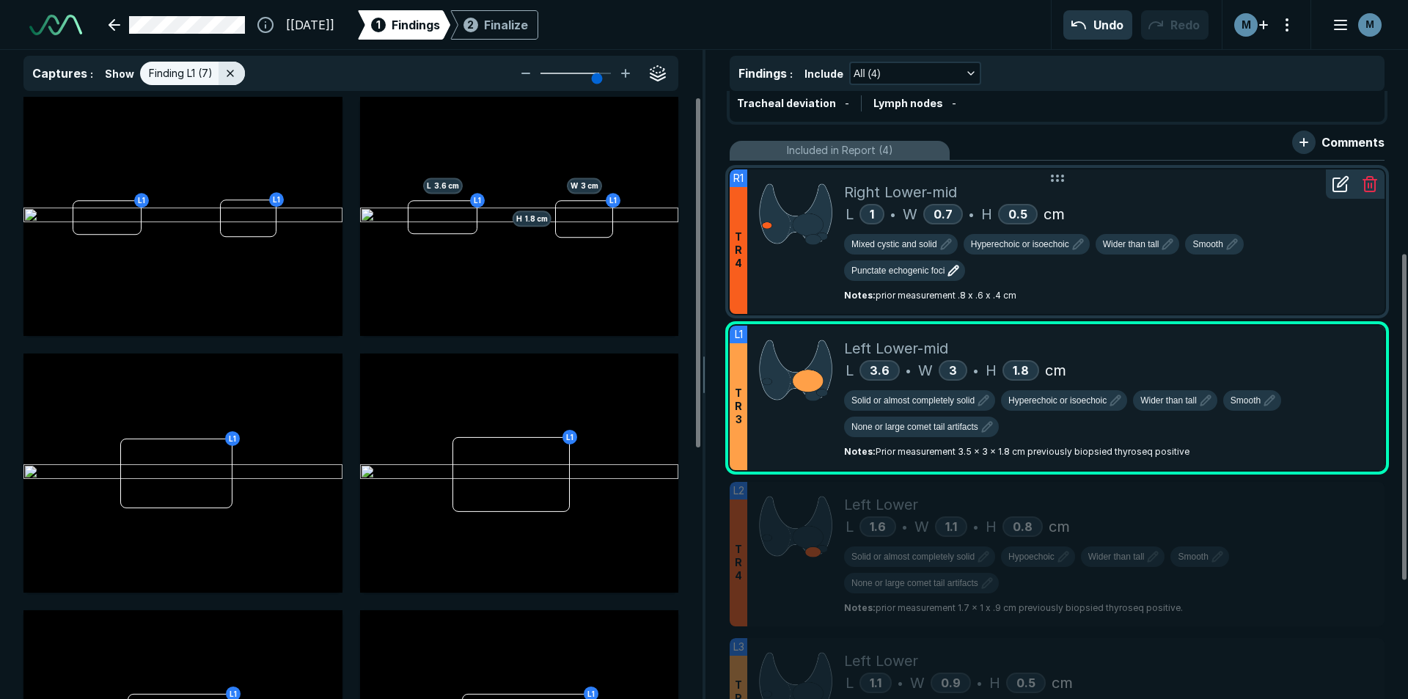
click at [1088, 307] on div "Right Lower-mid L 1 • W 0.7 • H 0.5 cm Mixed cystic and solid Hyperechoic or is…" at bounding box center [1108, 241] width 529 height 144
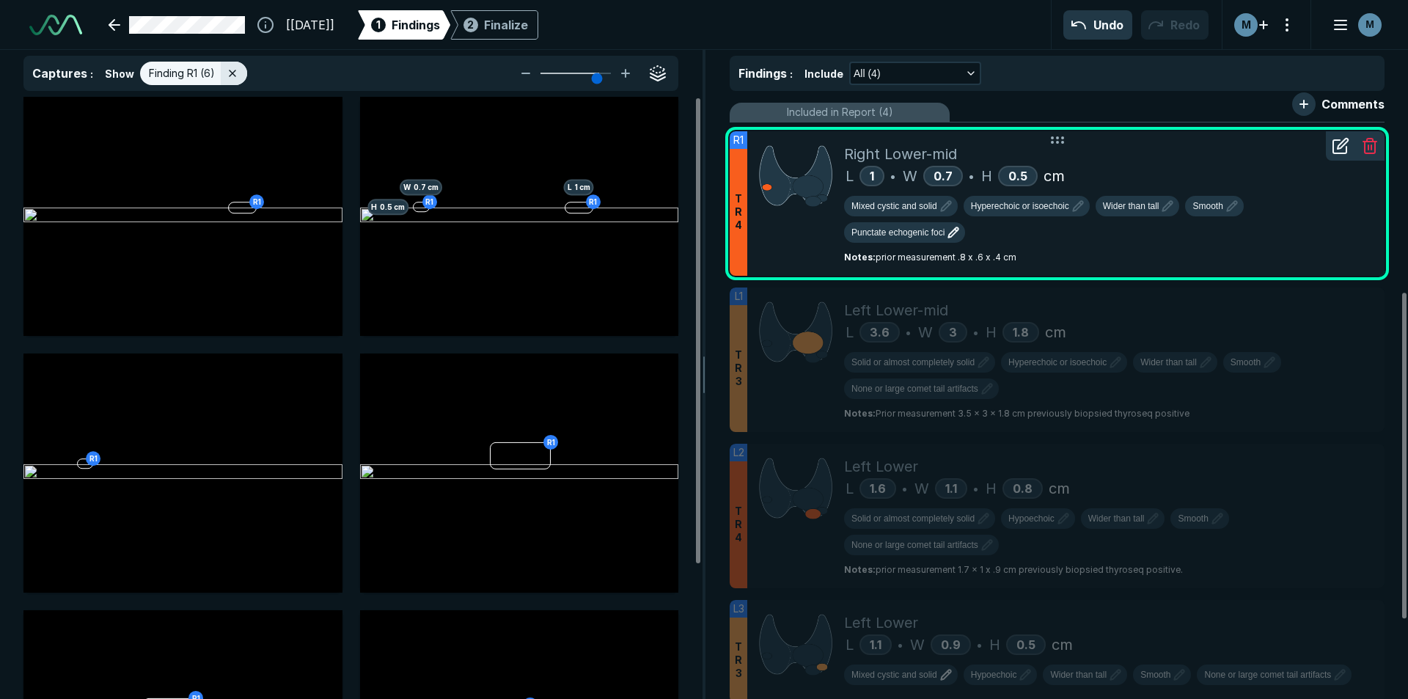
scroll to position [376, 0]
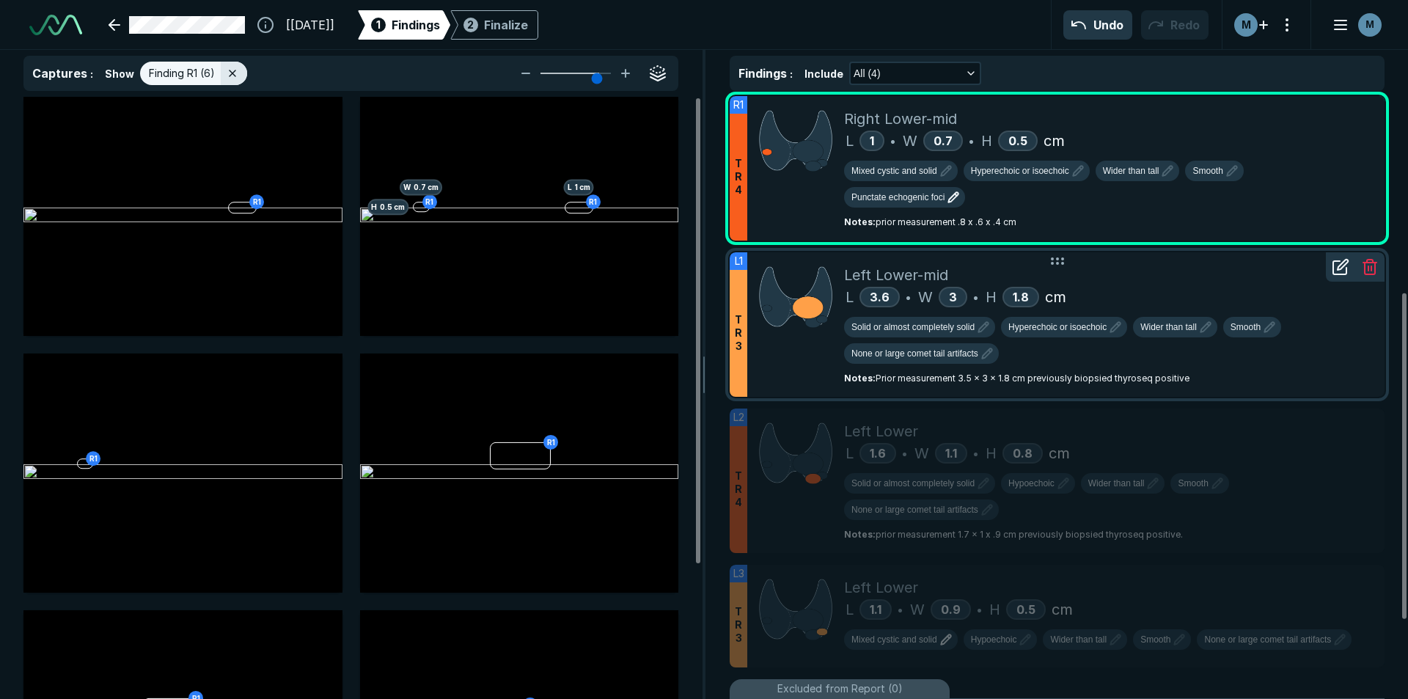
click at [1071, 279] on div "Left Lower-mid" at bounding box center [1108, 275] width 529 height 22
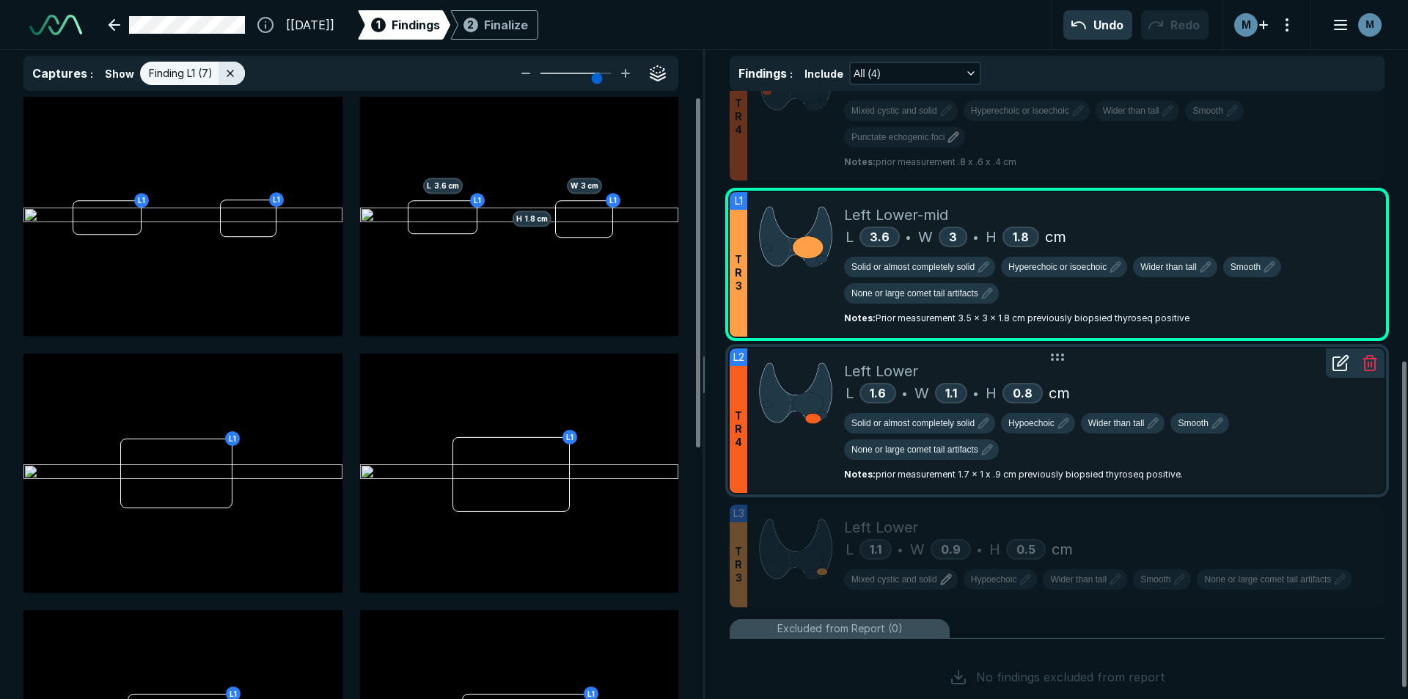
scroll to position [523, 0]
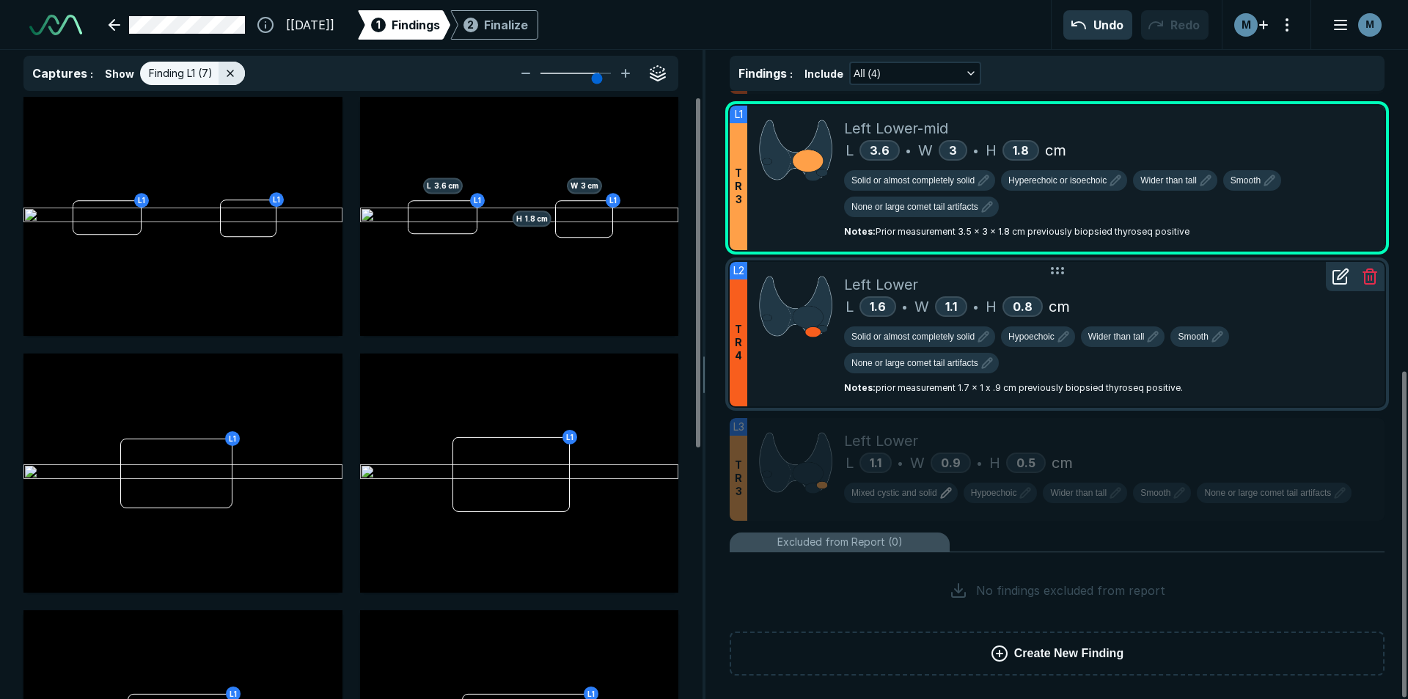
click at [1276, 389] on div "Left Lower L 1.6 • W 1.1 • H 0.8 cm Solid or almost completely solid Hypoechoic…" at bounding box center [1108, 334] width 529 height 144
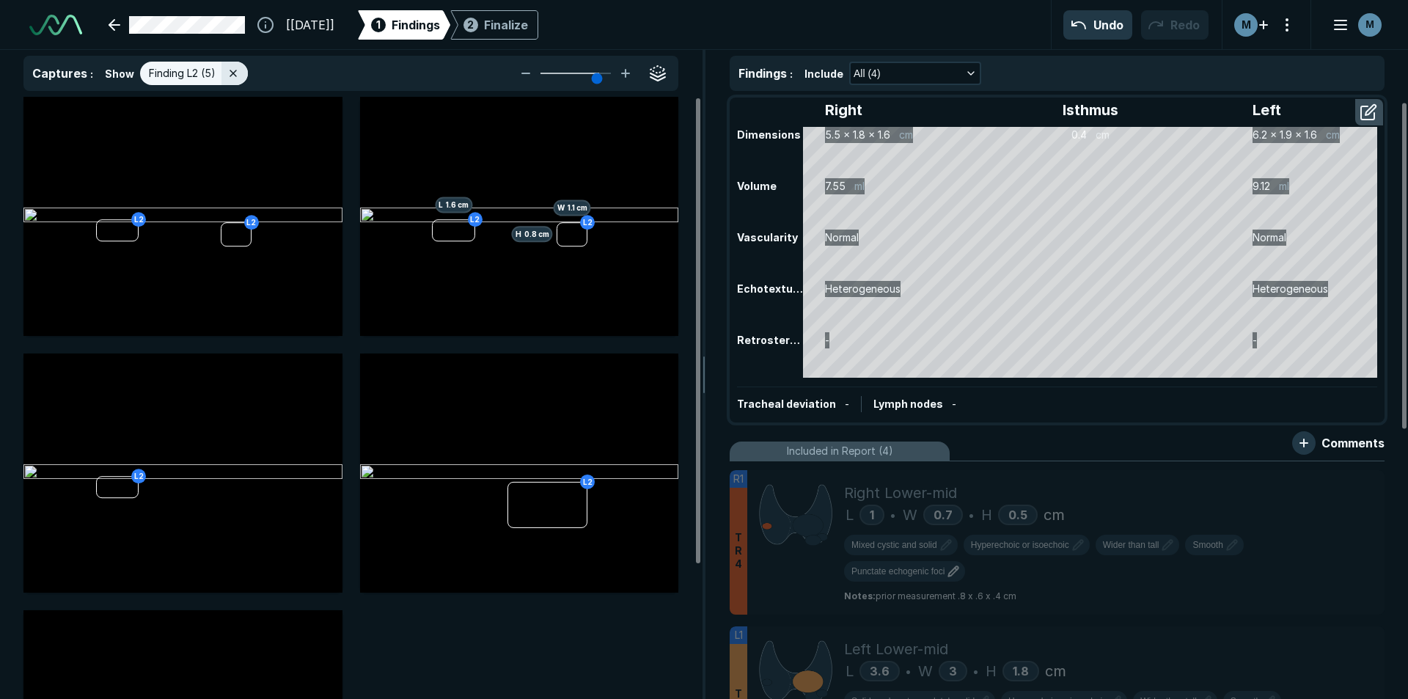
scroll to position [0, 0]
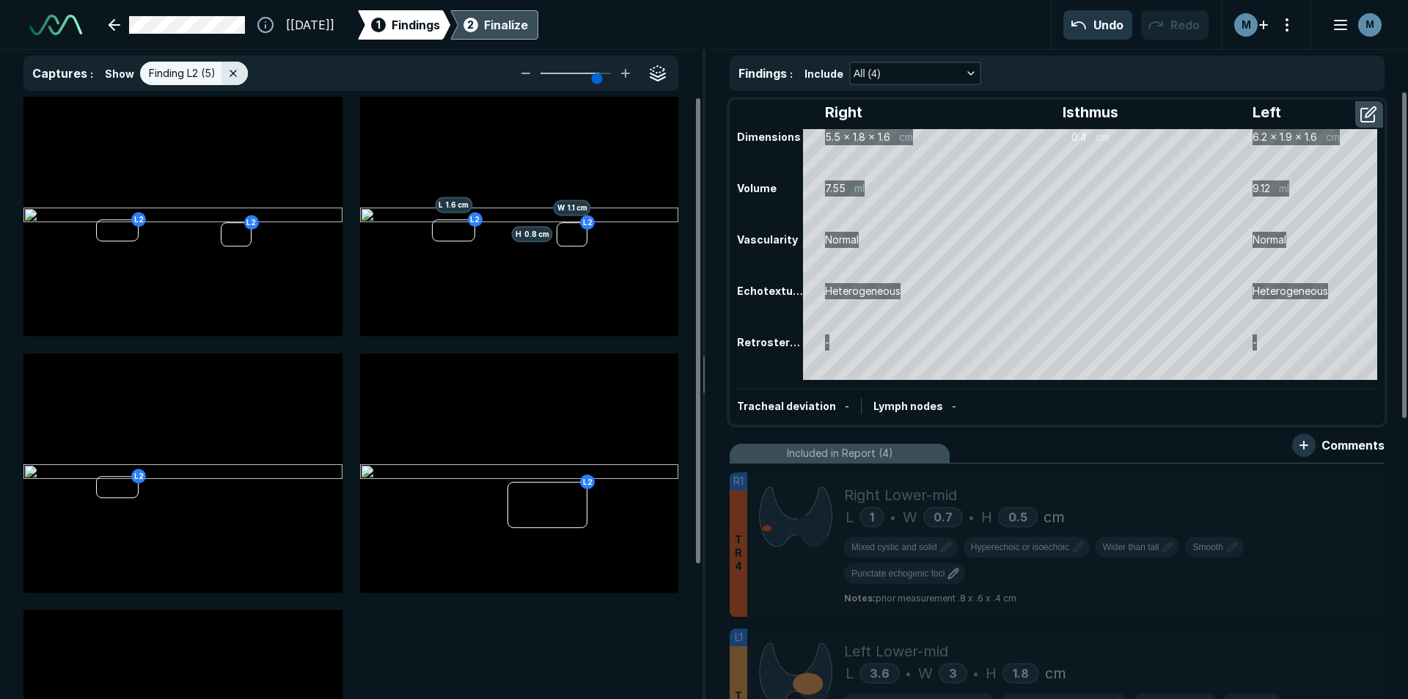
click at [526, 34] on div "2 Finalize" at bounding box center [493, 24] width 67 height 29
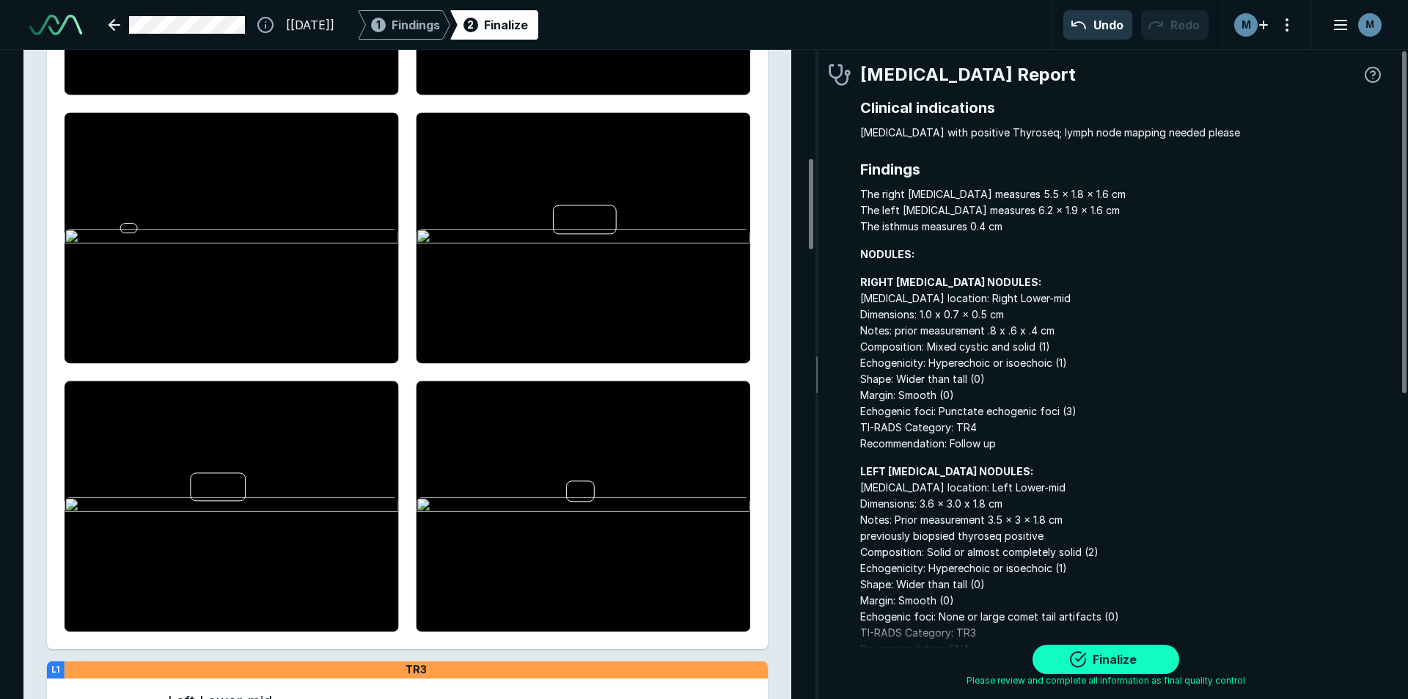
scroll to position [880, 0]
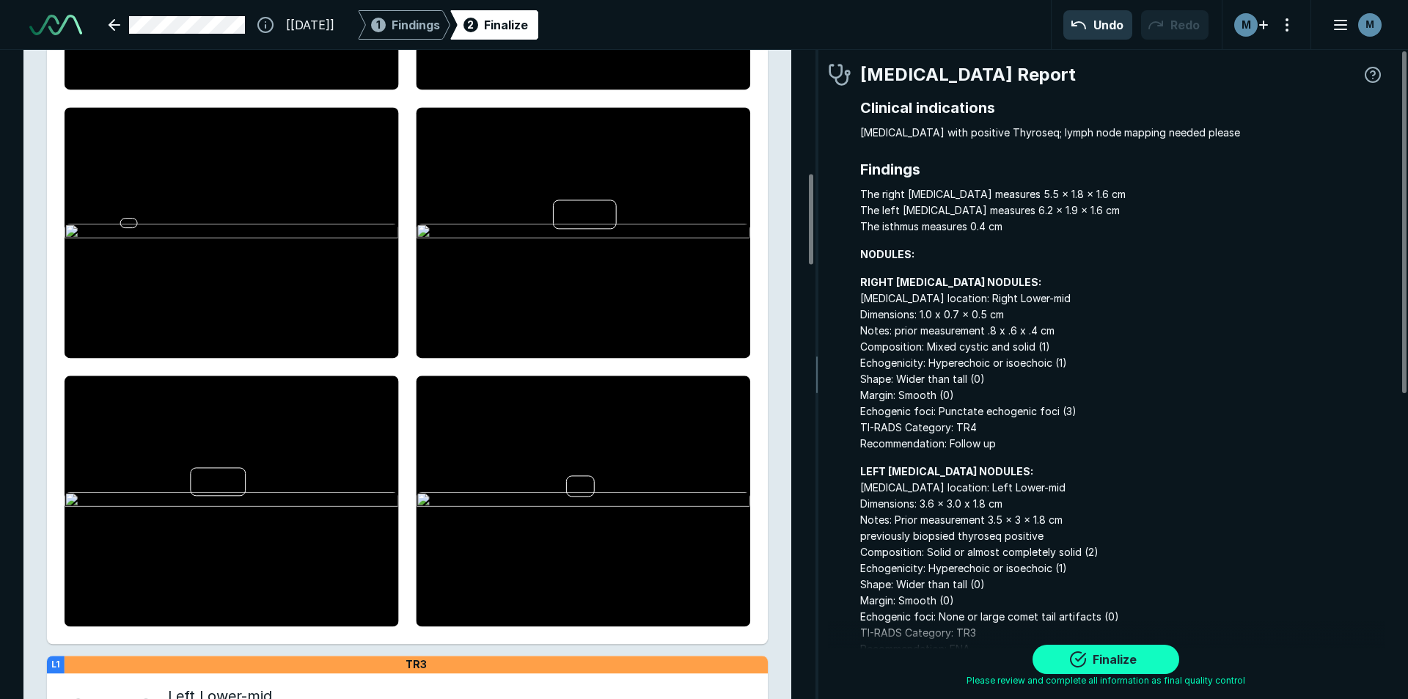
click at [1128, 660] on button "Finalize" at bounding box center [1105, 658] width 147 height 29
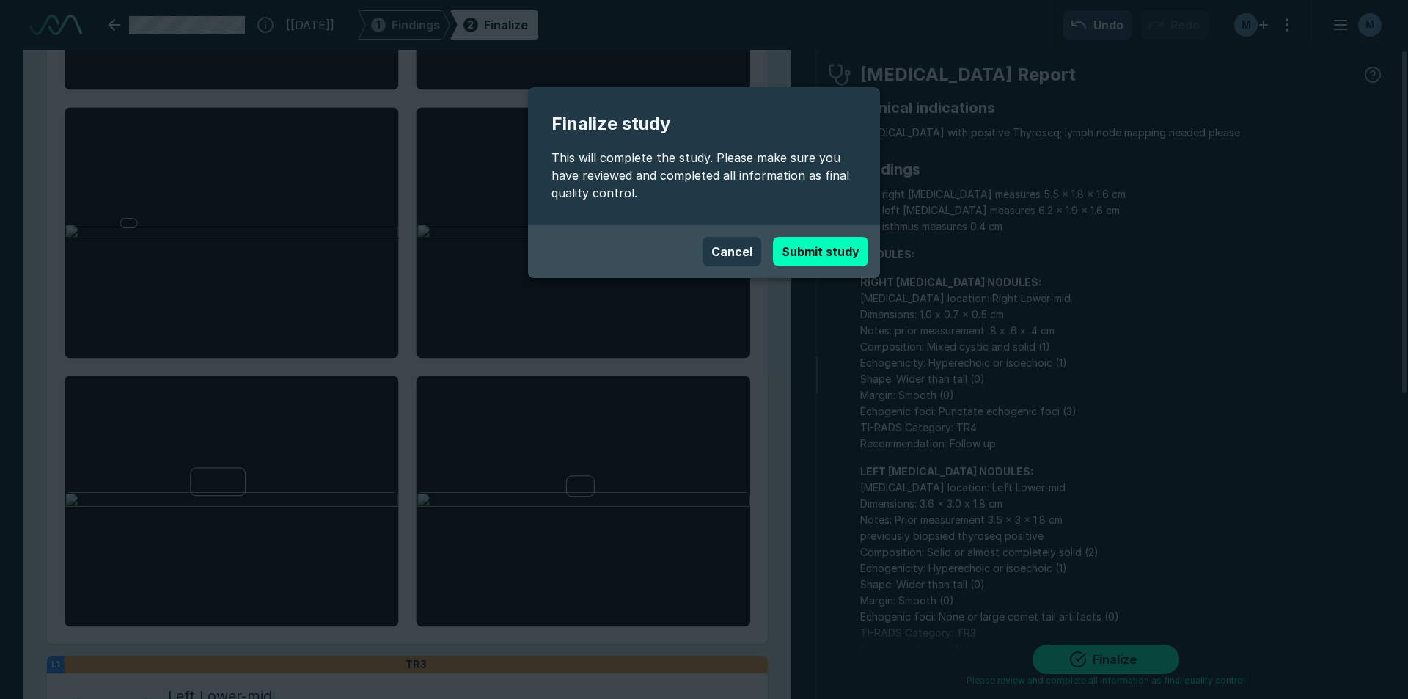
click at [822, 268] on div "Cancel Submit study" at bounding box center [704, 251] width 352 height 53
click at [818, 254] on button "Submit study" at bounding box center [820, 251] width 95 height 29
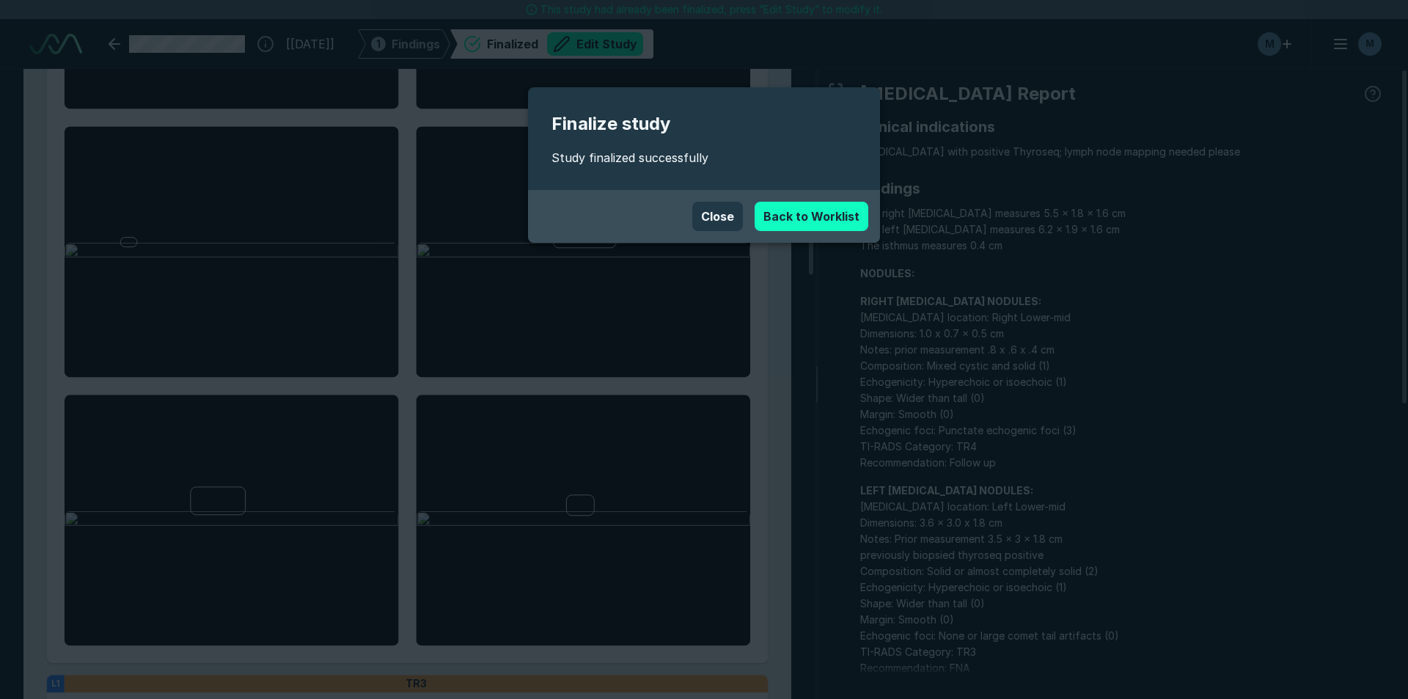
click at [836, 214] on link "Back to Worklist" at bounding box center [811, 216] width 114 height 29
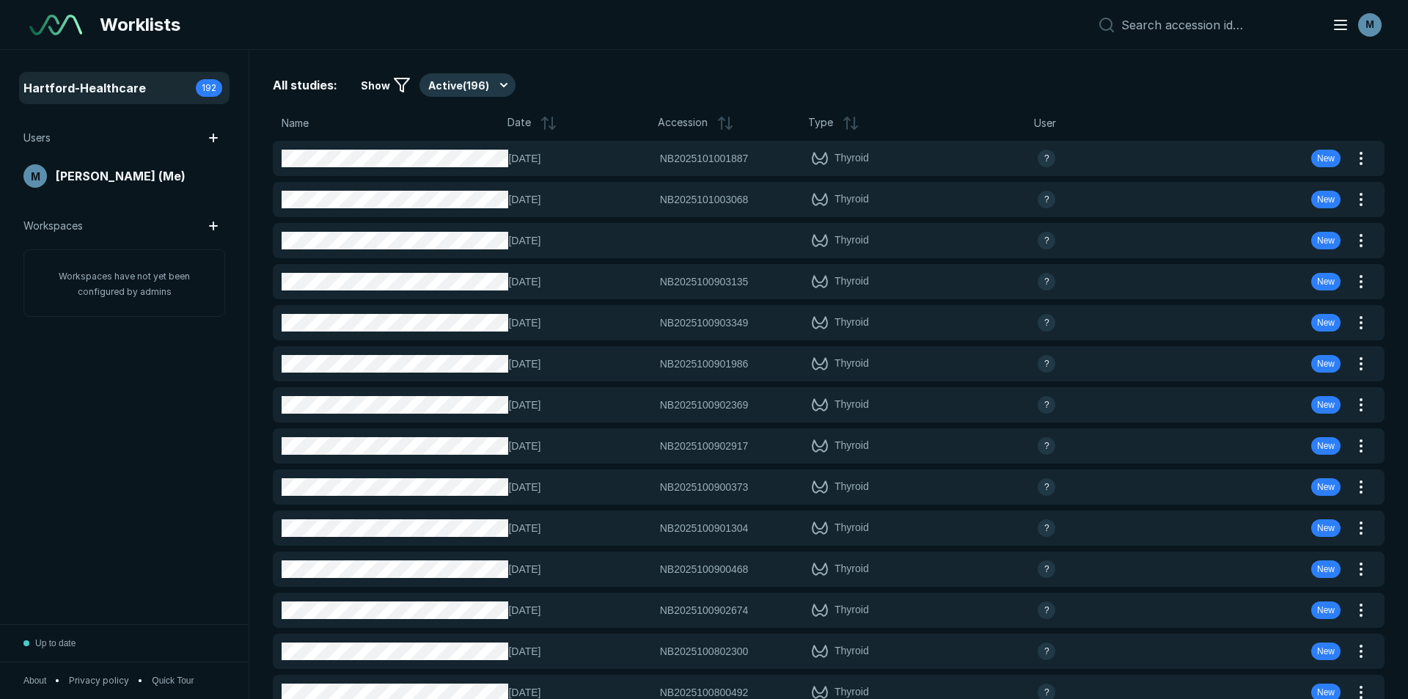
scroll to position [4773, 8218]
